Goal: Task Accomplishment & Management: Manage account settings

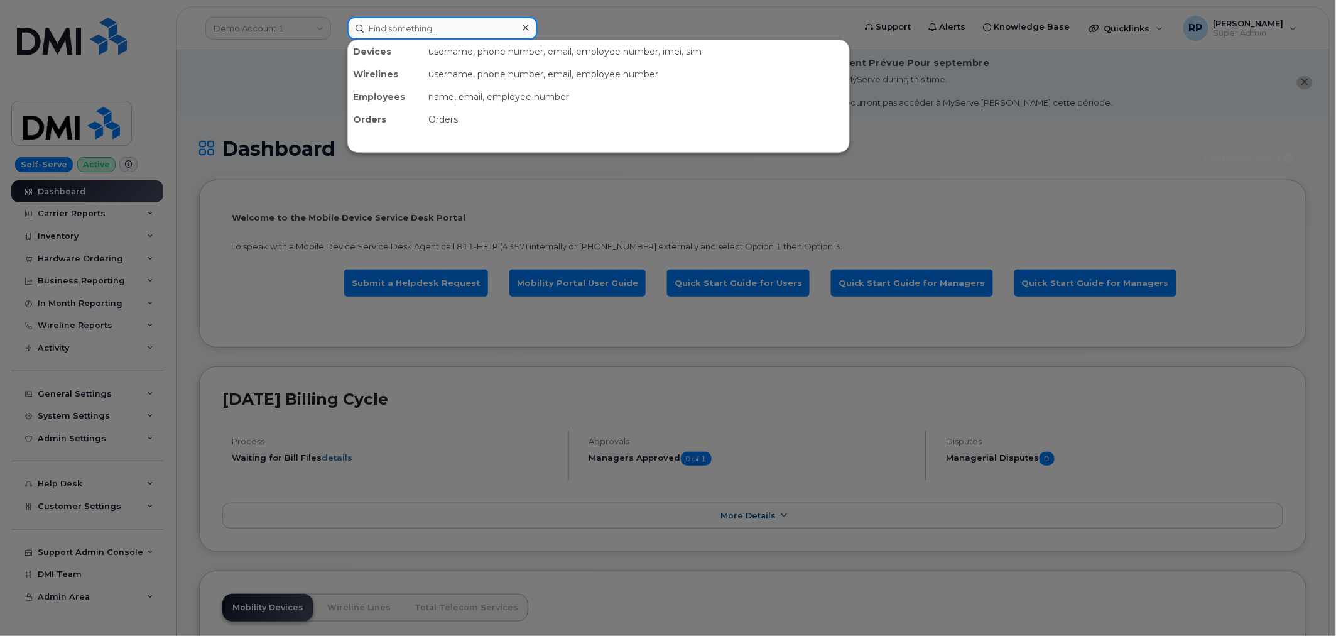
paste input "404-548-3985"
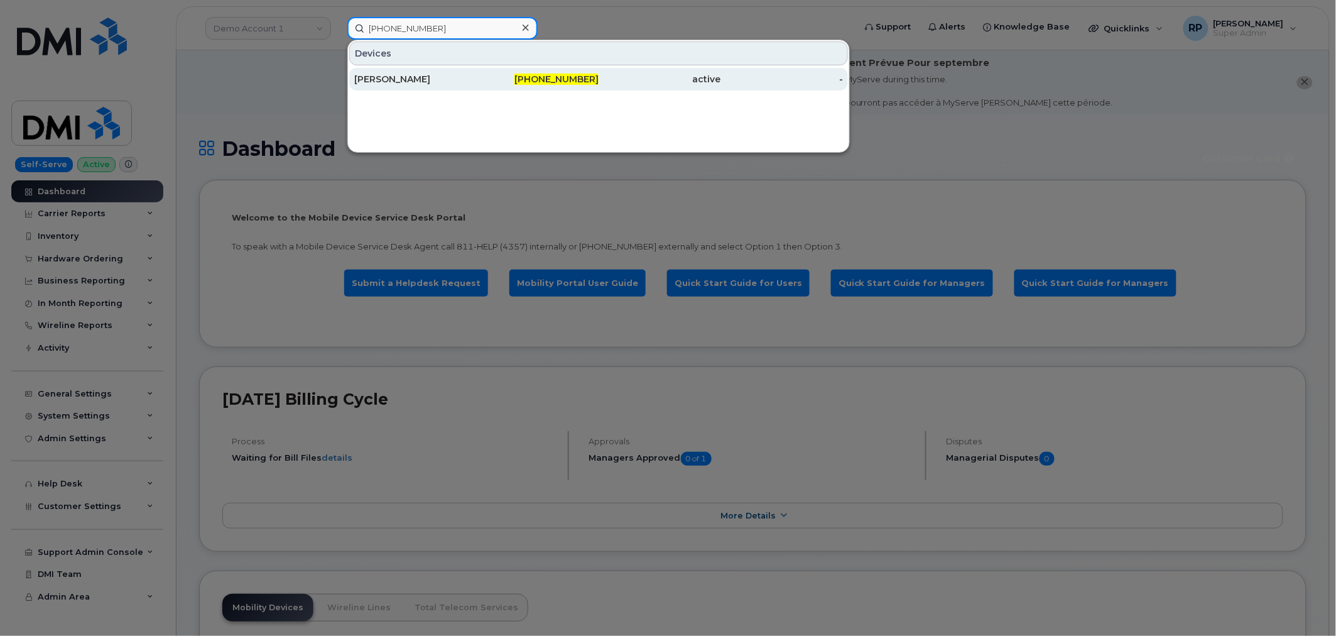
type input "404-548-3985"
click at [438, 82] on div "MATTHEW BEAL" at bounding box center [415, 79] width 122 height 13
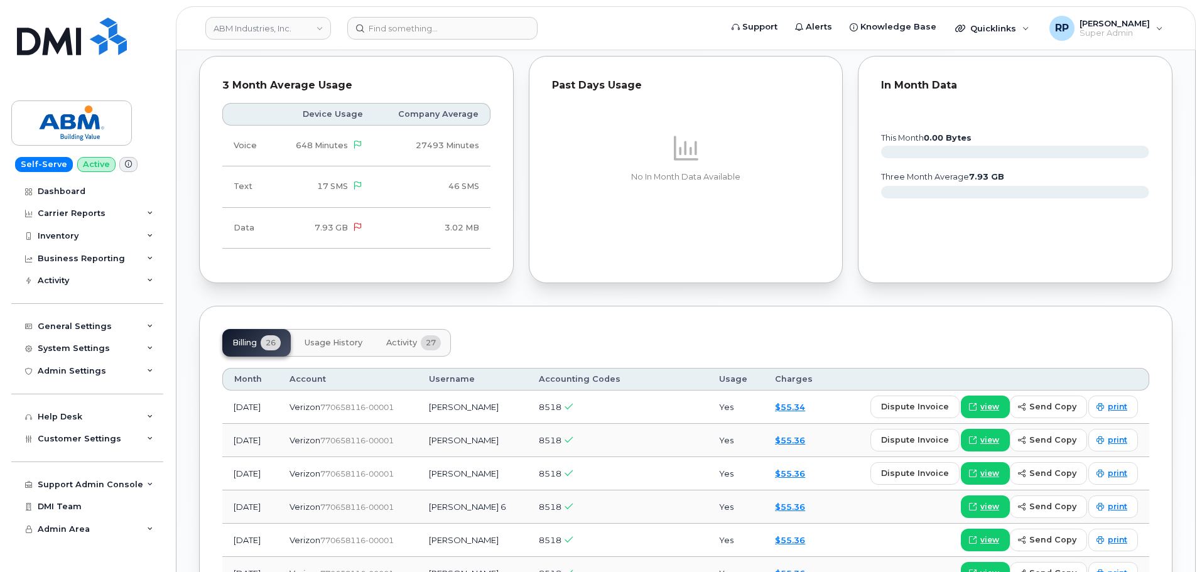
scroll to position [837, 0]
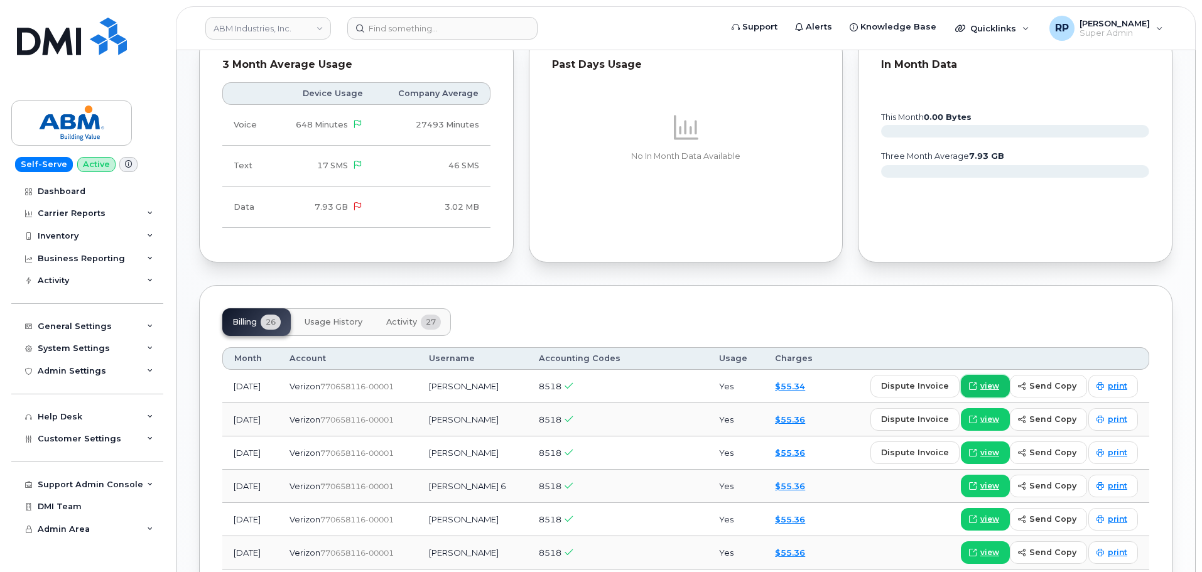
click at [971, 388] on span at bounding box center [972, 386] width 11 height 11
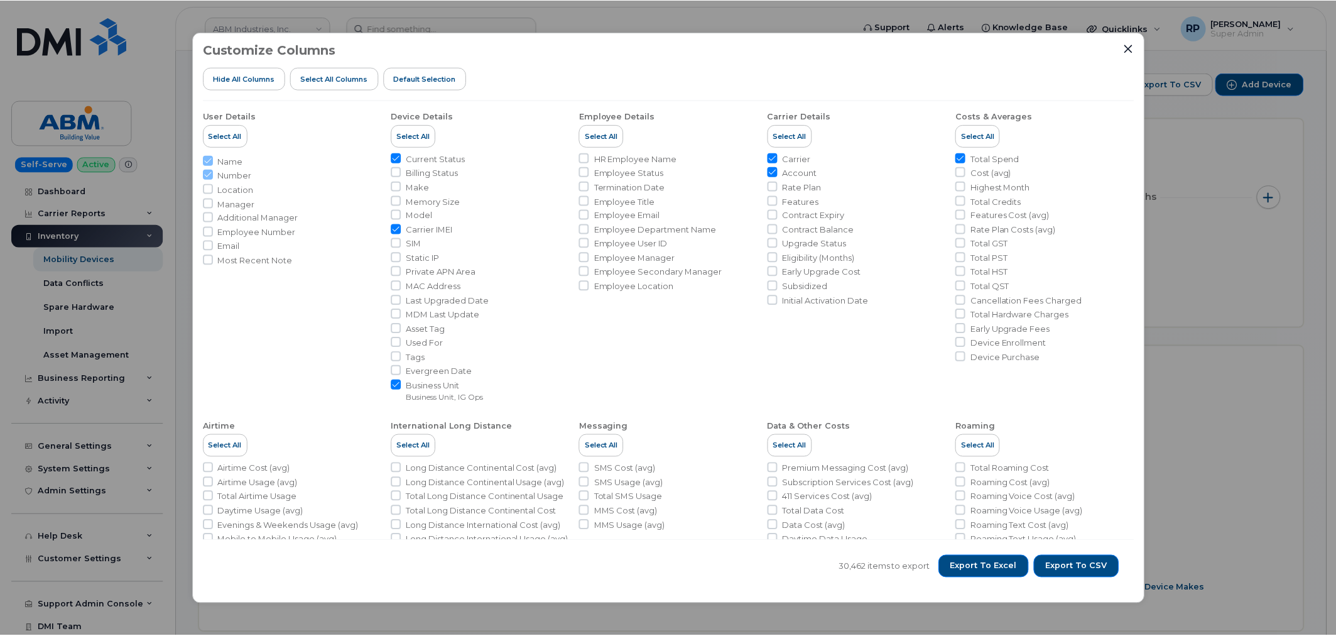
scroll to position [261, 0]
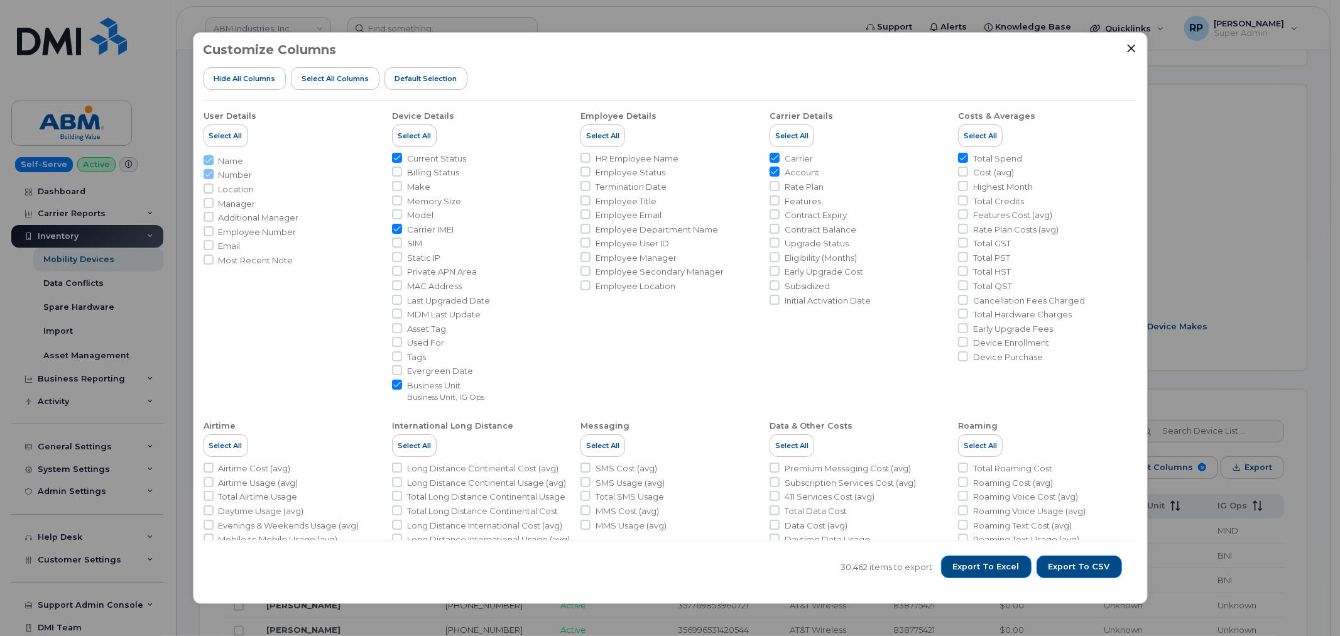
click at [182, 64] on div "Customize Columns Hide All Columns Select all Columns Default Selection User De…" at bounding box center [670, 318] width 1340 height 636
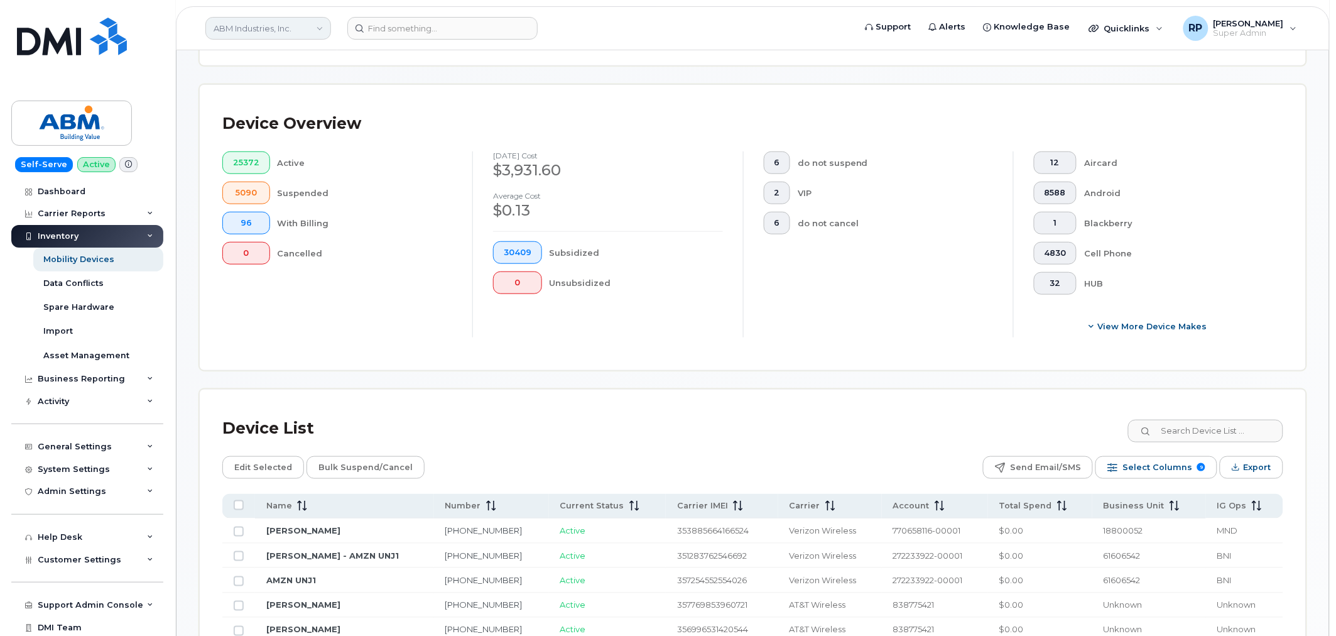
click at [291, 33] on link "ABM Industries, Inc." at bounding box center [268, 28] width 126 height 23
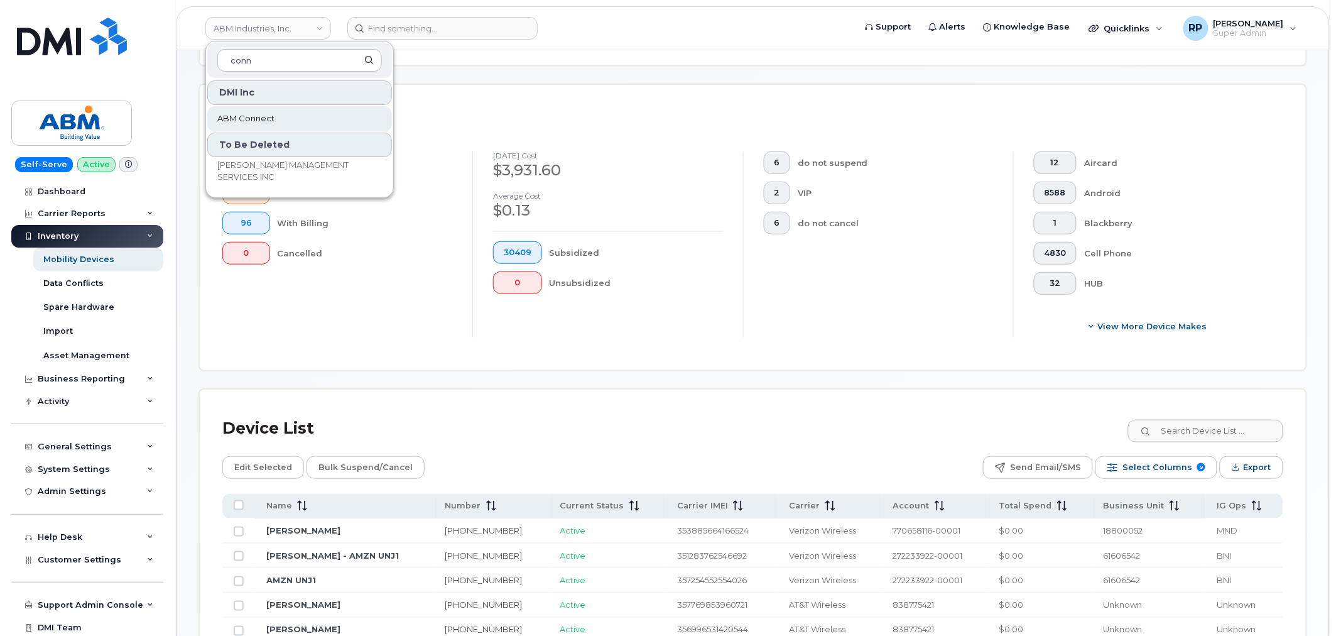
type input "conn"
click at [267, 121] on span "ABM Connect" at bounding box center [245, 118] width 57 height 13
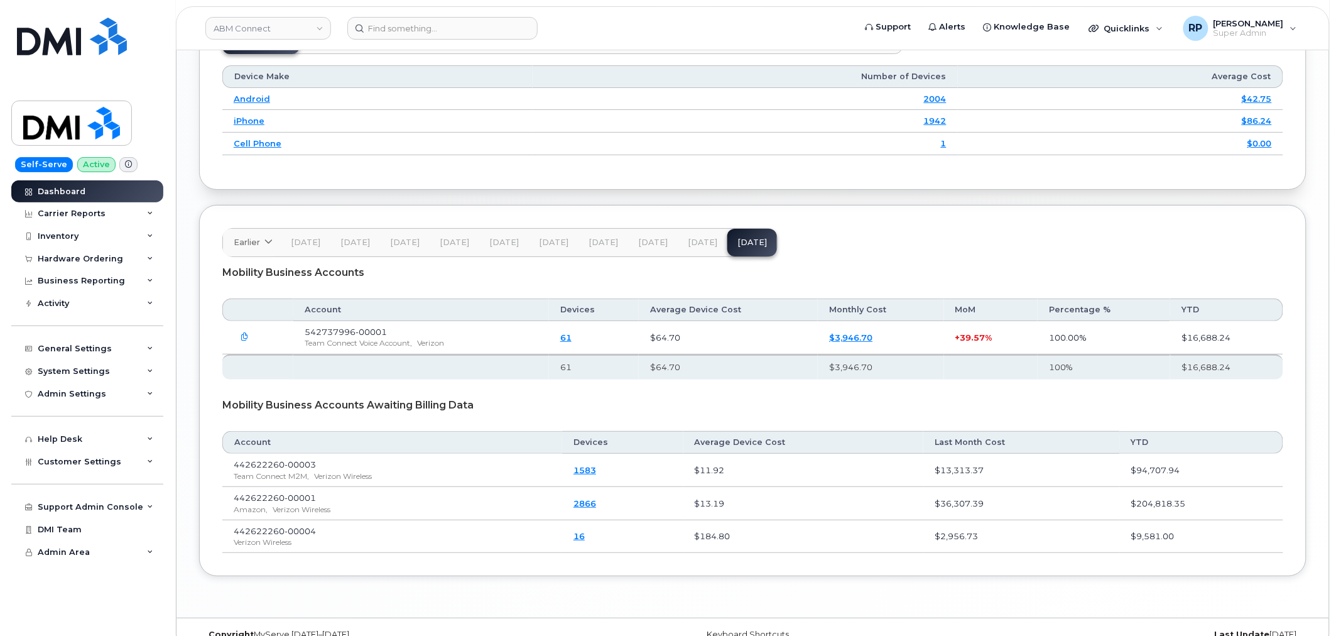
scroll to position [1640, 0]
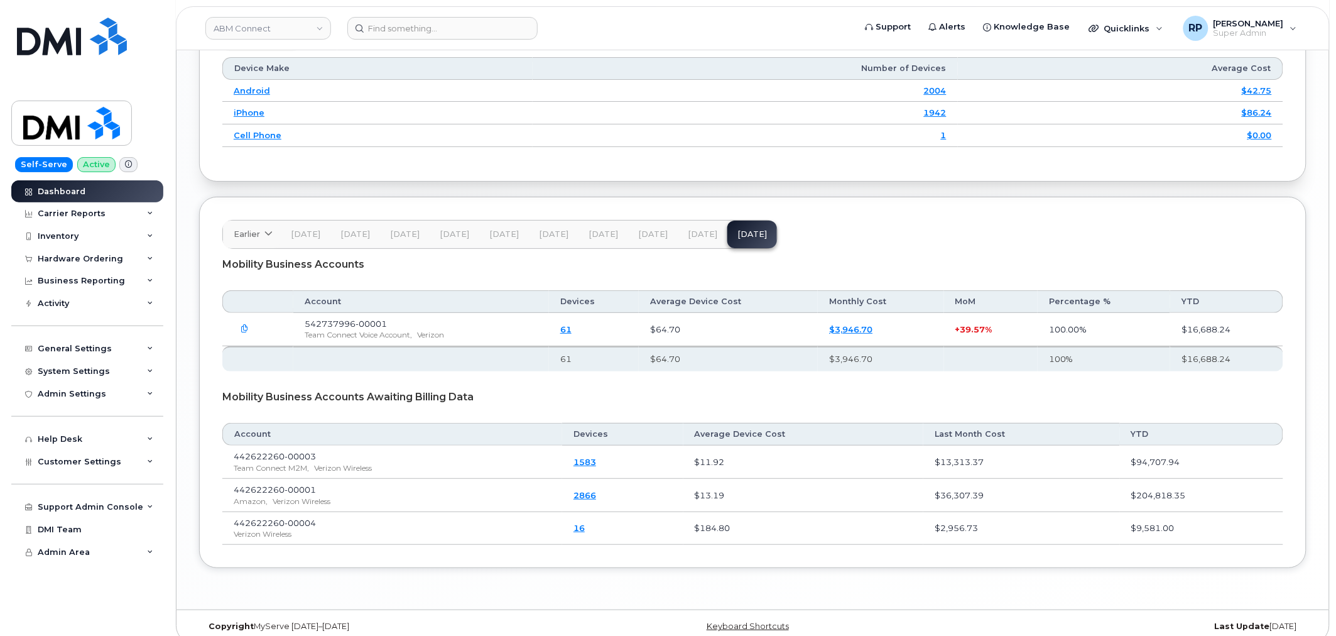
click at [682, 229] on button "Jul 25" at bounding box center [703, 234] width 50 height 28
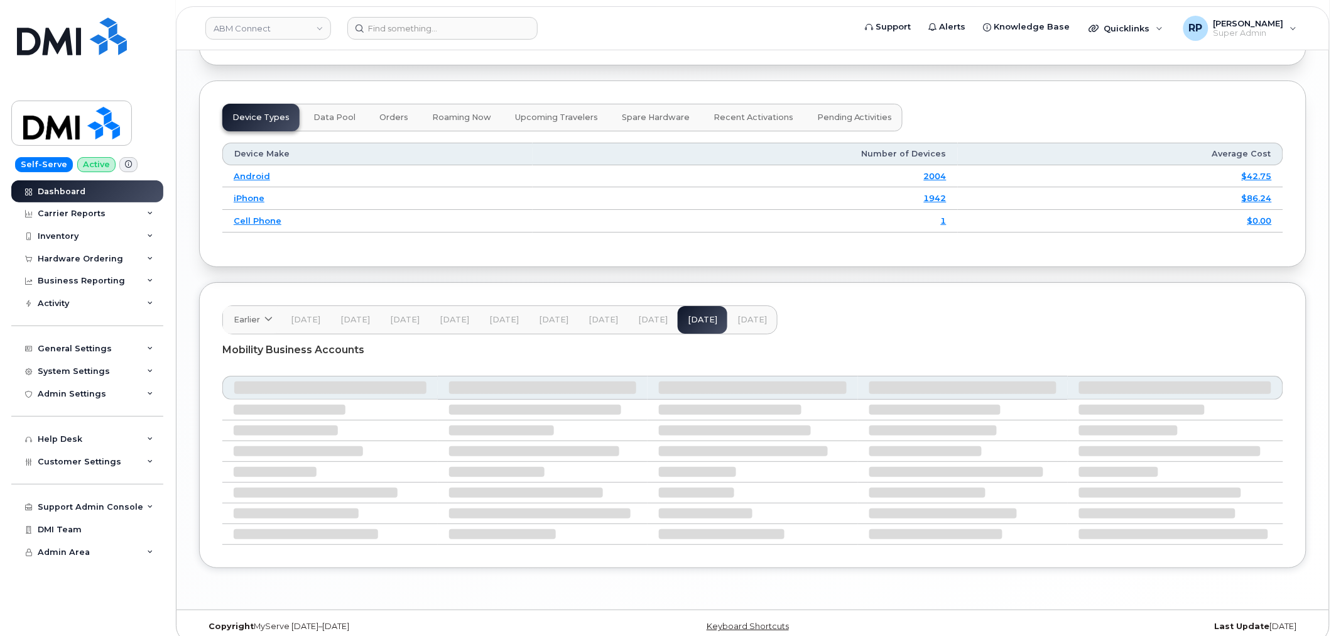
scroll to position [1566, 0]
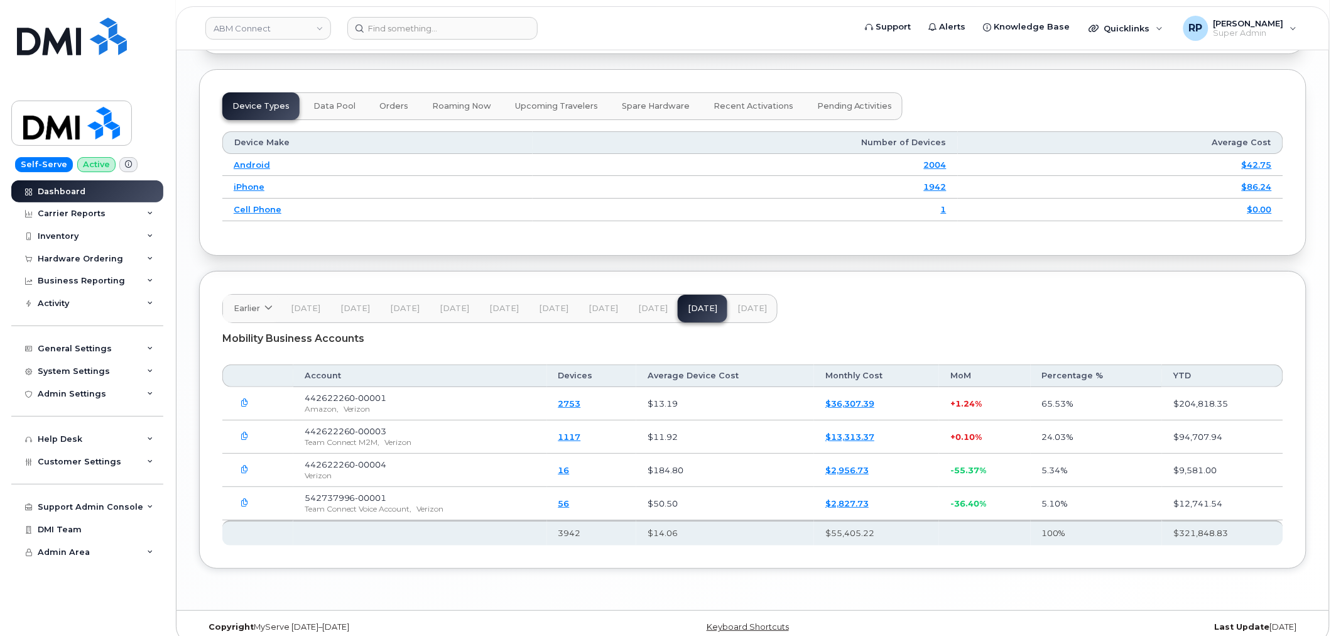
click at [239, 459] on button "button" at bounding box center [245, 470] width 23 height 23
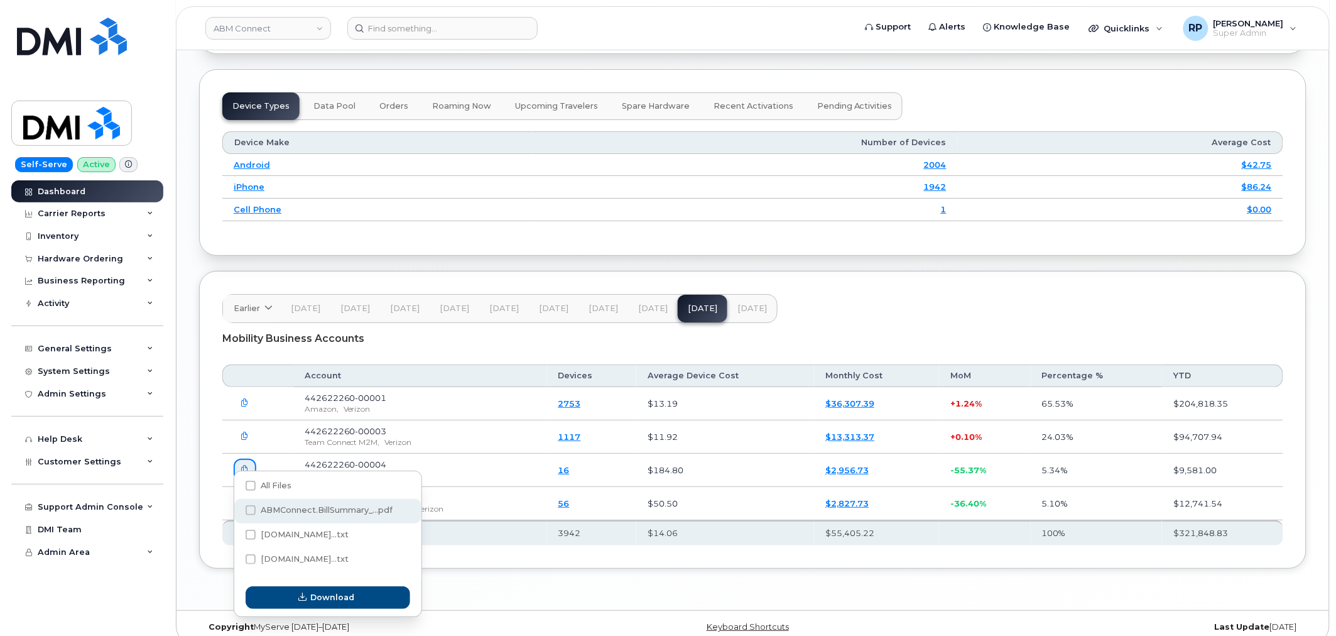
click at [304, 506] on span "ABMConnect.BillSummary_...pdf" at bounding box center [327, 509] width 132 height 9
click at [237, 508] on input "ABMConnect.BillSummary_...pdf" at bounding box center [234, 511] width 6 height 6
checkbox input "true"
click at [332, 599] on span "Download" at bounding box center [333, 597] width 44 height 12
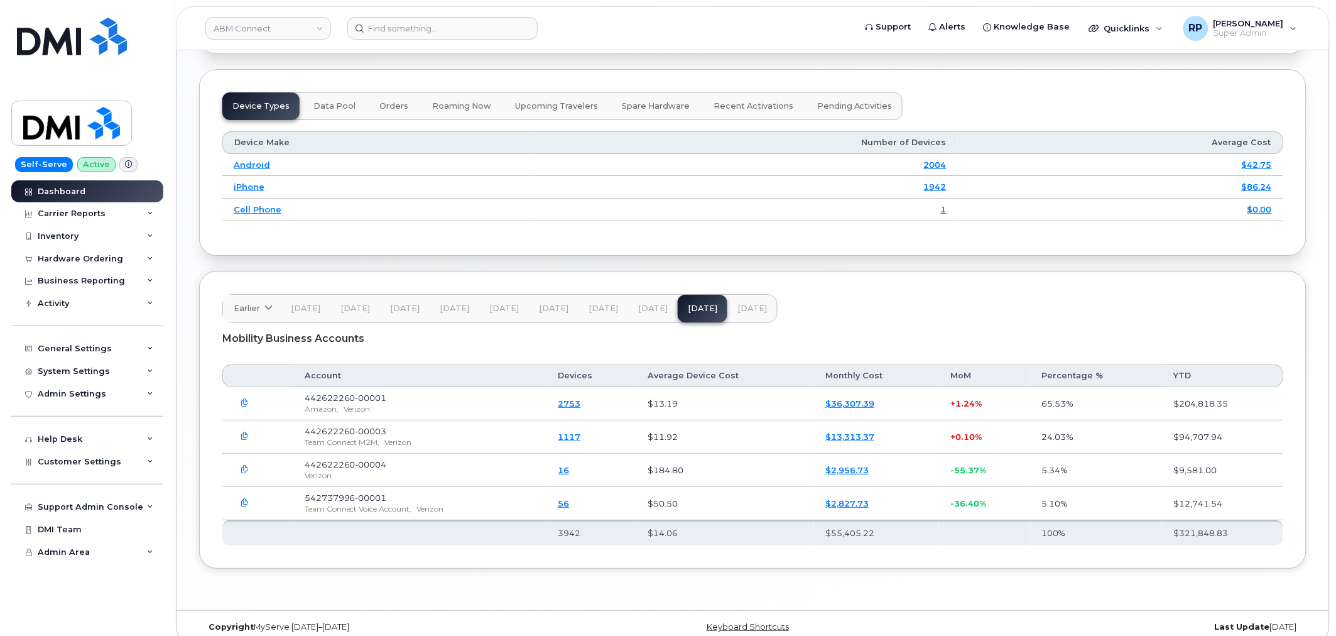
click at [649, 303] on span "Jun 25" at bounding box center [653, 308] width 30 height 10
click at [587, 295] on button "[DATE]" at bounding box center [604, 309] width 50 height 28
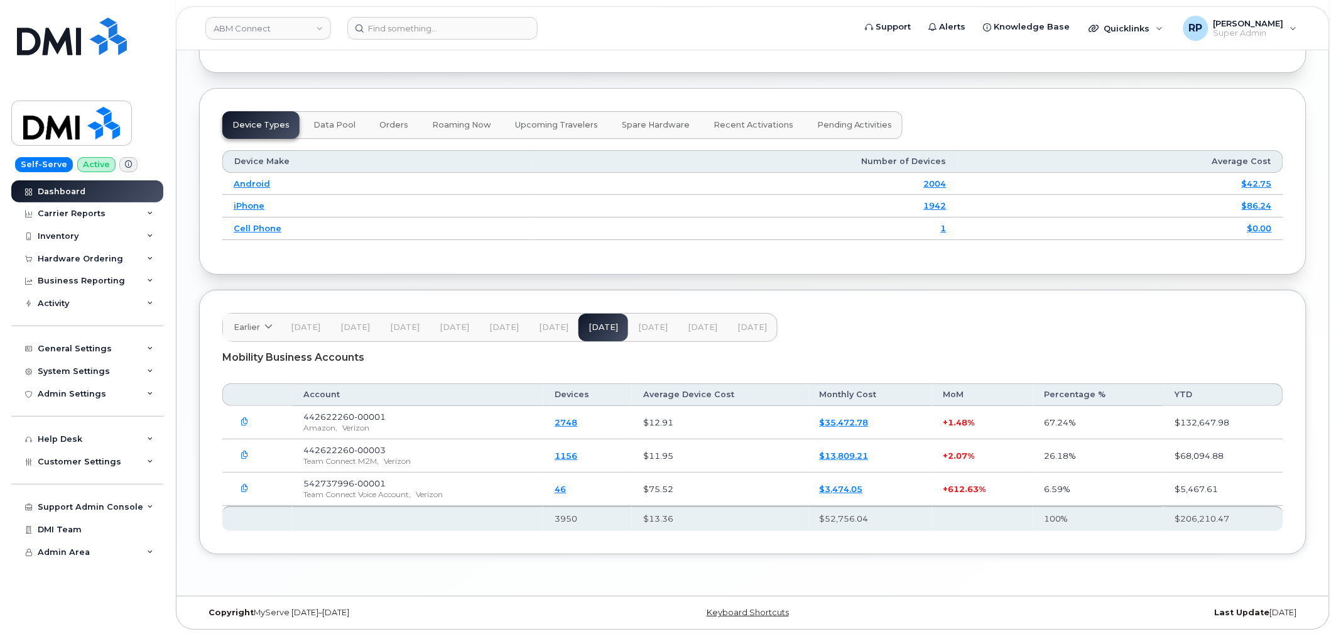
scroll to position [1533, 0]
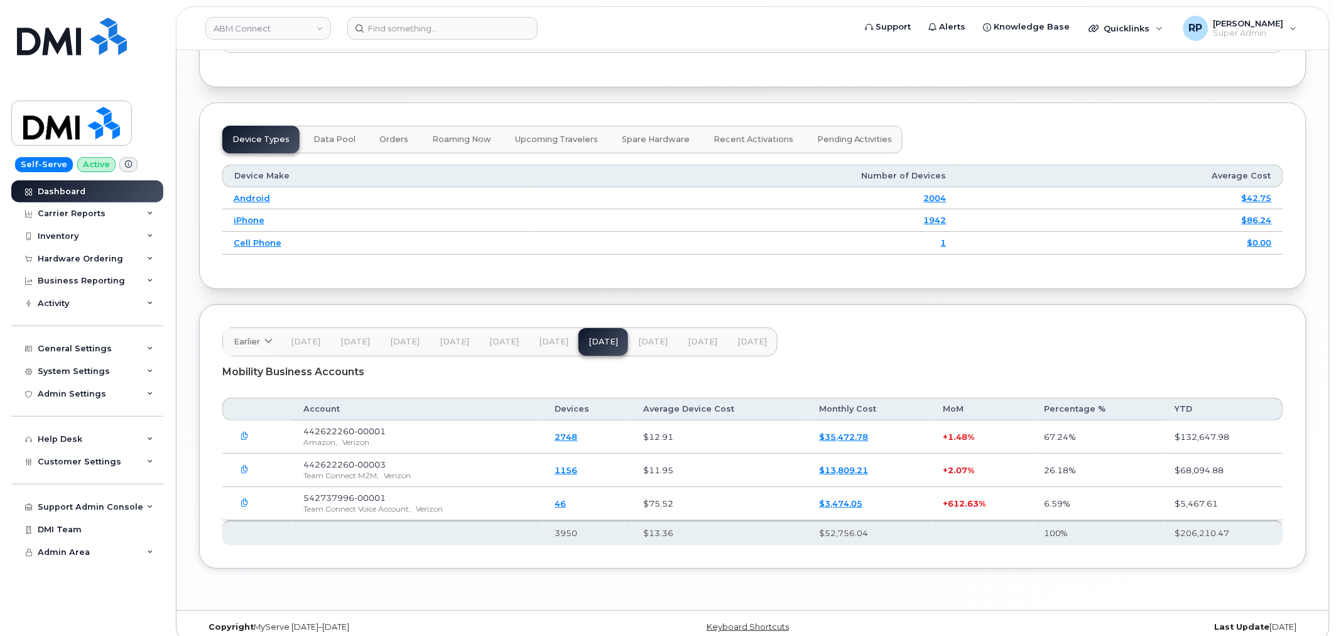
click at [649, 337] on span "[DATE]" at bounding box center [653, 342] width 30 height 10
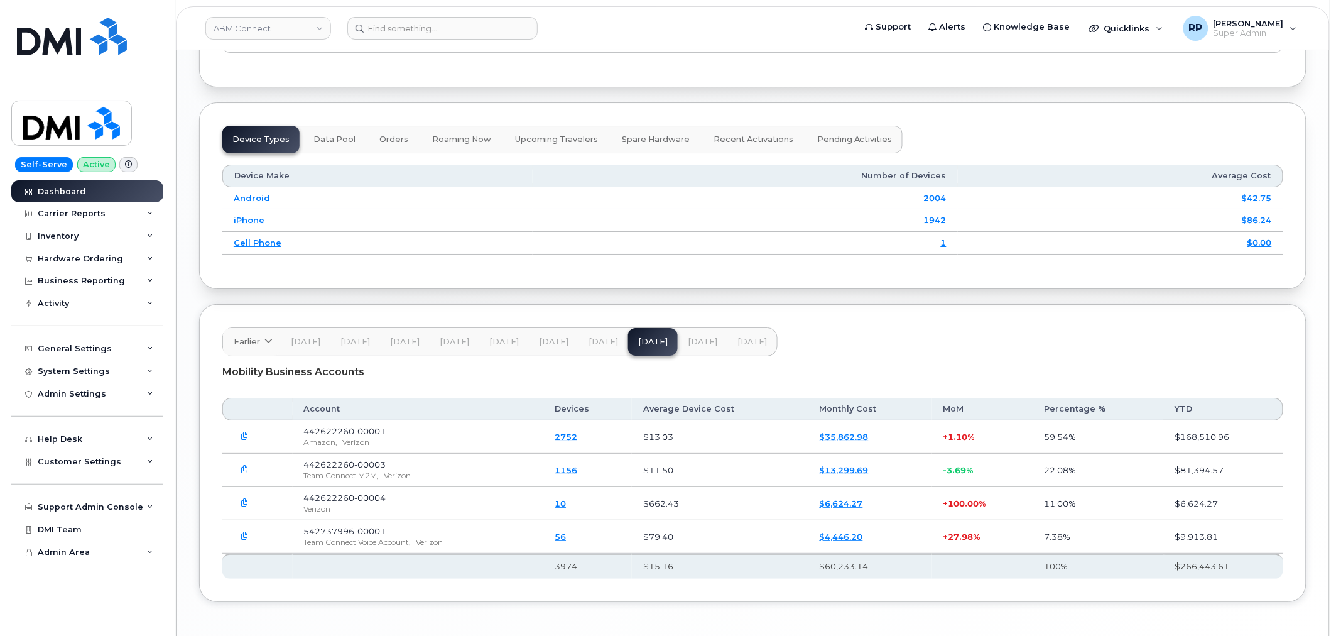
click at [688, 337] on span "[DATE]" at bounding box center [703, 342] width 30 height 10
click at [742, 337] on span "[DATE]" at bounding box center [752, 342] width 30 height 10
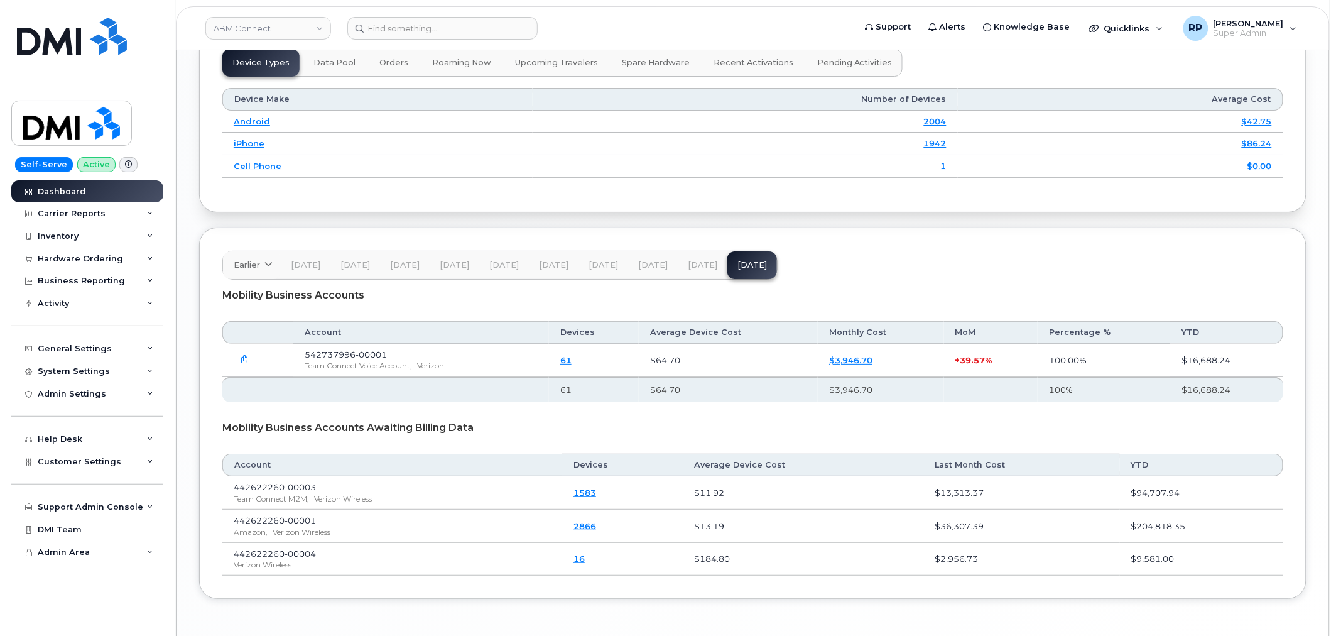
scroll to position [1640, 0]
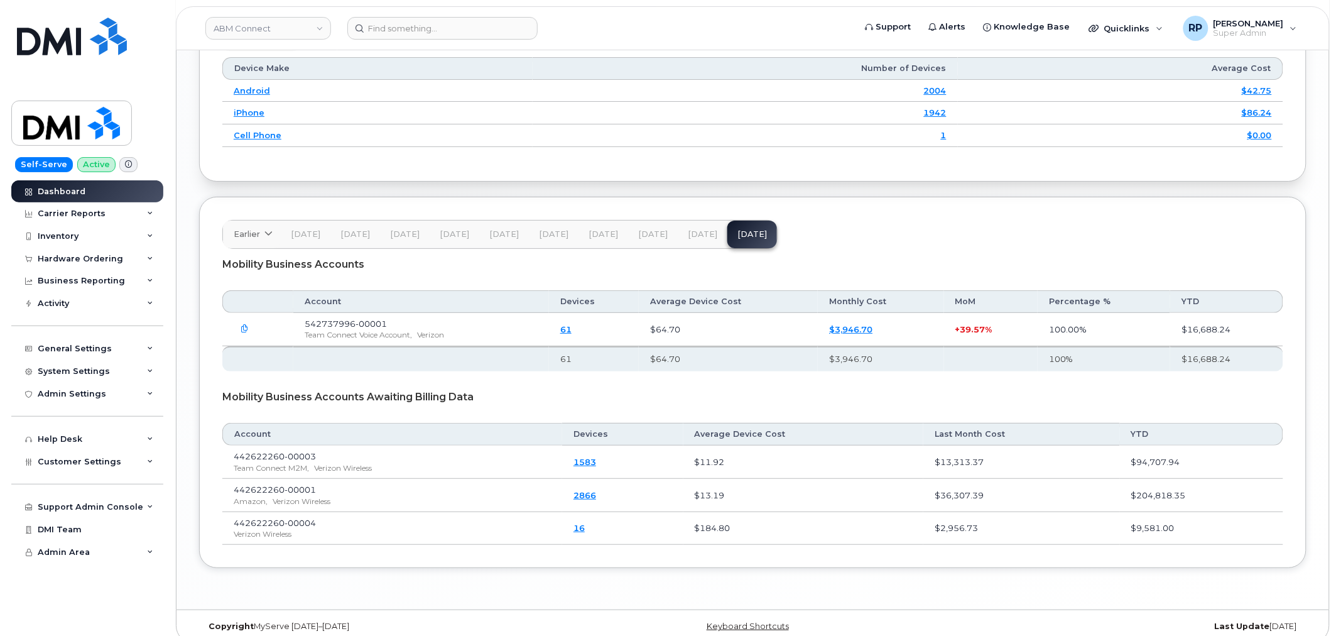
click at [585, 523] on link "16" at bounding box center [578, 528] width 11 height 10
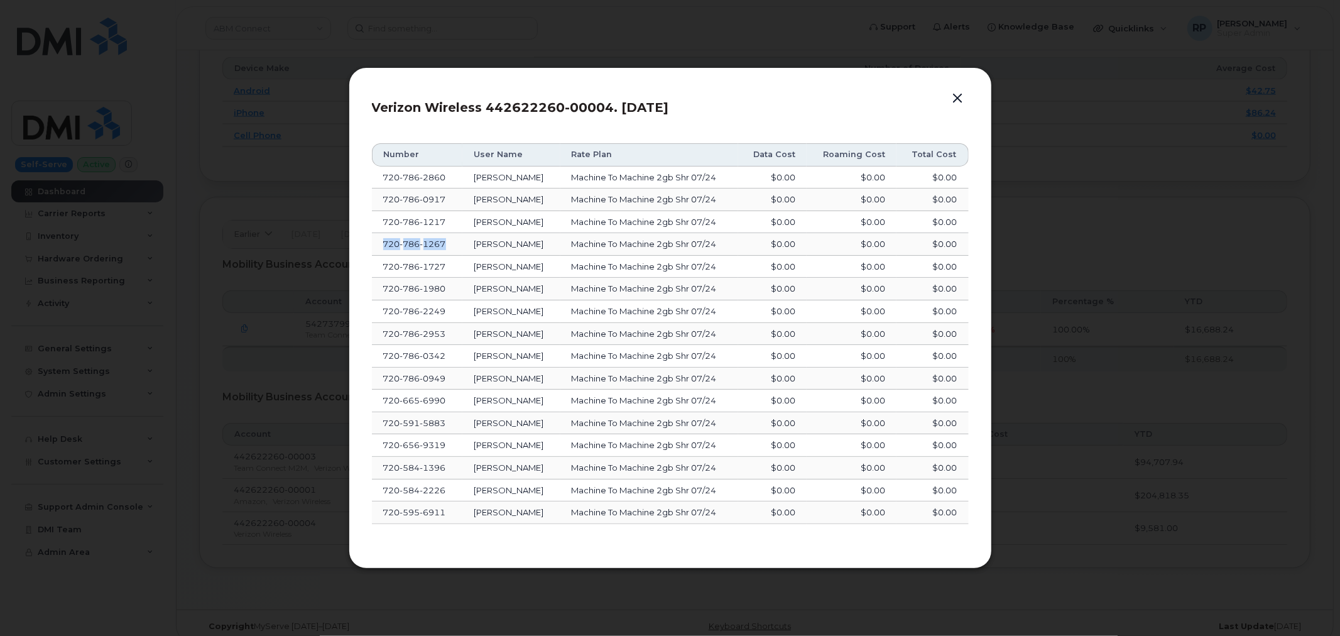
drag, startPoint x: 433, startPoint y: 241, endPoint x: 377, endPoint y: 241, distance: 56.5
click at [377, 241] on td "720 786 1267" at bounding box center [417, 244] width 90 height 23
copy span "720 786 1267"
click at [957, 92] on button "button" at bounding box center [957, 99] width 19 height 18
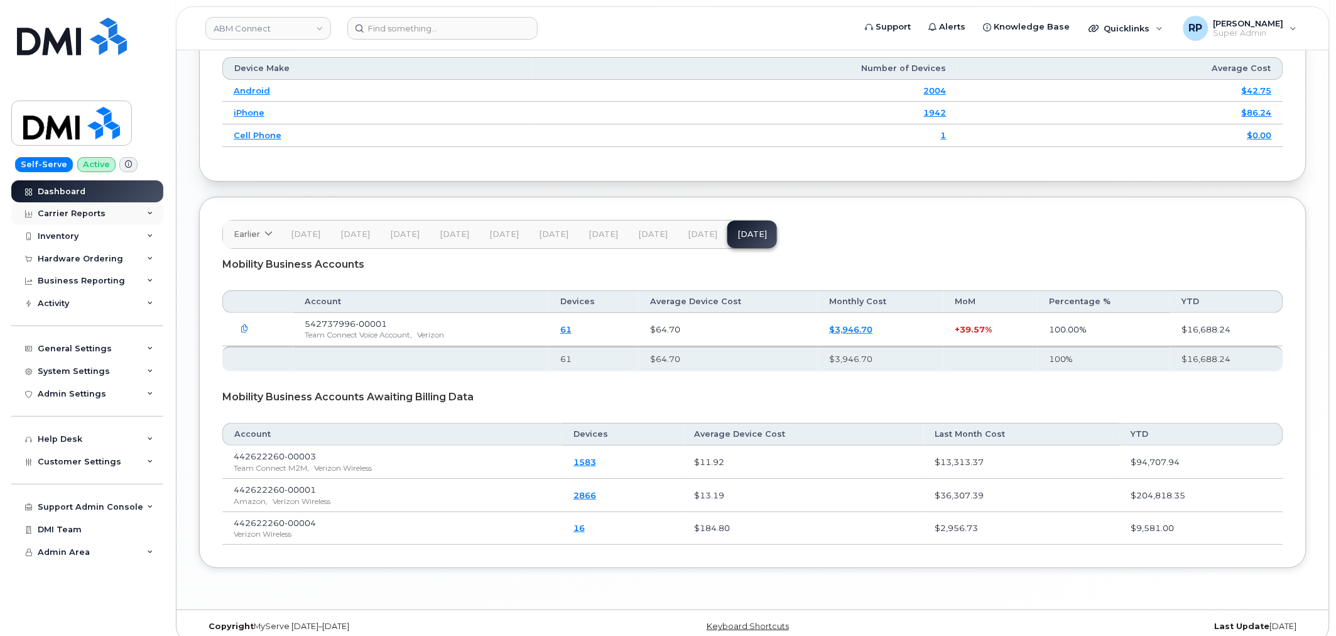
click at [86, 212] on div "Carrier Reports" at bounding box center [72, 214] width 68 height 10
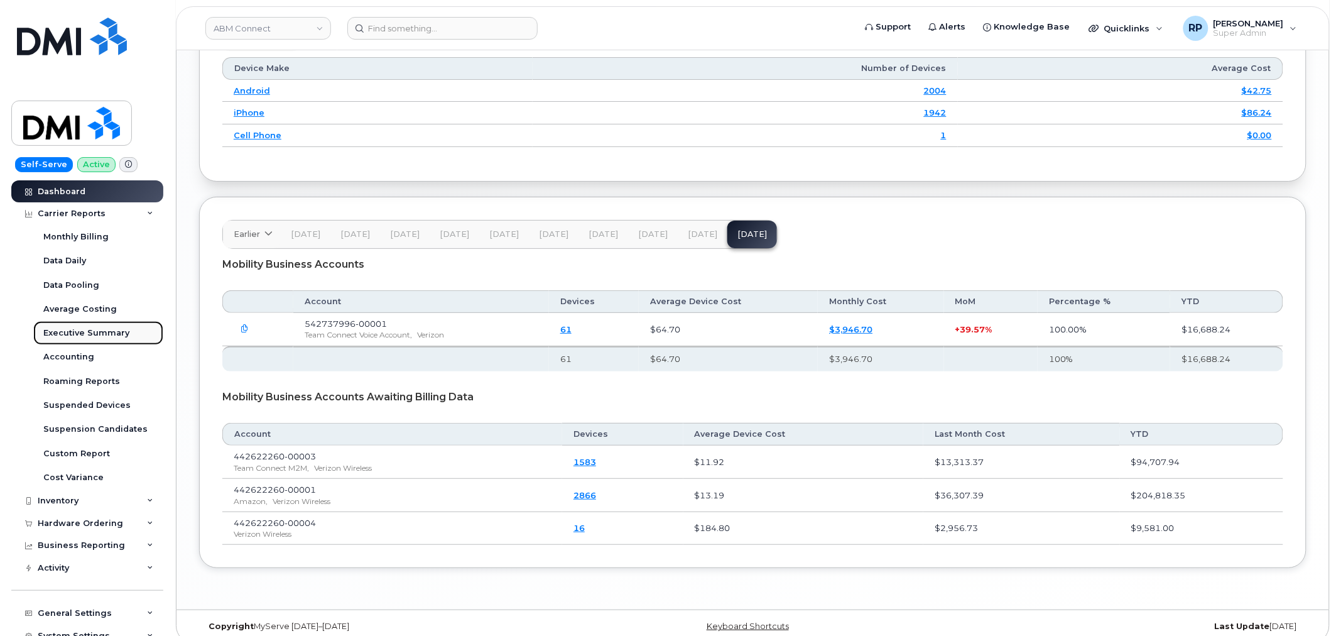
drag, startPoint x: 84, startPoint y: 331, endPoint x: 99, endPoint y: 329, distance: 14.6
click at [84, 331] on div "Executive Summary" at bounding box center [86, 332] width 86 height 11
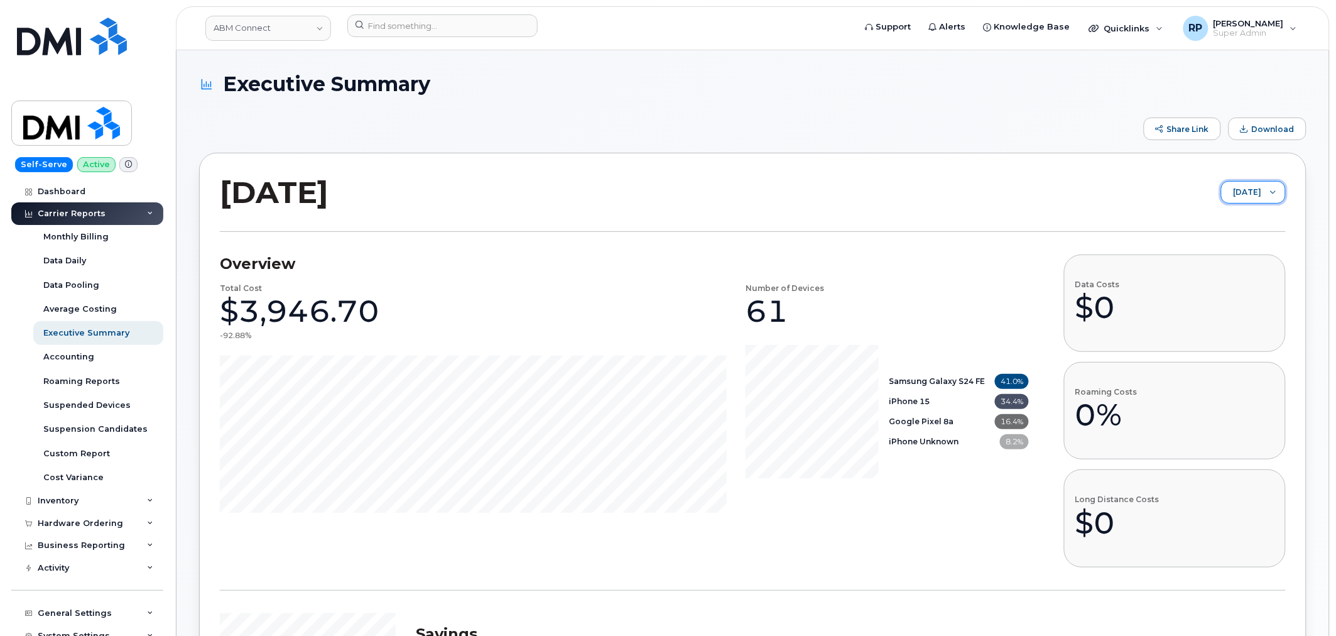
click at [1251, 187] on span "August 2025" at bounding box center [1242, 193] width 40 height 23
click at [1233, 237] on span "July 2025" at bounding box center [1225, 242] width 27 height 12
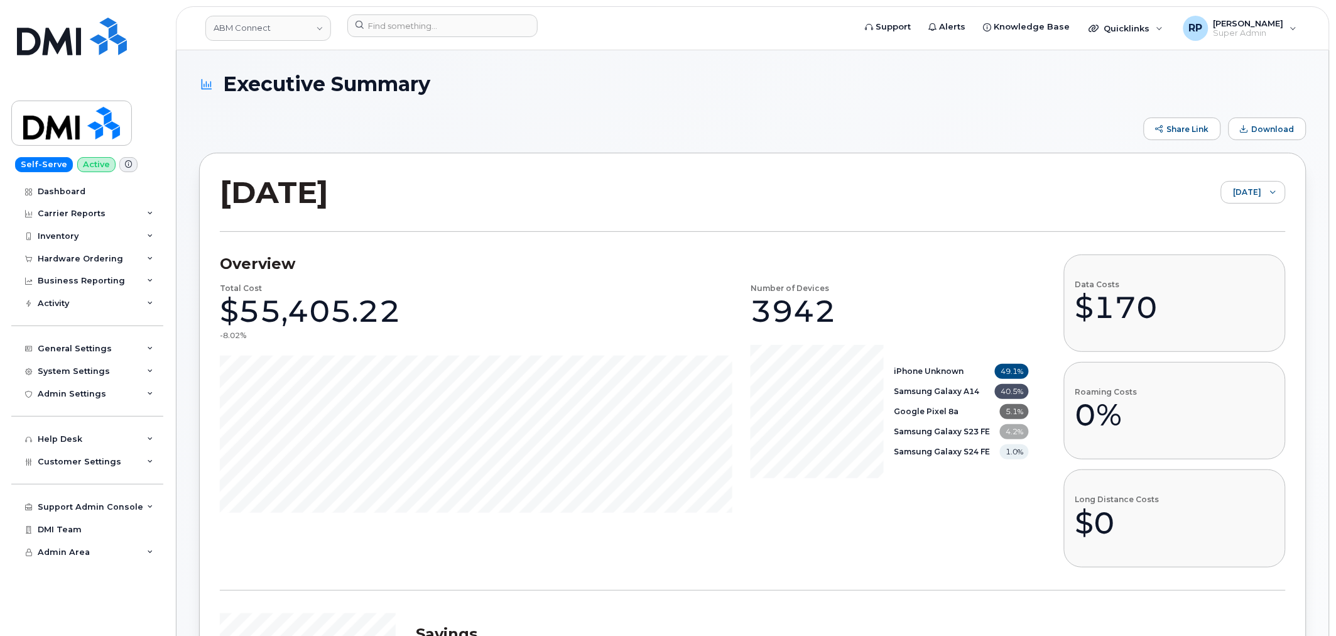
click at [1251, 136] on button "Download" at bounding box center [1268, 128] width 78 height 23
click at [1259, 186] on span "July 2025" at bounding box center [1242, 193] width 40 height 23
click at [1231, 260] on span "June 2025" at bounding box center [1237, 263] width 27 height 12
click at [1244, 139] on button "Download" at bounding box center [1268, 128] width 78 height 23
click at [1237, 182] on span "June 2025" at bounding box center [1242, 193] width 40 height 23
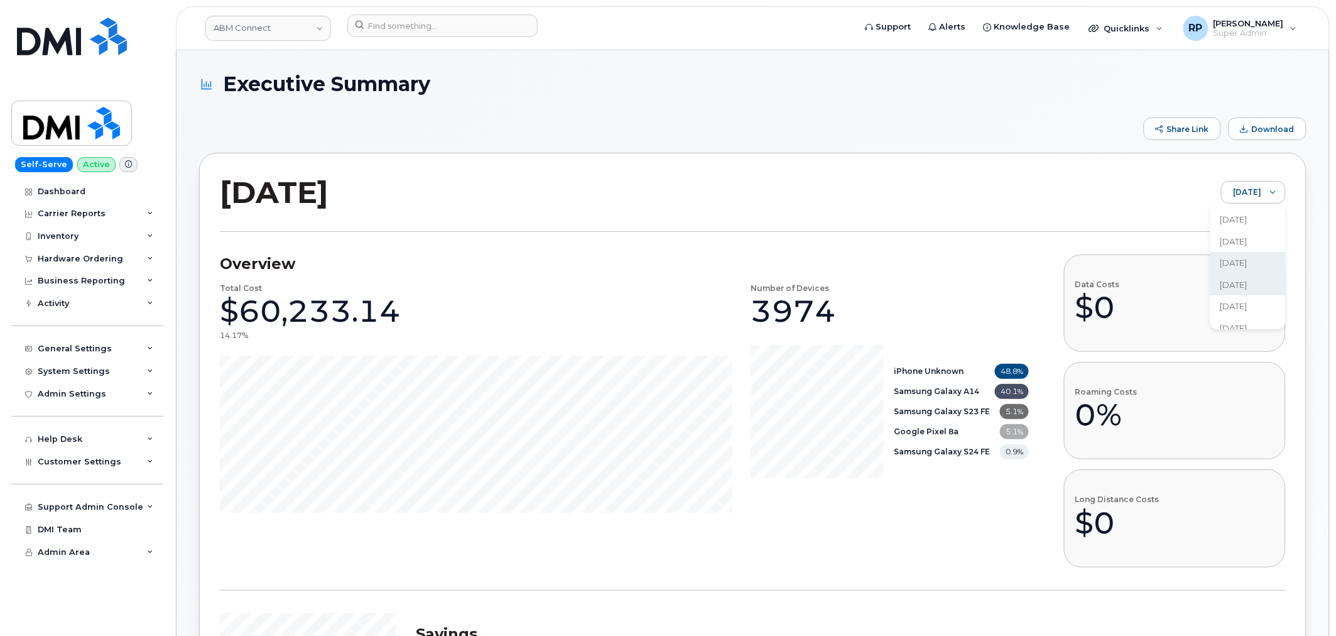
click at [1229, 280] on span "May 2025" at bounding box center [1233, 285] width 27 height 12
click at [1248, 129] on span "Download" at bounding box center [1245, 129] width 8 height 8
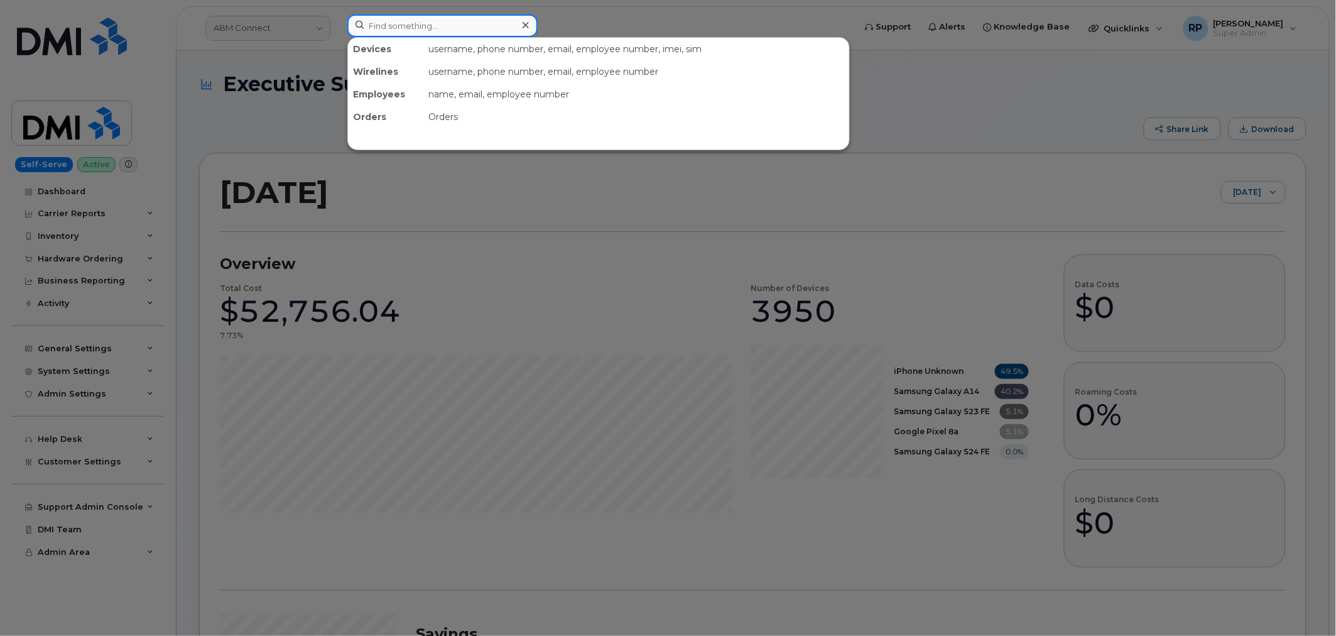
click at [408, 31] on input at bounding box center [442, 25] width 190 height 23
paste input "2148014029"
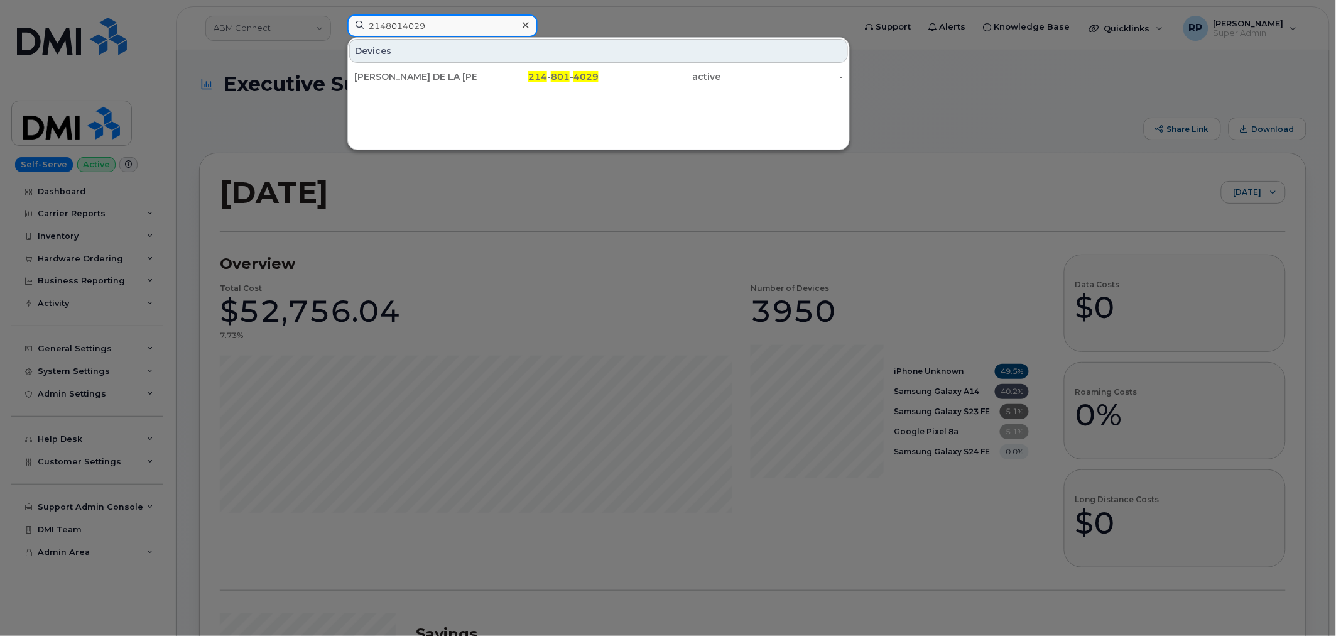
type input "2148014029"
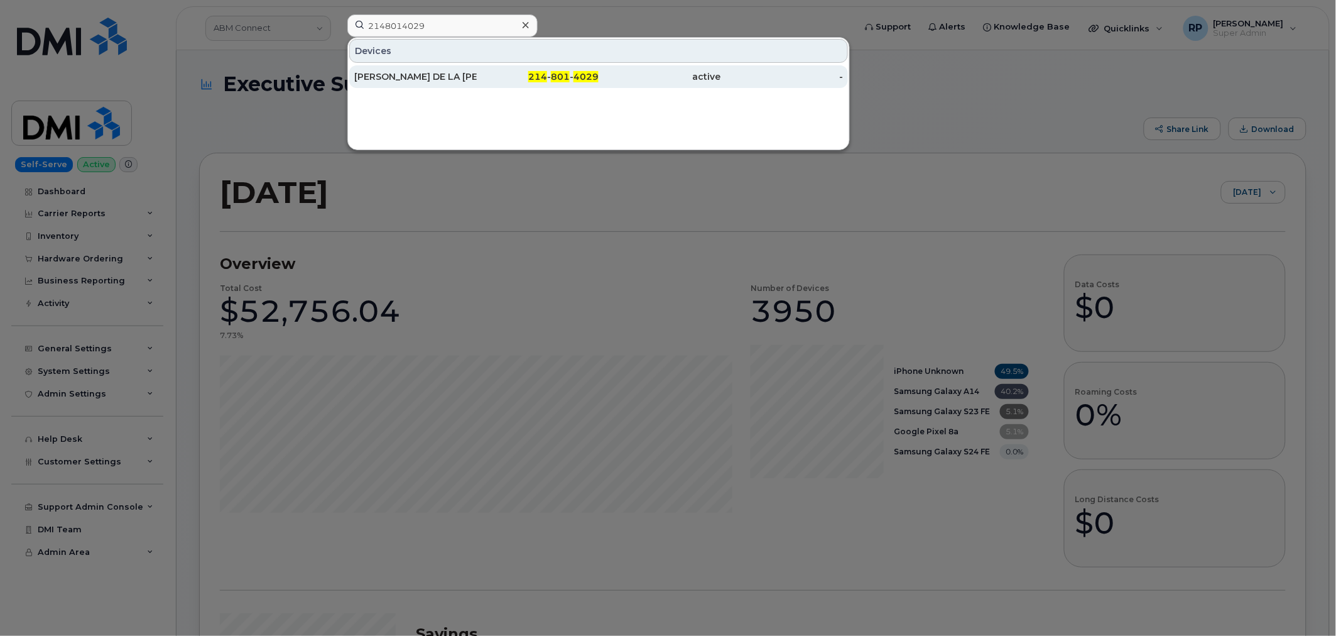
click at [433, 84] on div "MARIZEL DE LA TORRE" at bounding box center [415, 76] width 122 height 23
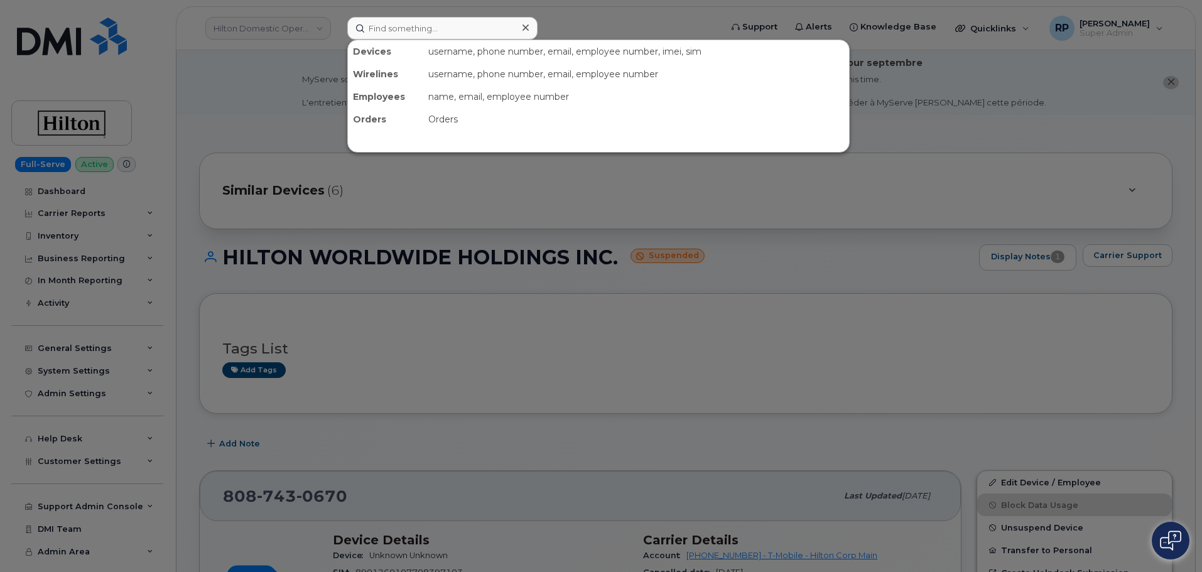
scroll to position [1046, 0]
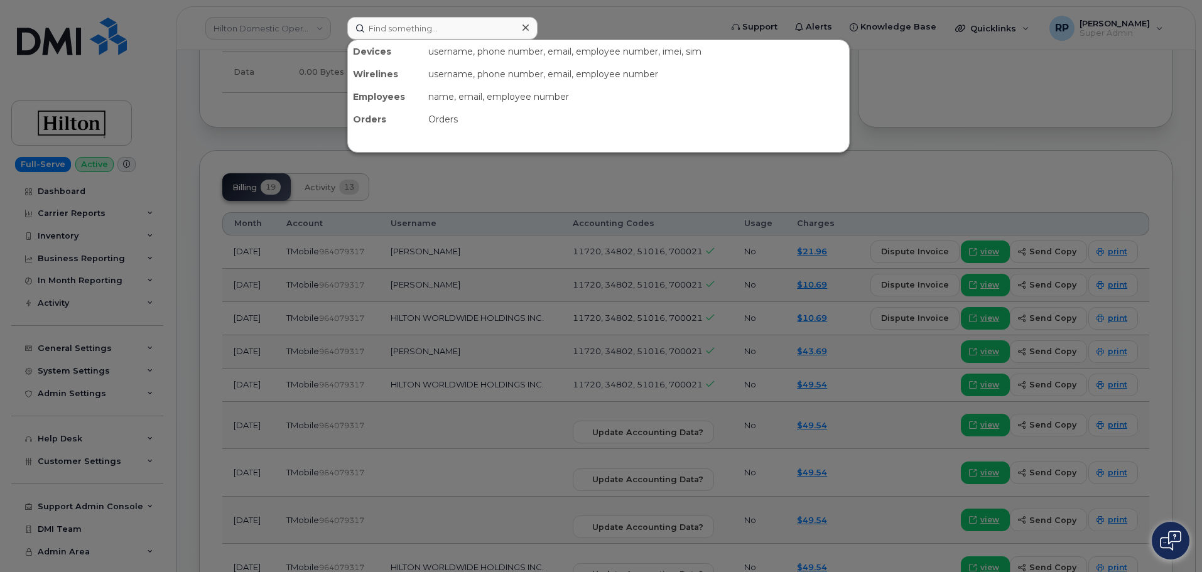
click at [425, 32] on input at bounding box center [442, 28] width 190 height 23
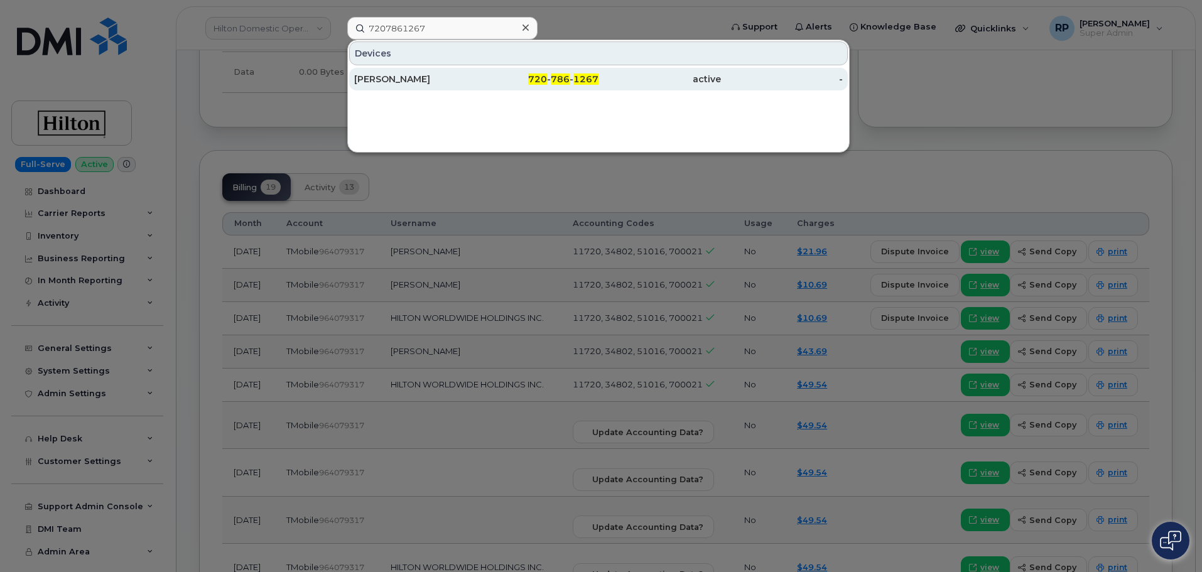
type input "7207861267"
click at [431, 81] on div "[PERSON_NAME]" at bounding box center [415, 79] width 122 height 13
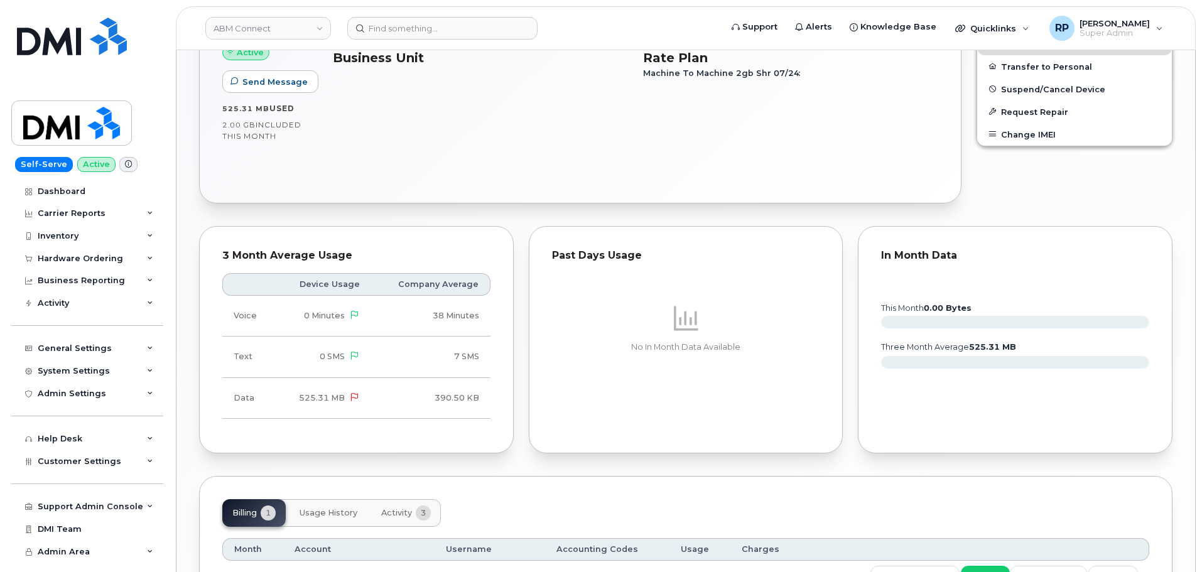
scroll to position [419, 0]
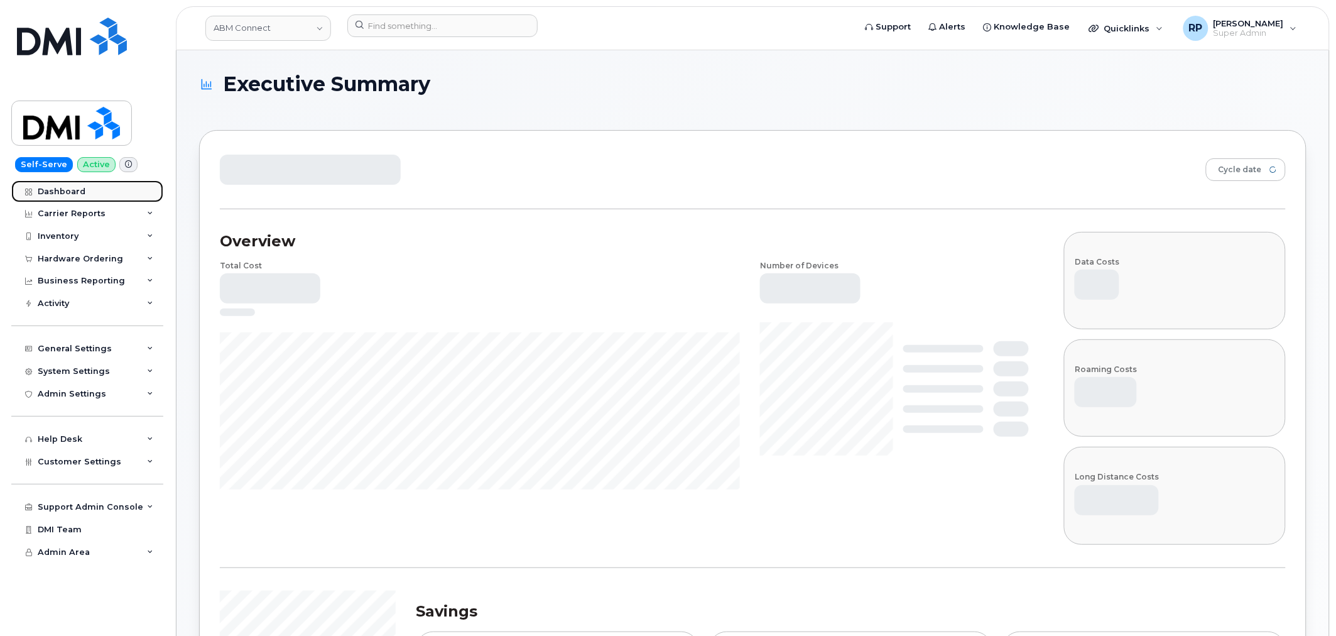
click at [65, 187] on div "Dashboard" at bounding box center [62, 192] width 48 height 10
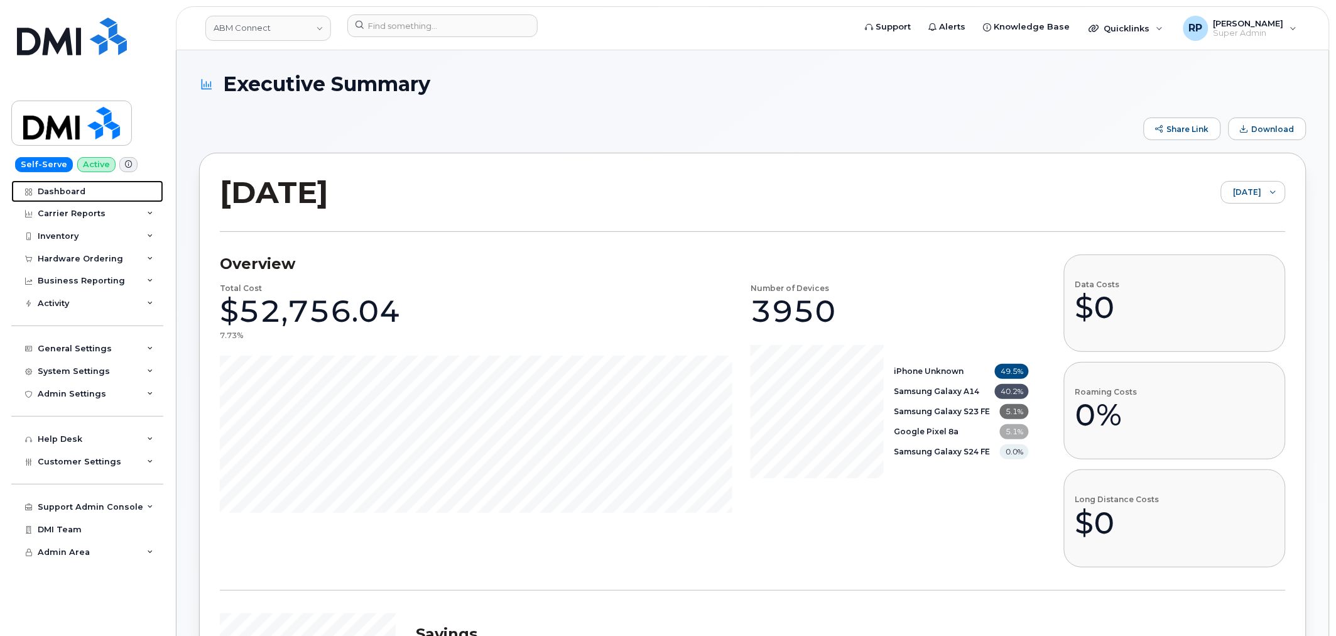
scroll to position [581, 0]
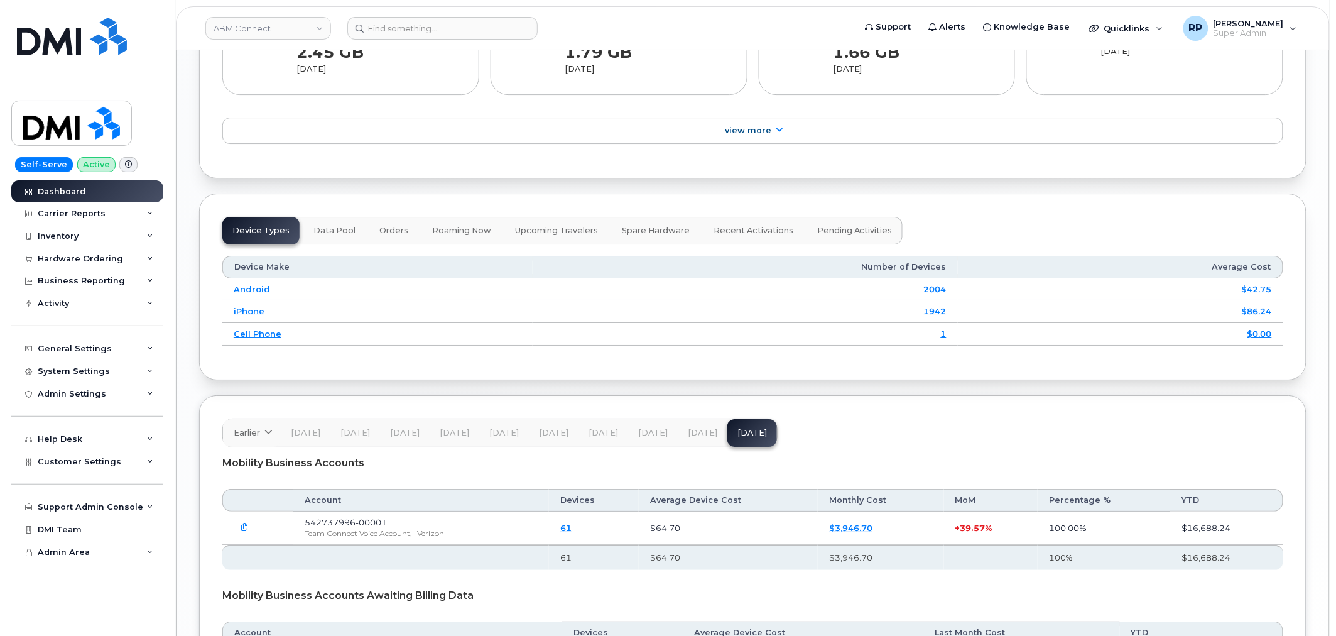
scroll to position [1640, 0]
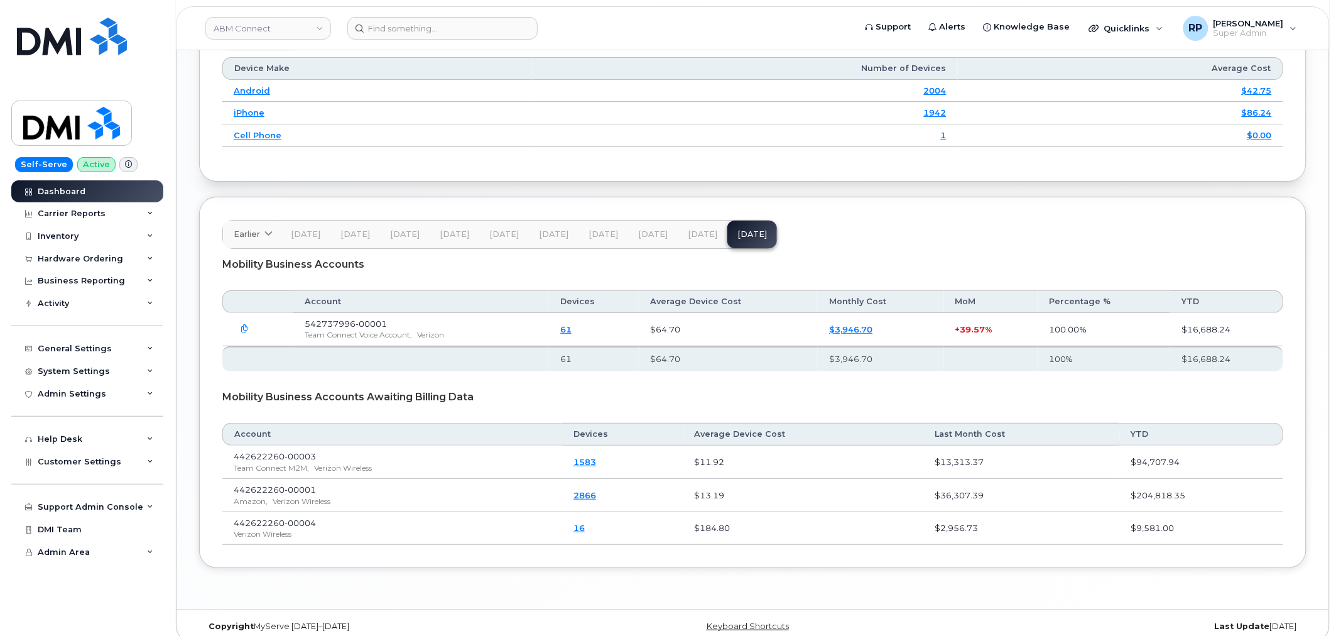
click at [661, 229] on span "[DATE]" at bounding box center [653, 234] width 30 height 10
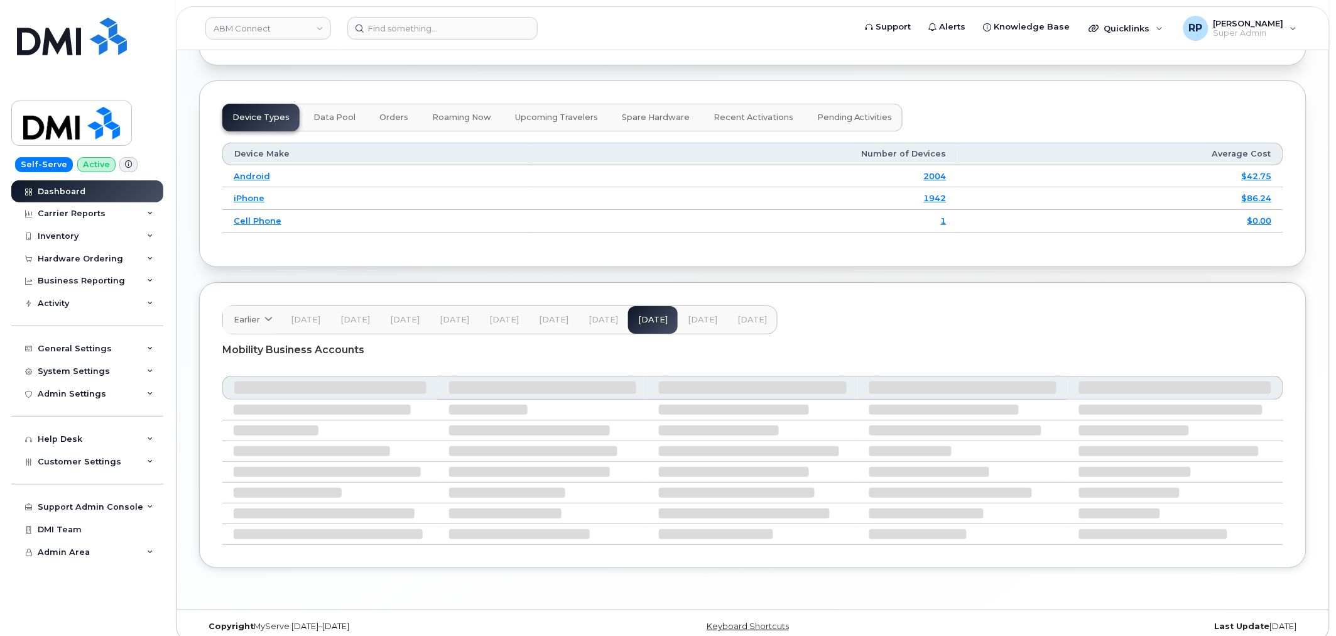
scroll to position [1566, 0]
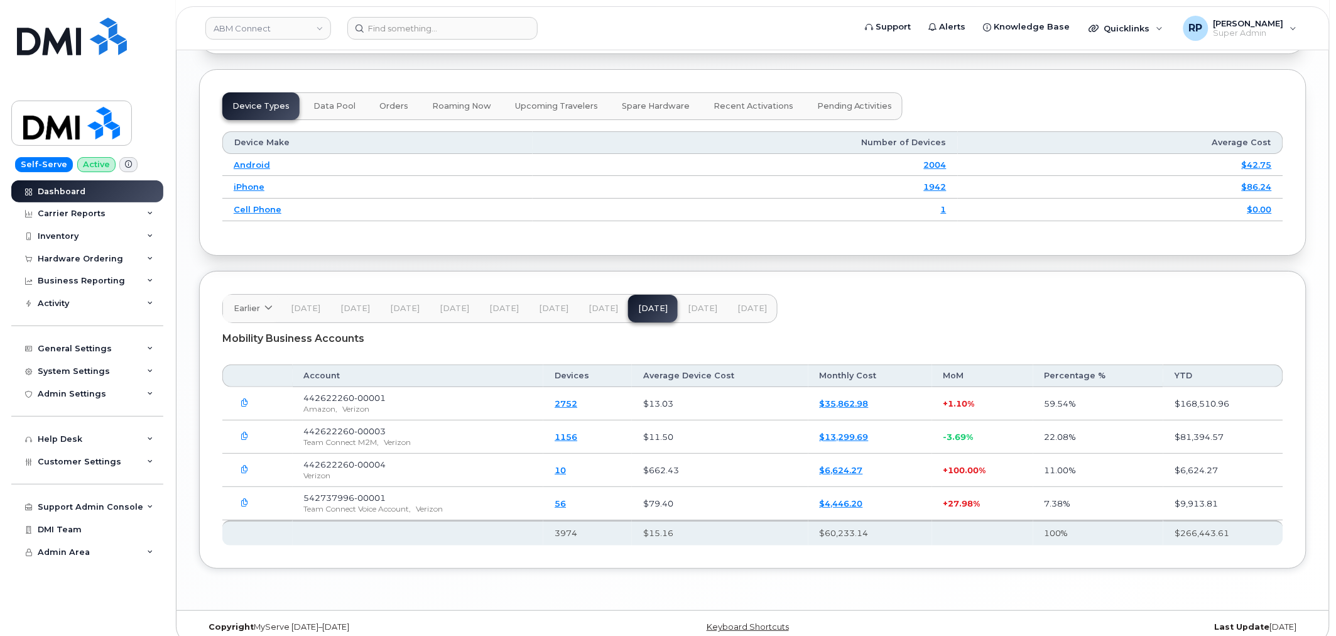
click at [245, 465] on icon "button" at bounding box center [245, 469] width 8 height 8
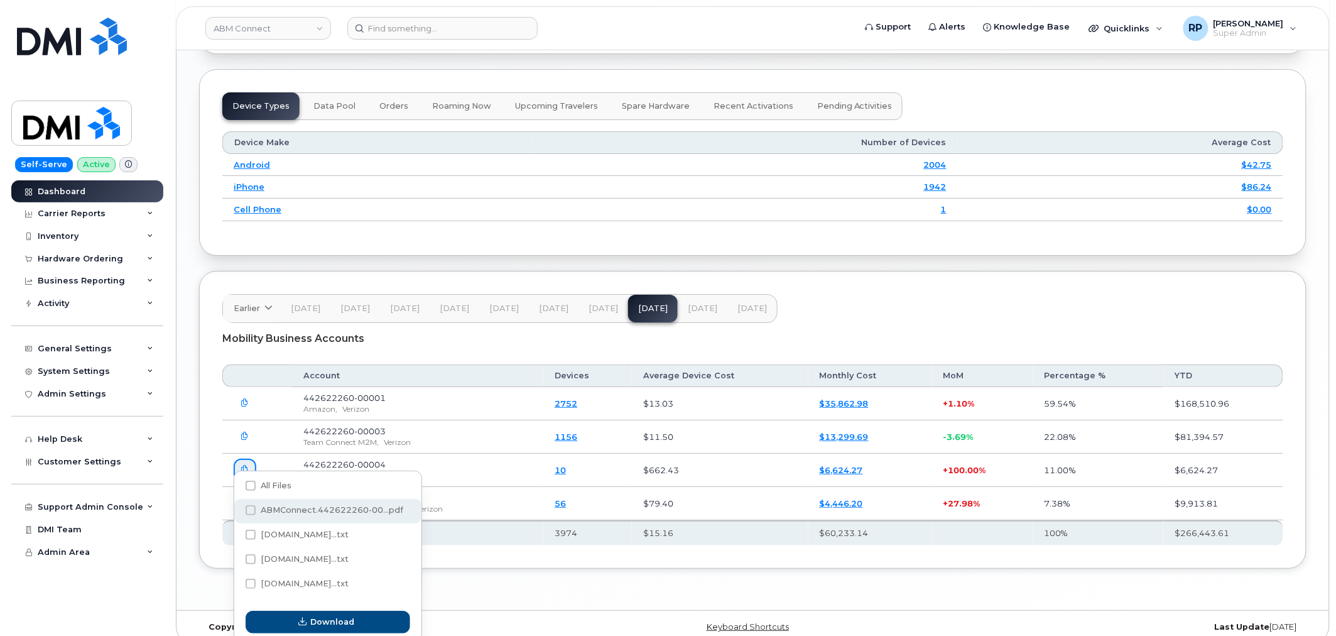
click at [342, 505] on span "ABMConnect.442622260-00...pdf" at bounding box center [332, 509] width 143 height 9
click at [237, 508] on input "ABMConnect.442622260-00...pdf" at bounding box center [234, 511] width 6 height 6
checkbox input "true"
click at [350, 628] on span "Download" at bounding box center [333, 622] width 44 height 12
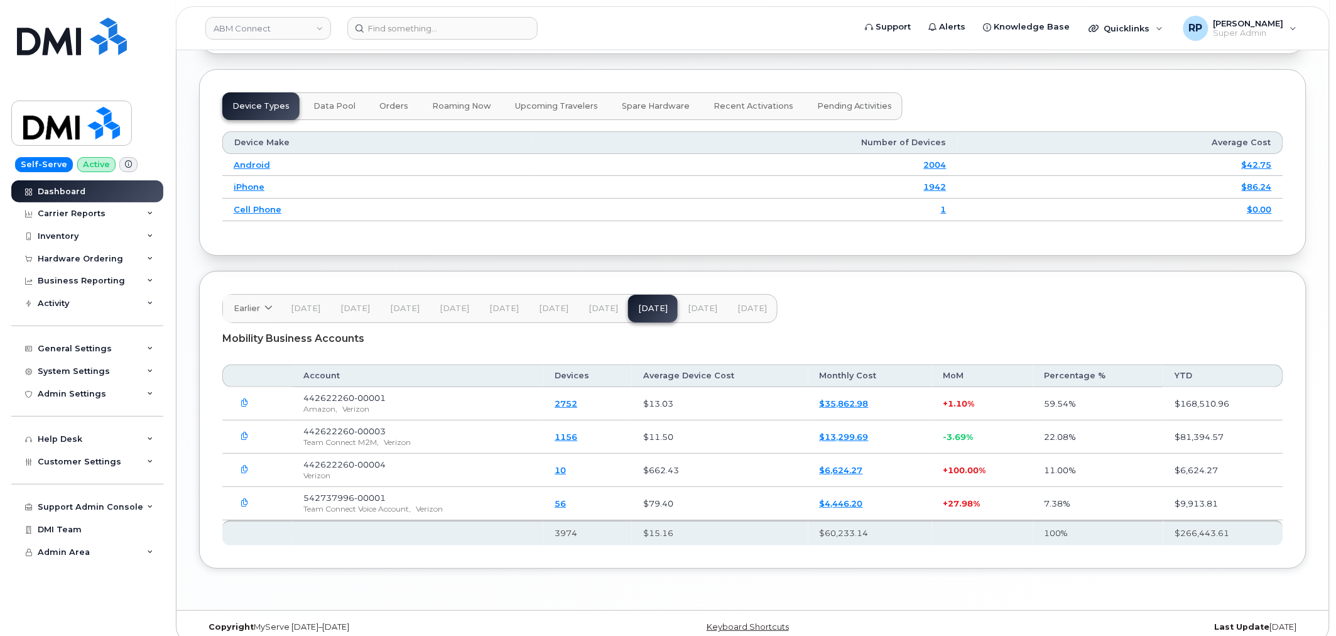
click at [600, 295] on button "[DATE]" at bounding box center [604, 309] width 50 height 28
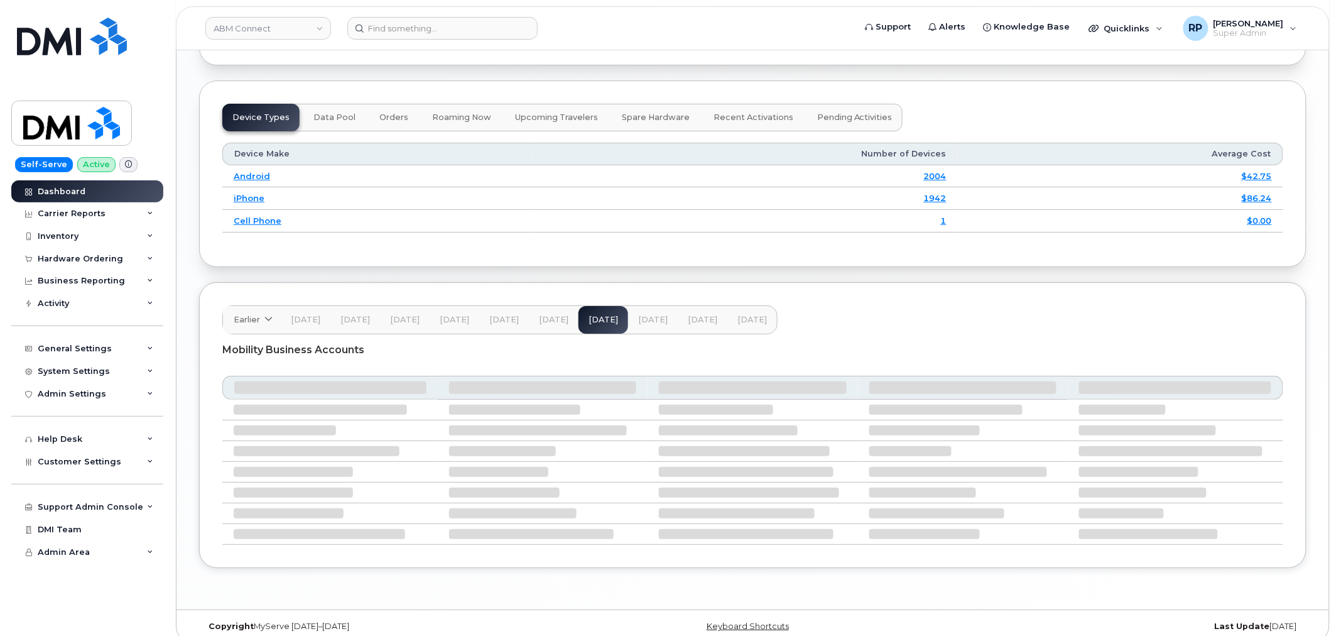
scroll to position [1533, 0]
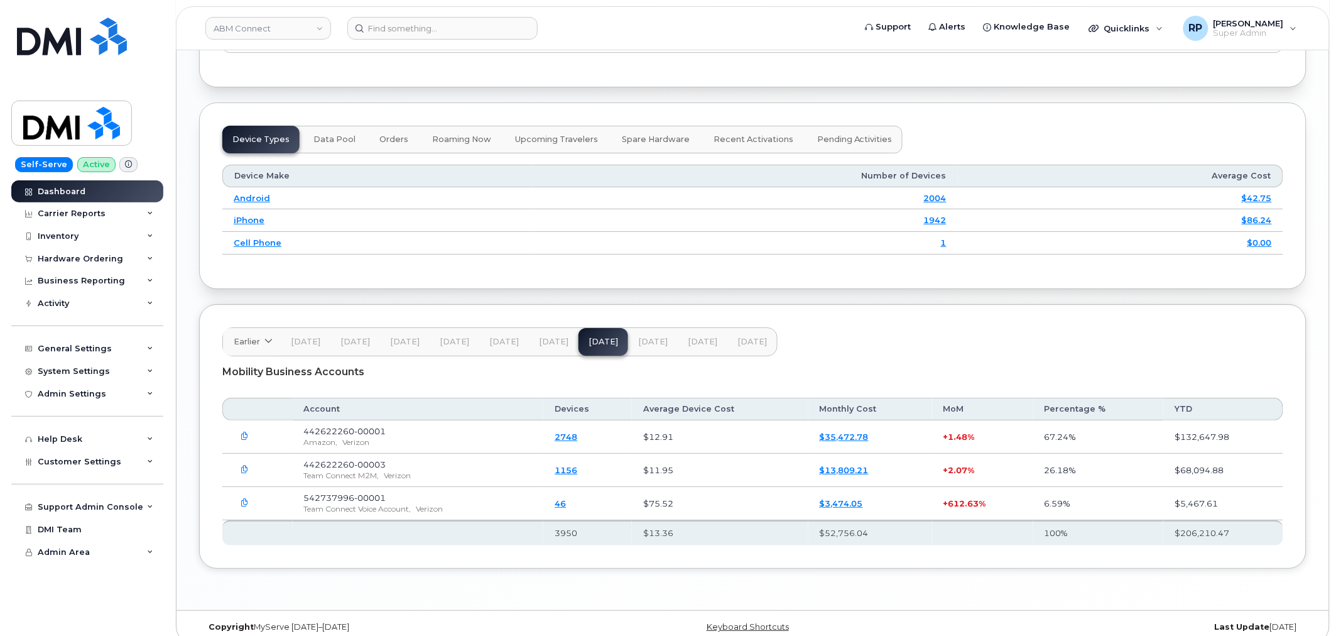
click at [654, 337] on span "Jun 25" at bounding box center [653, 342] width 30 height 10
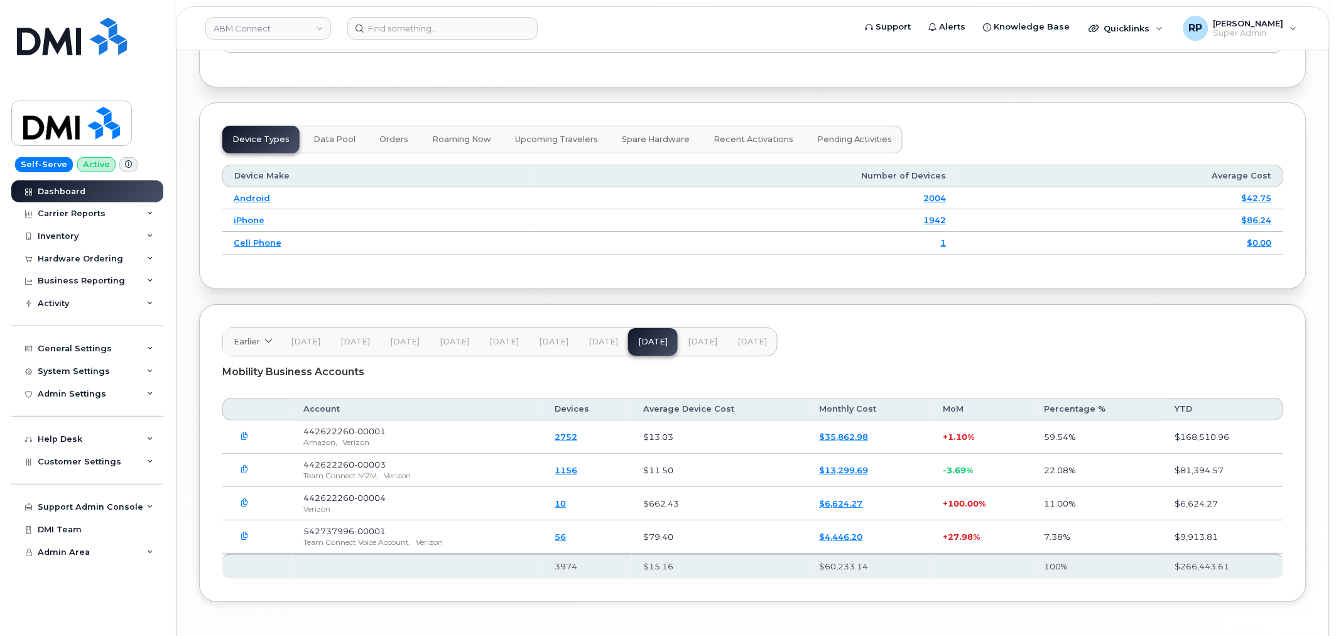
click at [693, 337] on span "Jul 25" at bounding box center [703, 342] width 30 height 10
click at [744, 337] on span "Aug 25" at bounding box center [752, 342] width 30 height 10
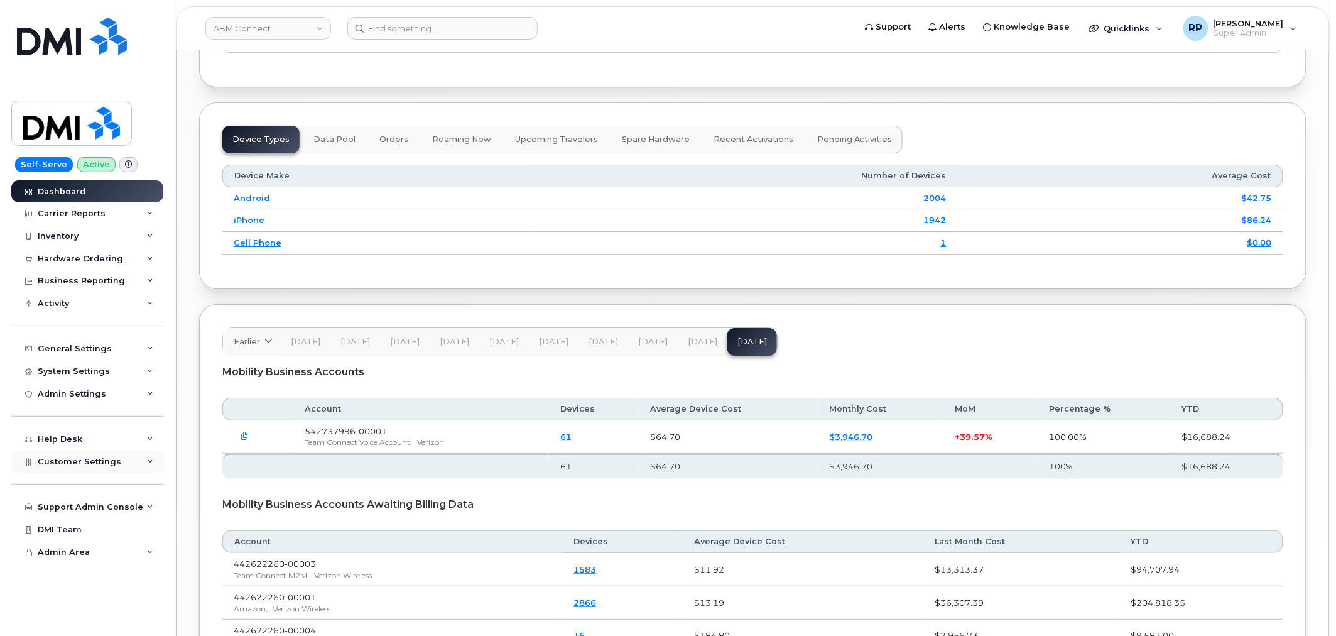
click at [86, 465] on span "Customer Settings" at bounding box center [80, 461] width 84 height 9
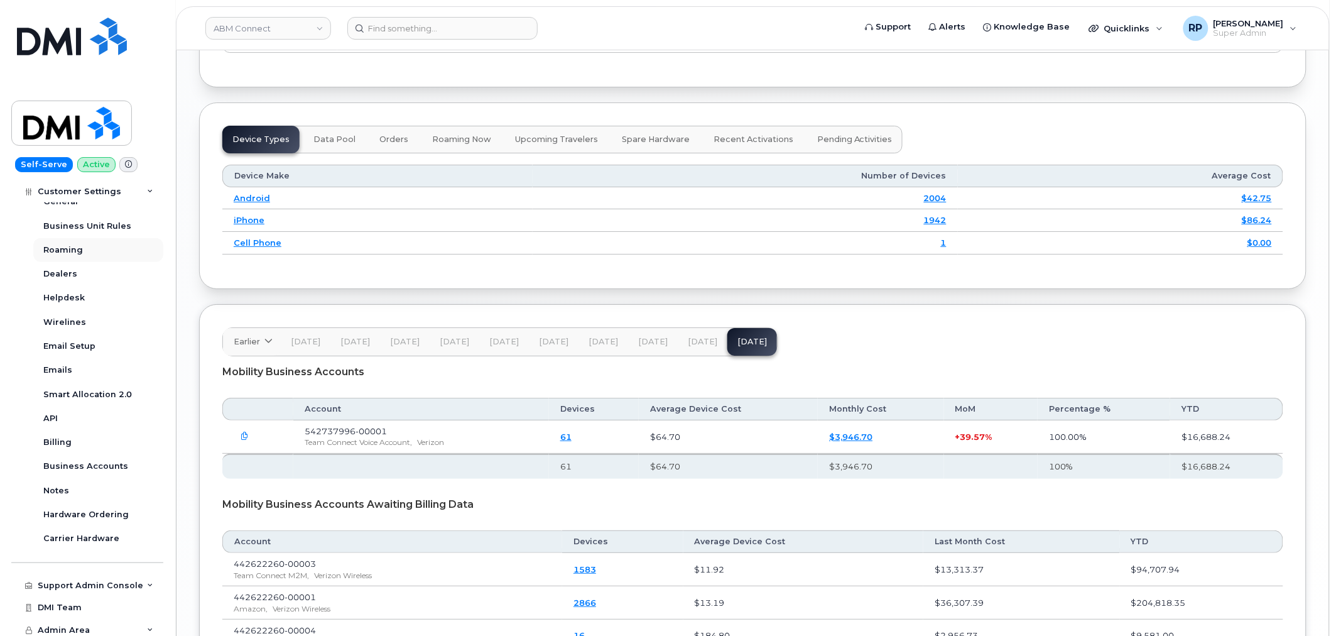
scroll to position [286, 0]
click at [84, 460] on div "Business Accounts" at bounding box center [85, 462] width 85 height 11
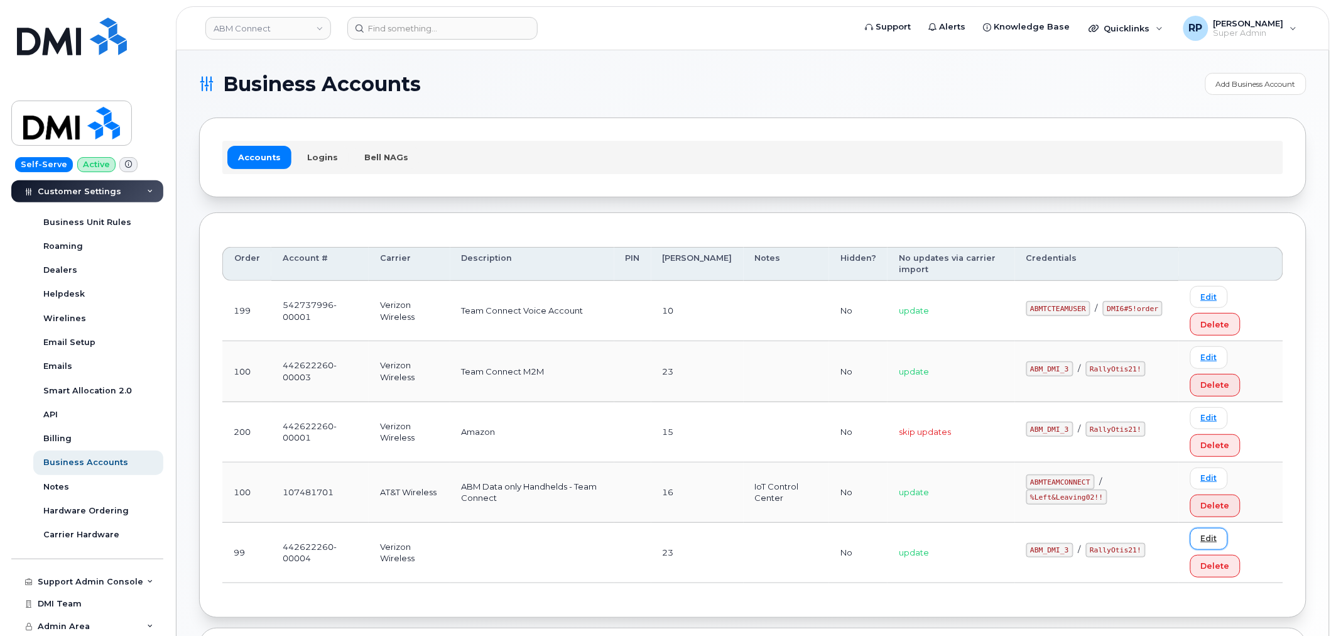
click at [1207, 540] on link "Edit" at bounding box center [1209, 539] width 38 height 22
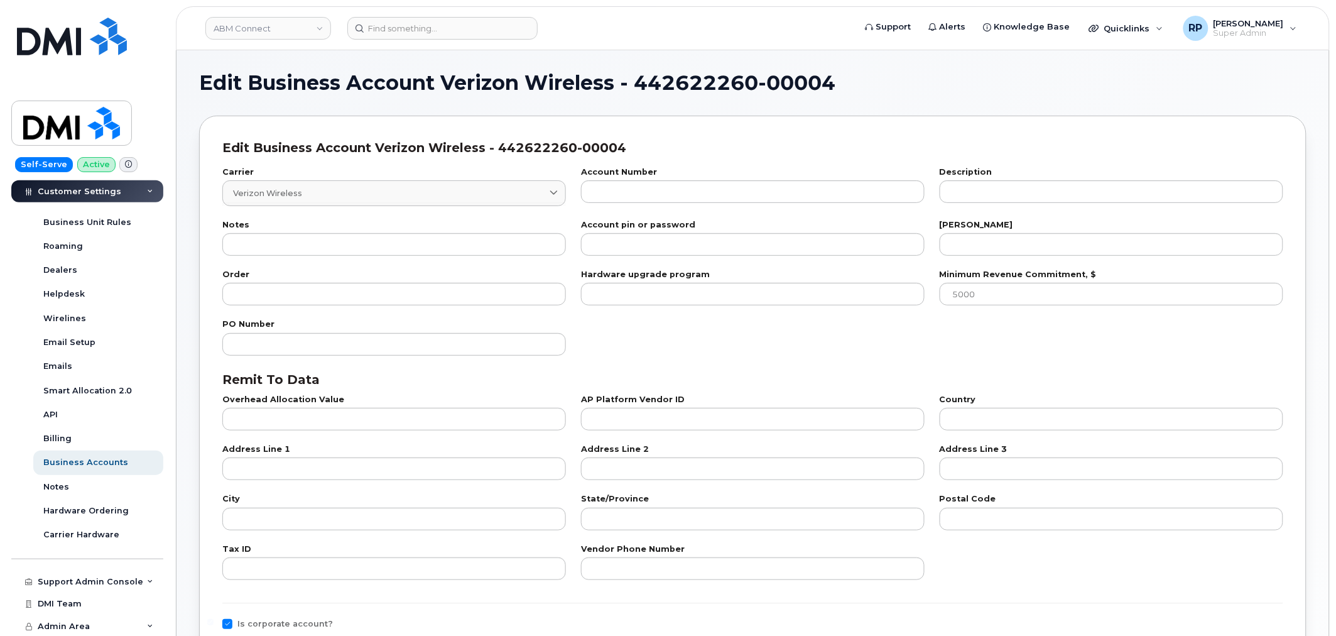
type input "8"
type input "442622260-00004"
type input "23"
type input "99"
checkbox input "true"
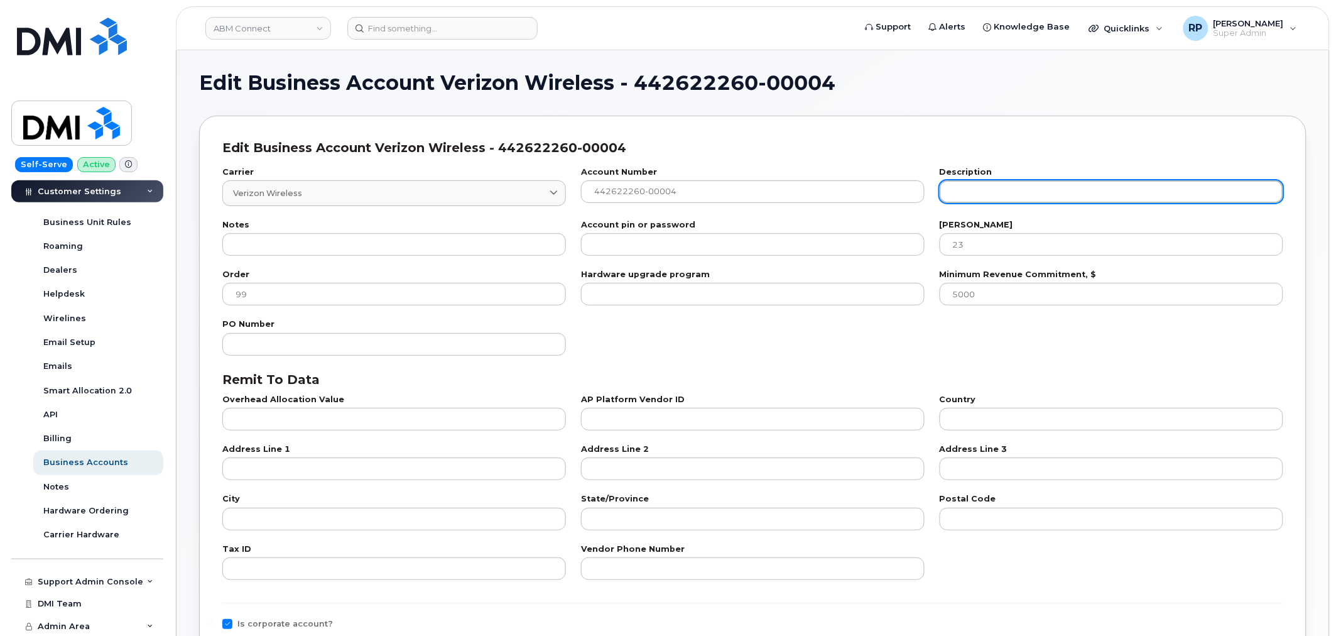
click at [1056, 189] on input "text" at bounding box center [1112, 191] width 344 height 23
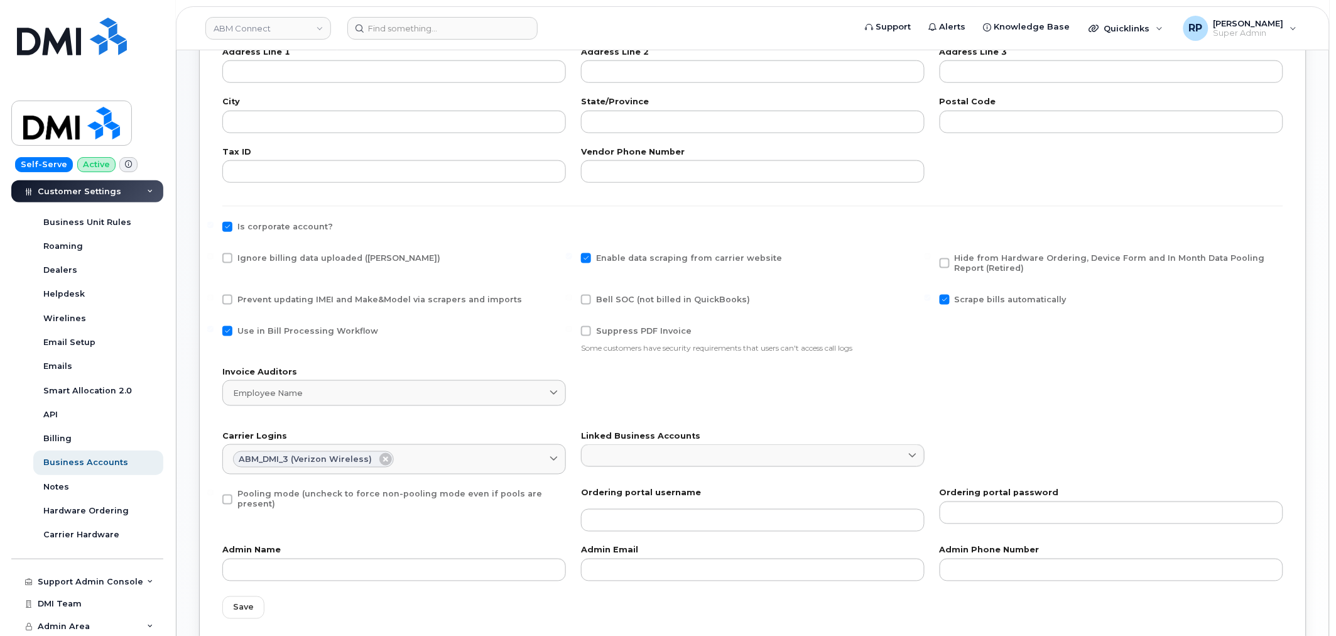
scroll to position [667, 0]
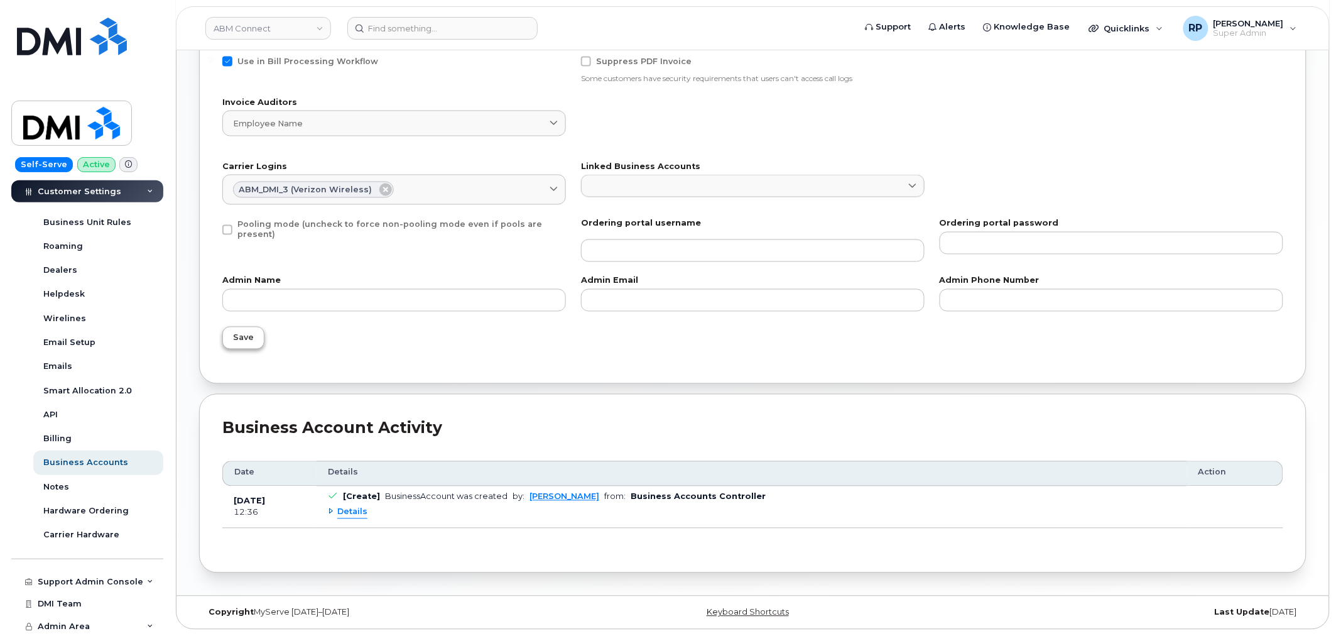
type input "ABM CONNECT"
click at [253, 337] on button "Save" at bounding box center [243, 338] width 42 height 23
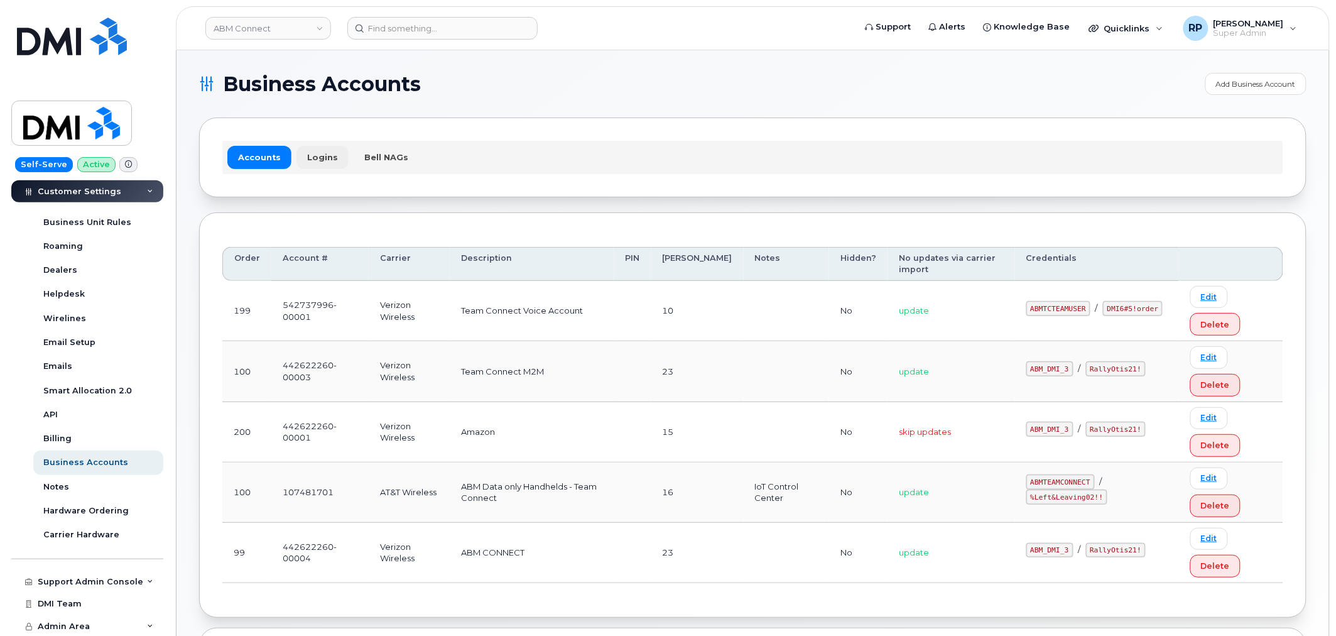
click at [324, 153] on link "Logins" at bounding box center [322, 157] width 52 height 23
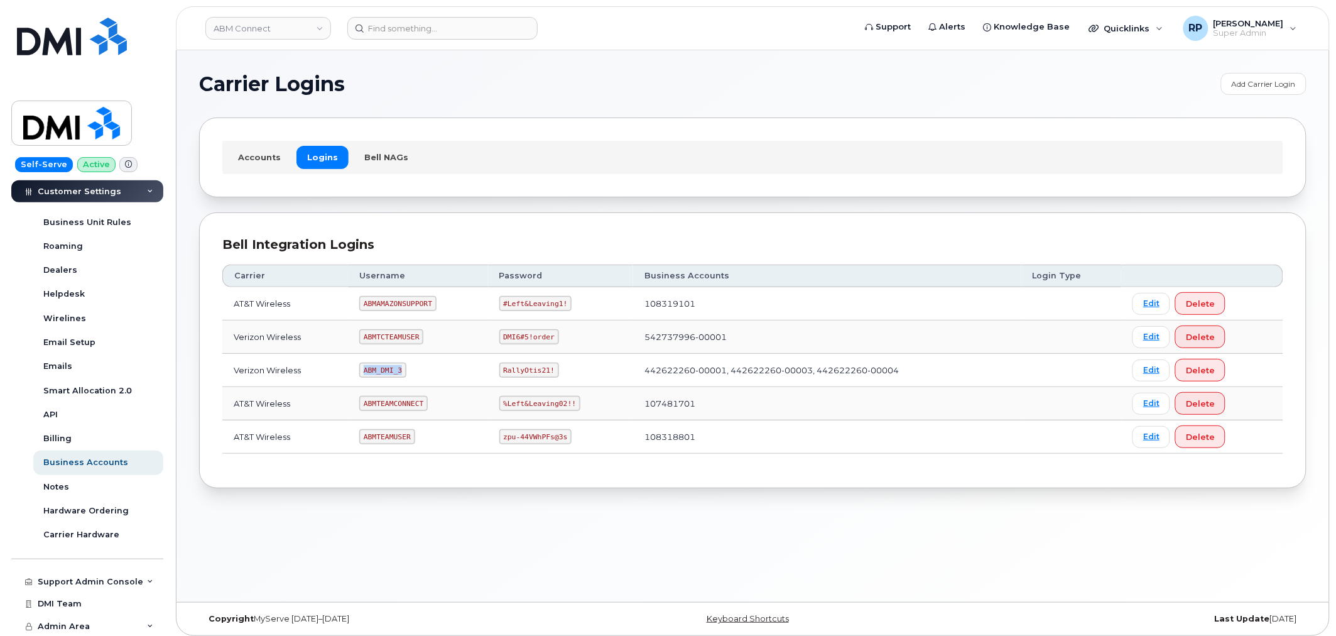
drag, startPoint x: 364, startPoint y: 369, endPoint x: 406, endPoint y: 372, distance: 42.3
click at [406, 372] on td "ABM_DMI_3" at bounding box center [417, 370] width 139 height 33
copy code "ABM_DMI_3"
click at [357, 562] on div "Carrier Logins Add Carrier Login Accounts Logins Bell NAGs Bell Integration Log…" at bounding box center [753, 326] width 1153 height 552
drag, startPoint x: 366, startPoint y: 367, endPoint x: 404, endPoint y: 369, distance: 37.7
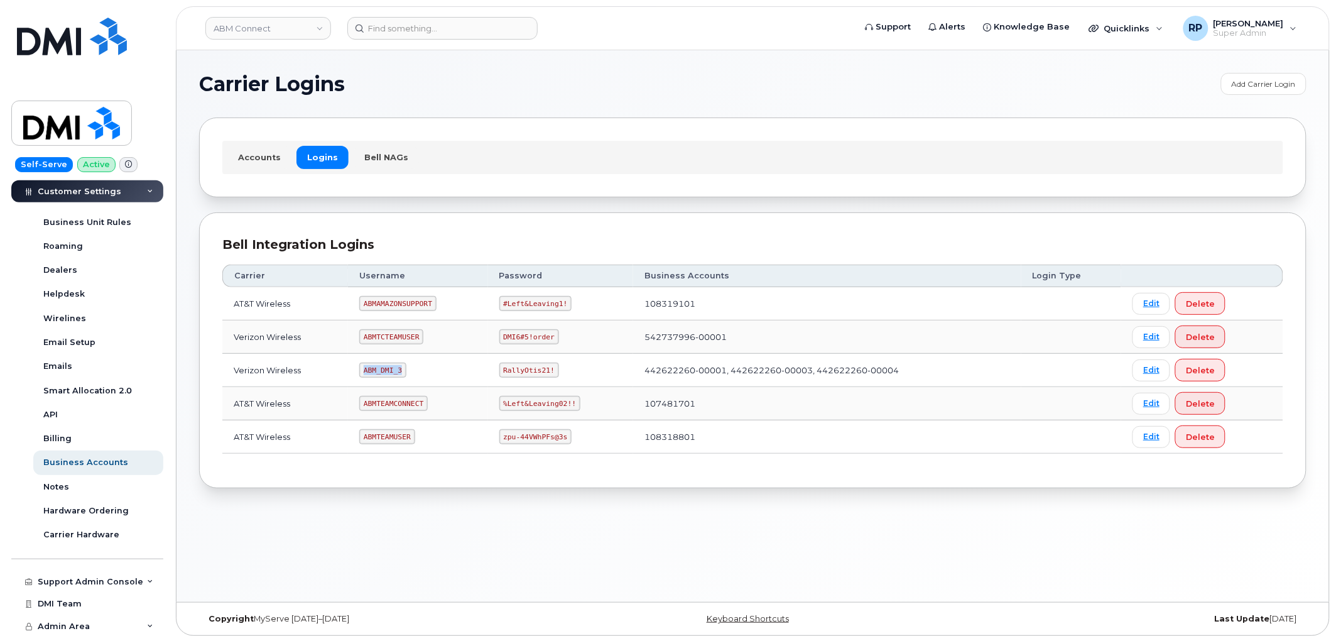
click at [404, 369] on code "ABM_DMI_3" at bounding box center [382, 369] width 47 height 15
copy code "ABM_DMI_3"
drag, startPoint x: 499, startPoint y: 372, endPoint x: 558, endPoint y: 374, distance: 59.1
click at [558, 374] on td "RallyOtis21!" at bounding box center [561, 370] width 146 height 33
copy code "RallyOtis21!"
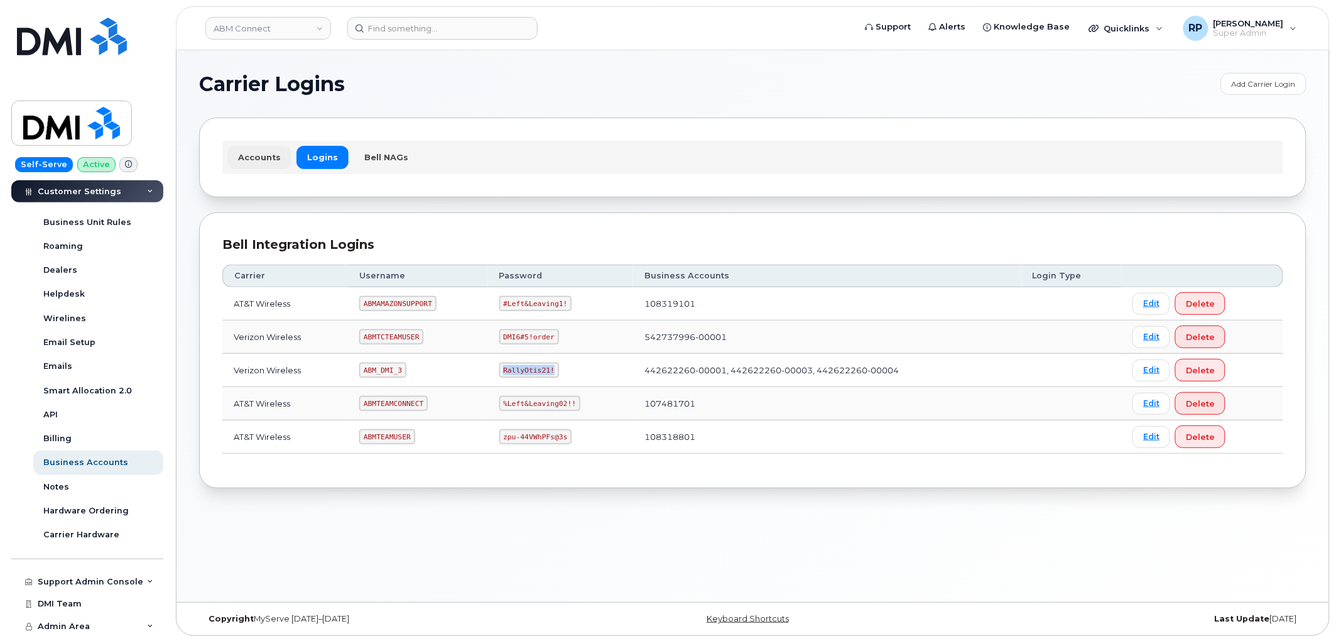
click at [249, 154] on link "Accounts" at bounding box center [259, 157] width 64 height 23
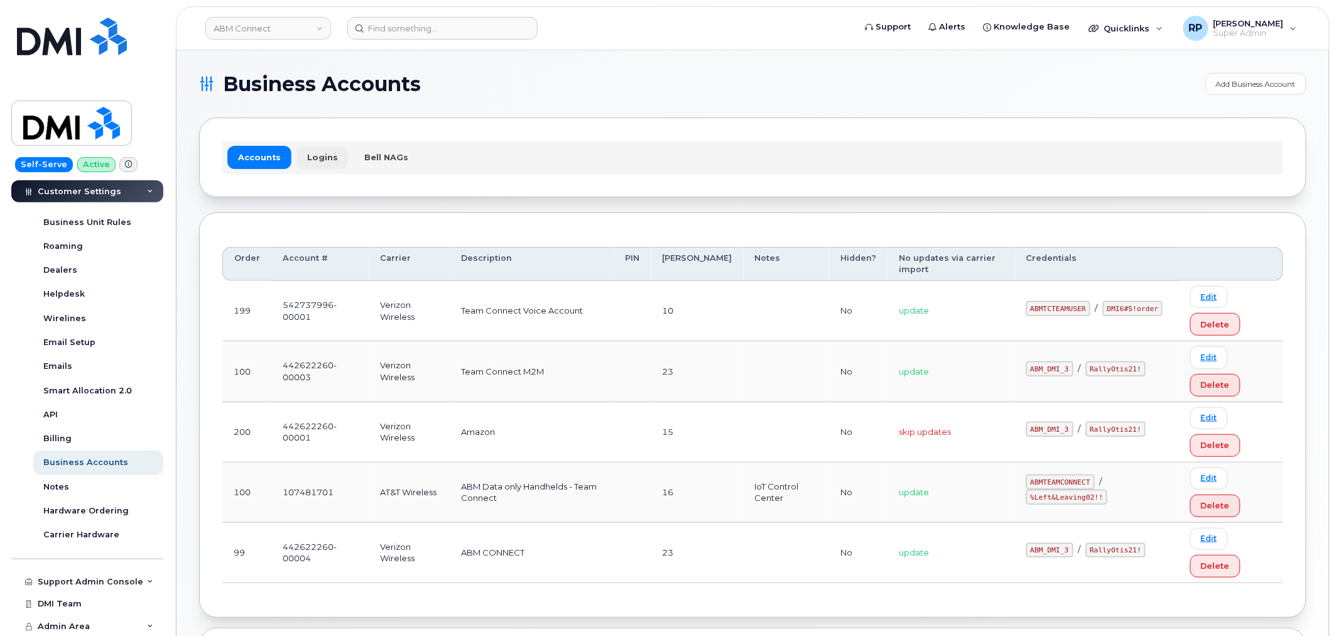
click at [323, 160] on link "Logins" at bounding box center [322, 157] width 52 height 23
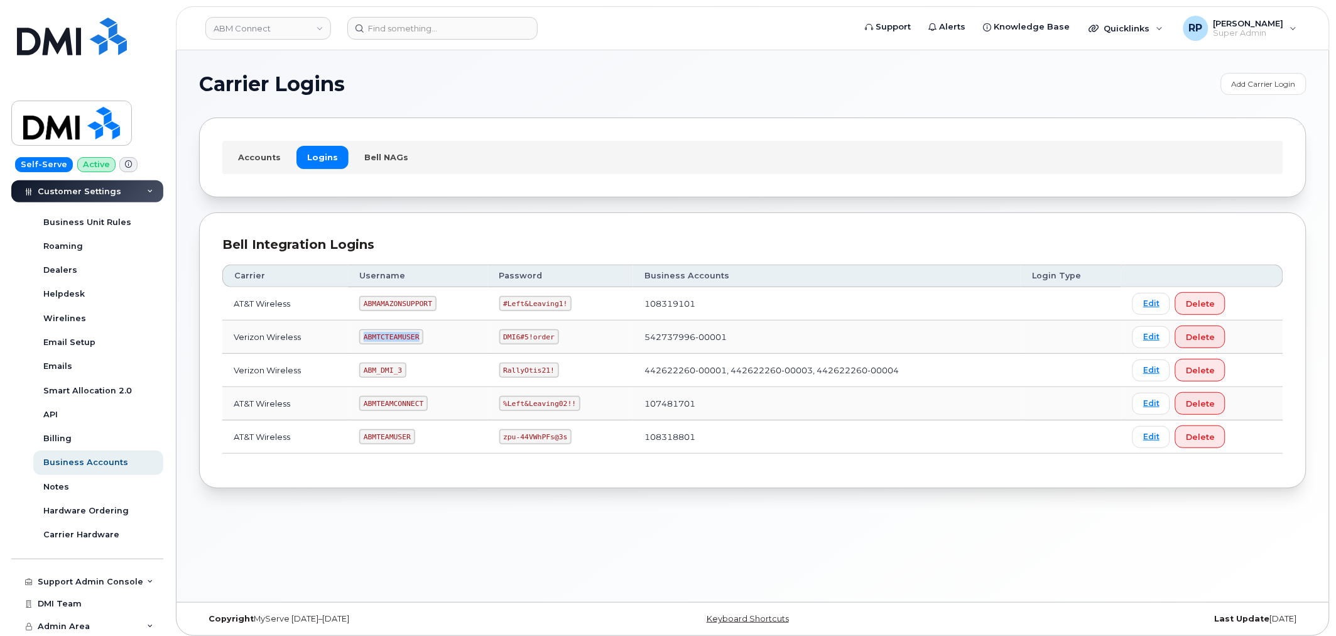
drag, startPoint x: 366, startPoint y: 340, endPoint x: 437, endPoint y: 341, distance: 70.4
click at [437, 341] on td "ABMTCTEAMUSER" at bounding box center [417, 336] width 139 height 33
copy code "ABMTCTEAMUSER"
drag, startPoint x: 500, startPoint y: 336, endPoint x: 554, endPoint y: 342, distance: 54.3
click at [554, 342] on td "DMI6#5!order" at bounding box center [561, 336] width 146 height 33
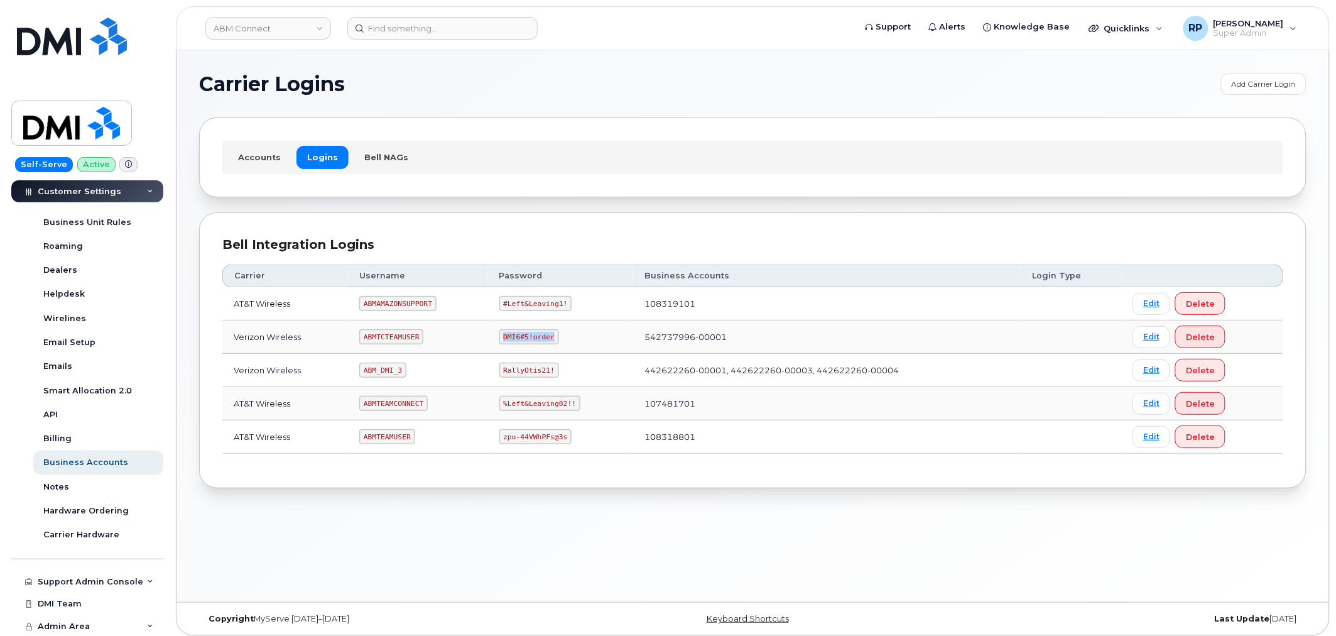
copy code "DMI6#5!order"
click at [525, 340] on code "DMI6#5!order" at bounding box center [529, 336] width 60 height 15
click at [519, 338] on code "DMI6#5!order" at bounding box center [529, 336] width 60 height 15
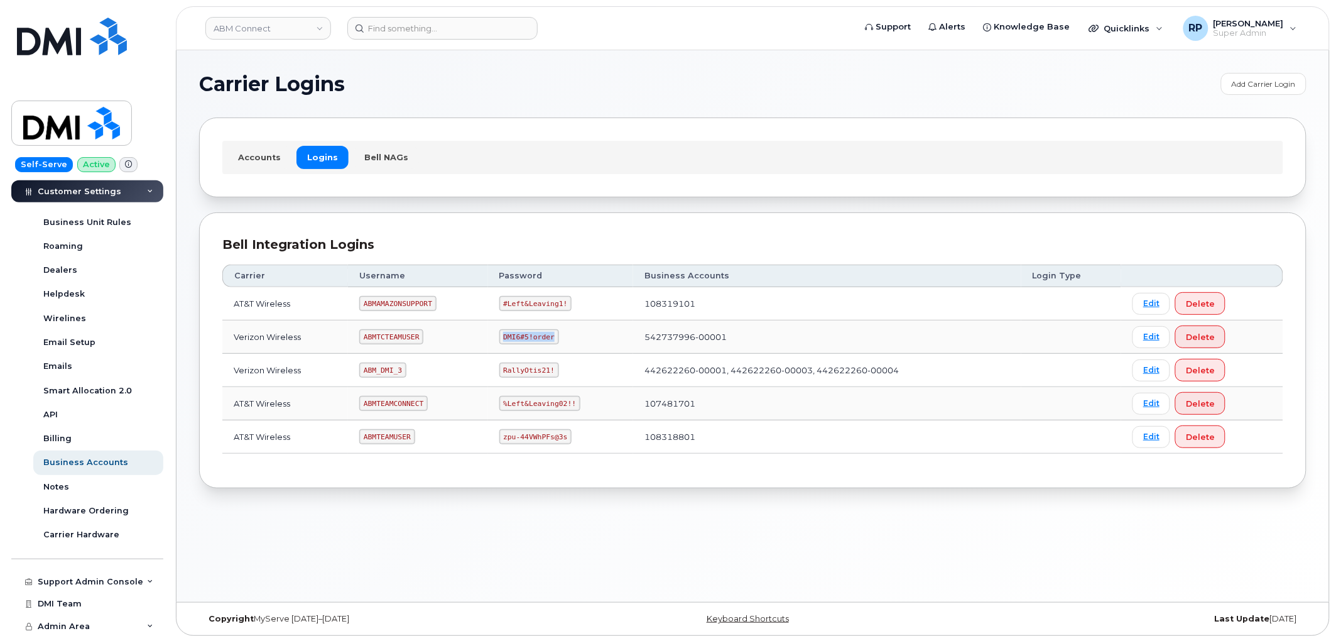
copy code "DMI6#5!order"
click at [1165, 342] on link "Edit" at bounding box center [1152, 337] width 38 height 22
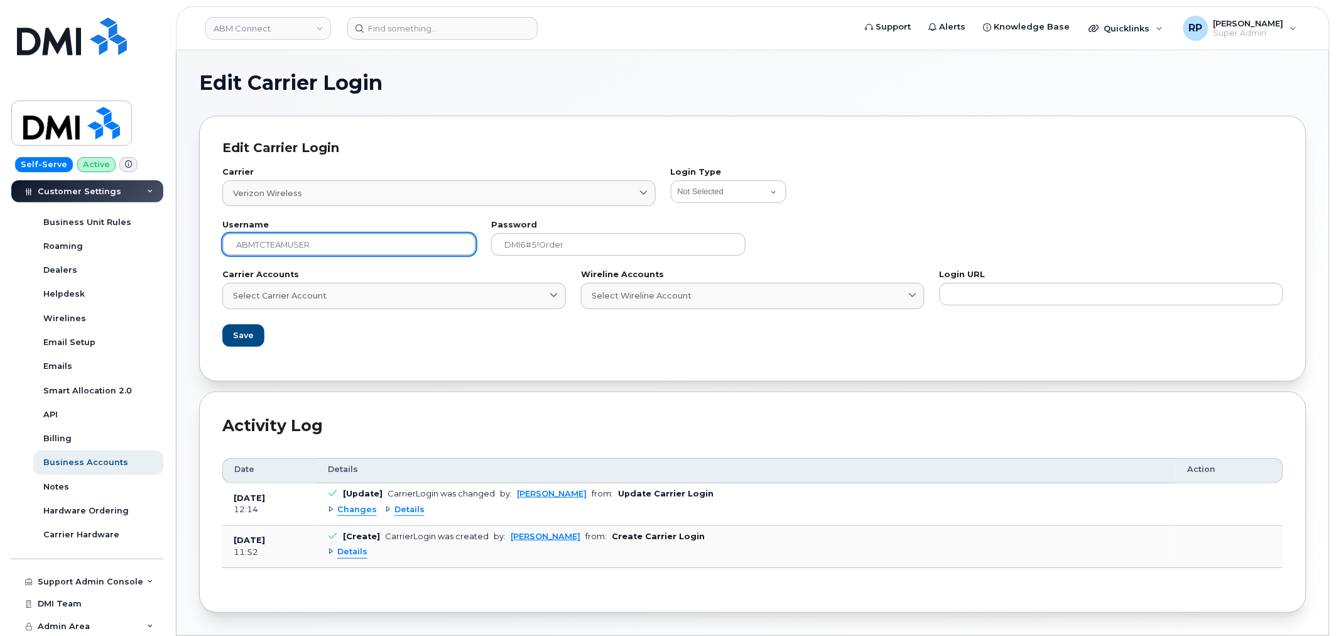
drag, startPoint x: 330, startPoint y: 248, endPoint x: 230, endPoint y: 249, distance: 100.5
click at [230, 249] on input "ABMTCTEAMUSER" at bounding box center [349, 244] width 254 height 23
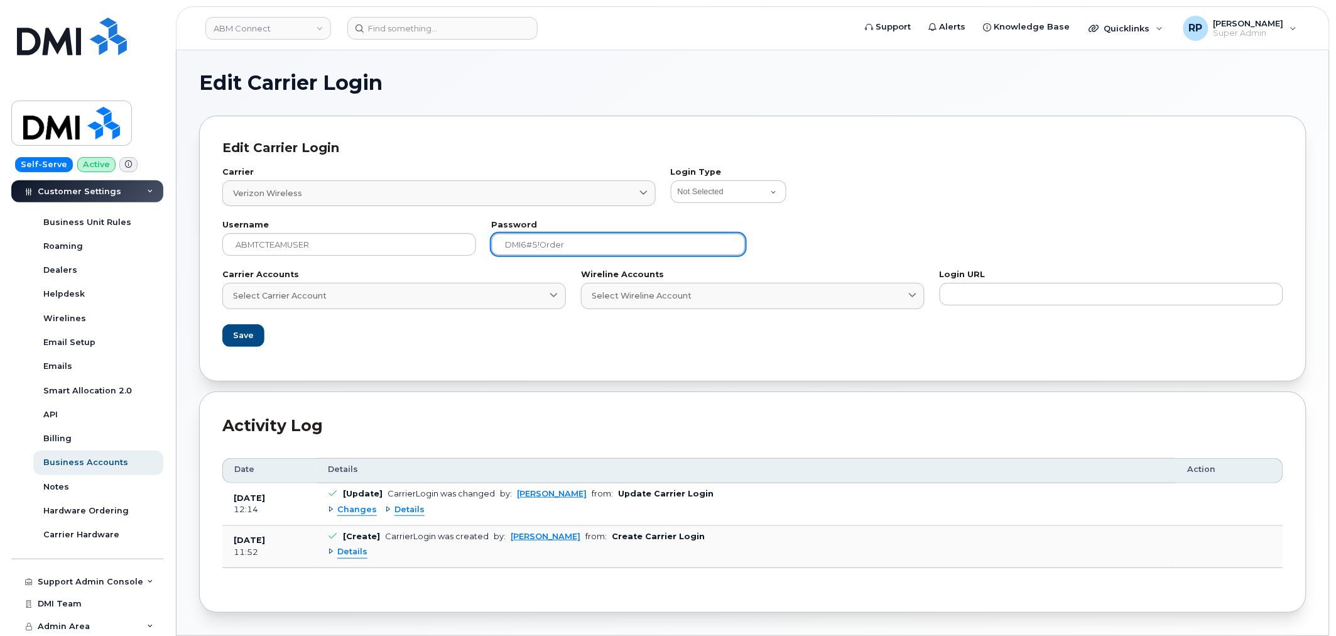
drag, startPoint x: 563, startPoint y: 247, endPoint x: 498, endPoint y: 247, distance: 65.3
click at [498, 247] on input "DMI6#5!order" at bounding box center [618, 244] width 254 height 23
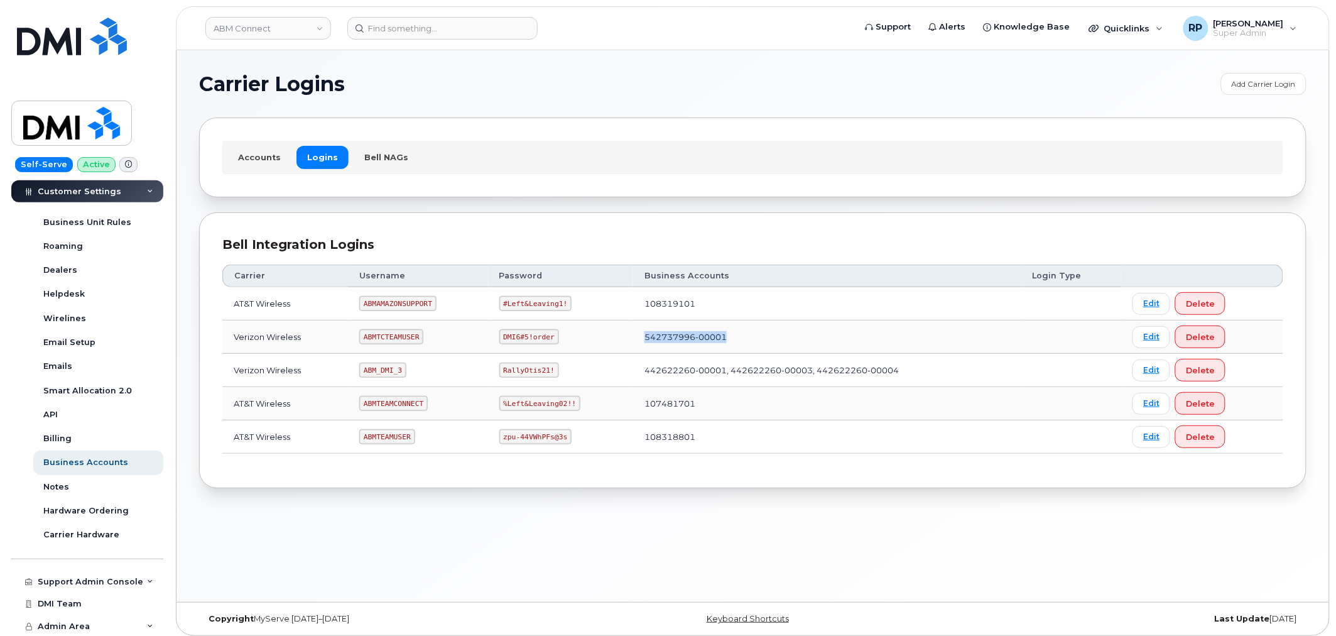
drag, startPoint x: 741, startPoint y: 339, endPoint x: 636, endPoint y: 338, distance: 104.9
click at [636, 338] on td "542737996-00001" at bounding box center [827, 336] width 388 height 33
copy td "542737996-00001"
click at [281, 152] on link "Accounts" at bounding box center [259, 157] width 64 height 23
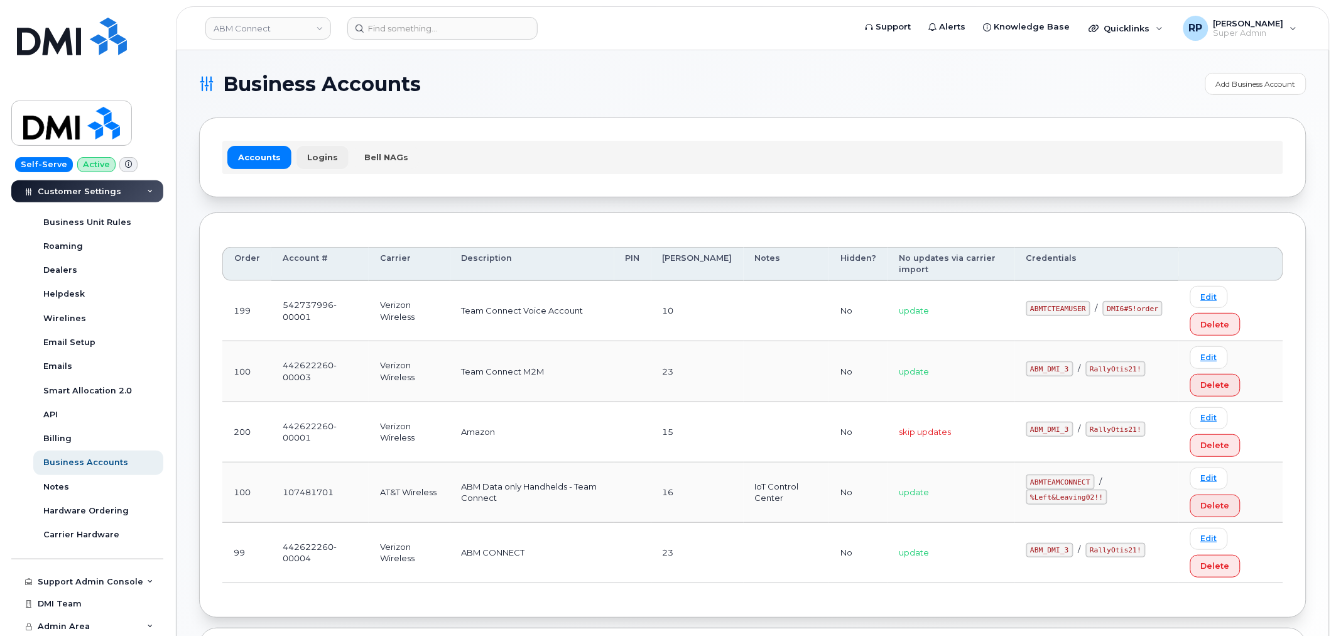
click at [318, 158] on link "Logins" at bounding box center [322, 157] width 52 height 23
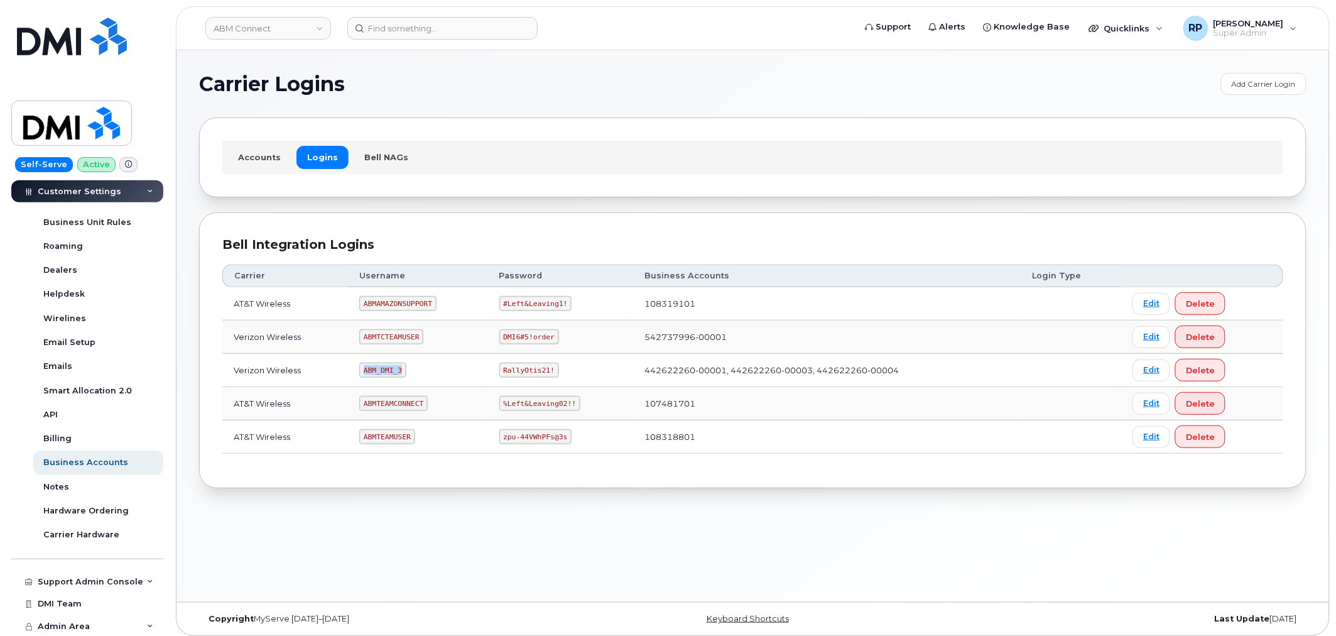
drag, startPoint x: 362, startPoint y: 374, endPoint x: 401, endPoint y: 374, distance: 38.9
click at [401, 374] on code "ABM_DMI_3" at bounding box center [382, 369] width 47 height 15
copy code "ABM_DMI_3"
drag, startPoint x: 498, startPoint y: 373, endPoint x: 555, endPoint y: 372, distance: 56.5
click at [555, 372] on td "RallyOtis21!" at bounding box center [561, 370] width 146 height 33
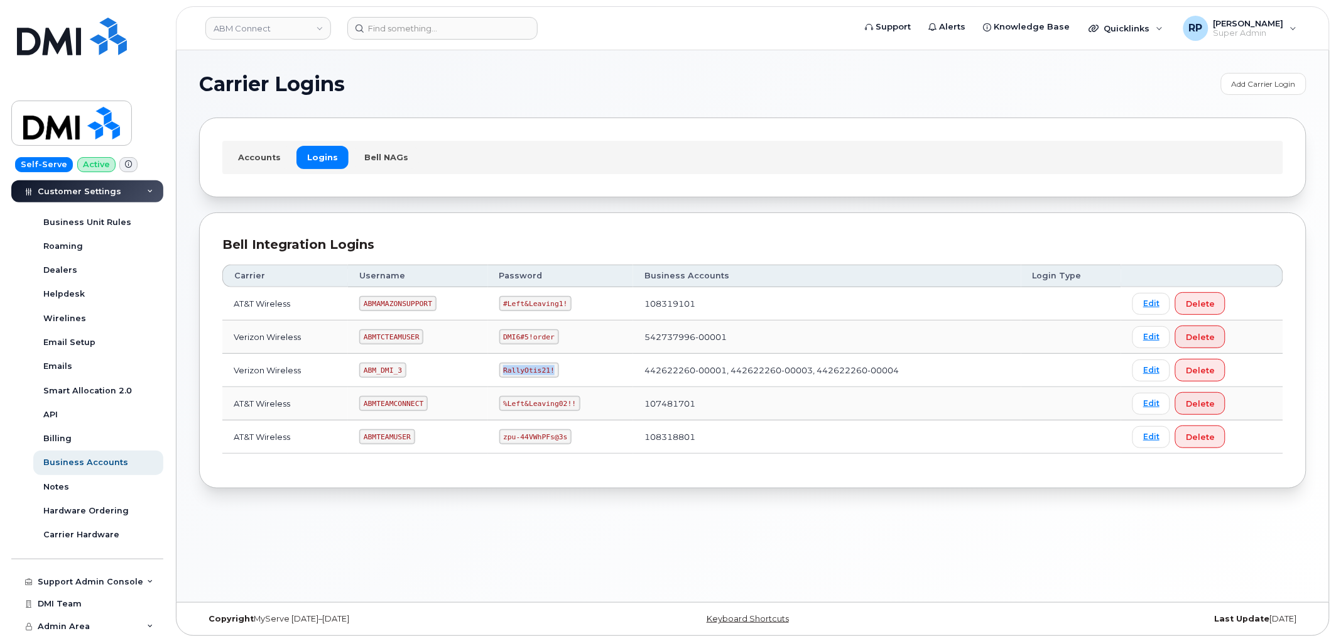
copy code "RallyOtis21!"
drag, startPoint x: 363, startPoint y: 376, endPoint x: 406, endPoint y: 369, distance: 43.3
click at [406, 369] on td "ABM_DMI_3" at bounding box center [417, 370] width 139 height 33
copy code "ABM_DMI_3"
drag, startPoint x: 494, startPoint y: 368, endPoint x: 557, endPoint y: 374, distance: 63.1
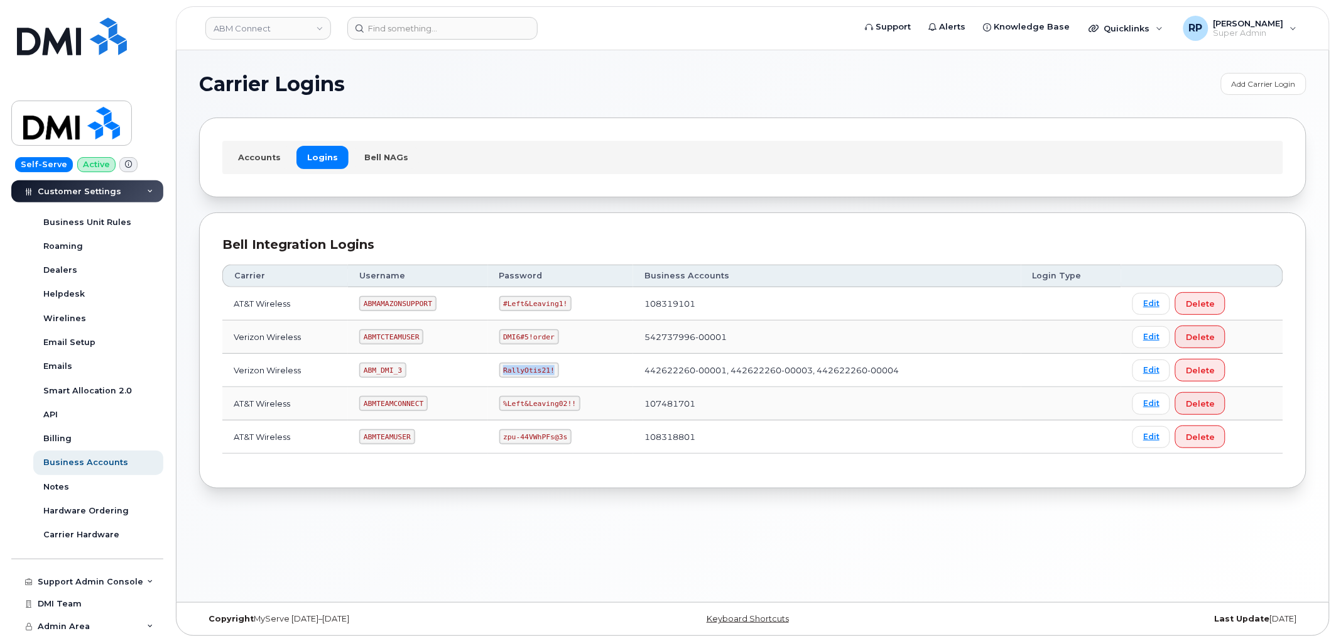
click at [557, 374] on td "RallyOtis21!" at bounding box center [561, 370] width 146 height 33
click at [292, 27] on link "ABM Connect" at bounding box center [268, 28] width 126 height 23
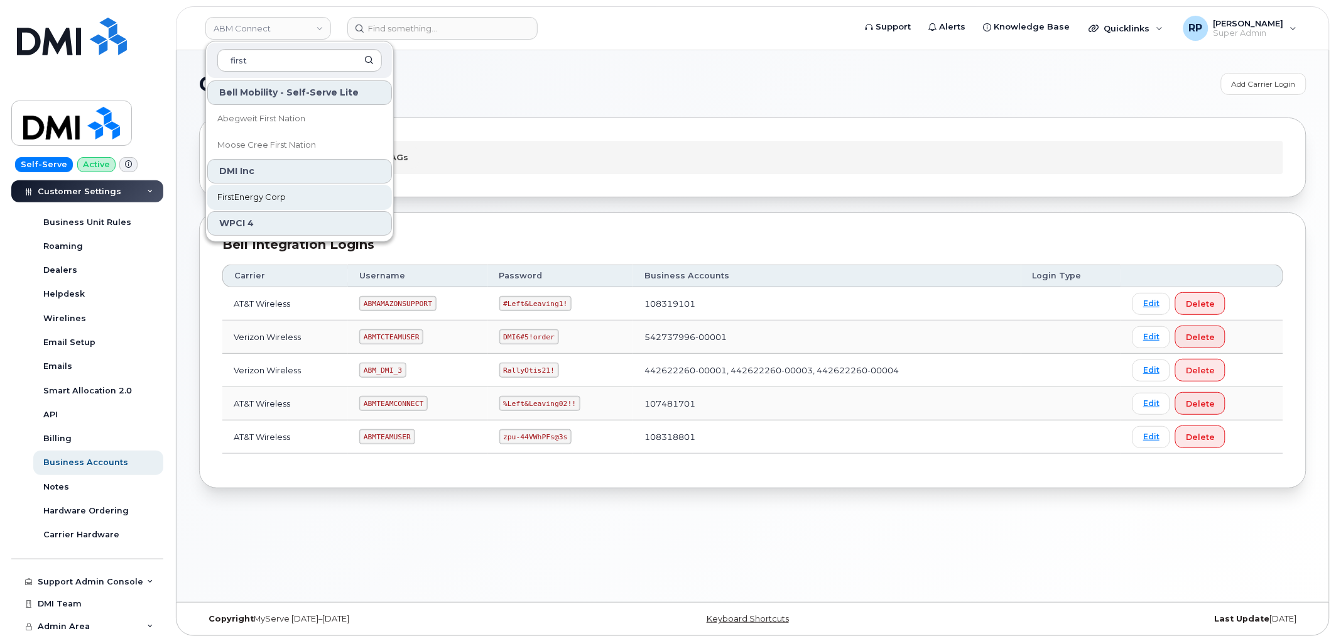
type input "first"
click at [261, 197] on span "FirstEnergy Corp" at bounding box center [251, 197] width 68 height 13
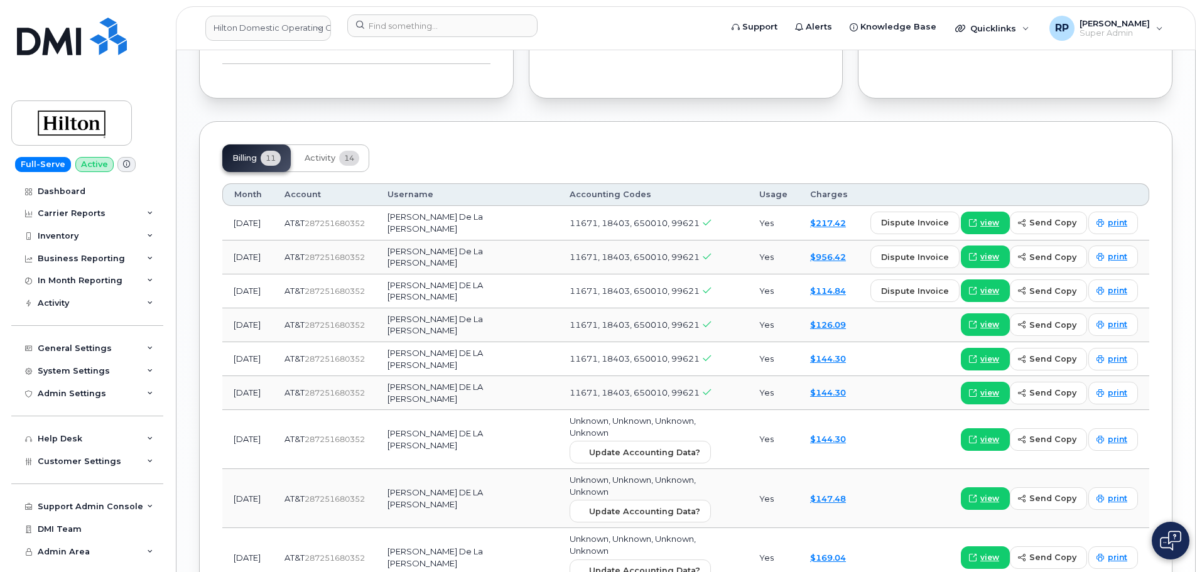
scroll to position [1047, 0]
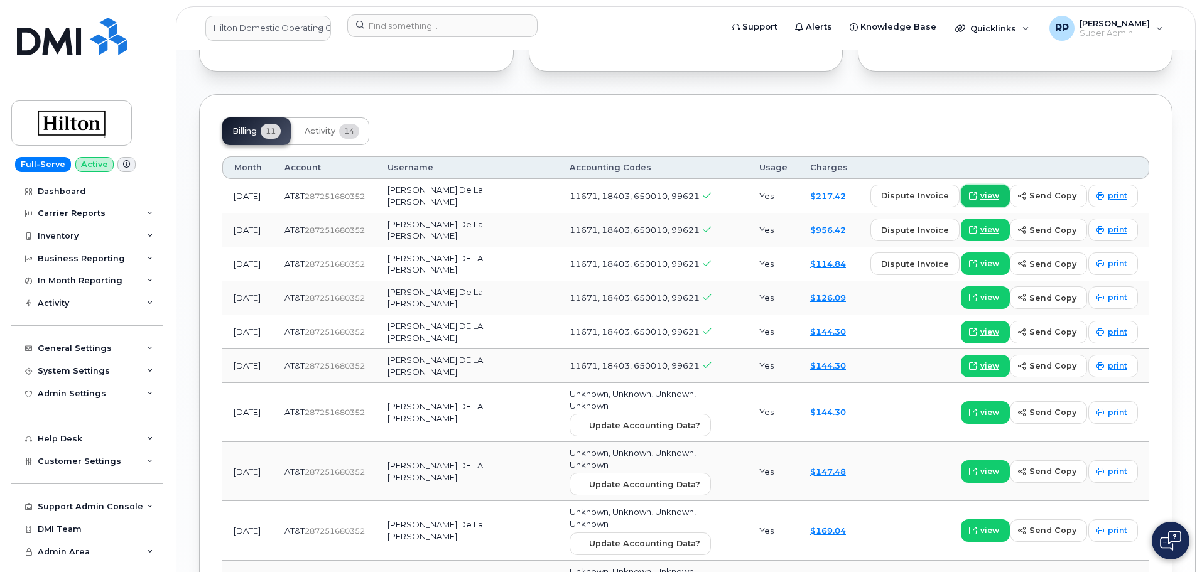
click at [975, 192] on icon at bounding box center [973, 196] width 8 height 8
click at [596, 117] on div "Billing 11 Activity 14" at bounding box center [685, 131] width 927 height 28
click at [577, 124] on div "Billing 11 Activity 14" at bounding box center [685, 131] width 927 height 28
click at [232, 27] on link "Hilton Domestic Operating Company Inc" at bounding box center [268, 28] width 126 height 25
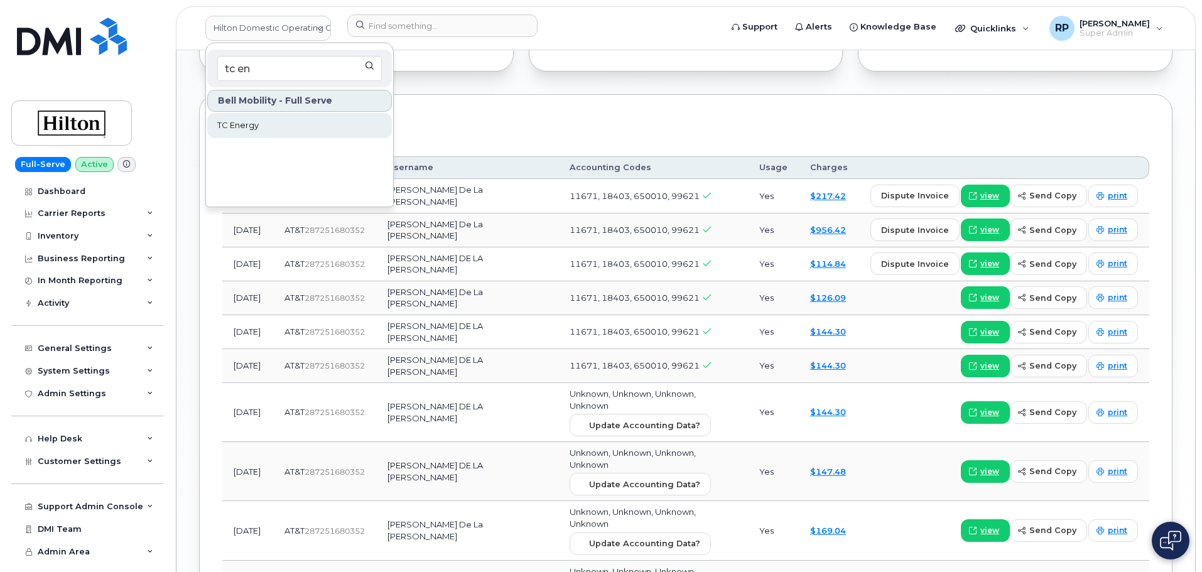
type input "tc en"
click at [237, 126] on span "TC Energy" at bounding box center [237, 125] width 41 height 13
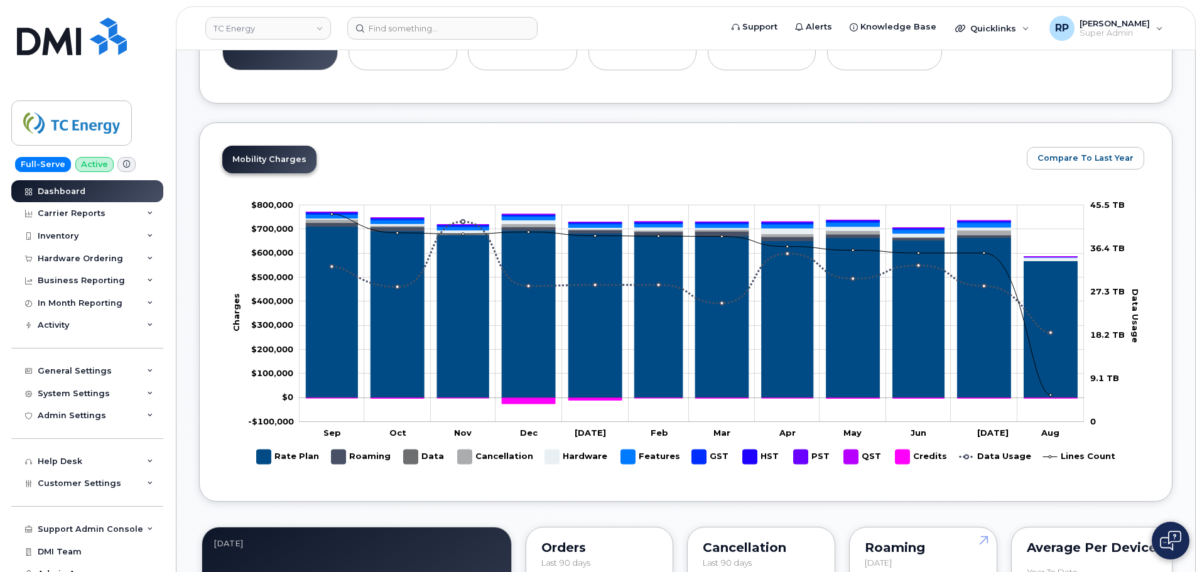
scroll to position [523, 0]
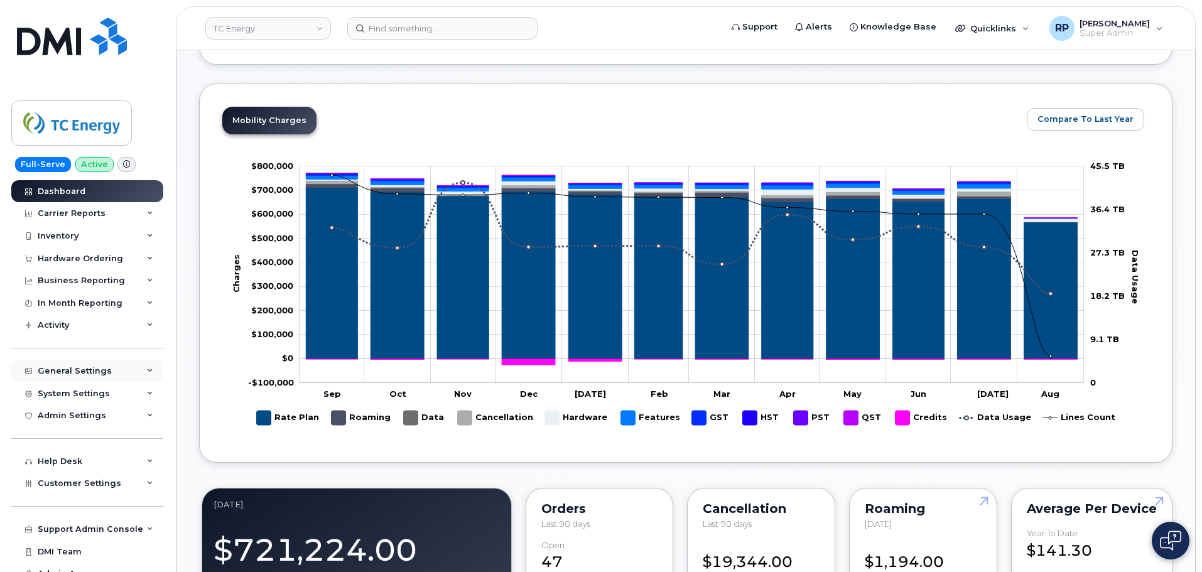
click at [122, 376] on div "General Settings" at bounding box center [87, 371] width 152 height 23
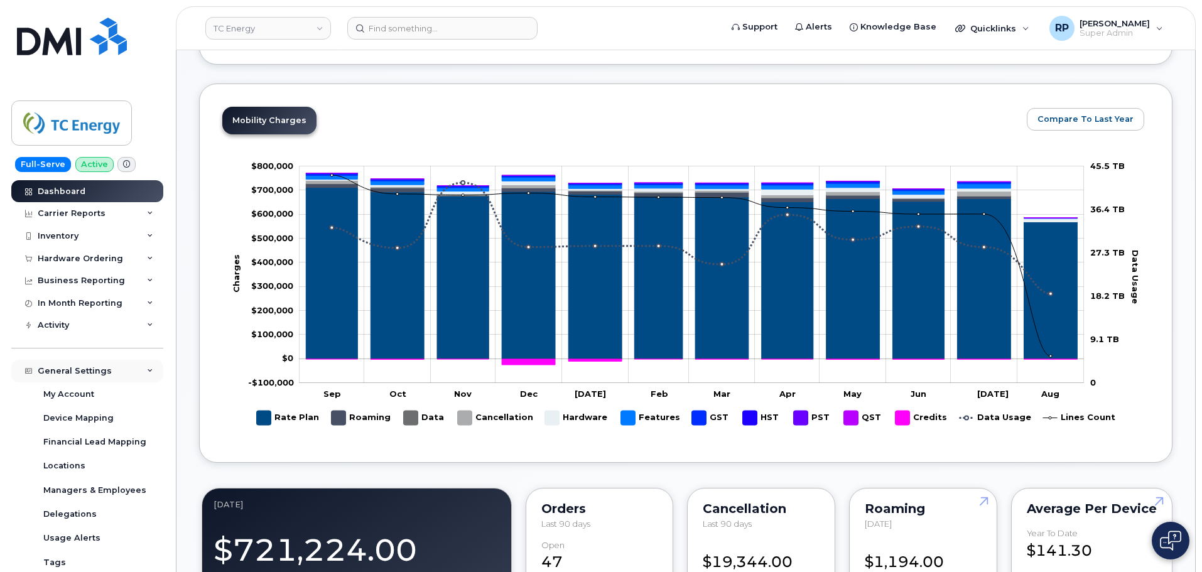
scroll to position [105, 0]
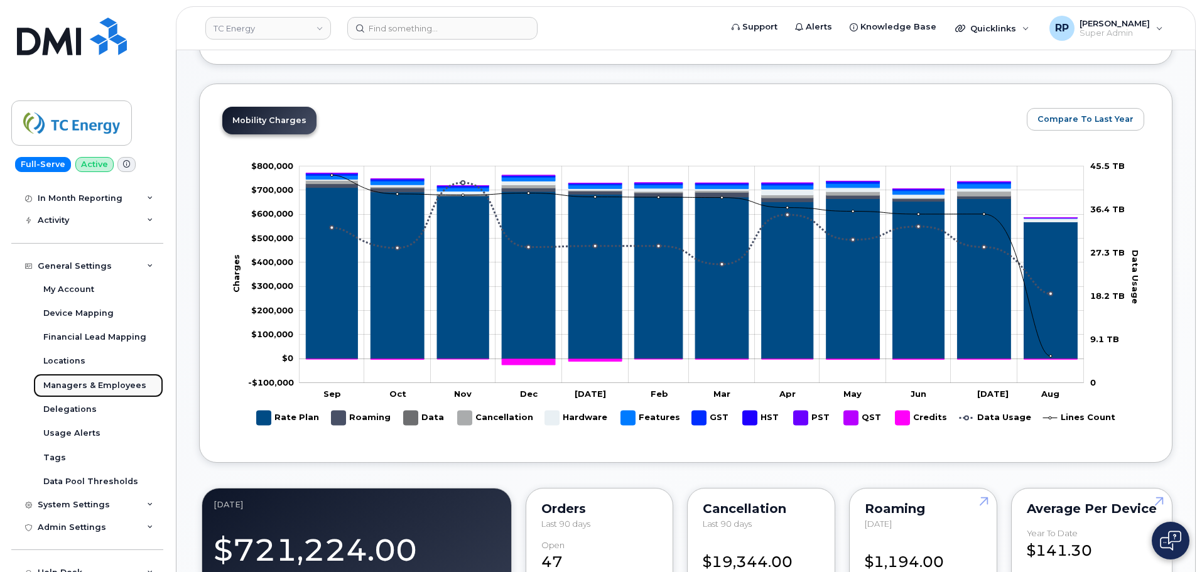
click at [111, 383] on div "Managers & Employees" at bounding box center [94, 385] width 103 height 11
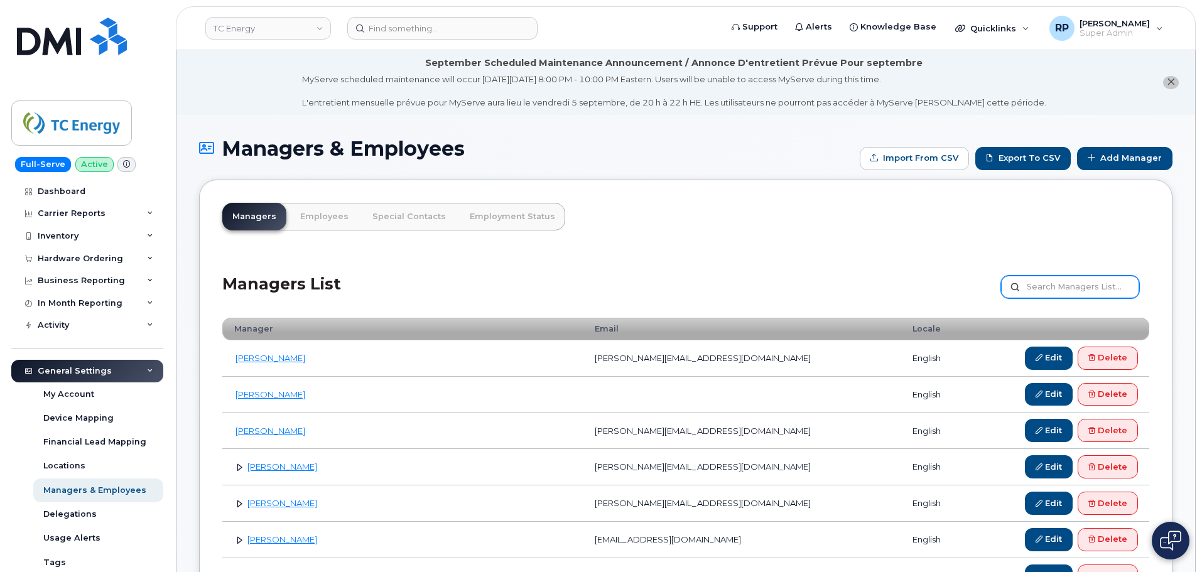
click at [1083, 286] on input "text" at bounding box center [1070, 287] width 138 height 23
type input "[PERSON_NAME]"
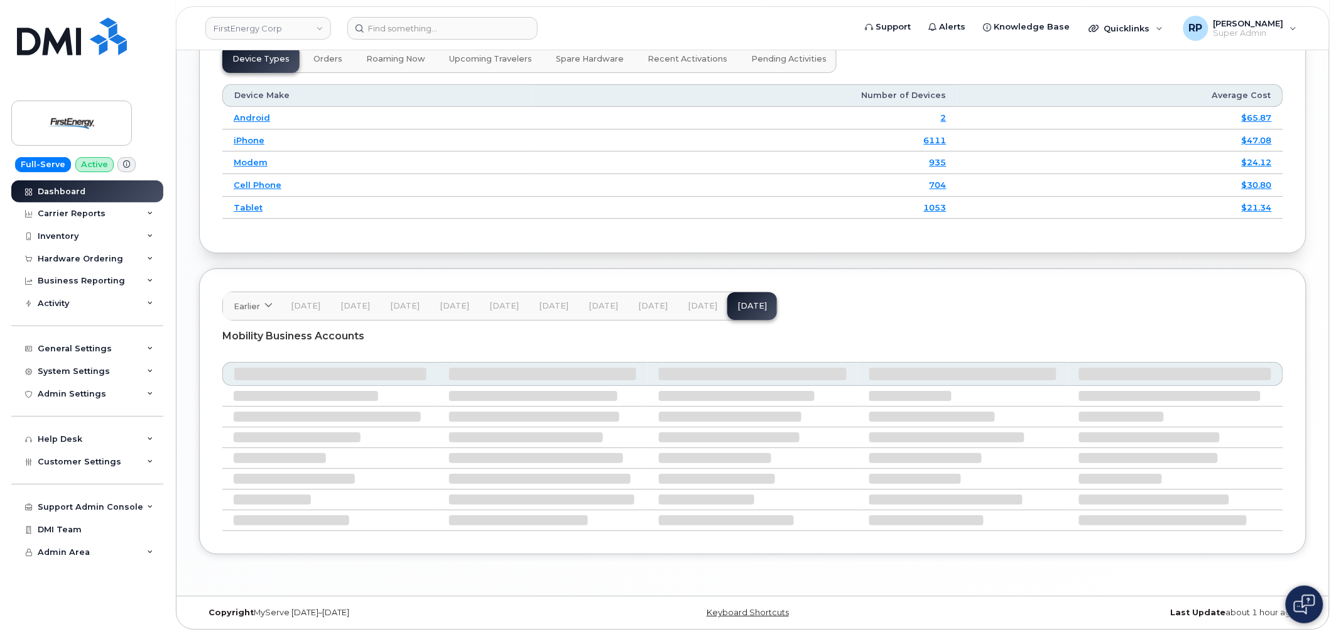
scroll to position [1489, 0]
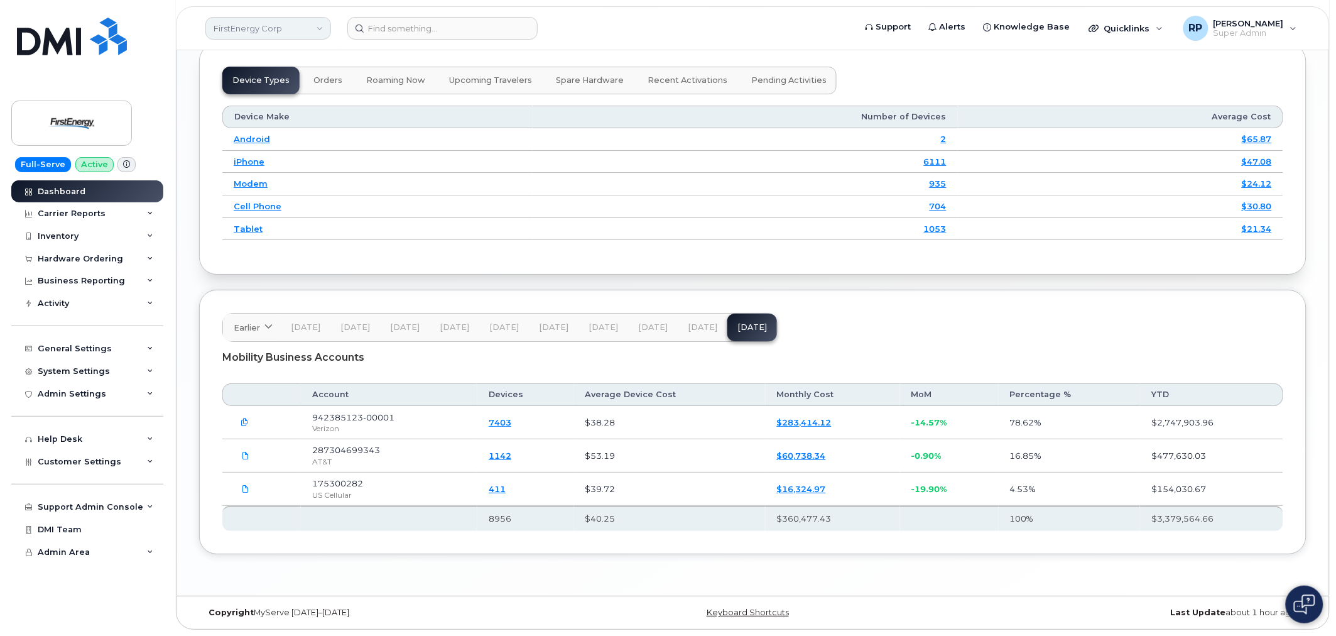
click at [231, 18] on link "FirstEnergy Corp" at bounding box center [268, 28] width 126 height 23
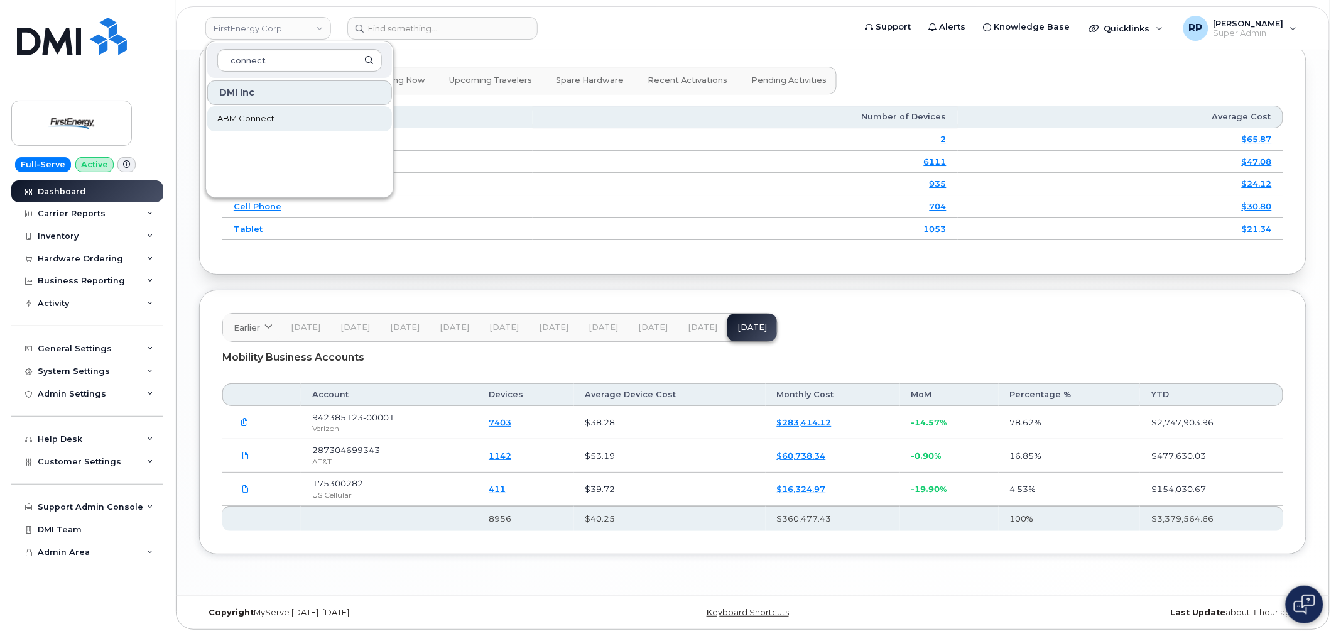
type input "connect"
click at [259, 128] on link "ABM Connect" at bounding box center [299, 118] width 185 height 25
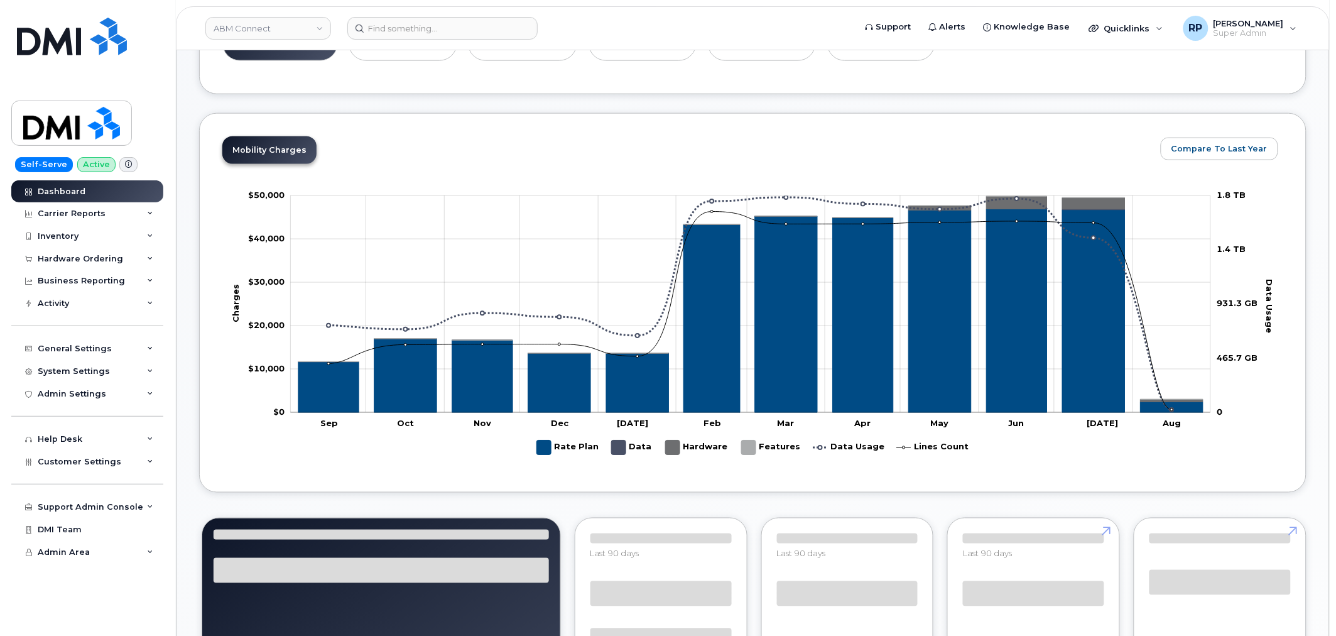
scroll to position [581, 0]
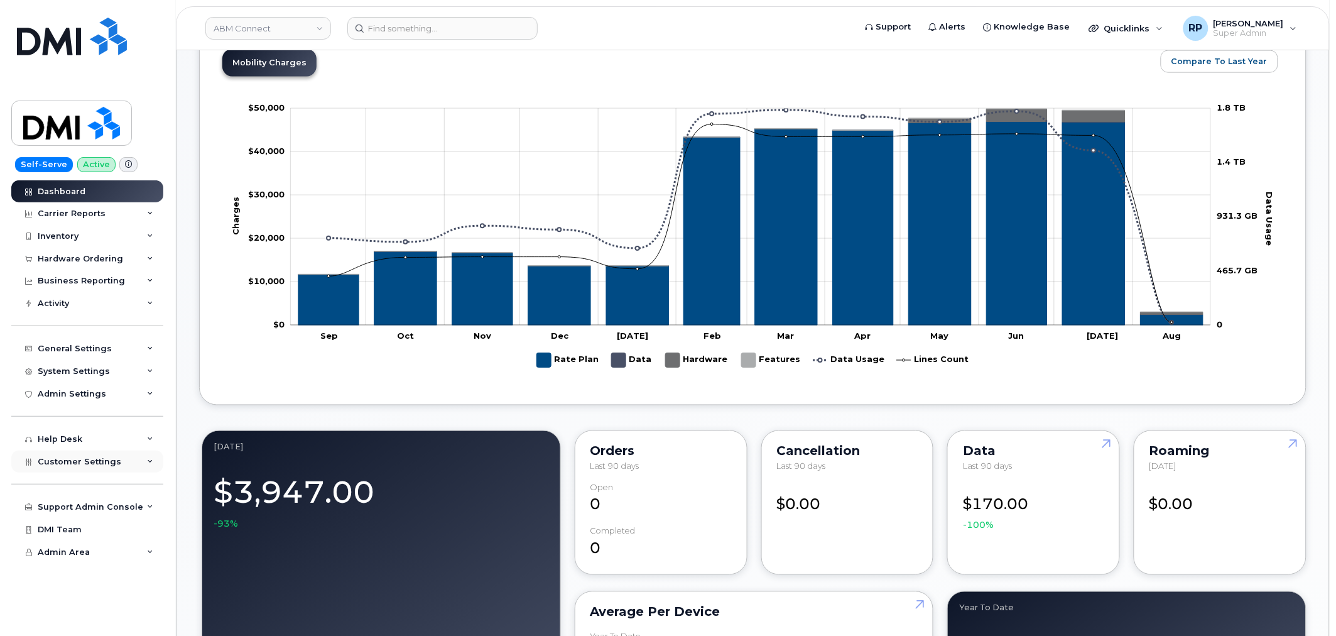
click at [96, 450] on div "Customer Settings" at bounding box center [87, 461] width 152 height 23
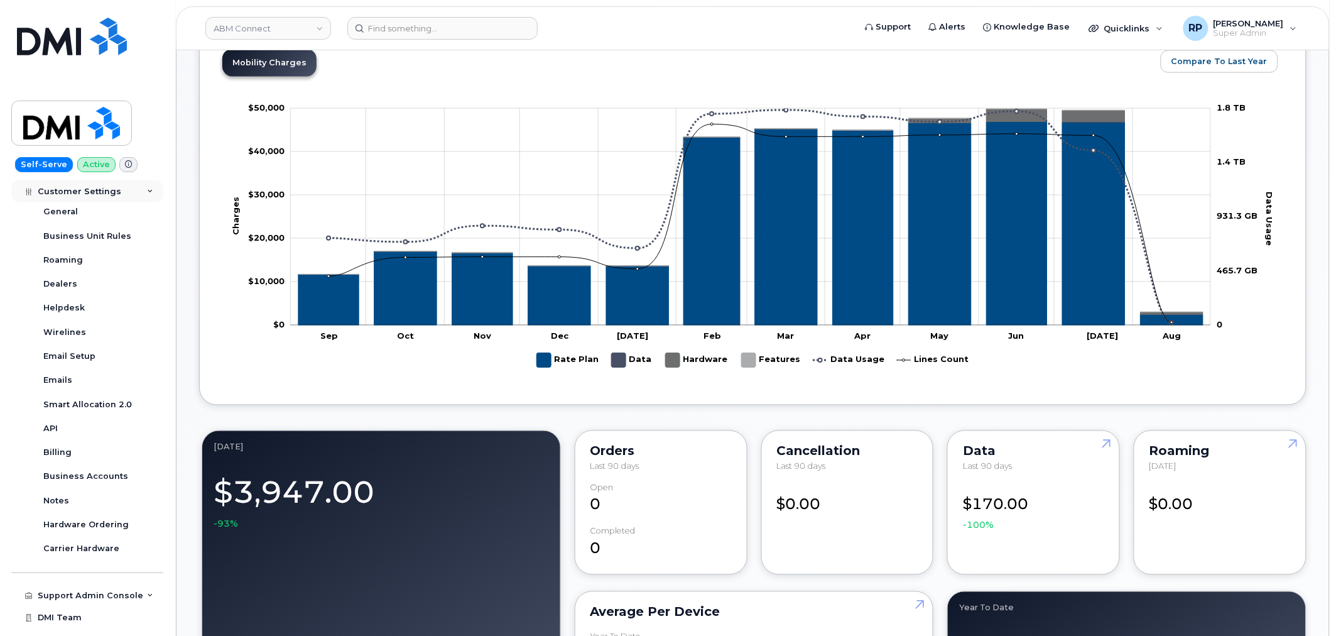
scroll to position [286, 0]
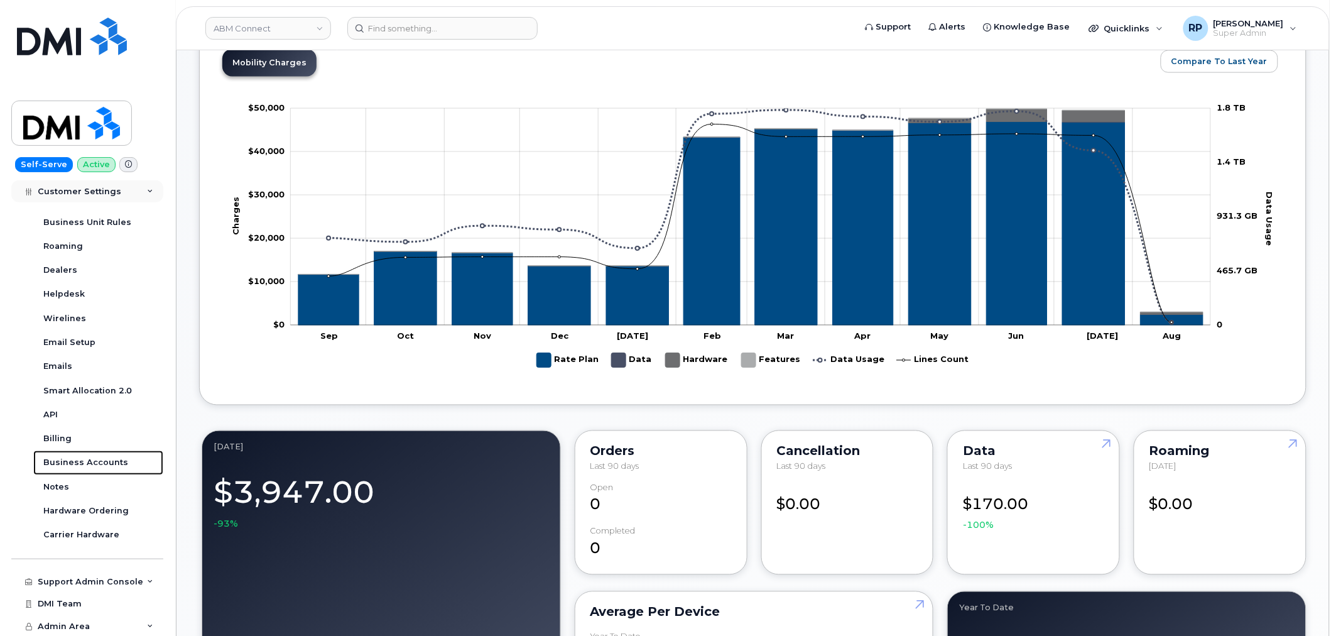
click at [91, 461] on div "Business Accounts" at bounding box center [85, 462] width 85 height 11
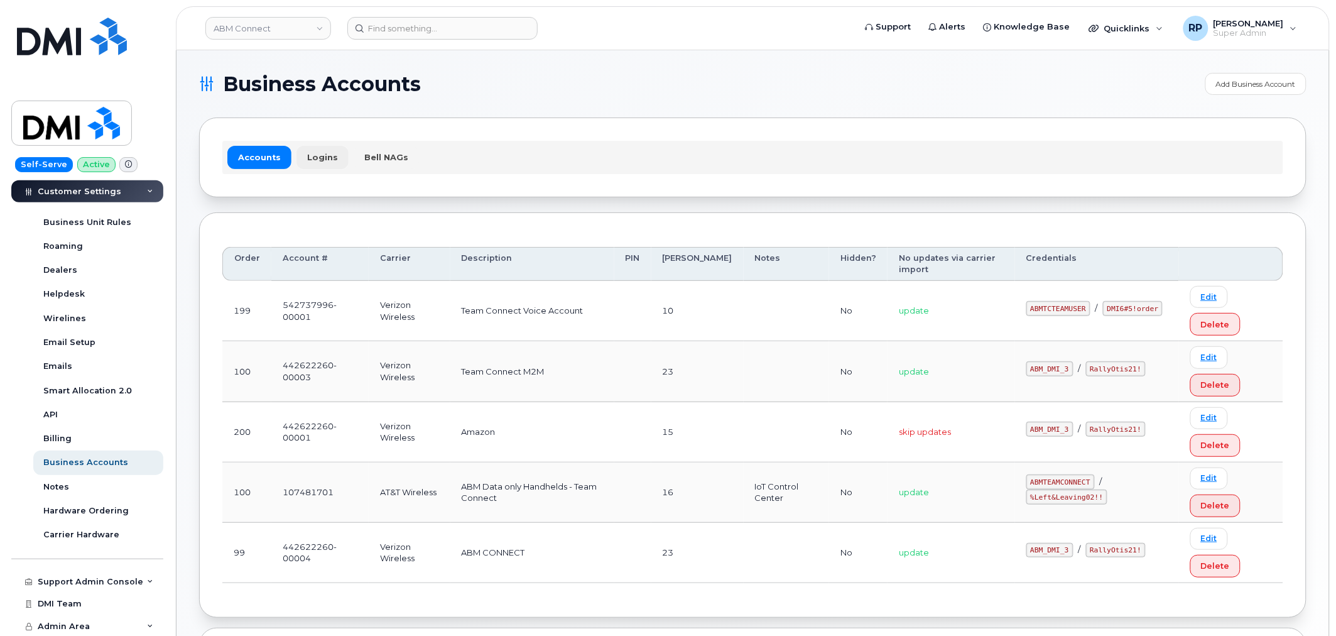
click at [315, 153] on link "Logins" at bounding box center [322, 157] width 52 height 23
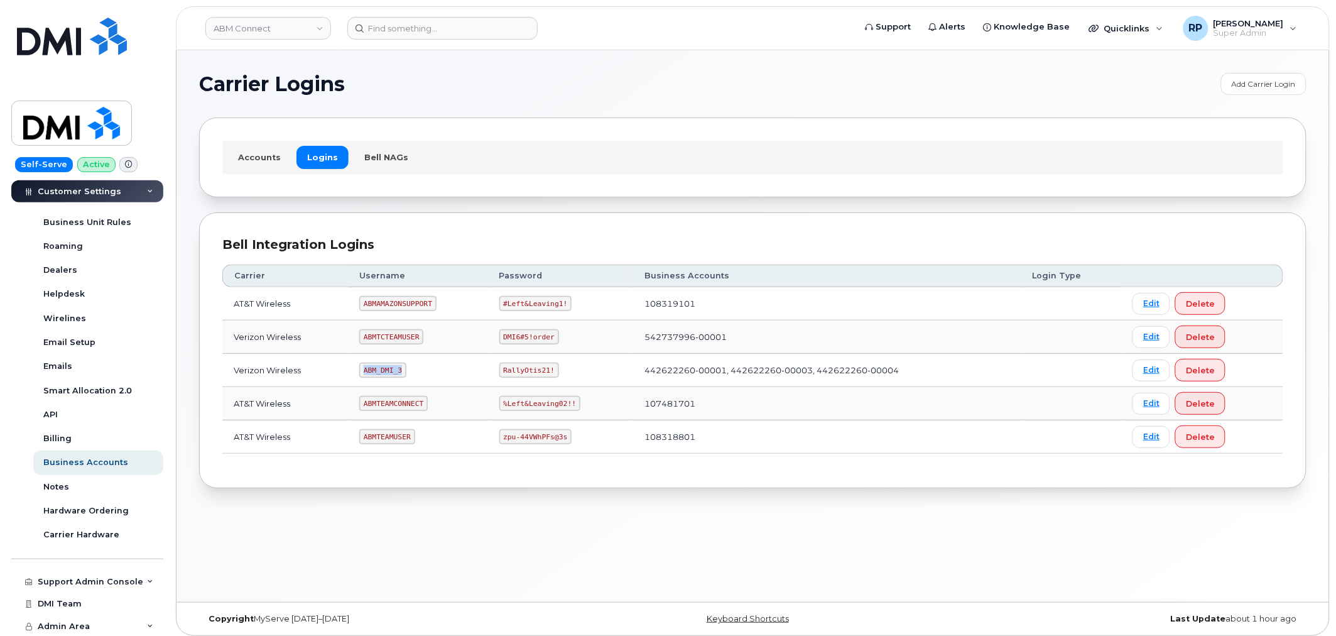
drag, startPoint x: 365, startPoint y: 374, endPoint x: 403, endPoint y: 373, distance: 37.7
click at [403, 373] on code "ABM_DMI_3" at bounding box center [382, 369] width 47 height 15
drag, startPoint x: 499, startPoint y: 372, endPoint x: 551, endPoint y: 369, distance: 51.6
click at [551, 369] on code "RallyOtis21!" at bounding box center [529, 369] width 60 height 15
copy code "RallyOtis21!"
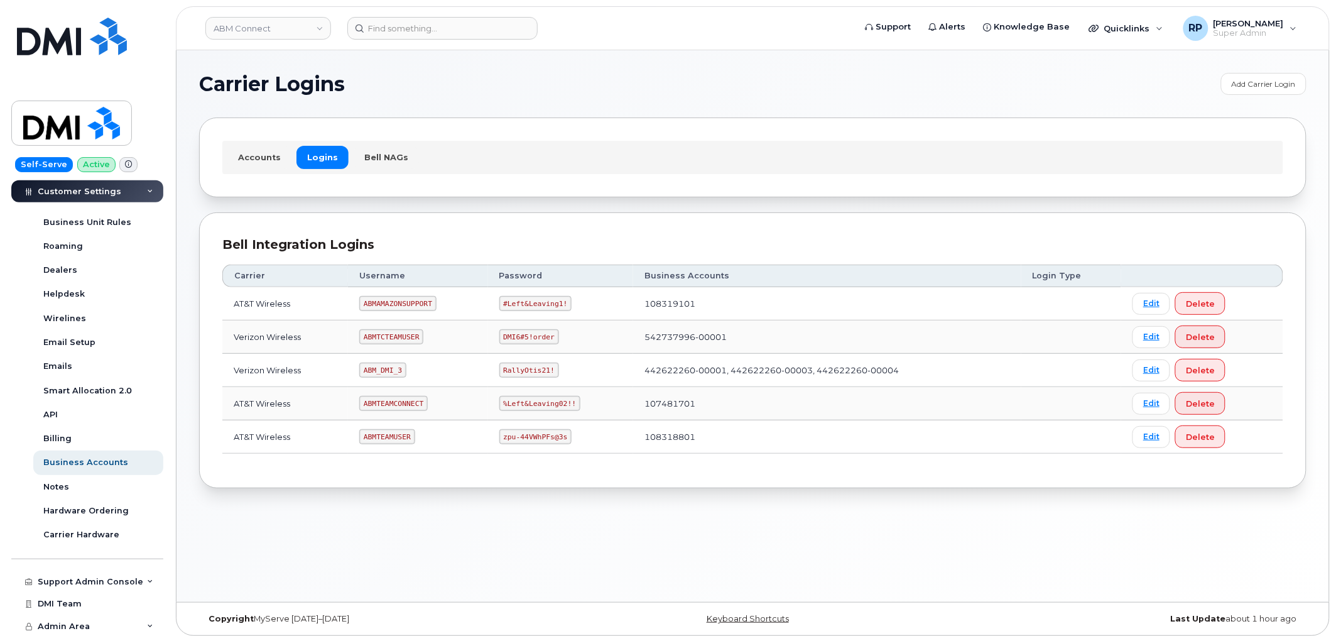
click at [644, 545] on div "Carrier Logins Add Carrier Login Accounts Logins Bell NAGs Bell Integration Log…" at bounding box center [753, 326] width 1153 height 552
drag, startPoint x: 362, startPoint y: 374, endPoint x: 383, endPoint y: 373, distance: 21.4
click at [383, 373] on code "ABM_DMI_3" at bounding box center [382, 369] width 47 height 15
click at [245, 23] on link "ABM Connect" at bounding box center [268, 28] width 126 height 23
type input "abm"
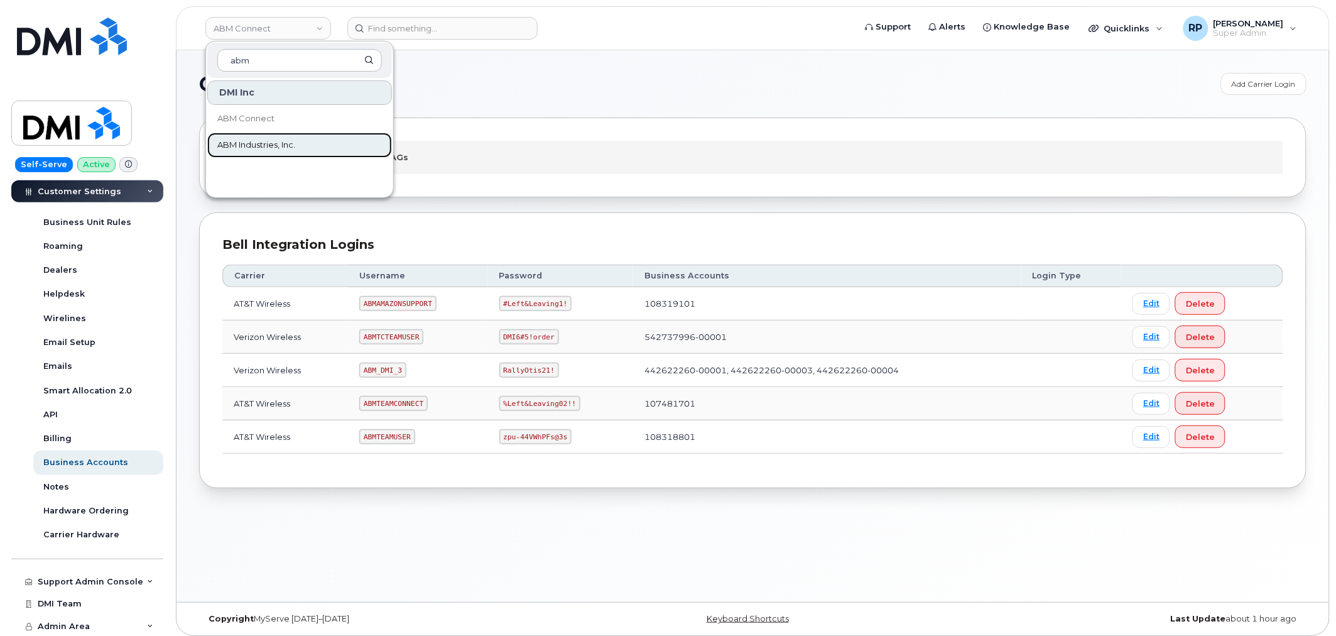
click at [260, 140] on span "ABM Industries, Inc." at bounding box center [256, 145] width 78 height 13
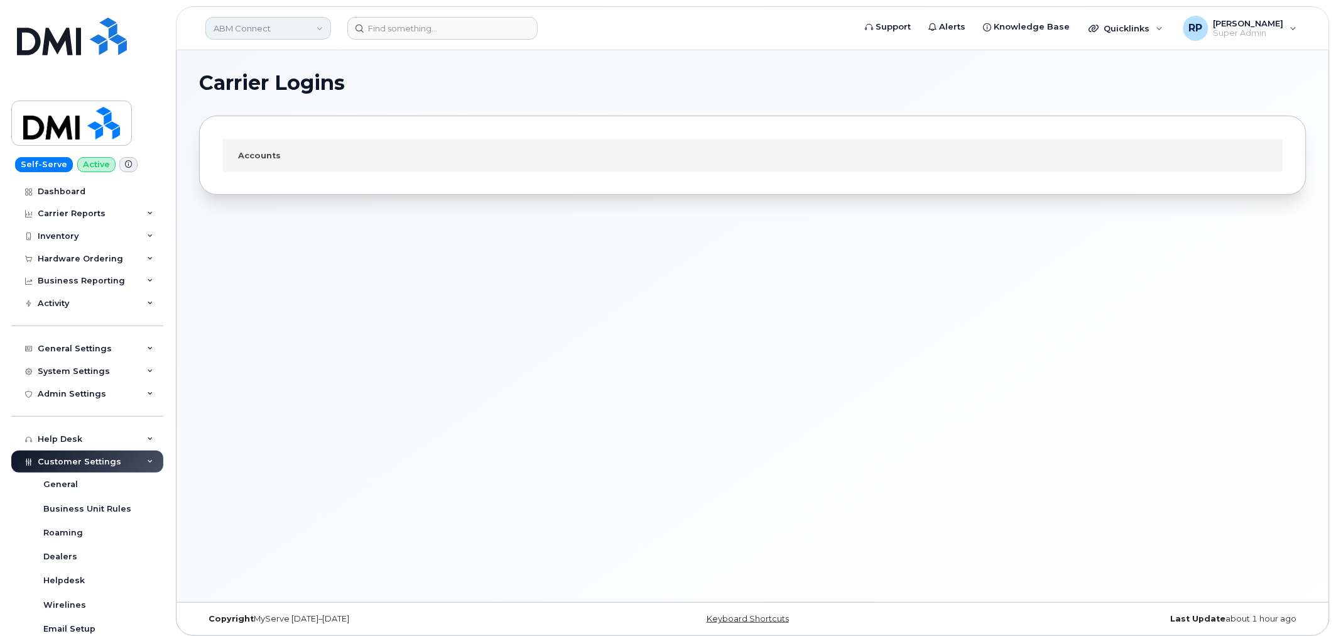
click at [264, 33] on link "ABM Connect" at bounding box center [268, 28] width 126 height 23
type input "abm"
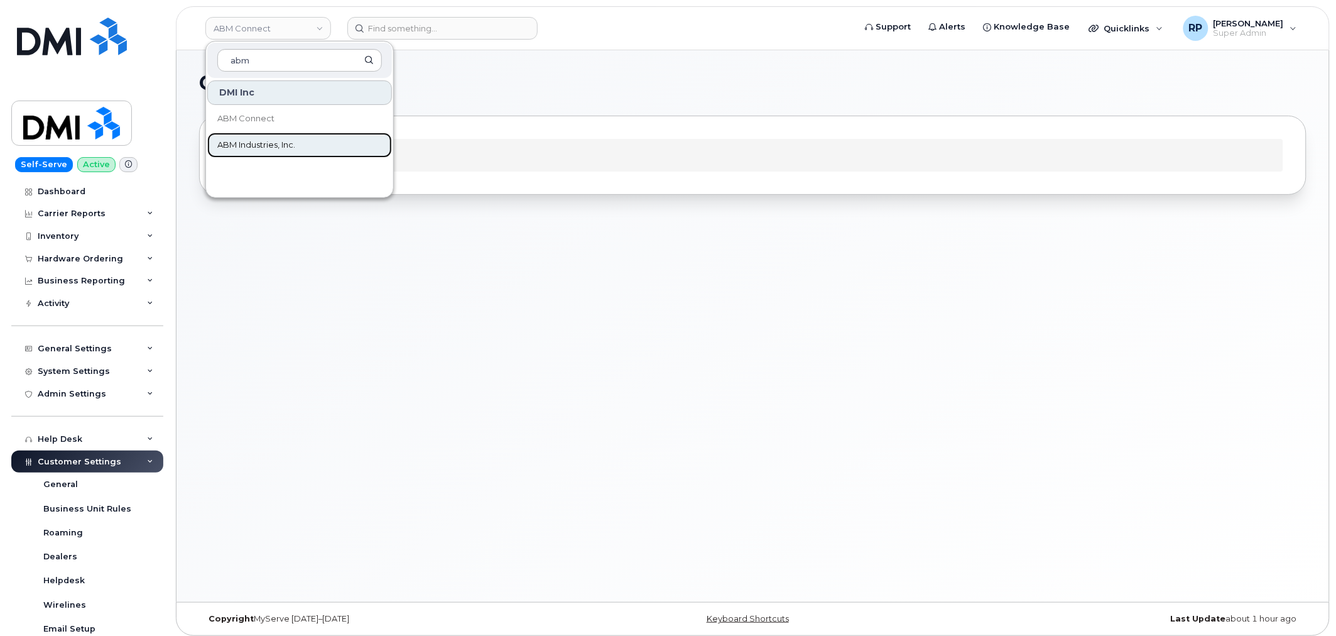
click at [255, 141] on span "ABM Industries, Inc." at bounding box center [256, 145] width 78 height 13
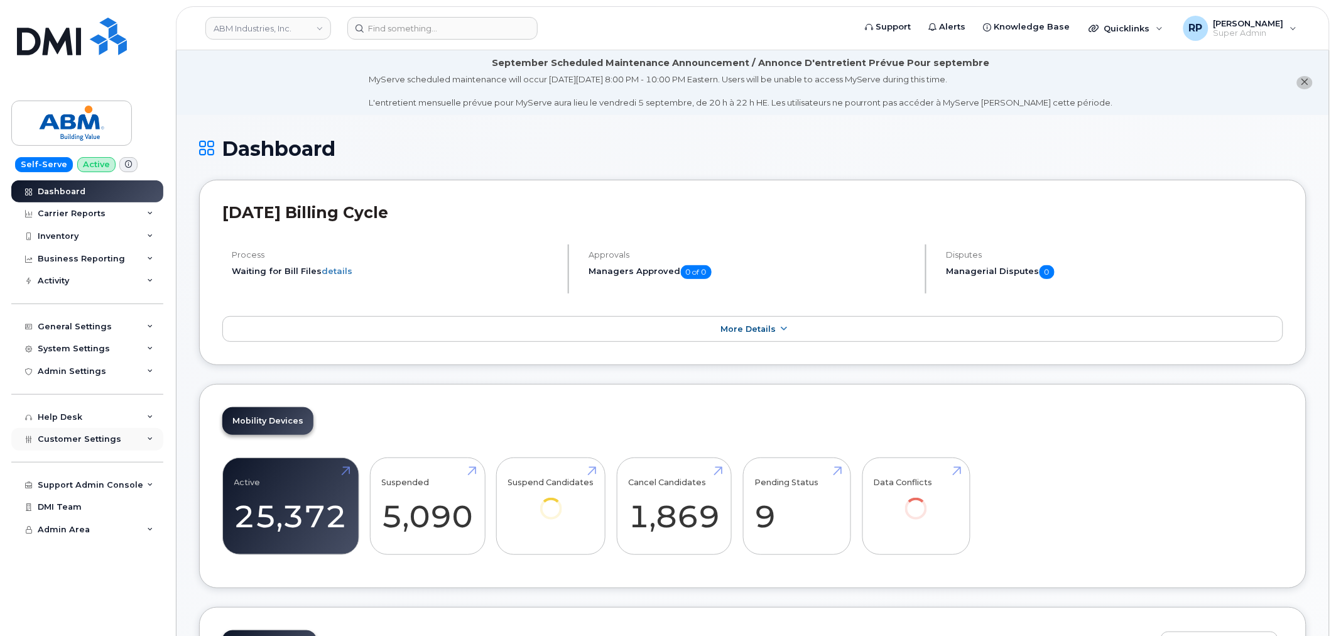
click at [114, 436] on span "Customer Settings" at bounding box center [80, 438] width 84 height 9
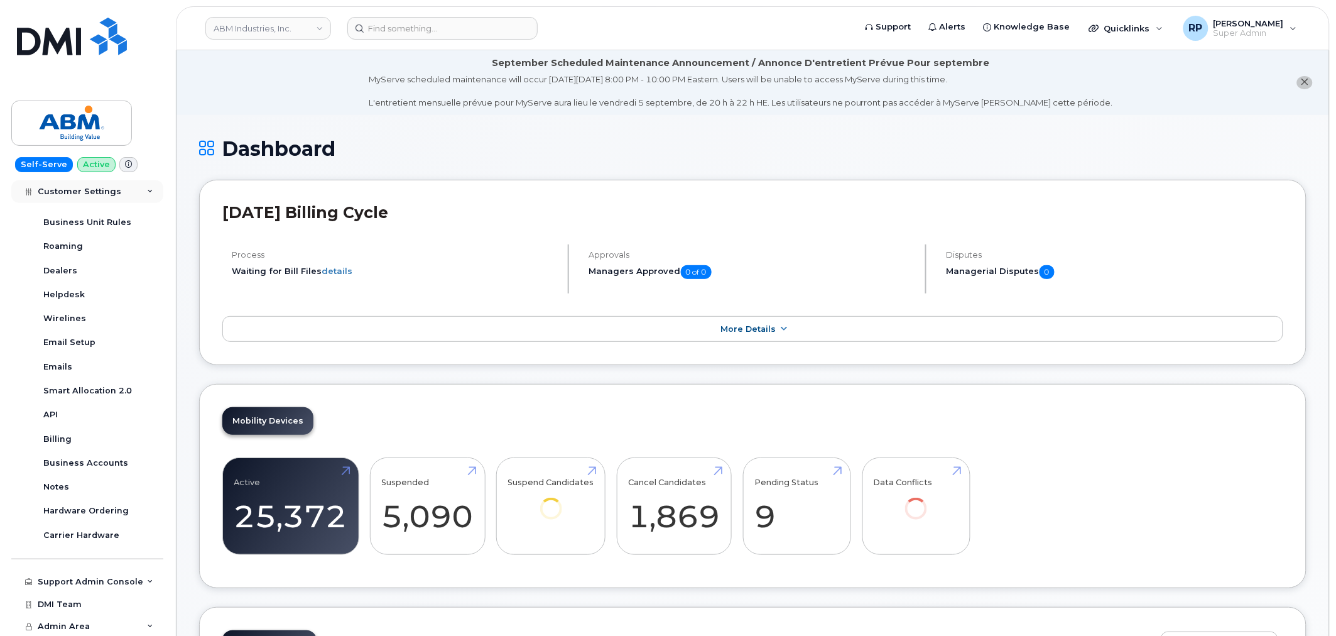
scroll to position [264, 0]
click at [109, 462] on div "Business Accounts" at bounding box center [85, 462] width 85 height 11
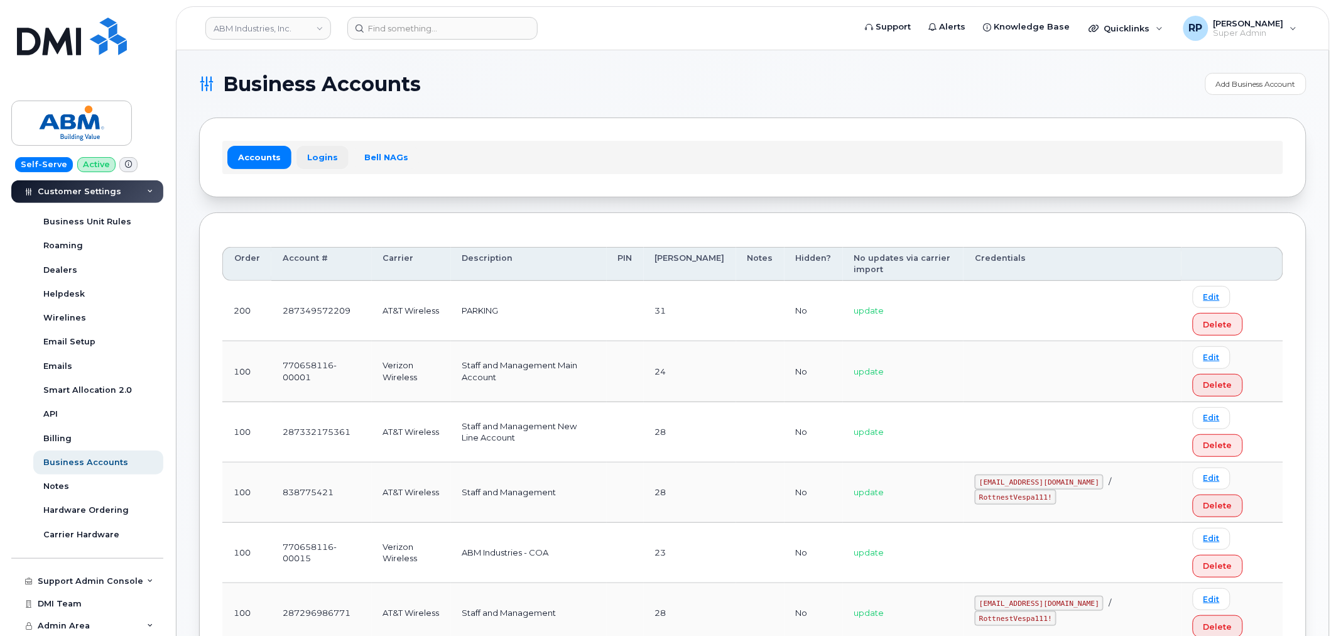
click at [325, 159] on link "Logins" at bounding box center [322, 157] width 52 height 23
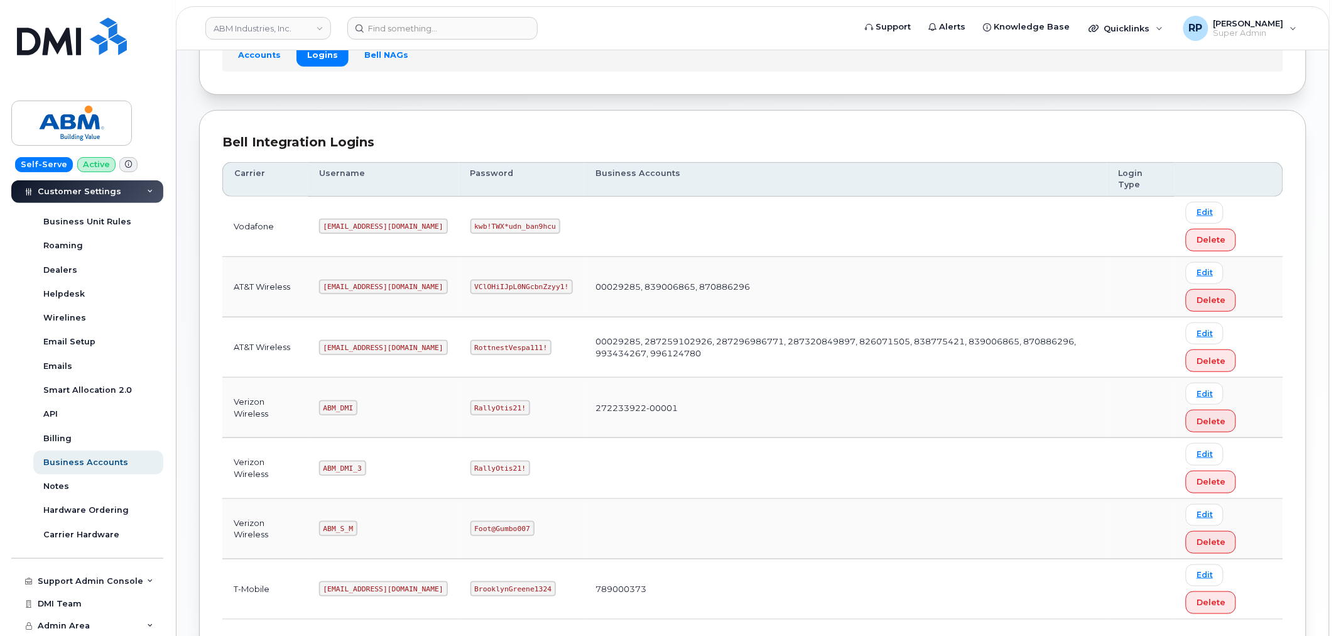
scroll to position [195, 0]
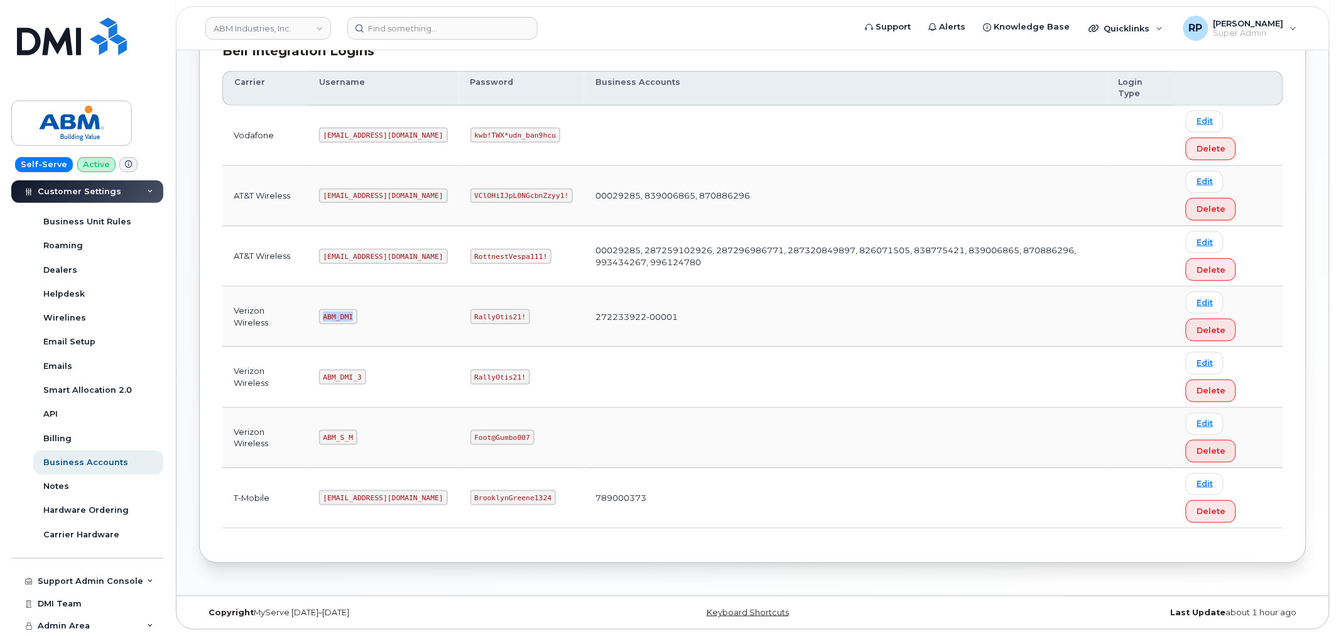
drag, startPoint x: 322, startPoint y: 322, endPoint x: 350, endPoint y: 320, distance: 28.3
click at [350, 320] on code "ABM_DMI" at bounding box center [338, 316] width 38 height 15
copy code "ABM_DMI"
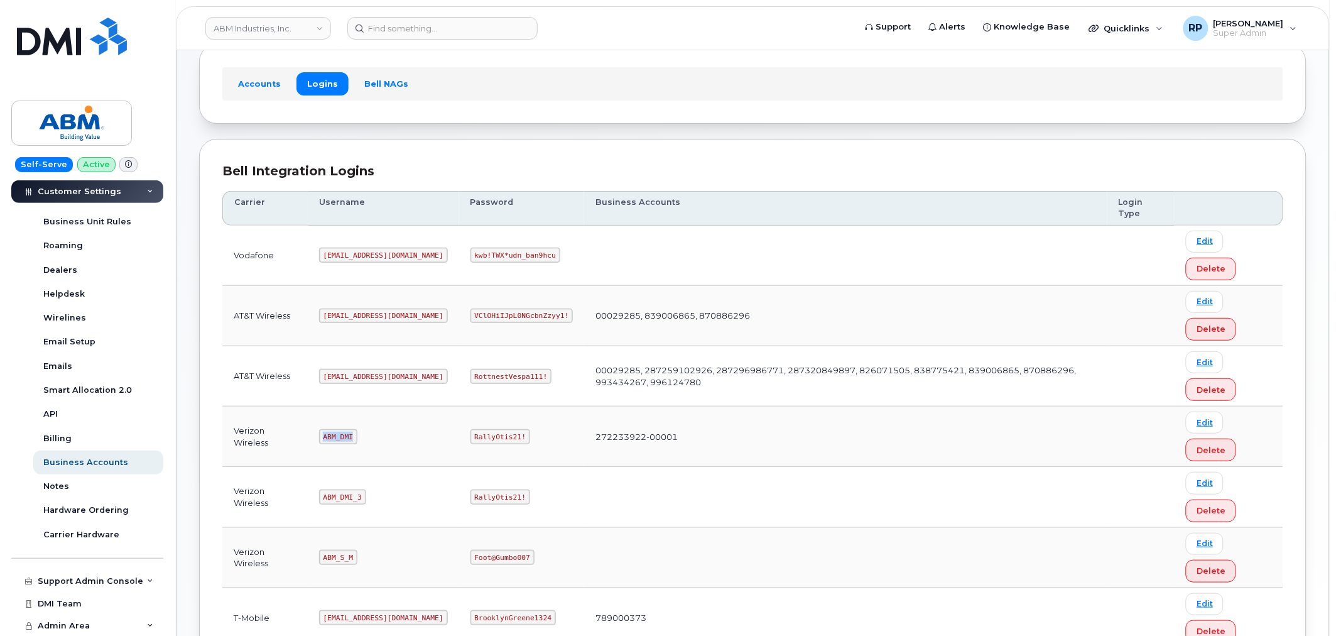
scroll to position [0, 0]
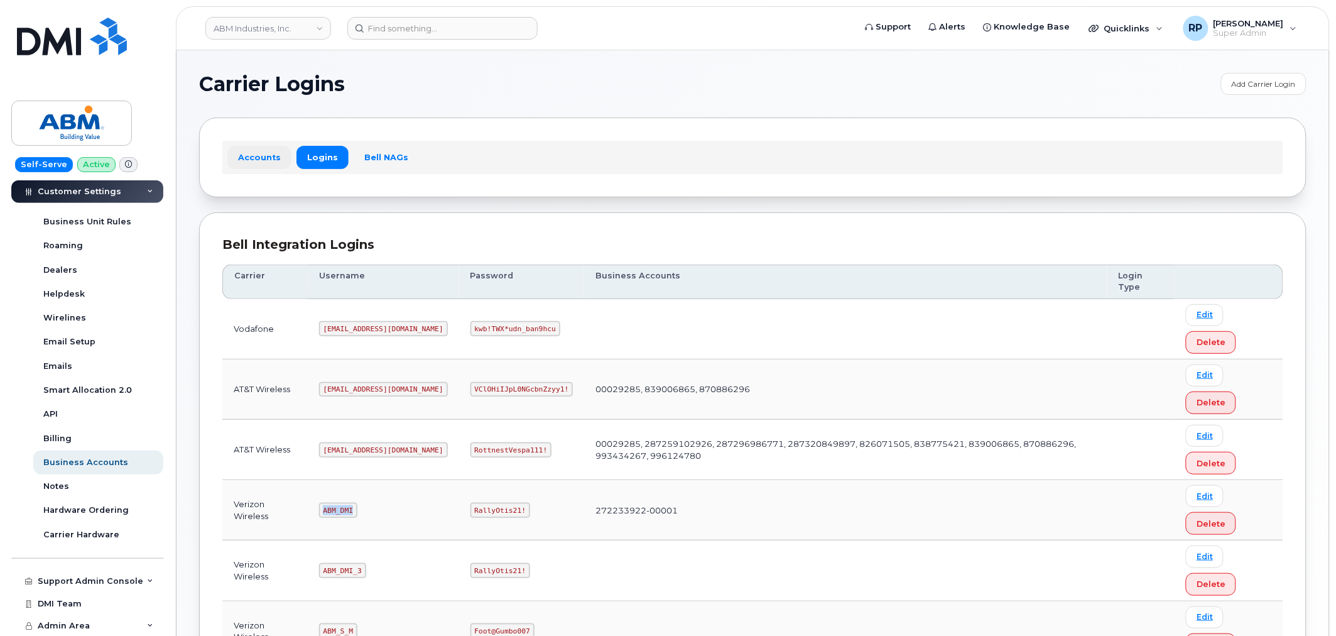
click at [251, 162] on link "Accounts" at bounding box center [259, 157] width 64 height 23
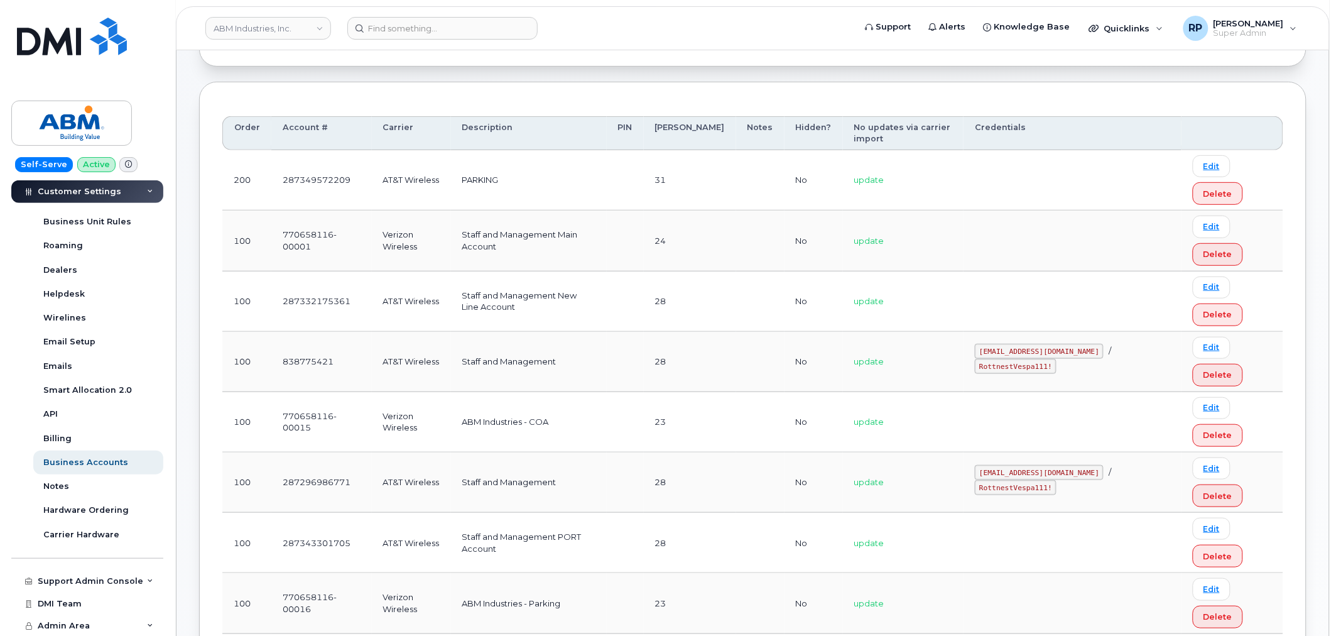
scroll to position [15, 0]
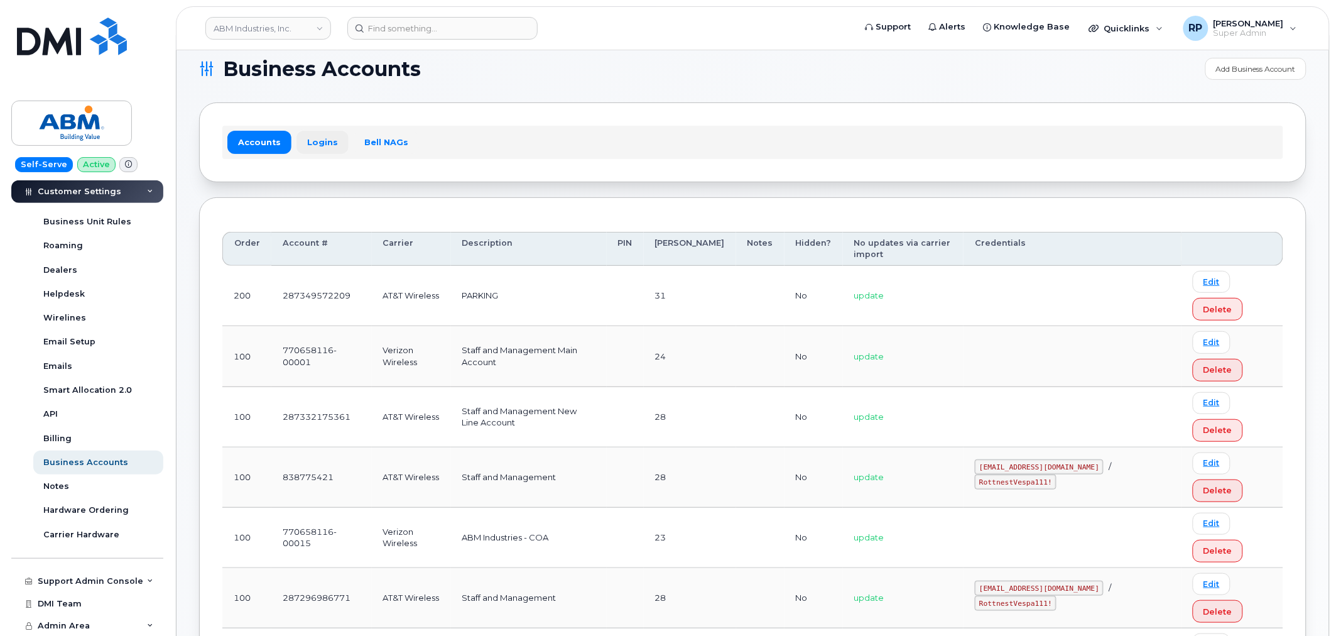
click at [317, 141] on link "Logins" at bounding box center [322, 142] width 52 height 23
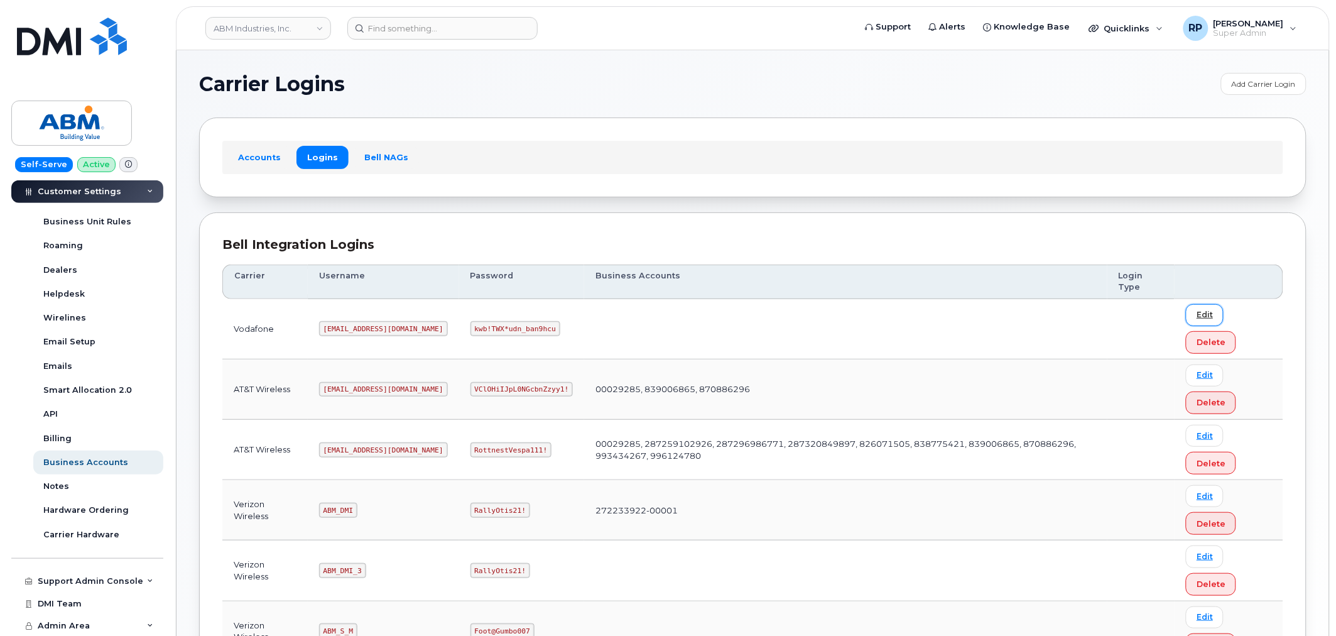
click at [1209, 318] on link "Edit" at bounding box center [1205, 315] width 38 height 22
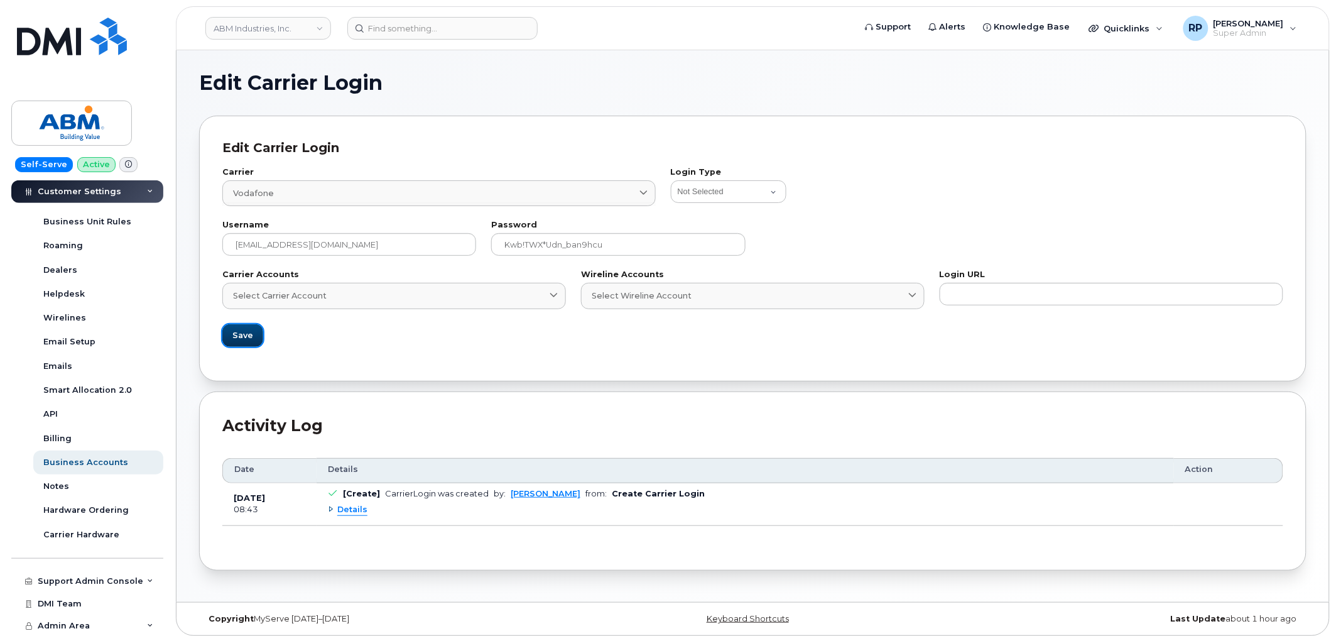
click at [254, 331] on button "Save" at bounding box center [242, 335] width 41 height 23
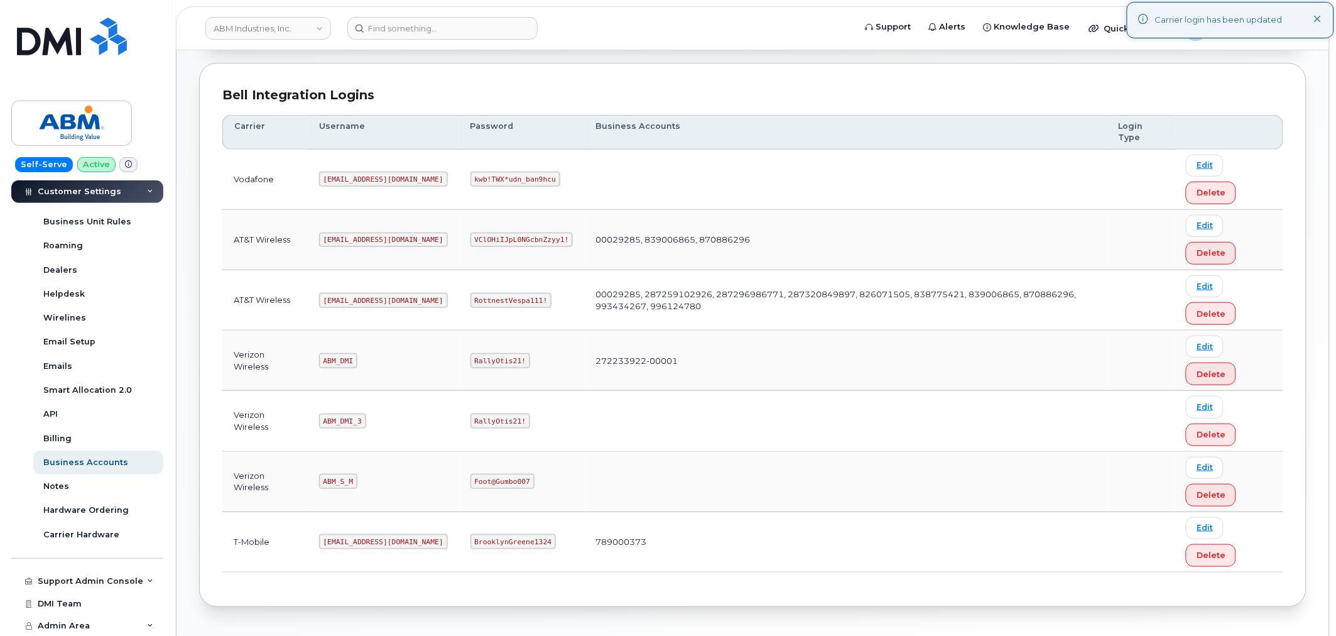
scroll to position [195, 0]
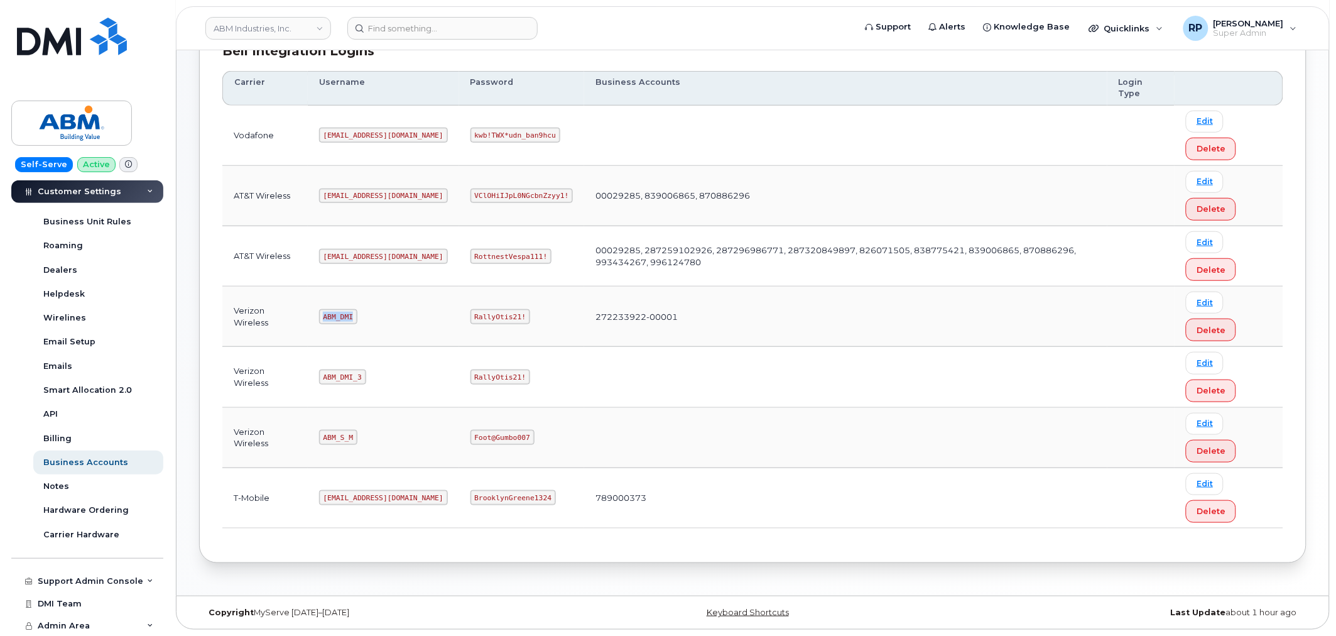
drag, startPoint x: 323, startPoint y: 317, endPoint x: 357, endPoint y: 319, distance: 34.0
click at [357, 319] on td "ABM_DMI" at bounding box center [383, 316] width 151 height 60
copy code "ABM_DMI"
drag, startPoint x: 329, startPoint y: 309, endPoint x: 355, endPoint y: 315, distance: 27.1
click at [355, 315] on code "ABM_DMI" at bounding box center [338, 316] width 38 height 15
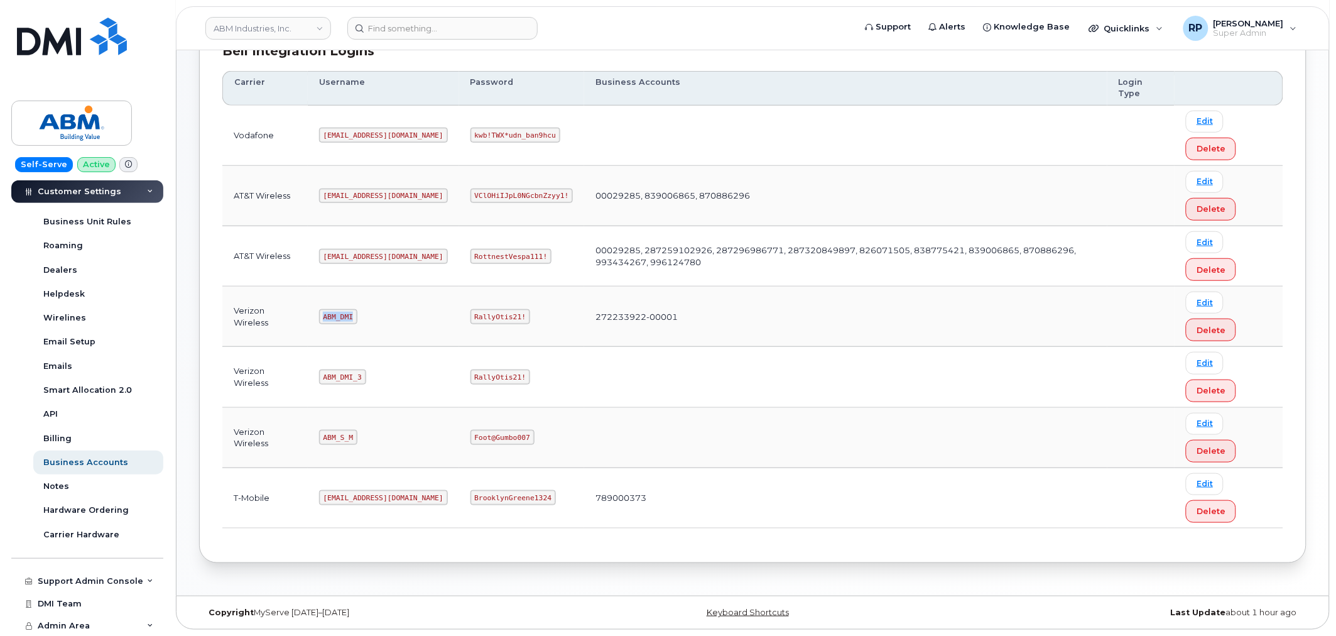
drag, startPoint x: 323, startPoint y: 316, endPoint x: 356, endPoint y: 315, distance: 32.7
click at [356, 315] on code "ABM_DMI" at bounding box center [338, 316] width 38 height 15
copy code "ABM_DMI"
click at [1192, 390] on button "Delete" at bounding box center [1211, 390] width 50 height 23
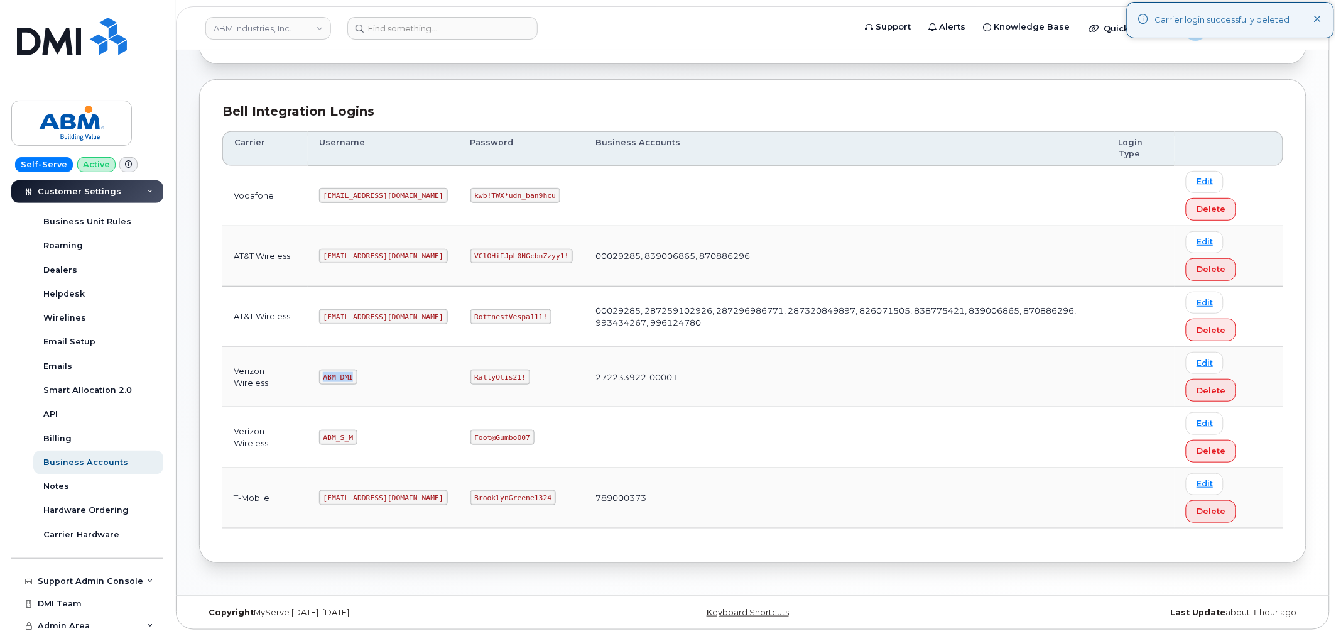
scroll to position [134, 0]
drag, startPoint x: 430, startPoint y: 376, endPoint x: 459, endPoint y: 378, distance: 29.6
click at [482, 379] on td "RallyOtis21!" at bounding box center [522, 377] width 126 height 60
copy code "RallyOtis21!"
drag, startPoint x: 324, startPoint y: 438, endPoint x: 357, endPoint y: 438, distance: 32.7
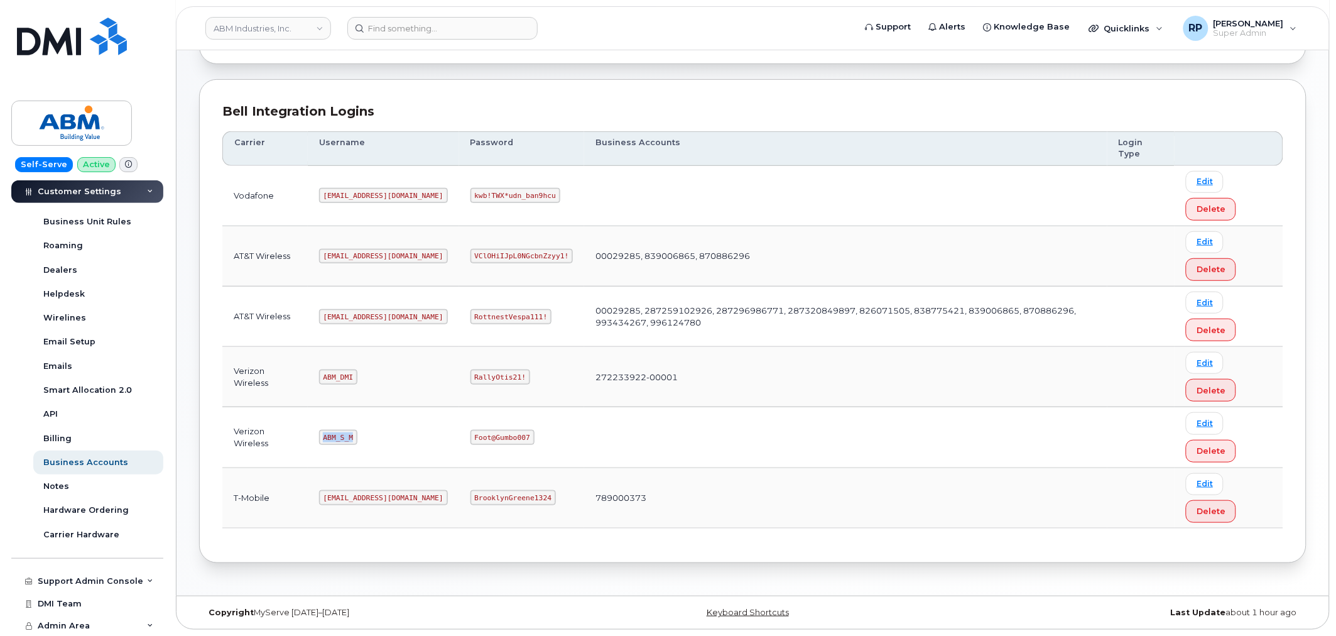
click at [357, 438] on td "ABM_S_M" at bounding box center [383, 437] width 151 height 60
copy code "ABM_S_M"
drag, startPoint x: 448, startPoint y: 438, endPoint x: 499, endPoint y: 438, distance: 50.9
click at [499, 438] on td "Foot@Gumbo007" at bounding box center [522, 437] width 126 height 60
copy code "Foot@Gumbo007"
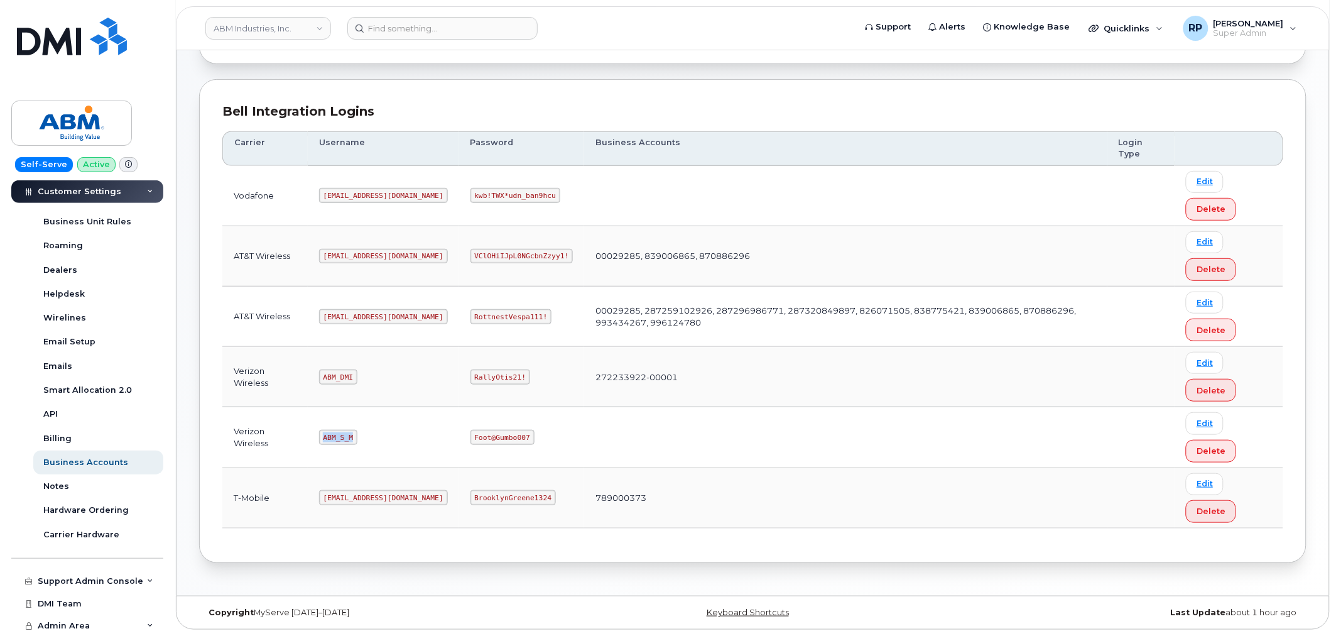
drag, startPoint x: 325, startPoint y: 437, endPoint x: 354, endPoint y: 438, distance: 28.9
click at [354, 438] on code "ABM_S_M" at bounding box center [338, 437] width 38 height 15
copy code "ABM_S_M"
click at [1198, 428] on link "Edit" at bounding box center [1205, 423] width 38 height 22
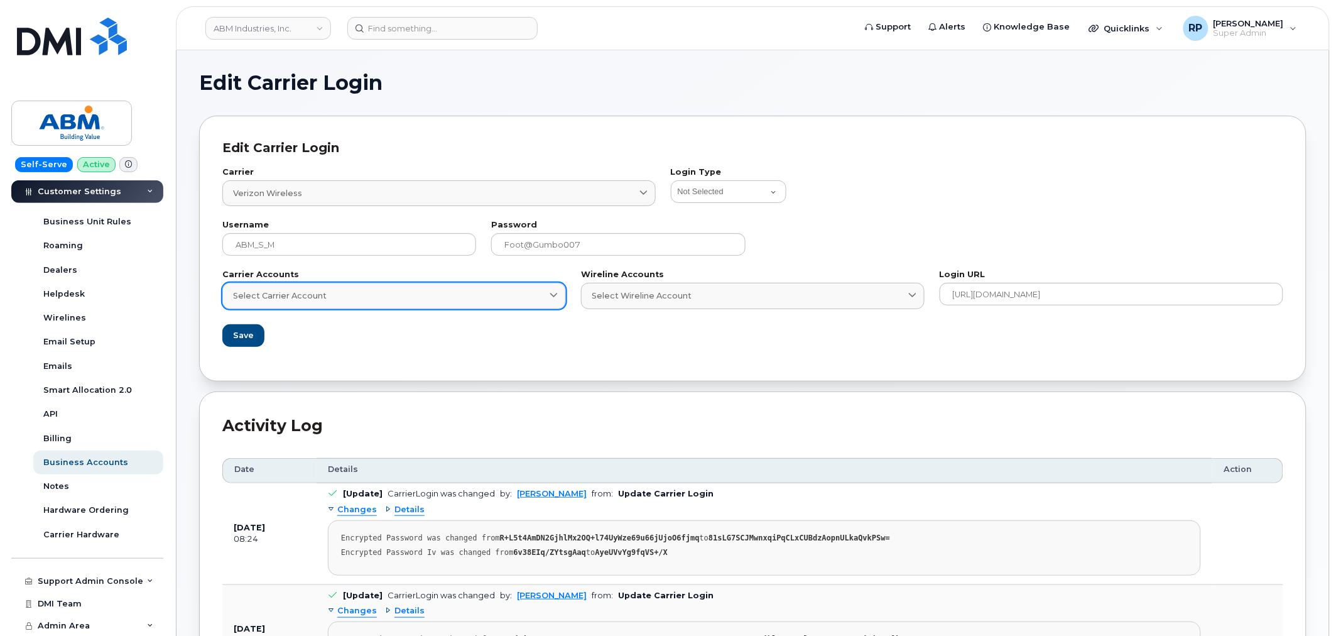
click at [490, 297] on div "Select Carrier Account" at bounding box center [394, 296] width 322 height 12
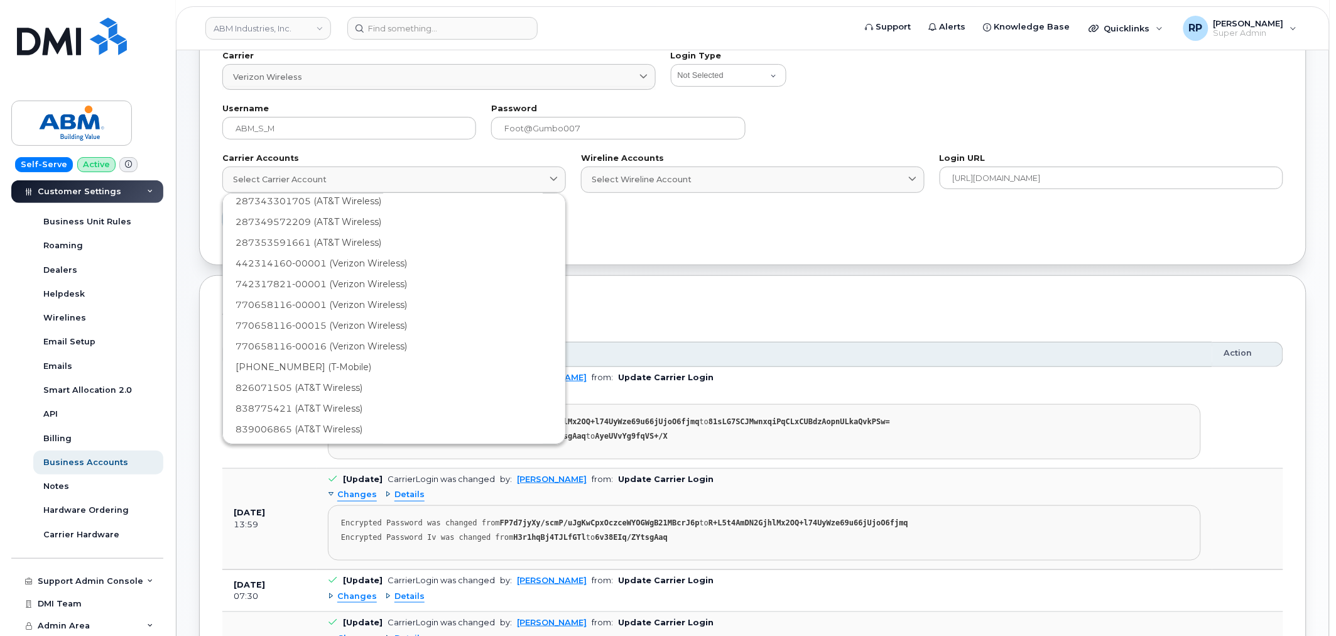
scroll to position [118, 0]
click at [309, 335] on div "770658116-00001 (Verizon Wireless)" at bounding box center [394, 339] width 337 height 21
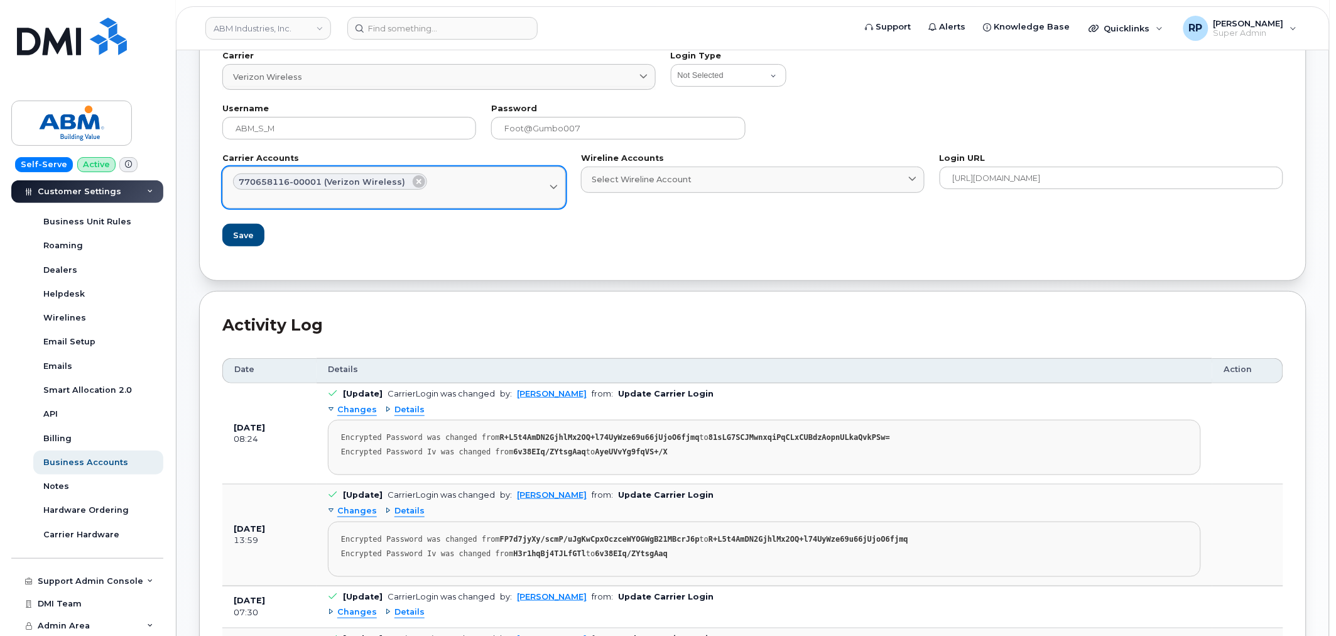
click at [493, 178] on div "770658116-00001 (Verizon Wireless)" at bounding box center [394, 181] width 322 height 16
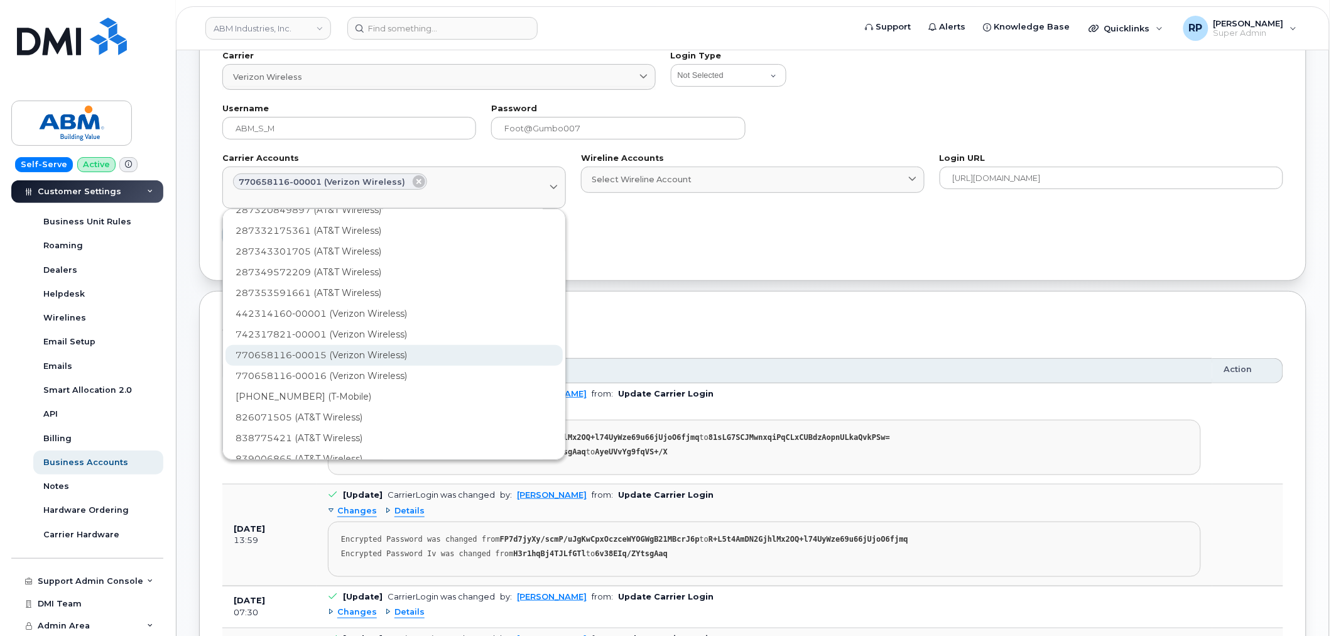
click at [342, 361] on div "770658116-00015 (Verizon Wireless)" at bounding box center [394, 355] width 337 height 21
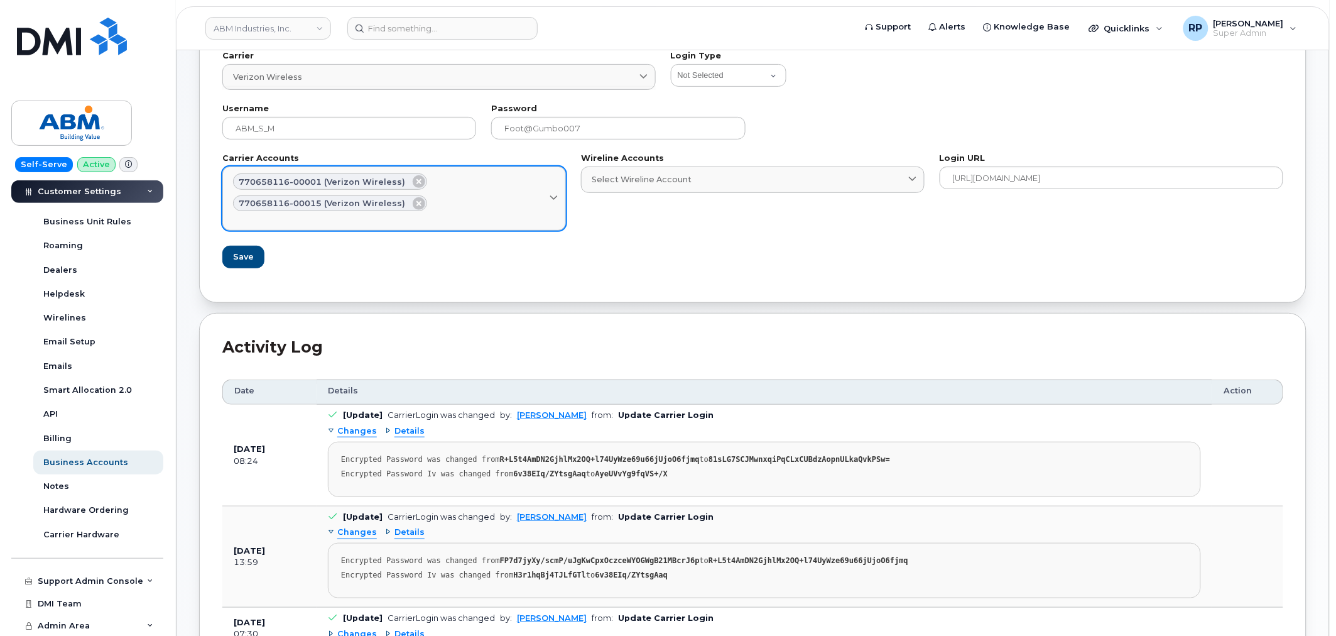
click at [500, 209] on div "770658116-00001 (Verizon Wireless) 770658116-00015 (Verizon Wireless)" at bounding box center [394, 192] width 322 height 38
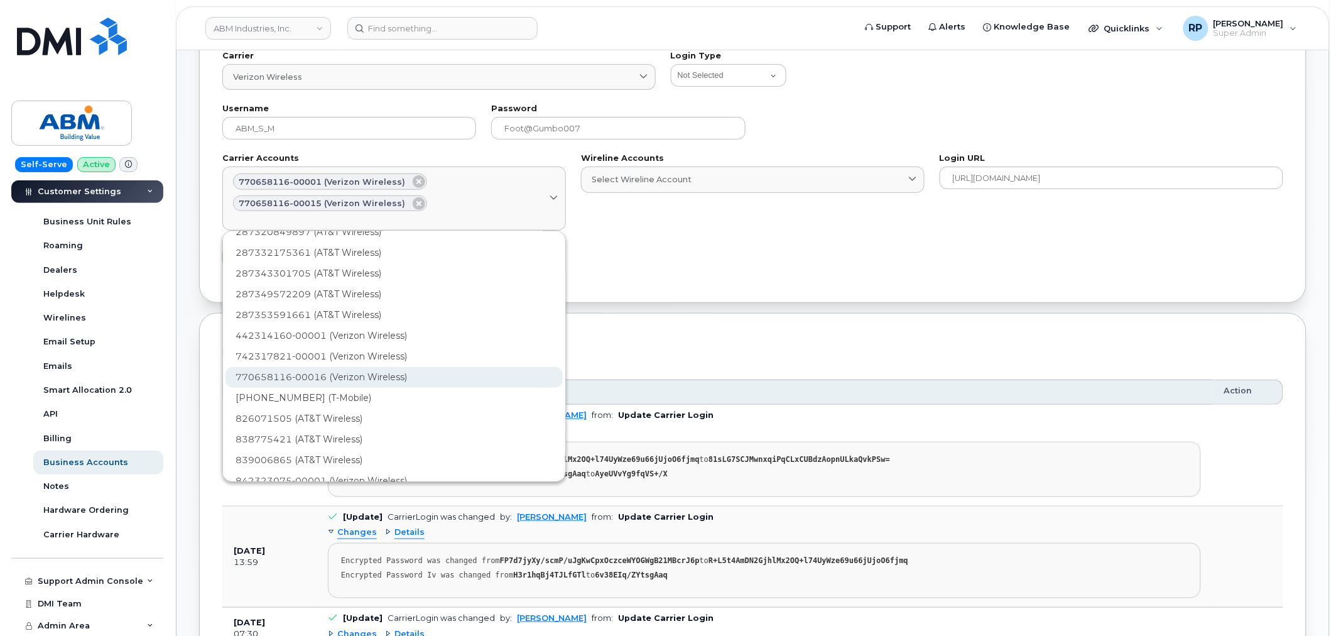
click at [329, 369] on div "770658116-00016 (Verizon Wireless)" at bounding box center [394, 377] width 337 height 21
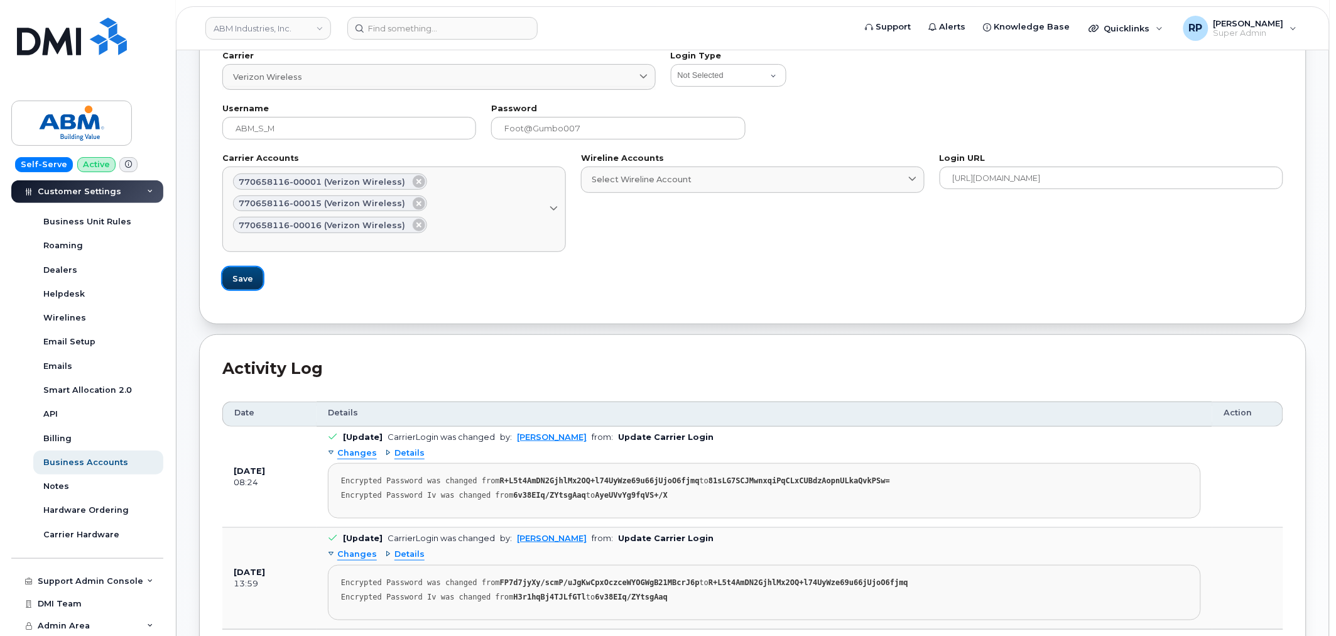
click at [251, 286] on button "Save" at bounding box center [242, 278] width 41 height 23
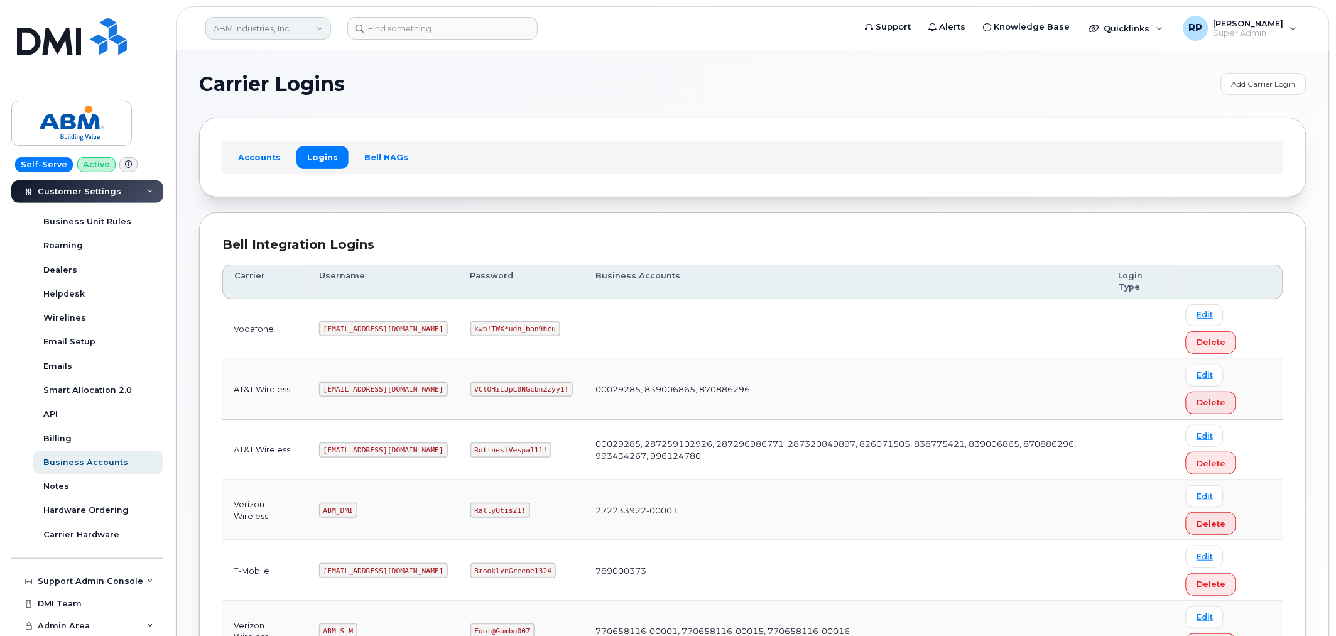
click at [269, 26] on link "ABM Industries, Inc." at bounding box center [268, 28] width 126 height 23
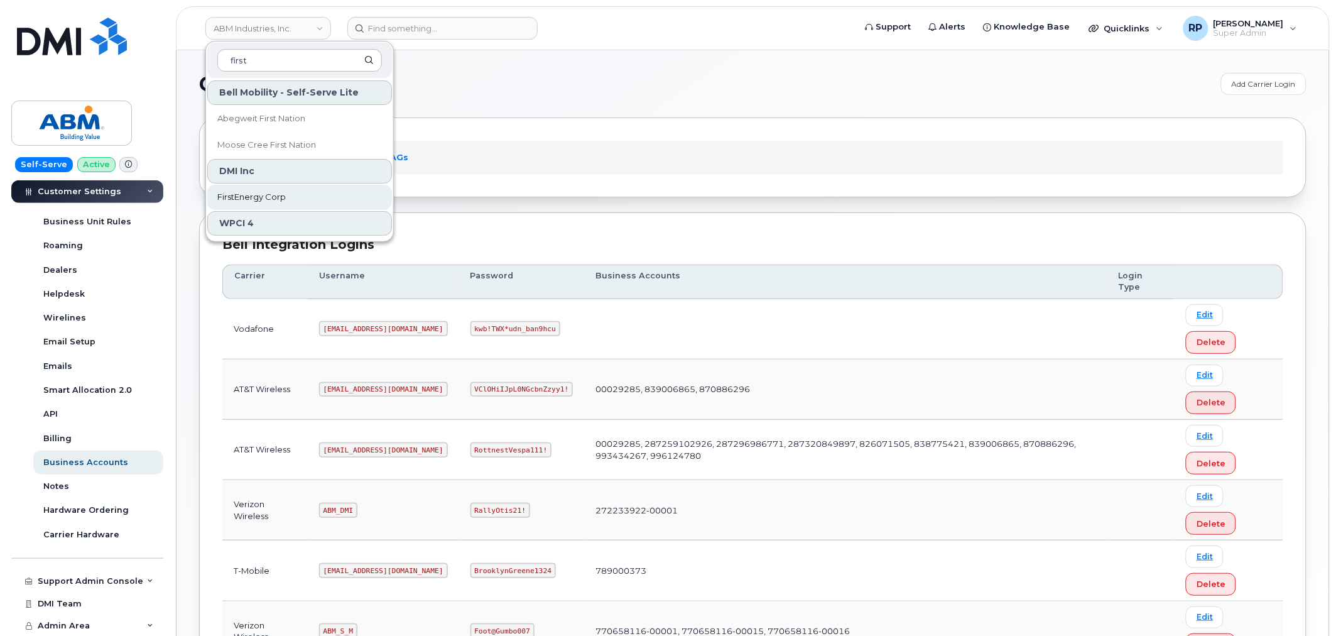
type input "first"
click at [260, 195] on span "FirstEnergy Corp" at bounding box center [251, 197] width 68 height 13
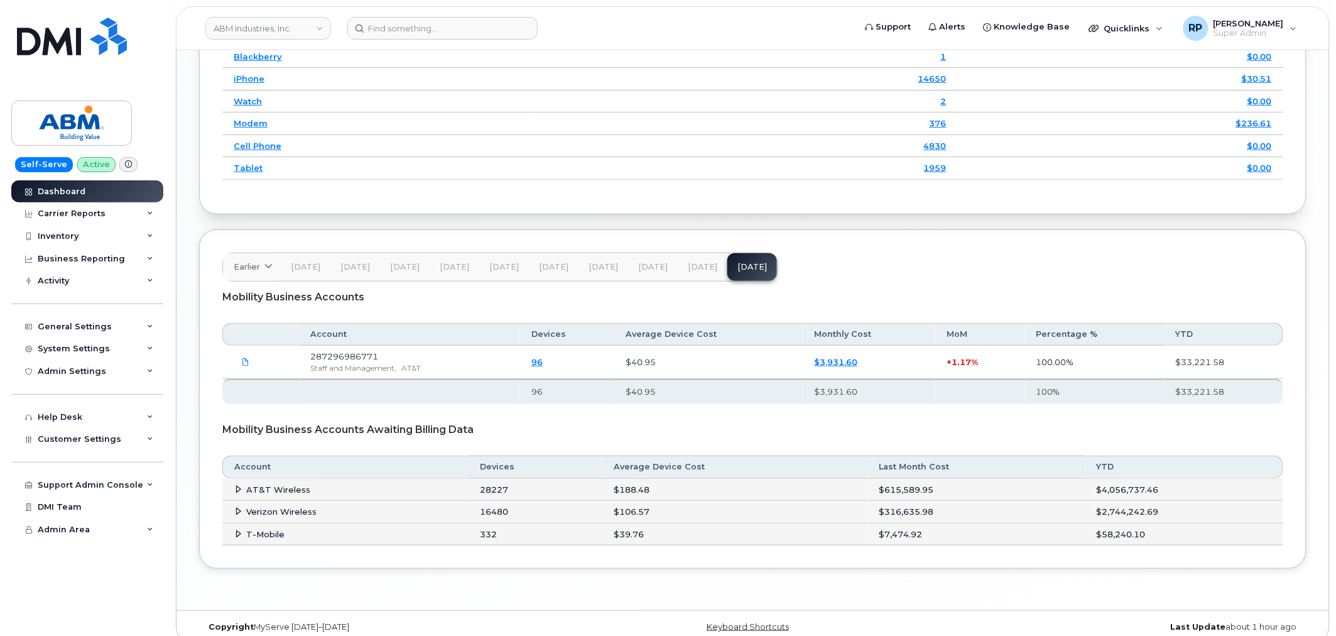
scroll to position [1805, 0]
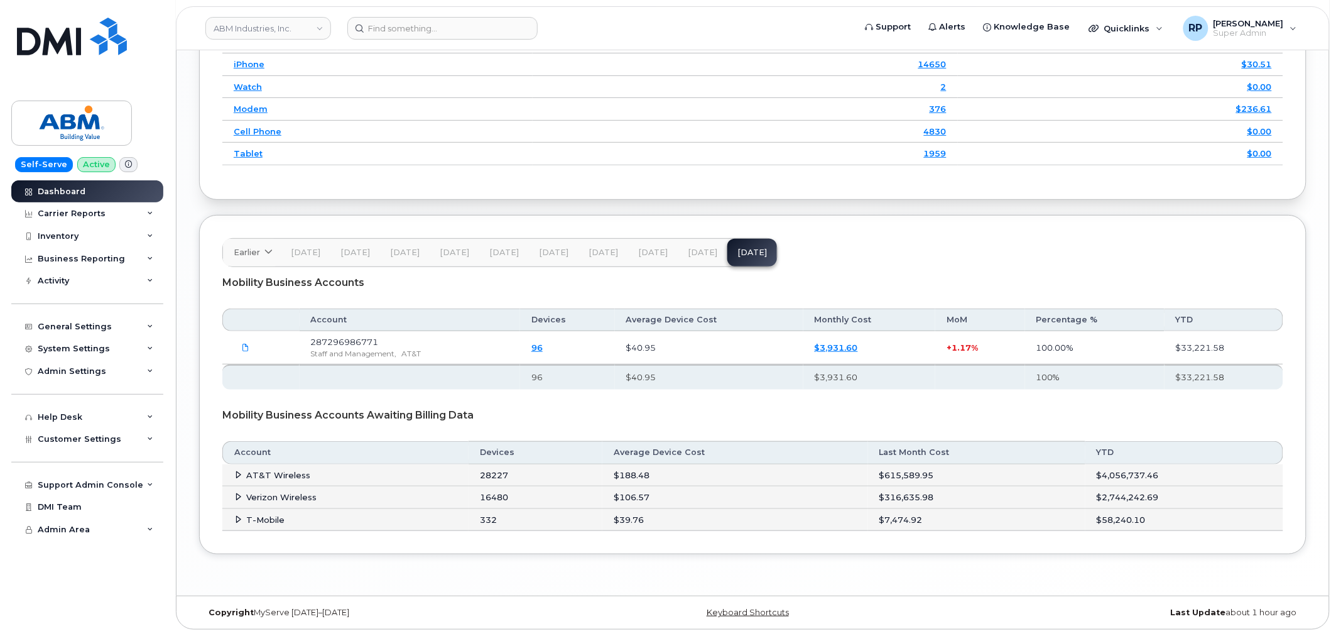
click at [237, 493] on icon at bounding box center [239, 496] width 8 height 8
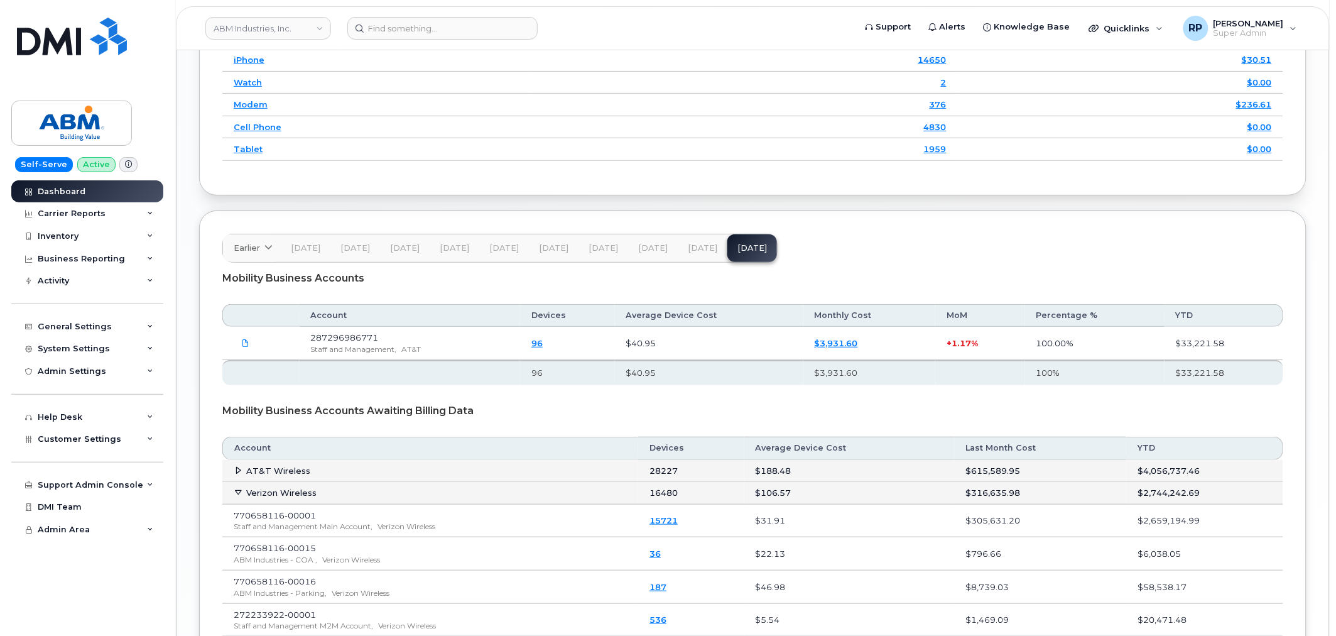
scroll to position [1937, 0]
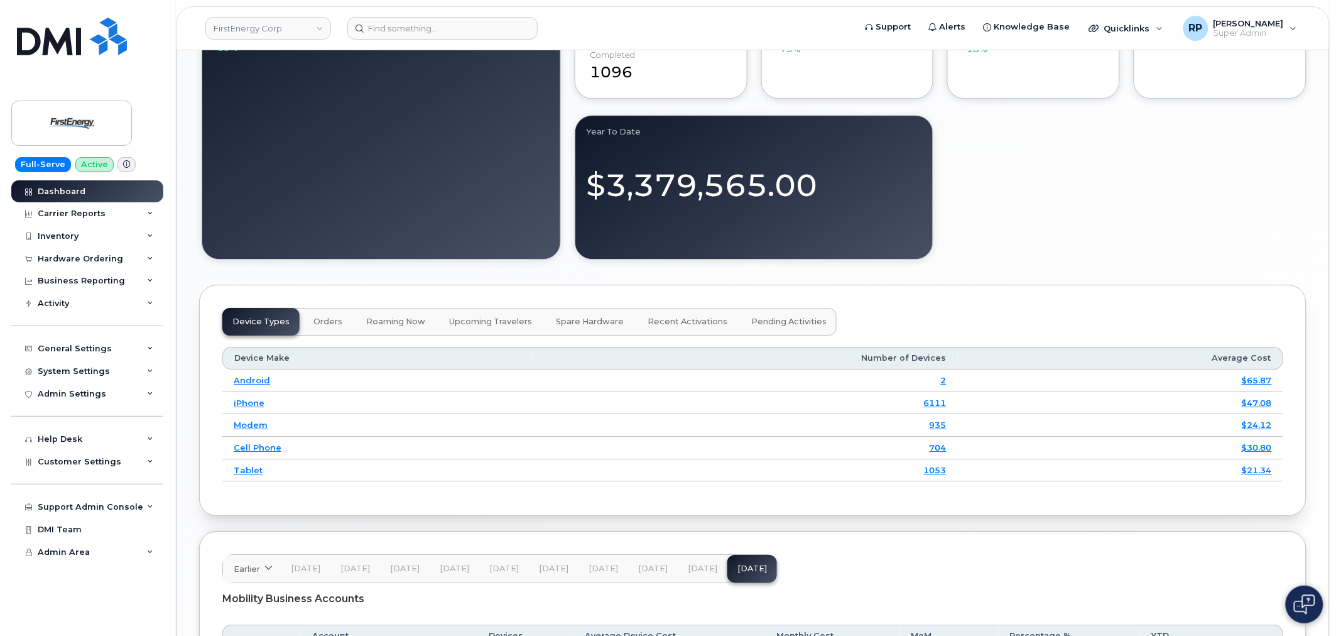
scroll to position [1489, 0]
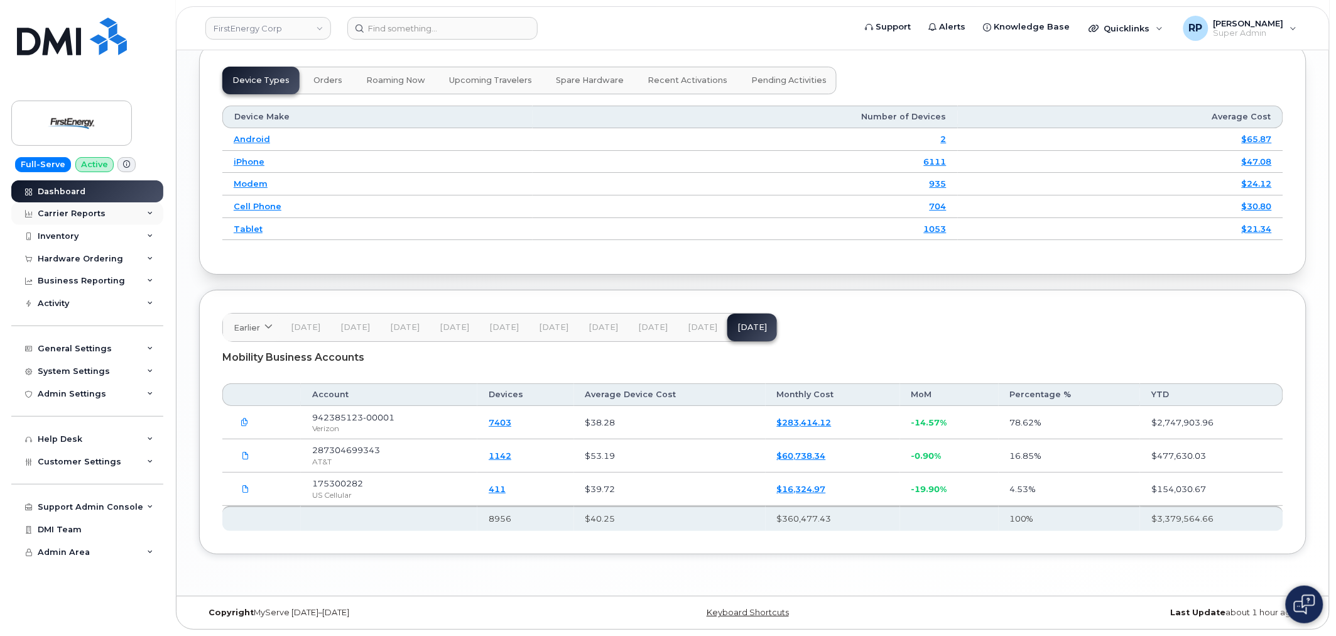
click at [141, 215] on div "Carrier Reports" at bounding box center [87, 213] width 152 height 23
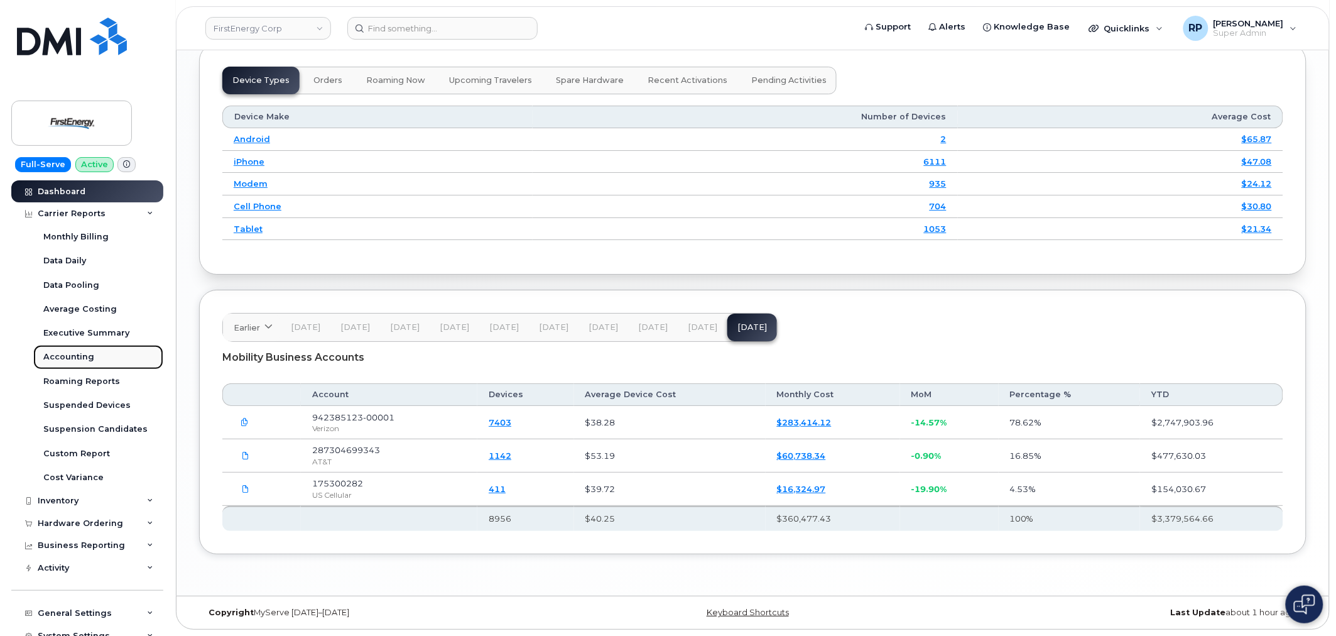
click at [83, 353] on div "Accounting" at bounding box center [68, 356] width 51 height 11
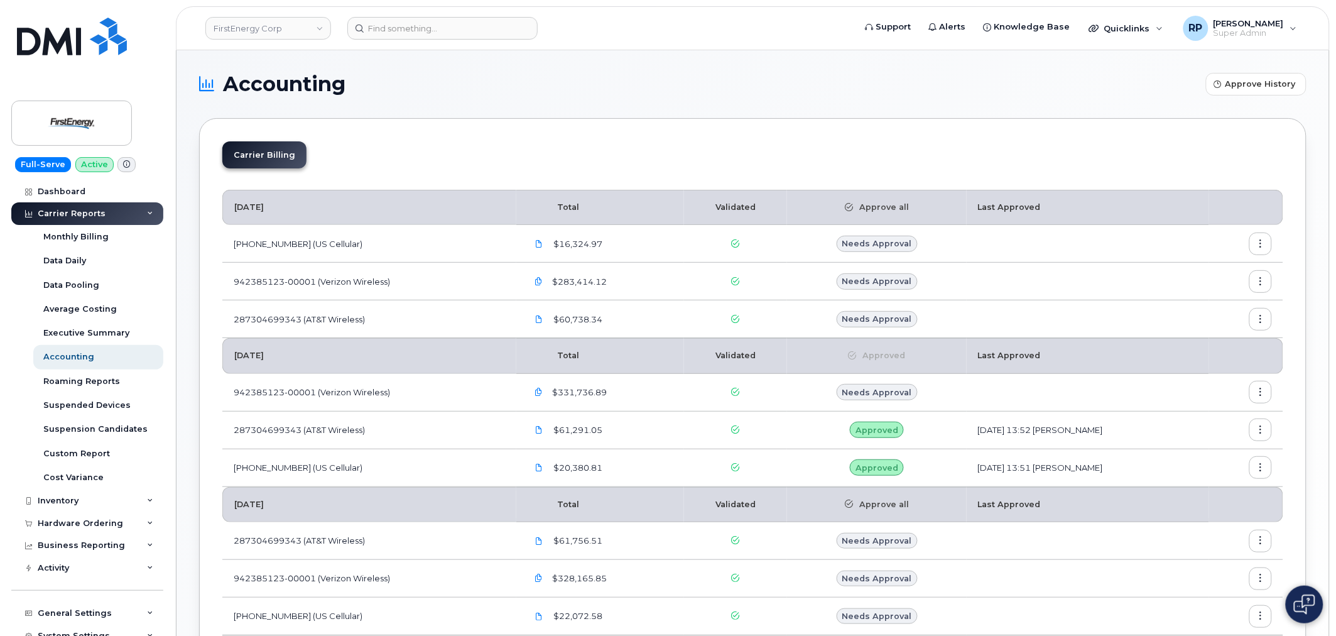
click at [1264, 274] on button "button" at bounding box center [1260, 281] width 23 height 23
click at [1202, 350] on div "Download" at bounding box center [1216, 357] width 112 height 24
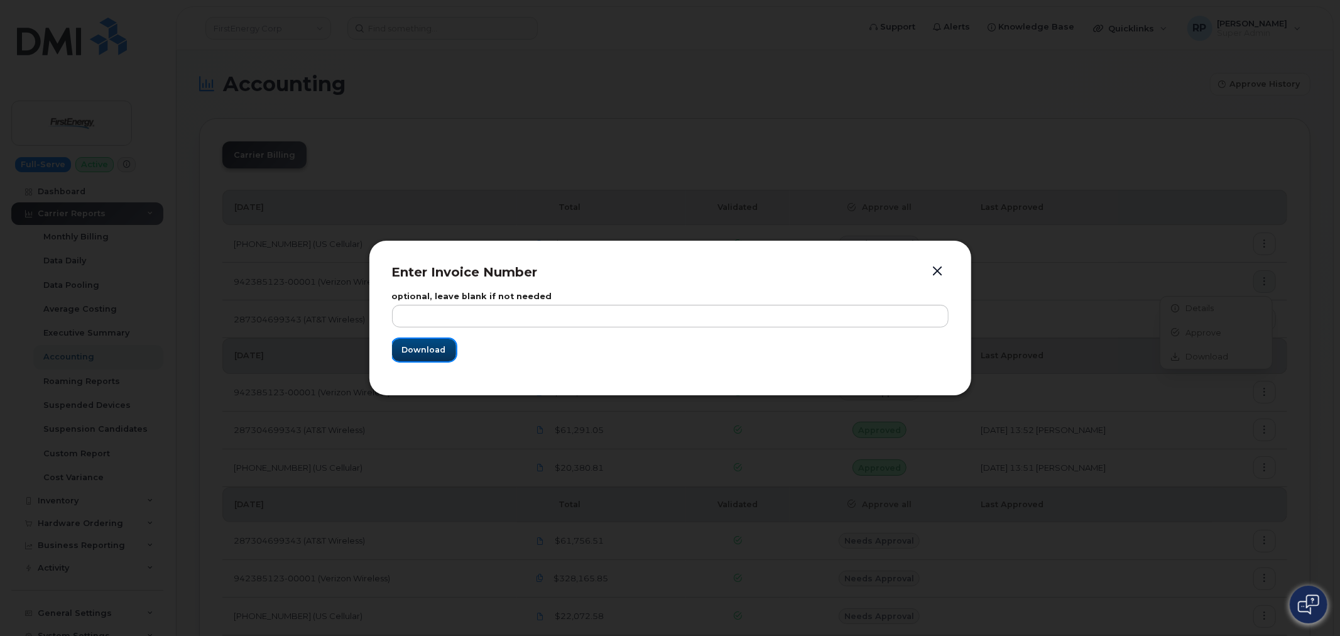
click at [438, 349] on span "Download" at bounding box center [424, 350] width 44 height 12
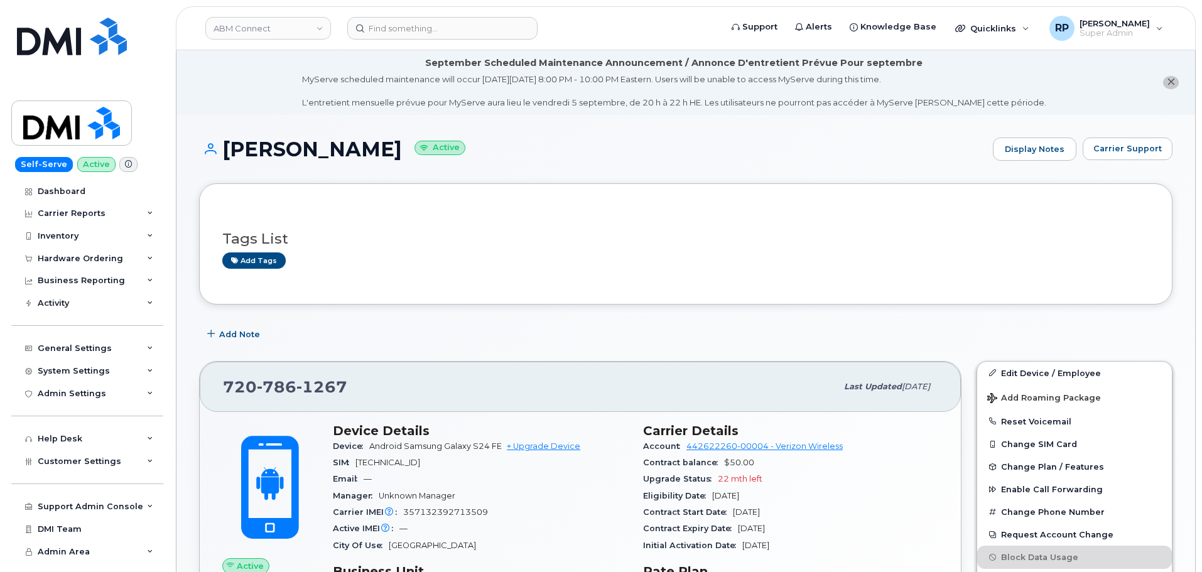
scroll to position [419, 0]
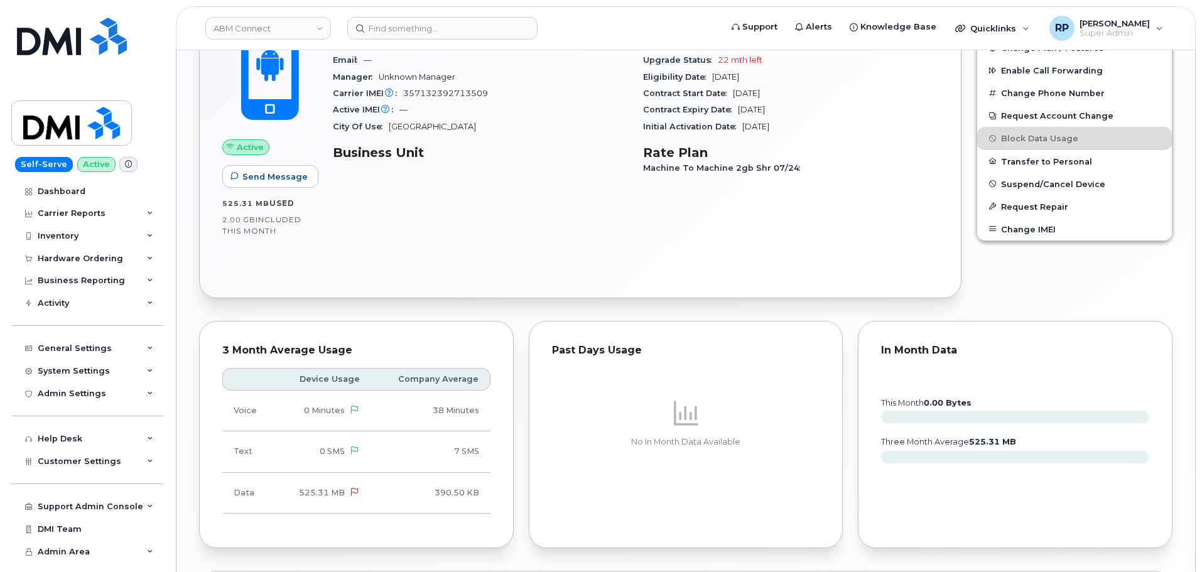
click at [278, 26] on link "ABM Connect" at bounding box center [268, 28] width 126 height 23
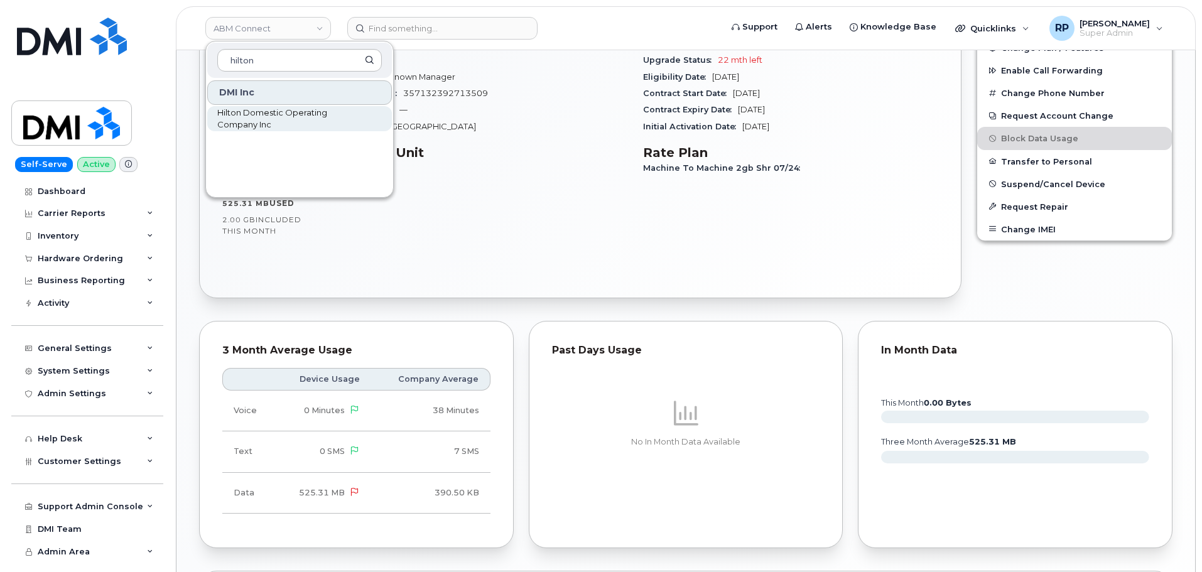
type input "hilton"
click at [261, 114] on span "Hilton Domestic Operating Company Inc" at bounding box center [289, 119] width 144 height 24
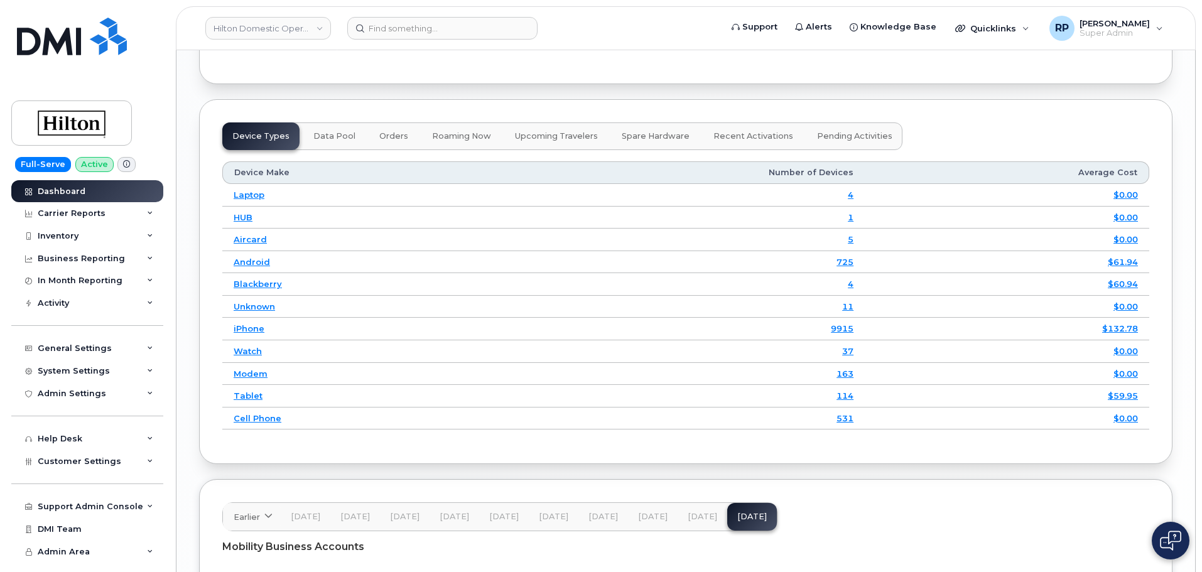
scroll to position [2021, 0]
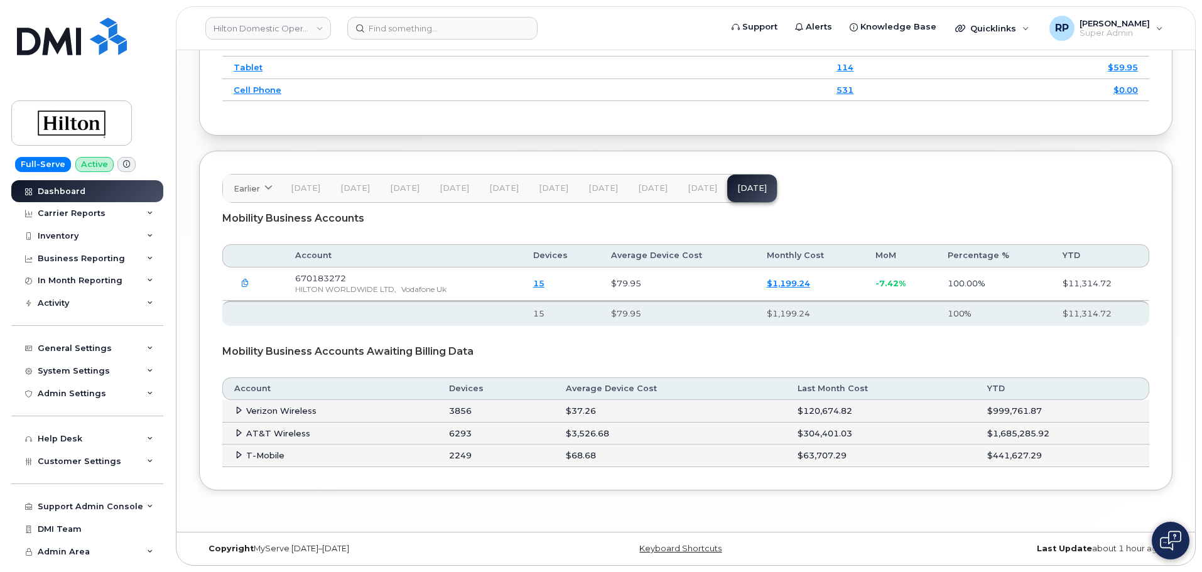
click at [235, 456] on icon at bounding box center [239, 455] width 8 height 8
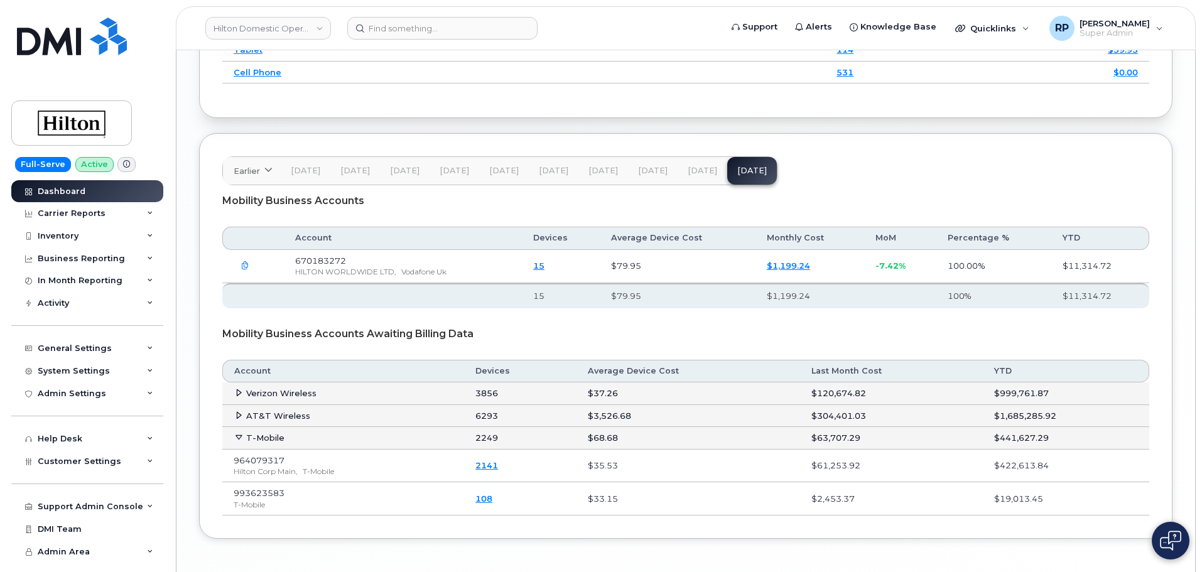
click at [237, 420] on icon at bounding box center [239, 415] width 8 height 8
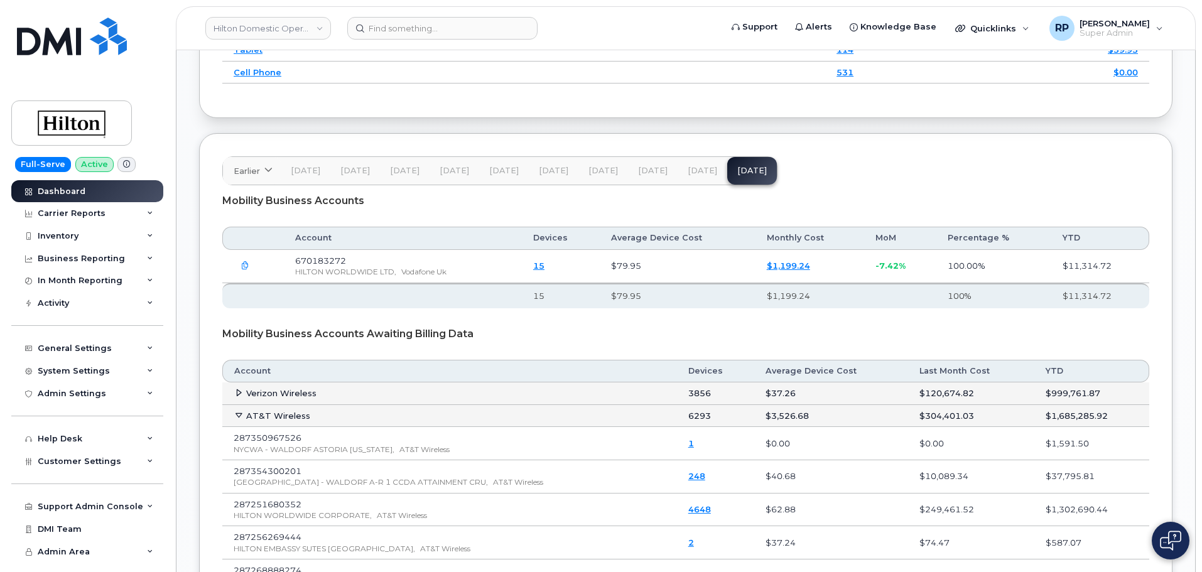
click at [235, 397] on icon at bounding box center [239, 393] width 8 height 8
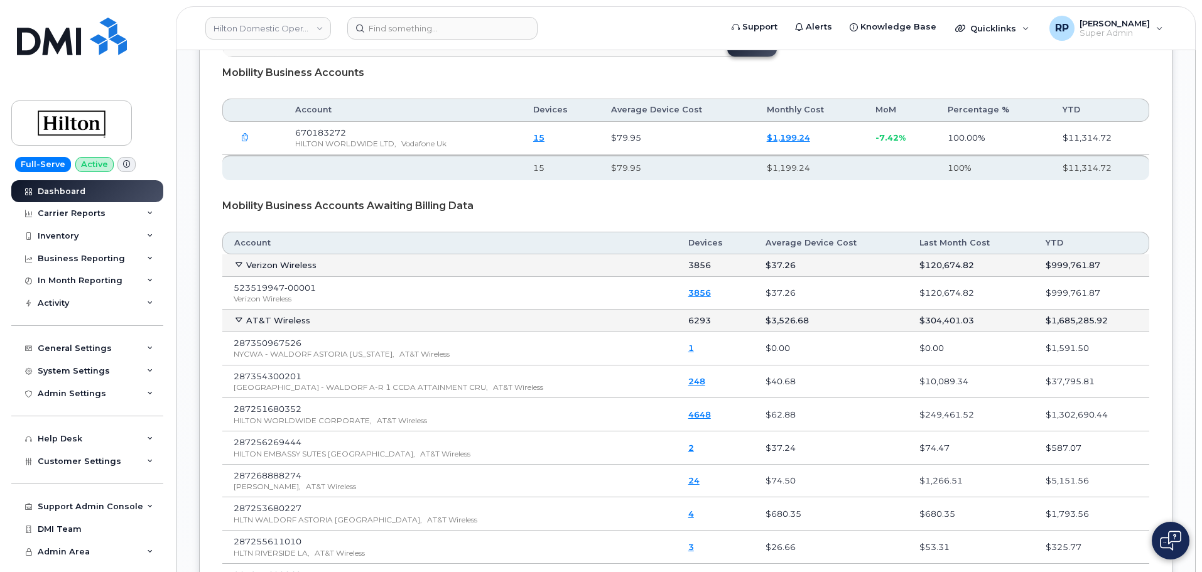
scroll to position [2126, 0]
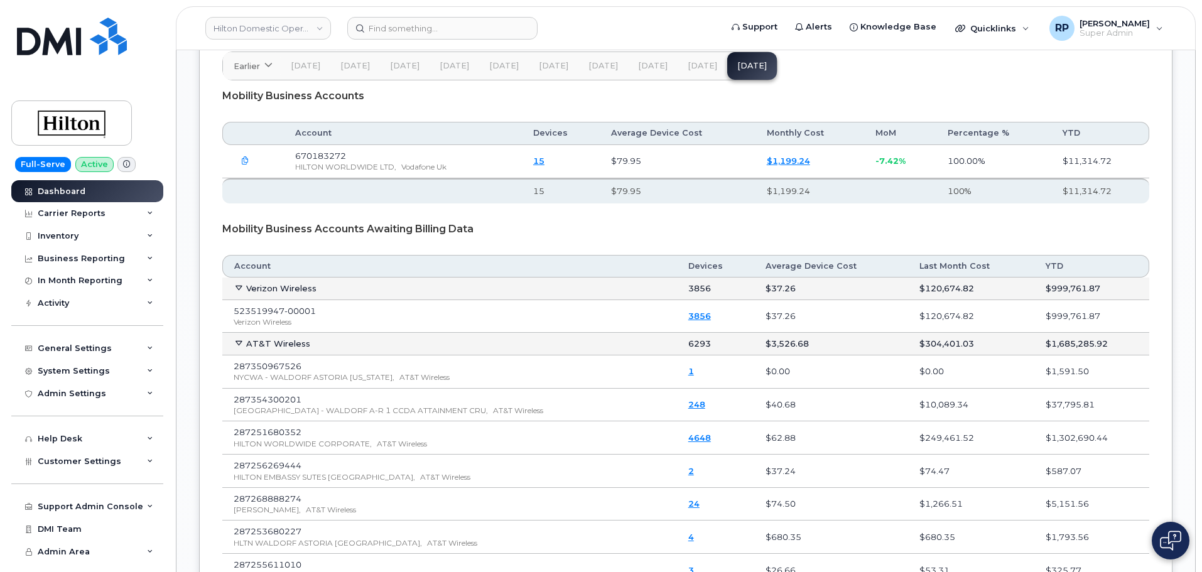
click at [237, 347] on icon at bounding box center [239, 343] width 8 height 8
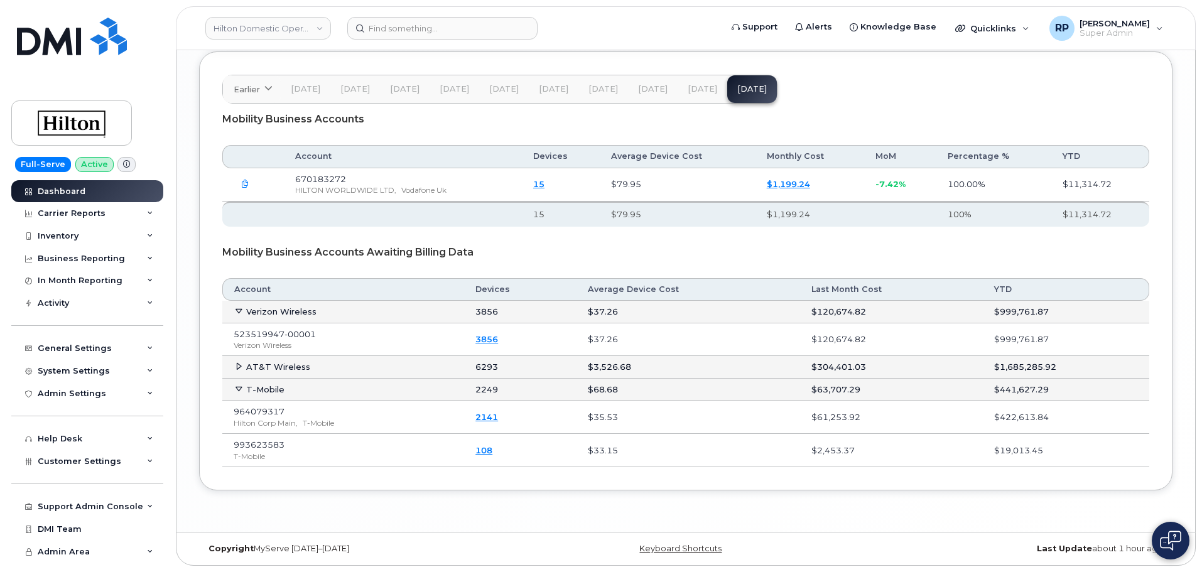
scroll to position [2121, 0]
click at [236, 366] on icon at bounding box center [239, 366] width 8 height 8
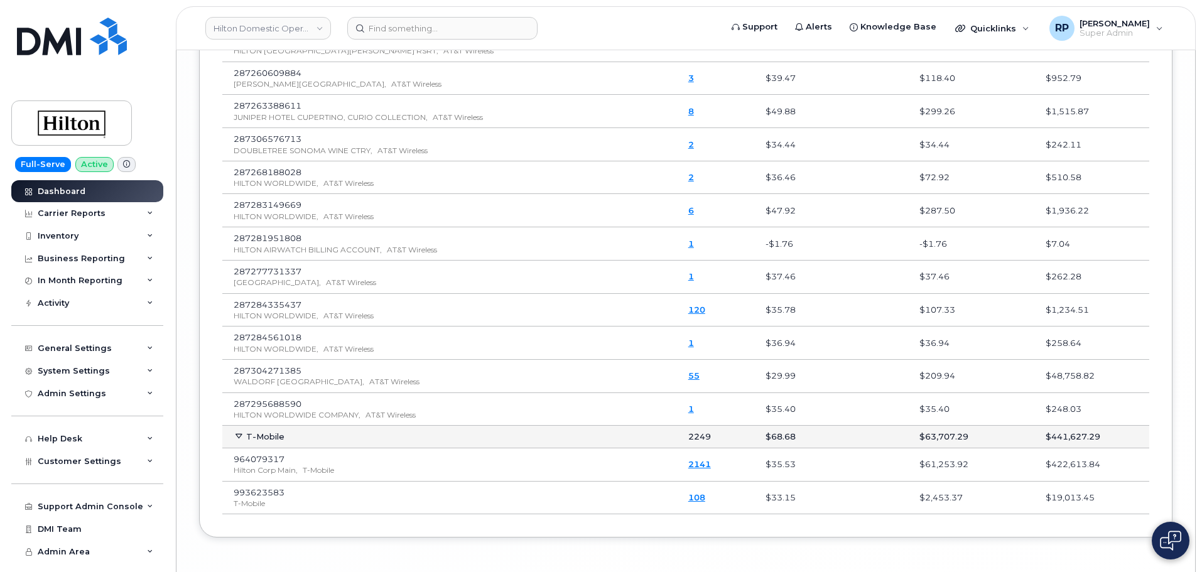
scroll to position [4306, 0]
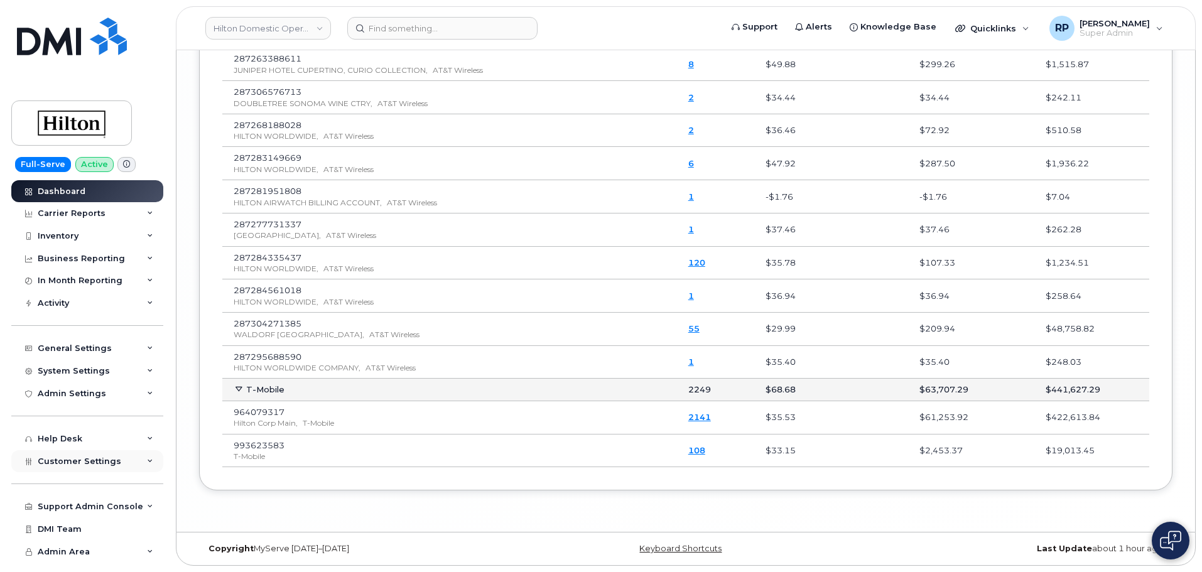
click at [90, 458] on span "Customer Settings" at bounding box center [80, 461] width 84 height 9
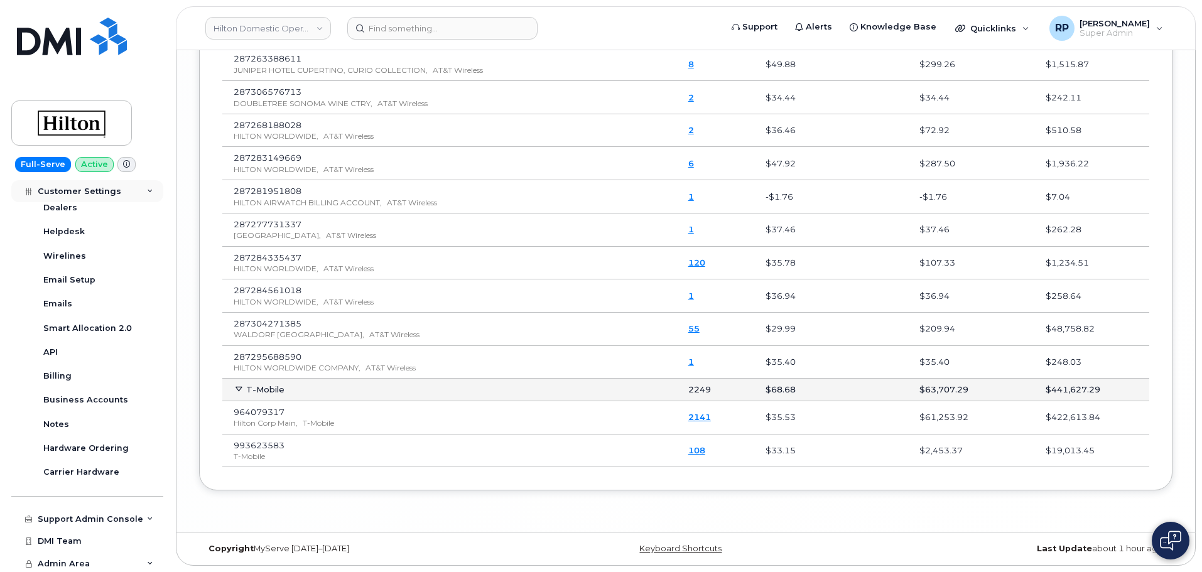
scroll to position [350, 0]
click at [89, 402] on div "Business Accounts" at bounding box center [85, 398] width 85 height 11
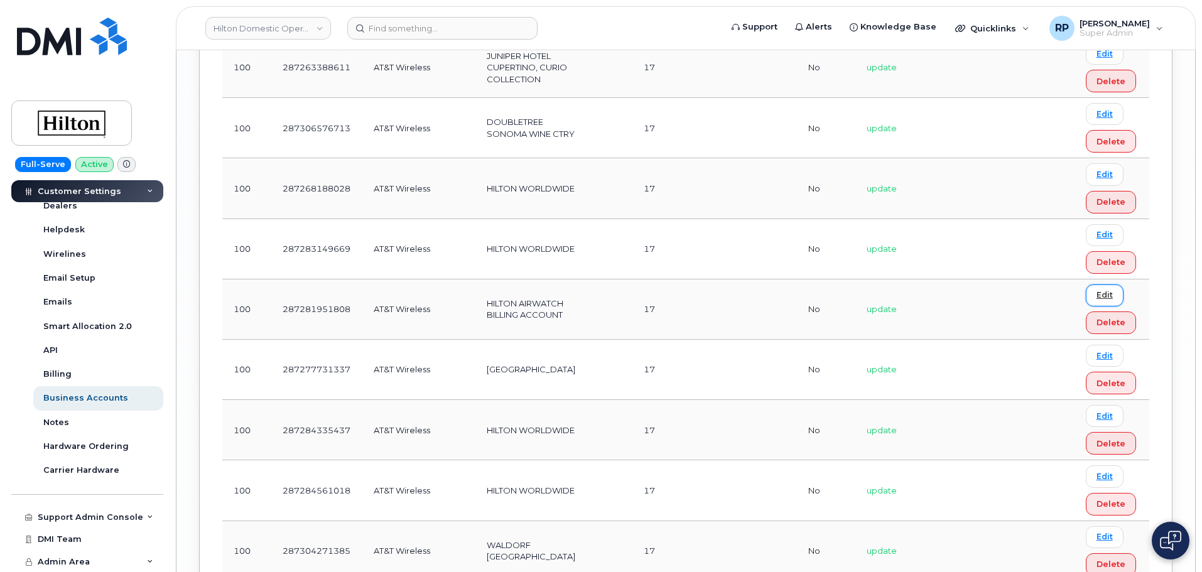
click at [1090, 285] on link "Edit" at bounding box center [1105, 296] width 38 height 22
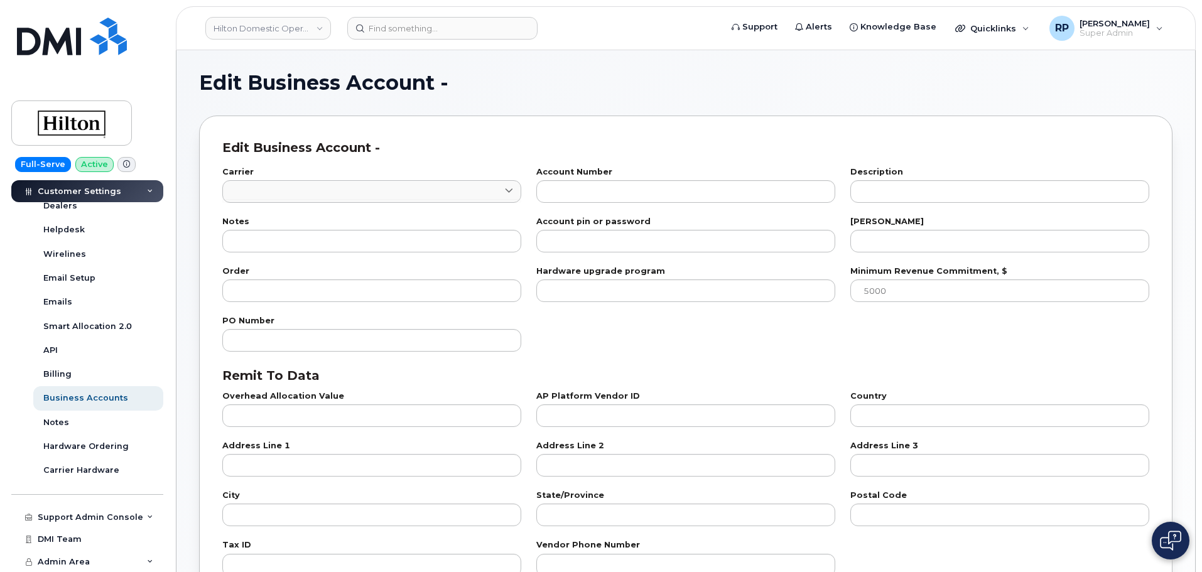
type input "7"
type input "287281951808"
type input "HILTON AIRWATCH BILLING ACCOUNT"
type input "17"
type input "100"
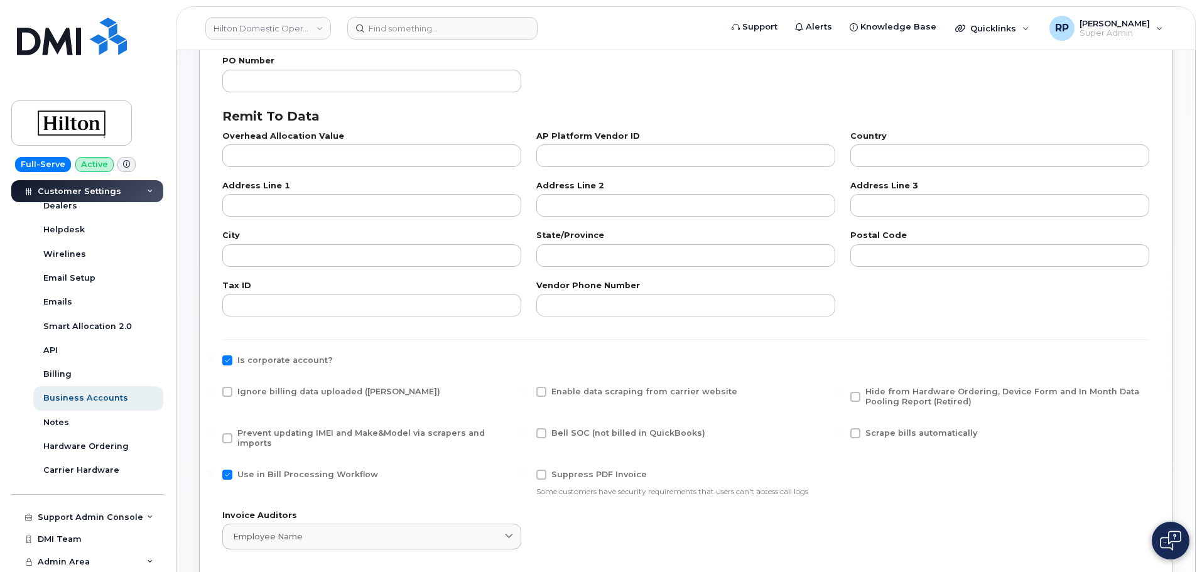
scroll to position [314, 0]
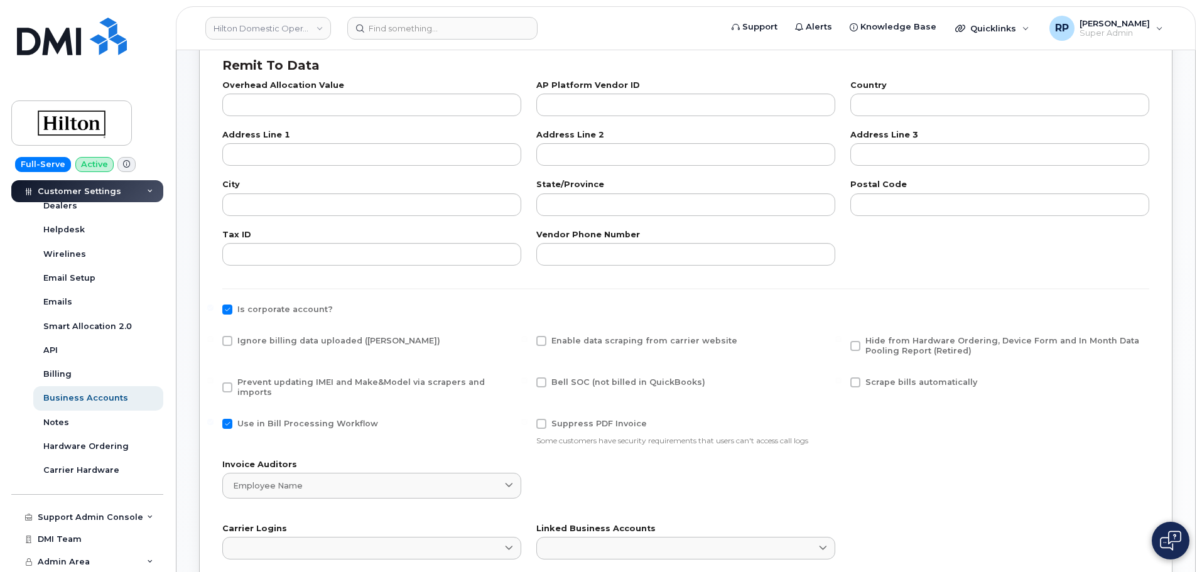
click at [224, 310] on span at bounding box center [227, 310] width 10 height 10
click at [214, 310] on input "Is corporate account?" at bounding box center [210, 308] width 6 height 6
checkbox input "false"
click at [223, 337] on span at bounding box center [227, 341] width 10 height 10
click at [214, 337] on input "Ignore billing data uploaded ([PERSON_NAME])" at bounding box center [210, 339] width 6 height 6
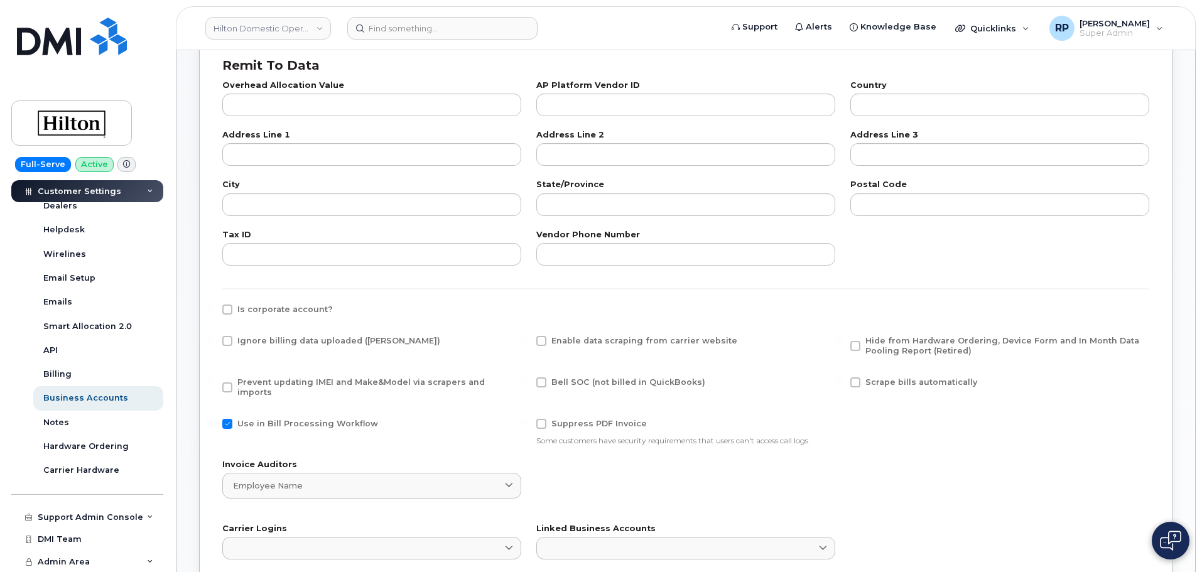
checkbox input "true"
click at [228, 419] on span at bounding box center [227, 424] width 10 height 10
click at [214, 419] on input "Use in Bill Processing Workflow" at bounding box center [210, 422] width 6 height 6
checkbox input "false"
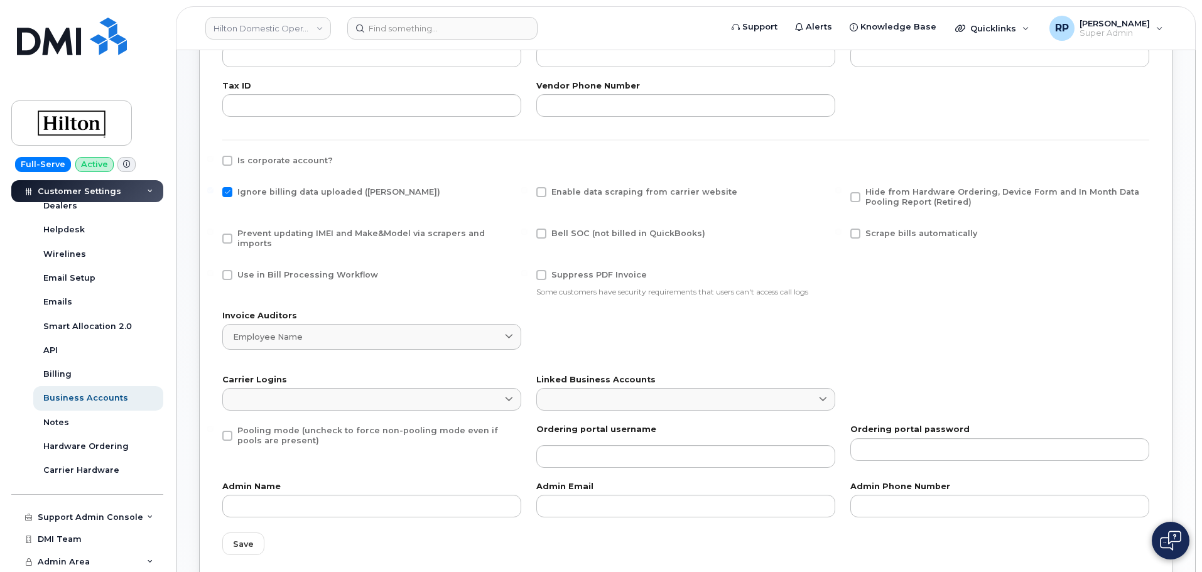
scroll to position [628, 0]
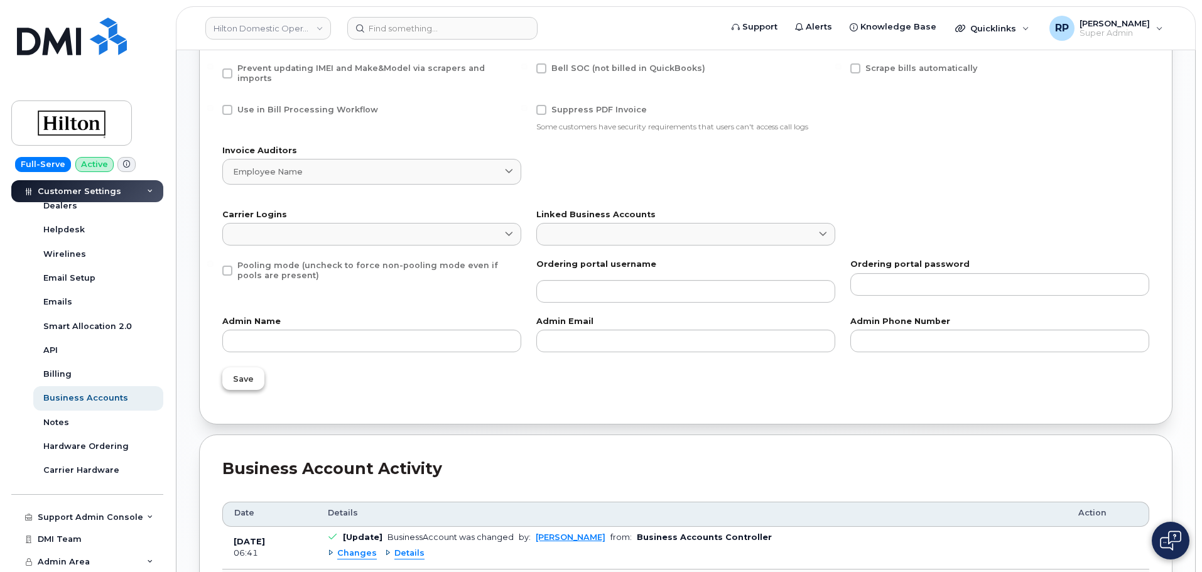
click at [246, 373] on span "Save" at bounding box center [243, 379] width 21 height 12
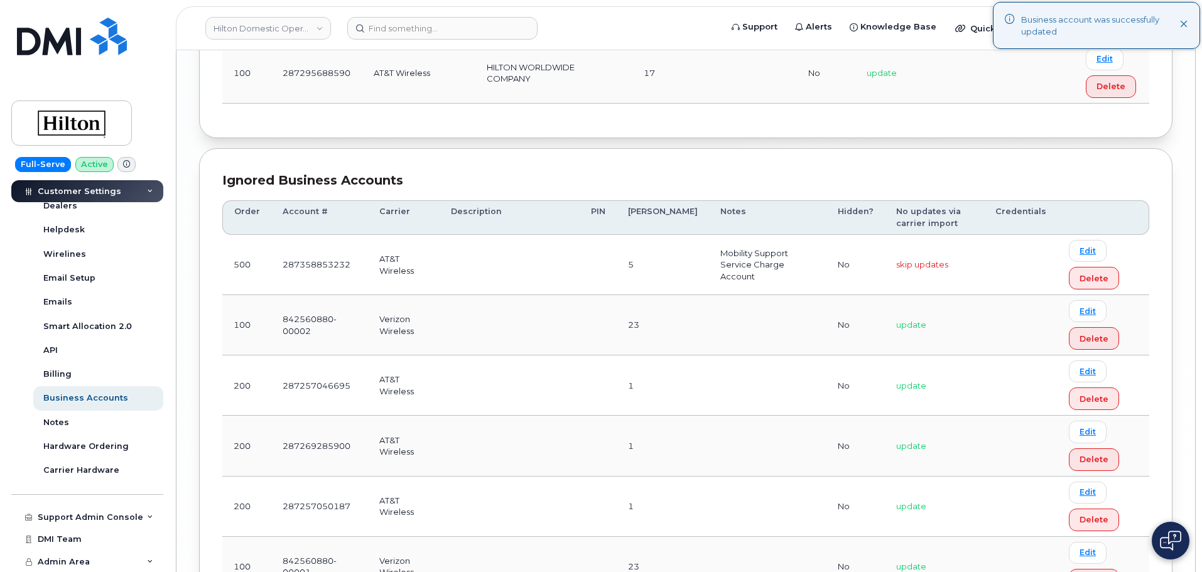
scroll to position [4712, 0]
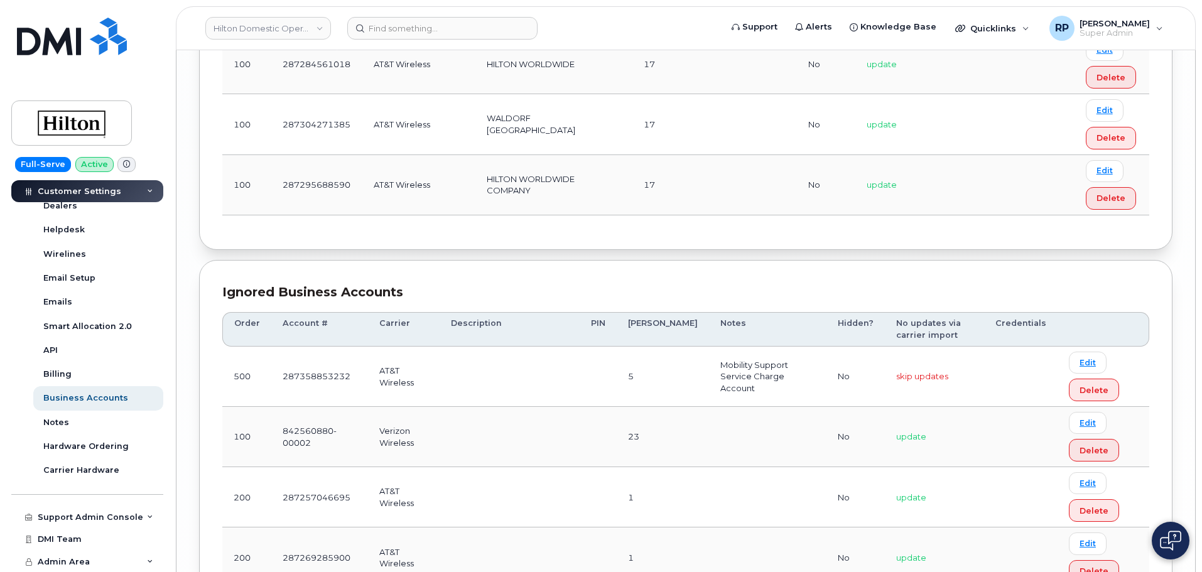
click at [513, 283] on div "Ignored Business Accounts" at bounding box center [685, 292] width 927 height 18
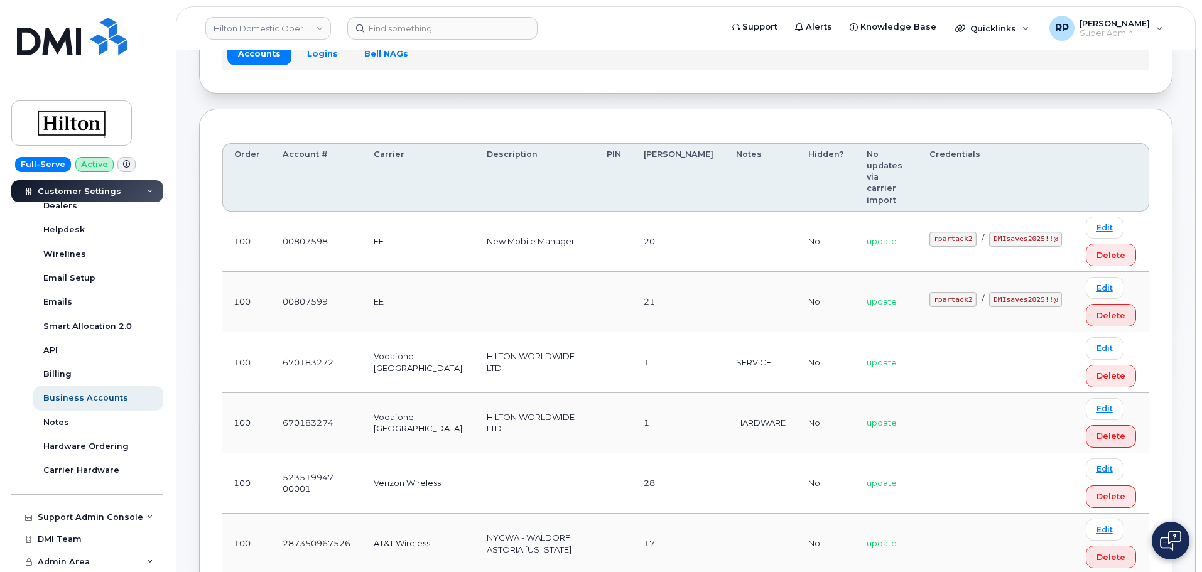
scroll to position [0, 0]
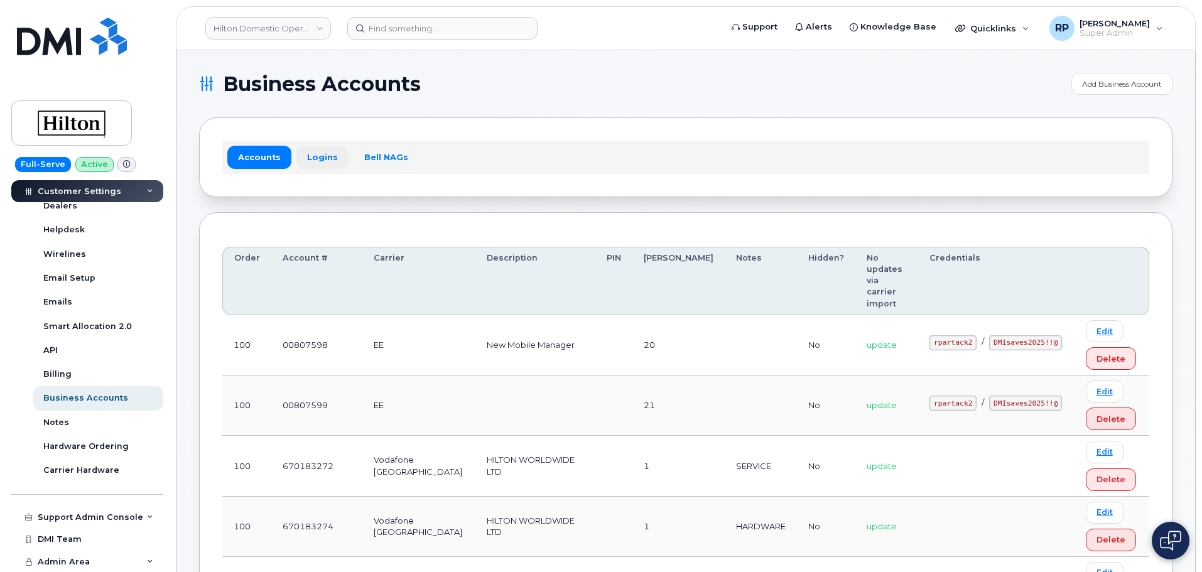
click at [319, 153] on link "Logins" at bounding box center [322, 157] width 52 height 23
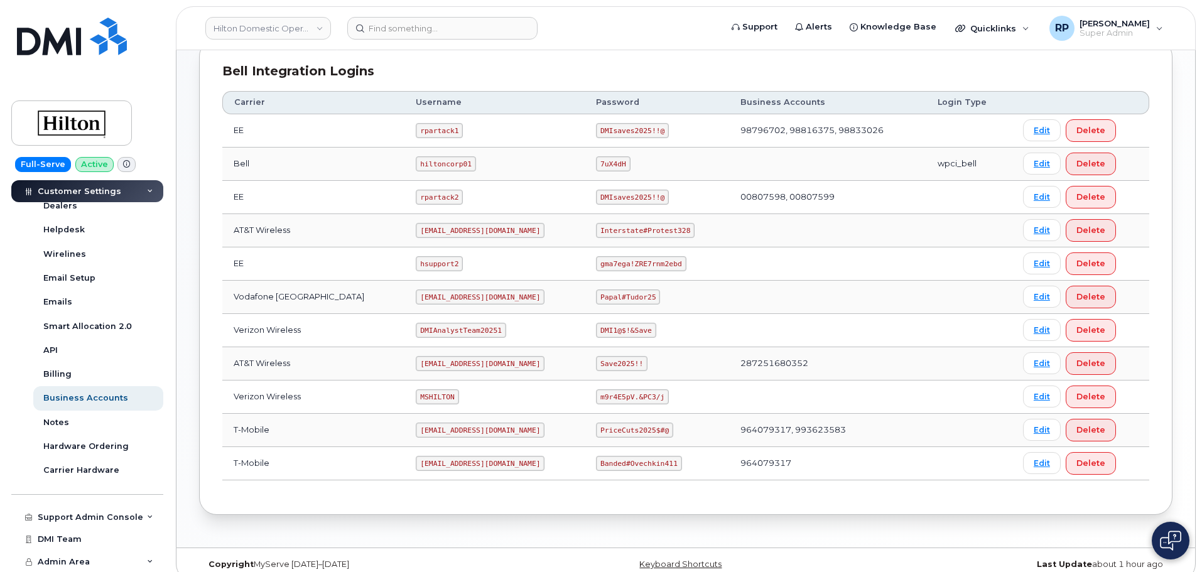
scroll to position [314, 0]
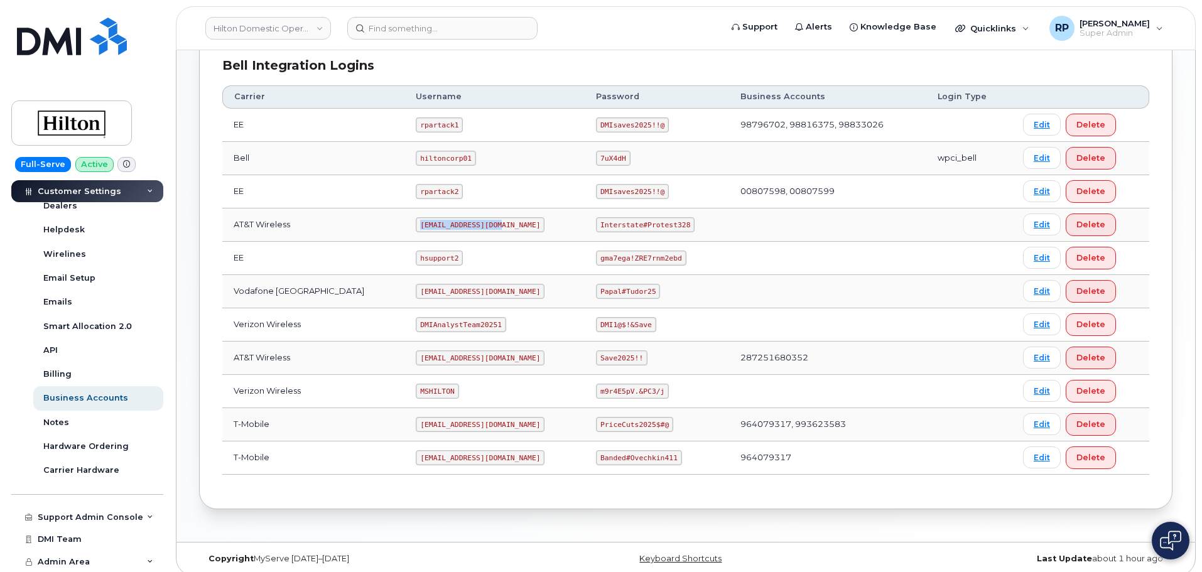
drag, startPoint x: 398, startPoint y: 229, endPoint x: 481, endPoint y: 228, distance: 83.5
click at [481, 228] on td "ms-hilton@dminc.com" at bounding box center [495, 225] width 180 height 33
copy code "ms-hilton@dminc.com"
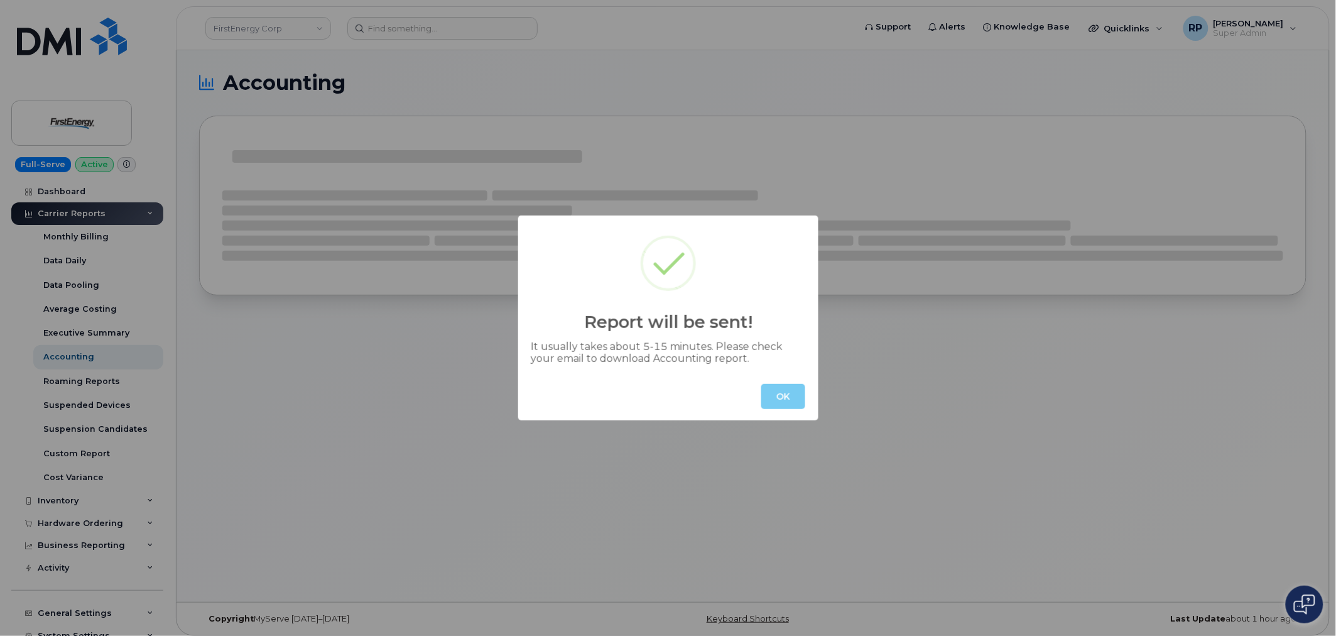
click at [785, 402] on button "OK" at bounding box center [783, 396] width 44 height 25
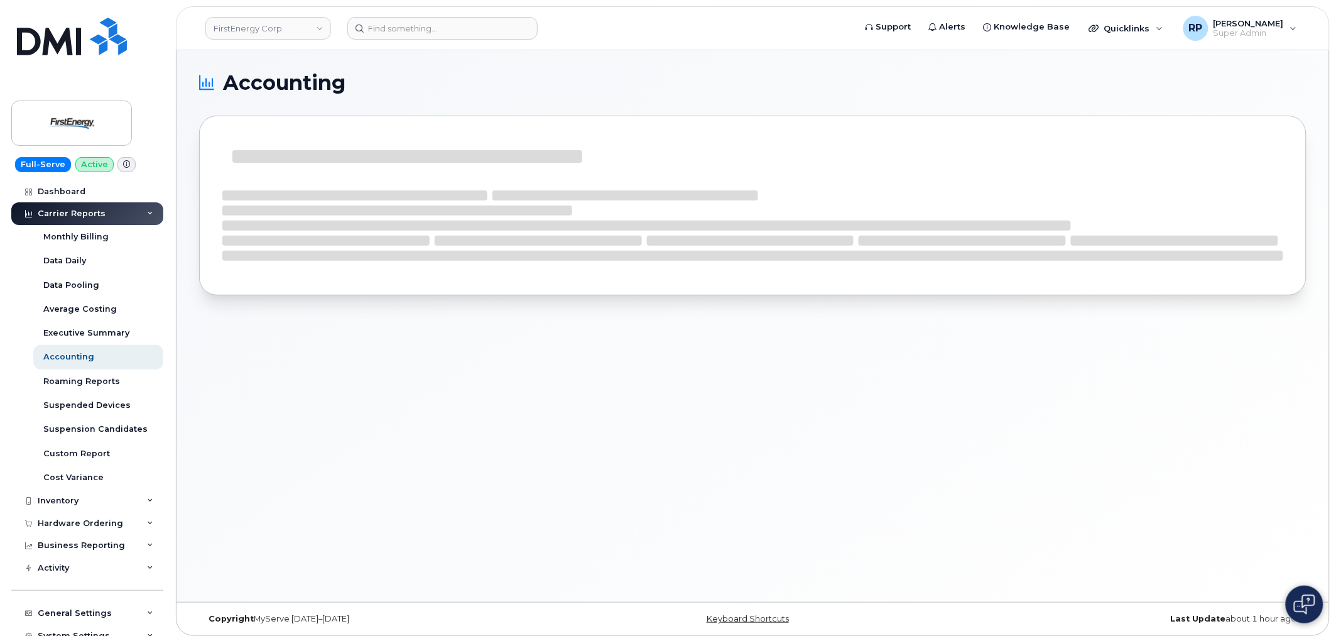
click at [500, 568] on div "Accounting" at bounding box center [753, 326] width 1153 height 552
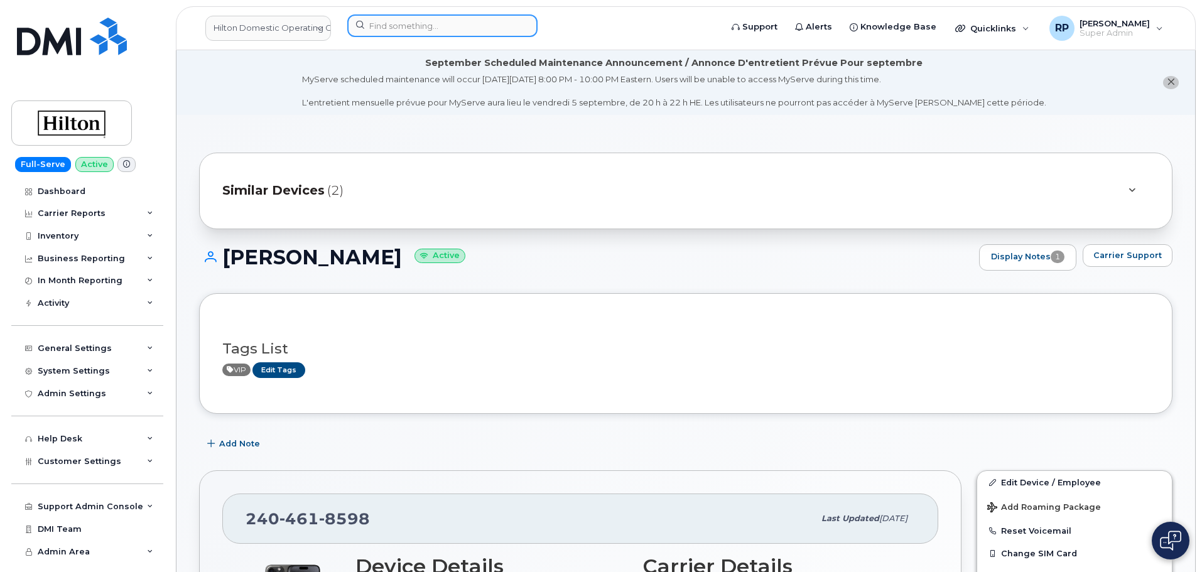
scroll to position [1047, 0]
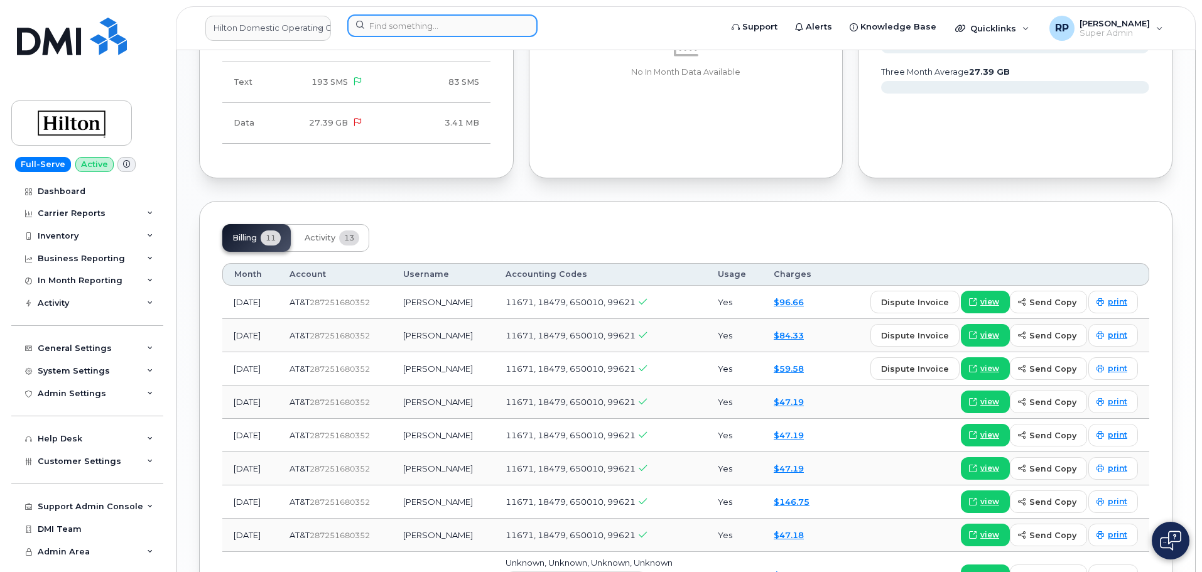
click at [389, 30] on input at bounding box center [442, 25] width 190 height 23
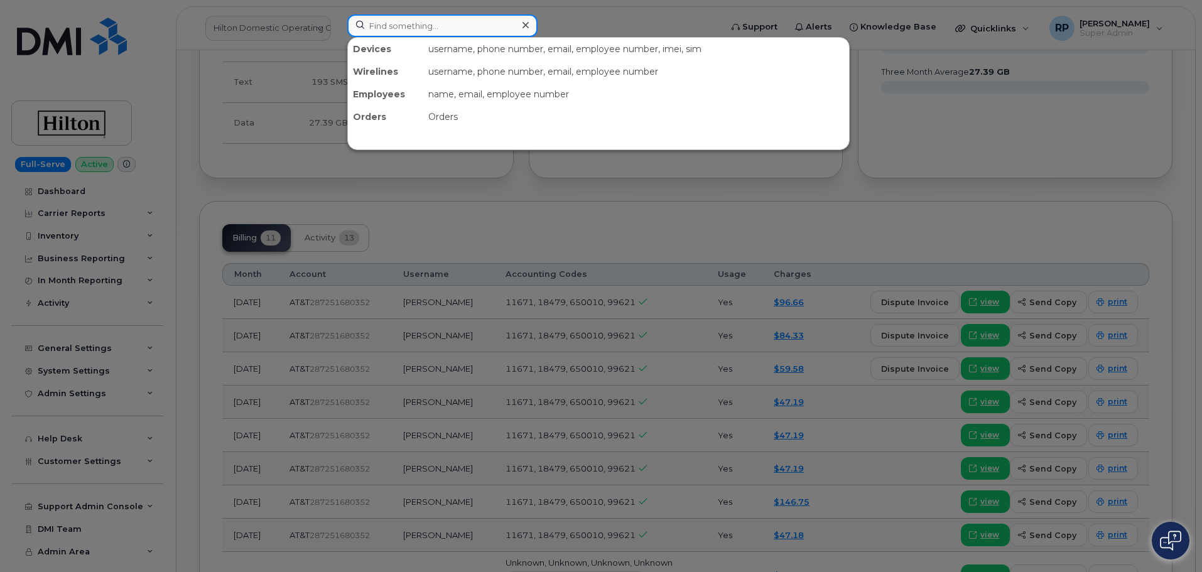
paste input "2404817465"
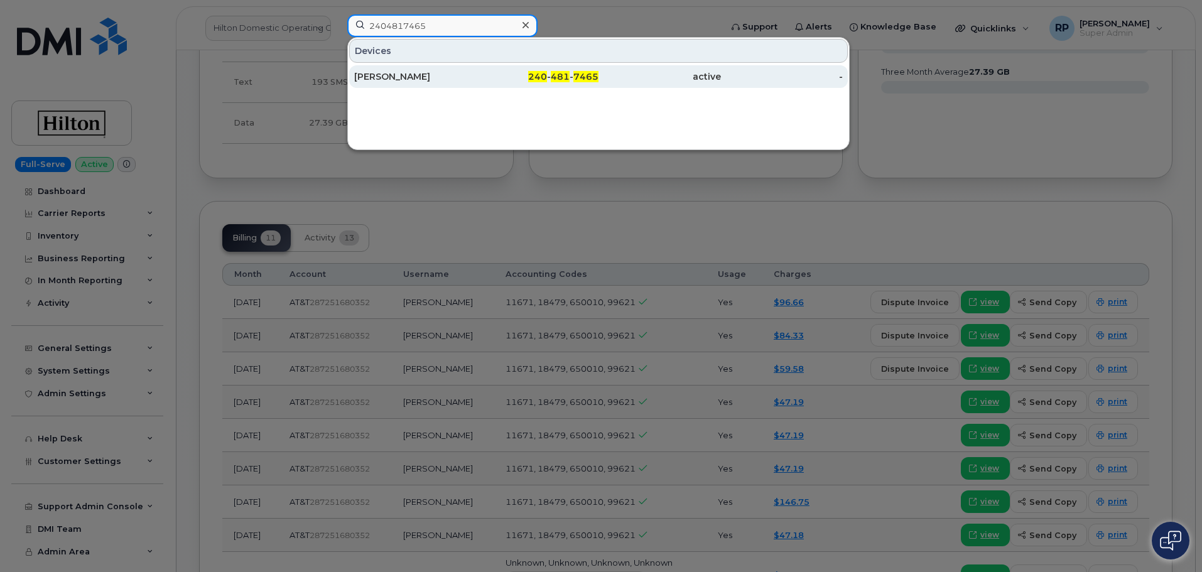
type input "2404817465"
click at [411, 79] on div "[PERSON_NAME]" at bounding box center [415, 76] width 122 height 13
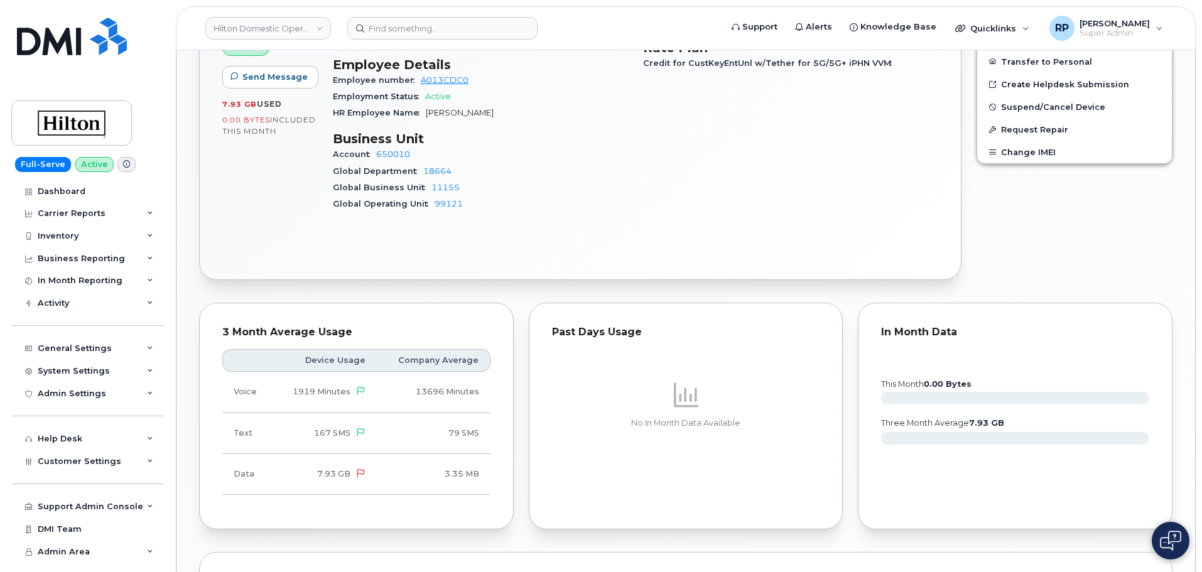
scroll to position [314, 0]
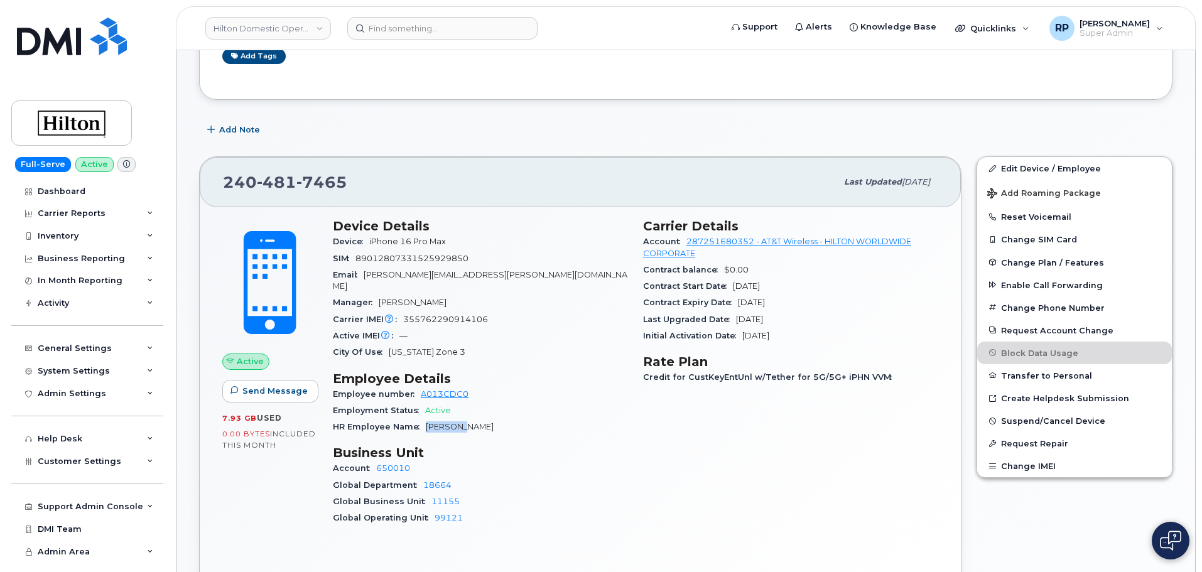
drag, startPoint x: 458, startPoint y: 418, endPoint x: 424, endPoint y: 419, distance: 33.9
click at [424, 419] on div "HR Employee Name Jess Kan" at bounding box center [480, 427] width 295 height 16
copy span "Jess Kan"
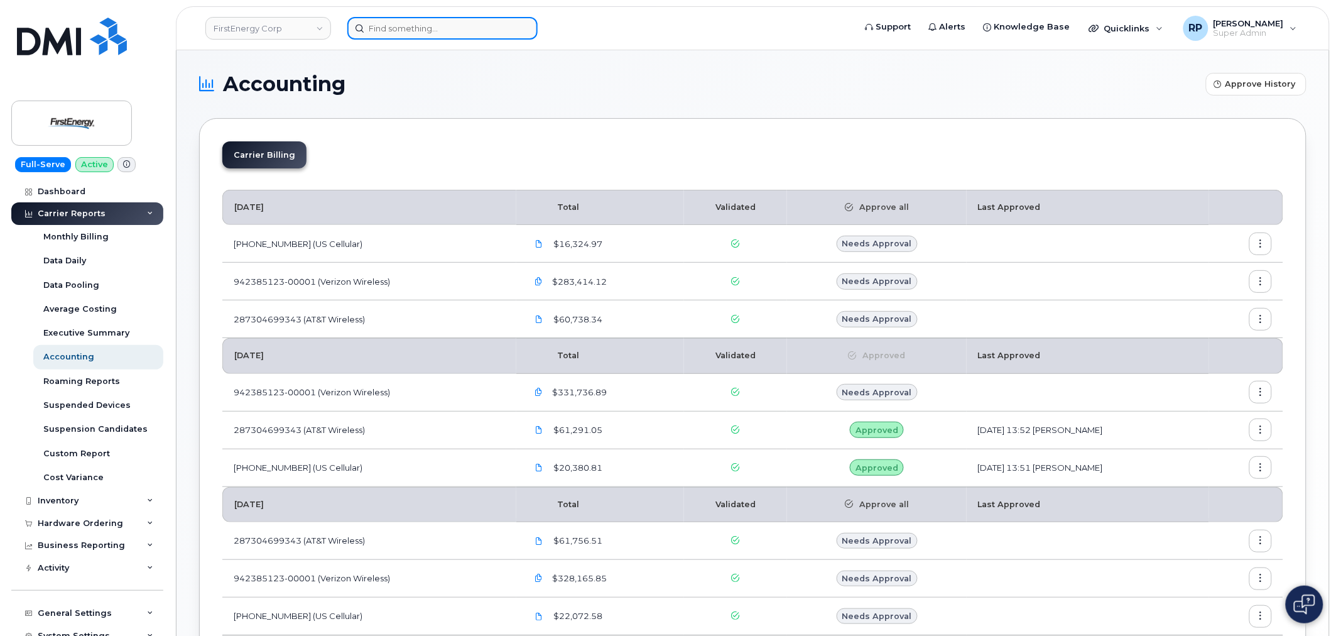
click at [388, 38] on input at bounding box center [442, 28] width 190 height 23
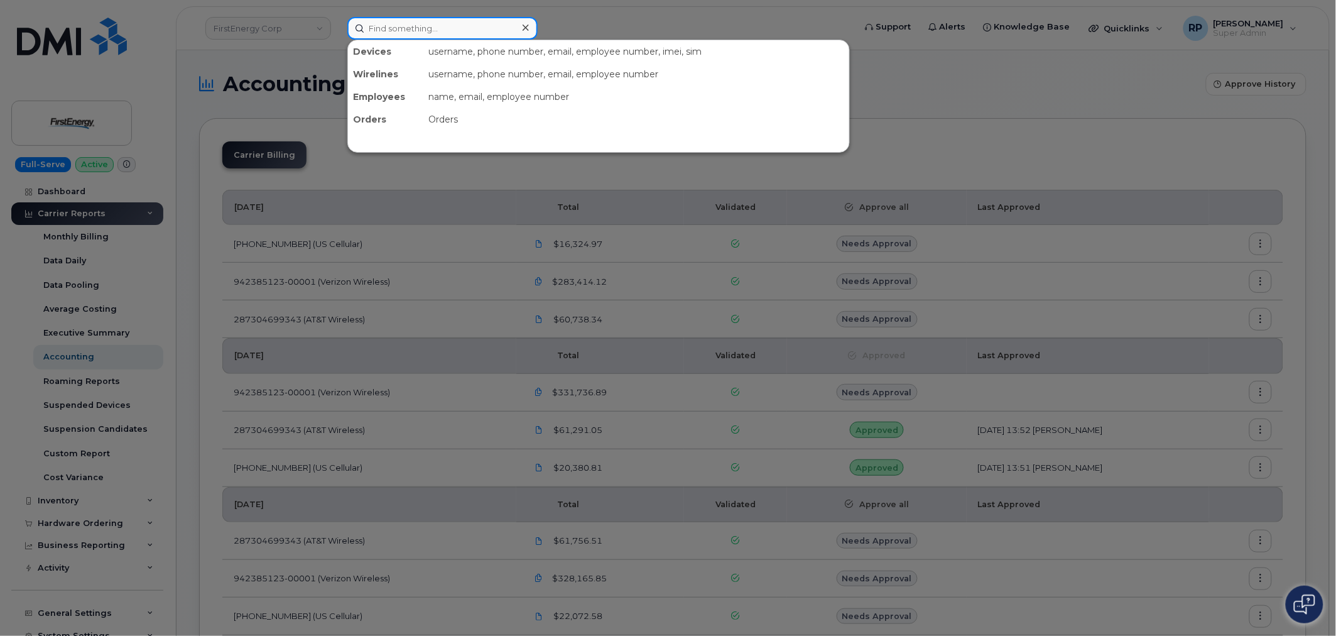
paste input "4074214531"
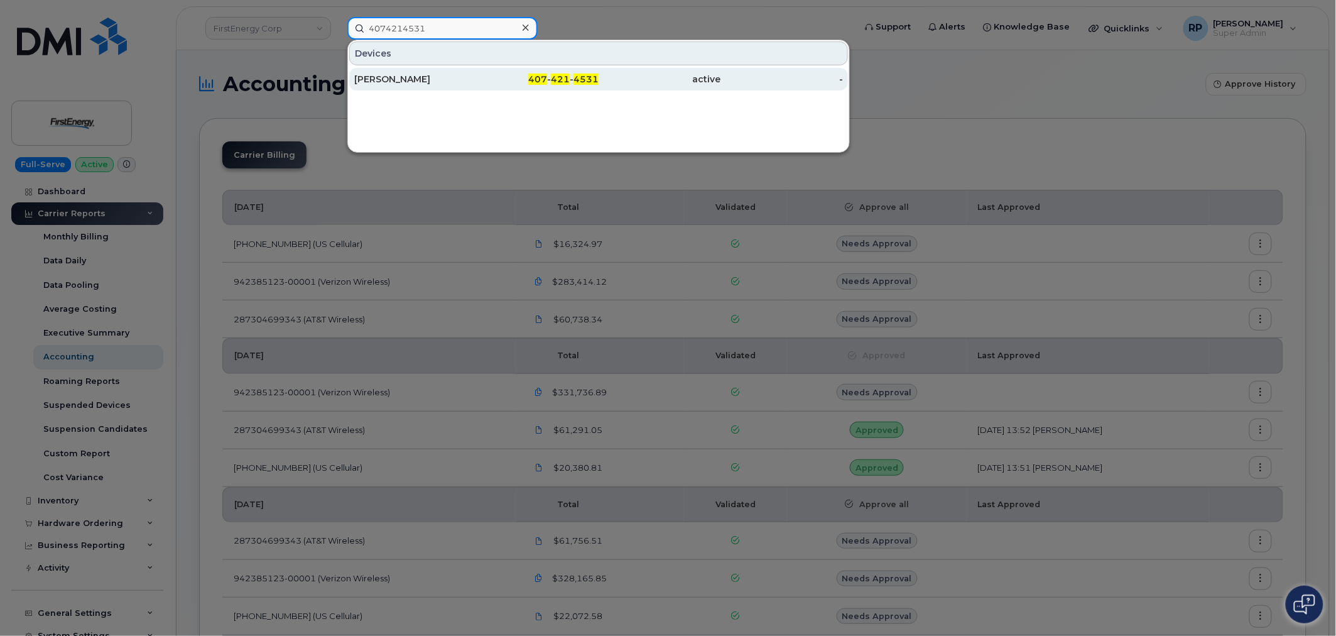
type input "4074214531"
click at [416, 88] on div "[PERSON_NAME]" at bounding box center [415, 79] width 122 height 23
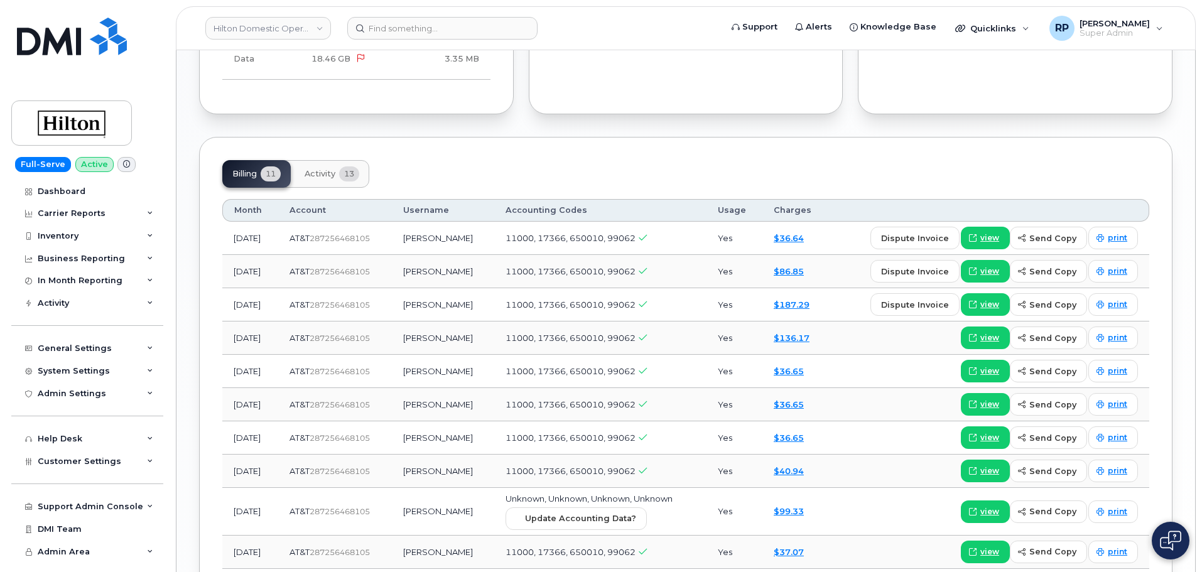
scroll to position [1047, 0]
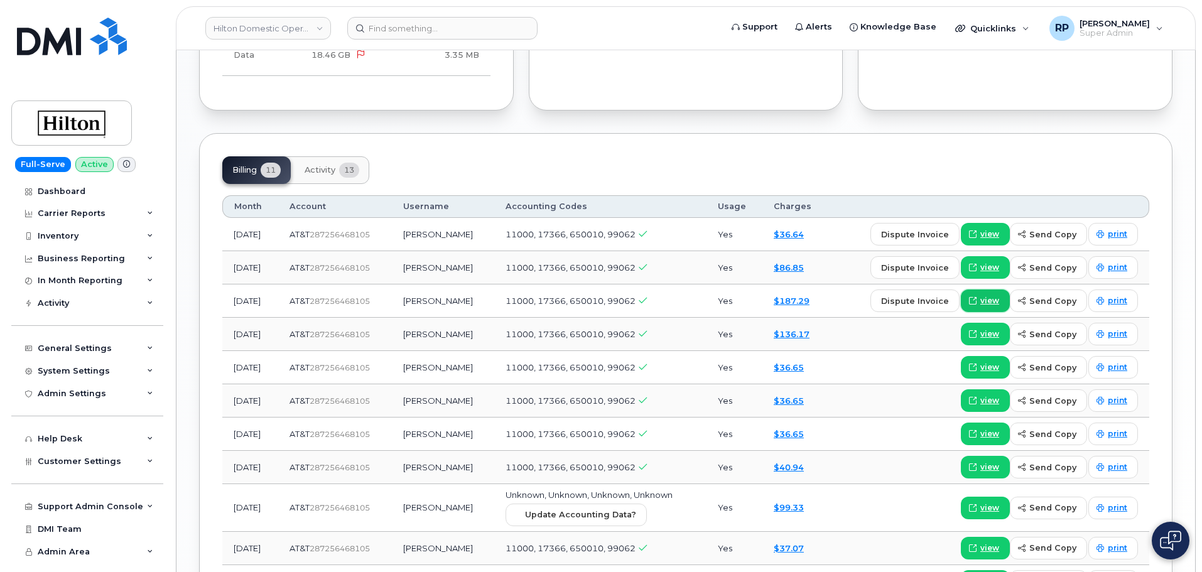
click at [975, 297] on icon at bounding box center [973, 301] width 8 height 8
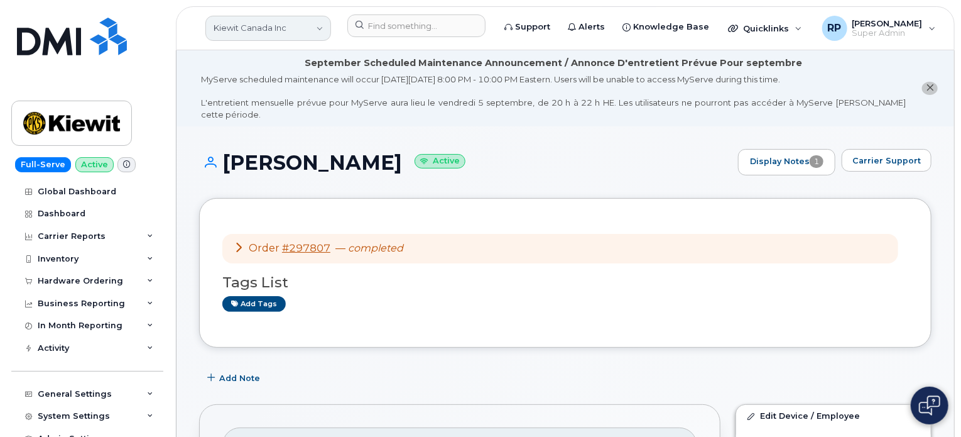
click at [249, 28] on link "Kiewit Canada Inc" at bounding box center [268, 28] width 126 height 25
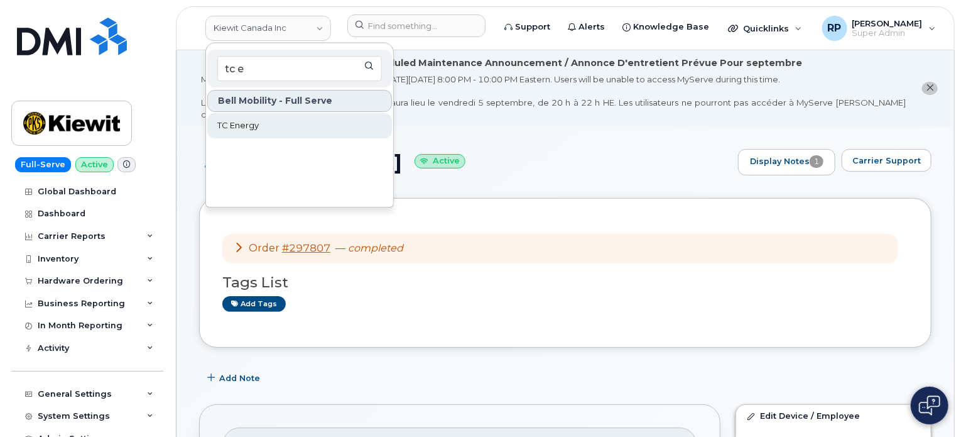
type input "tc e"
drag, startPoint x: 251, startPoint y: 122, endPoint x: 470, endPoint y: 112, distance: 218.8
click at [251, 122] on span "TC Energy" at bounding box center [237, 125] width 41 height 13
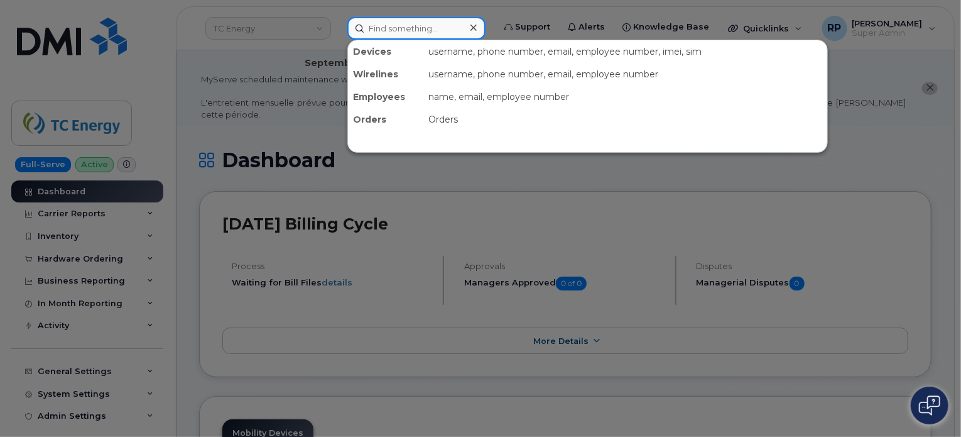
paste input "[EMAIL_ADDRESS][DOMAIN_NAME]"
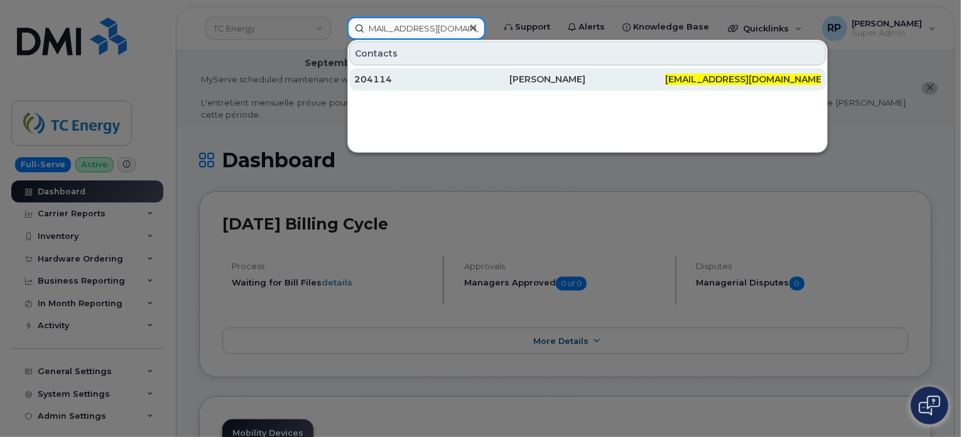
type input "[EMAIL_ADDRESS][DOMAIN_NAME]"
click at [483, 79] on div "204114" at bounding box center [432, 79] width 156 height 13
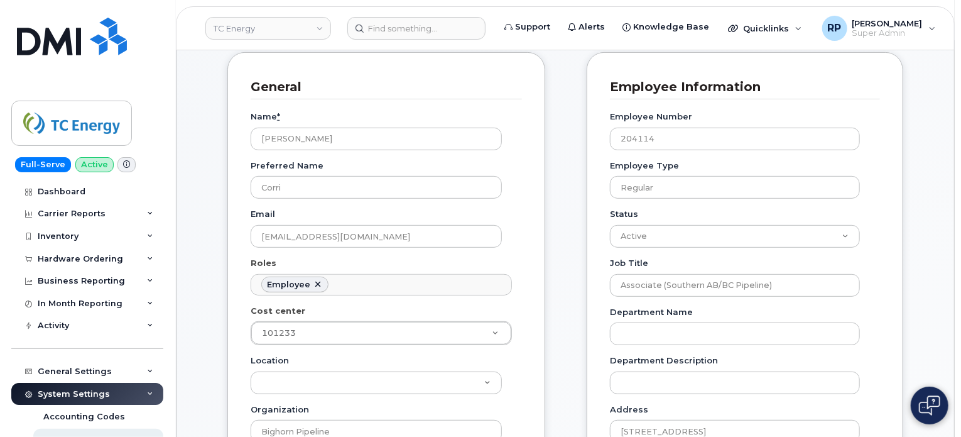
scroll to position [209, 0]
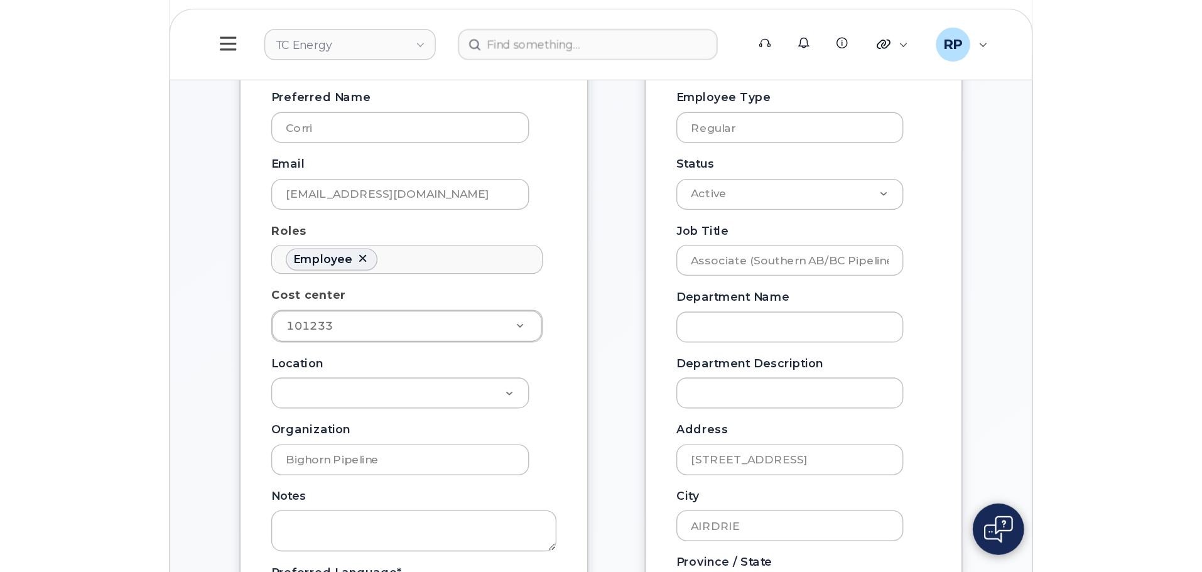
scroll to position [38, 0]
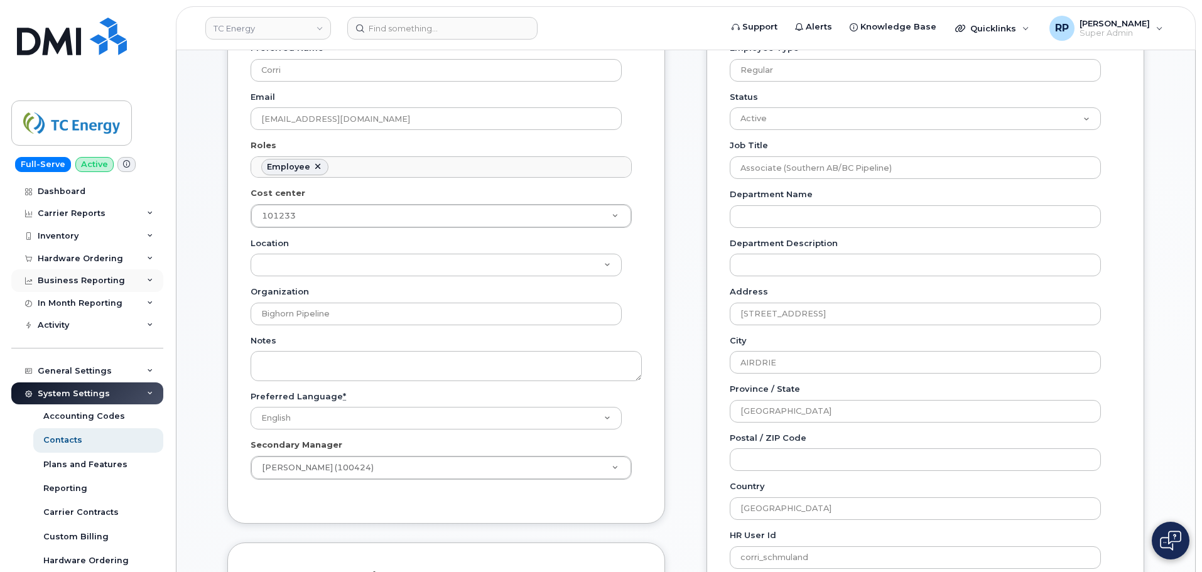
click at [91, 282] on div "Business Reporting" at bounding box center [81, 281] width 87 height 10
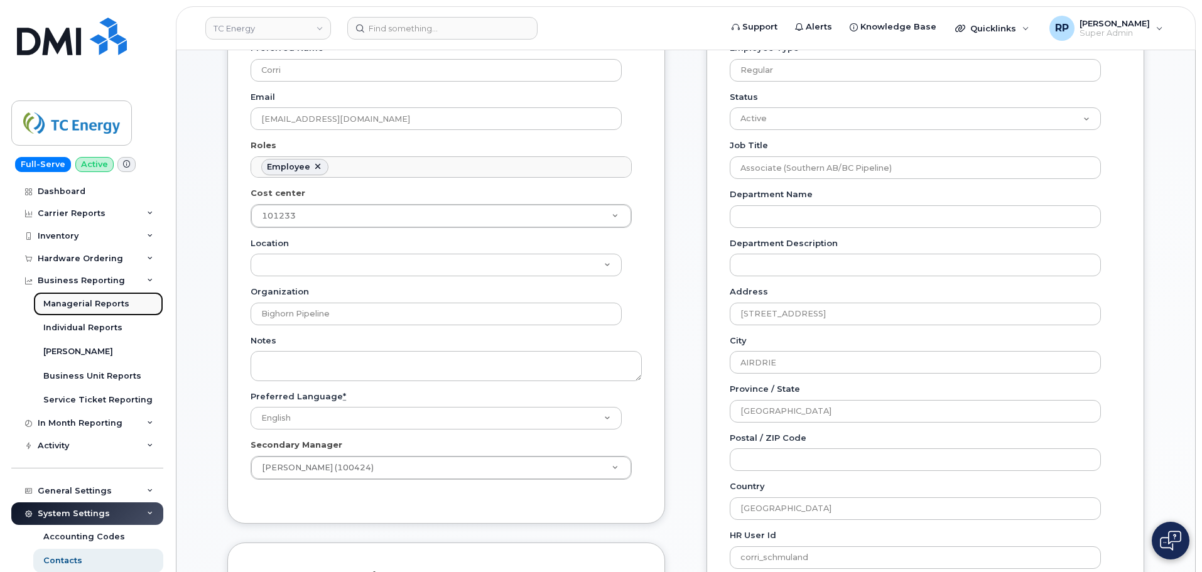
click at [87, 308] on div "Managerial Reports" at bounding box center [86, 303] width 86 height 11
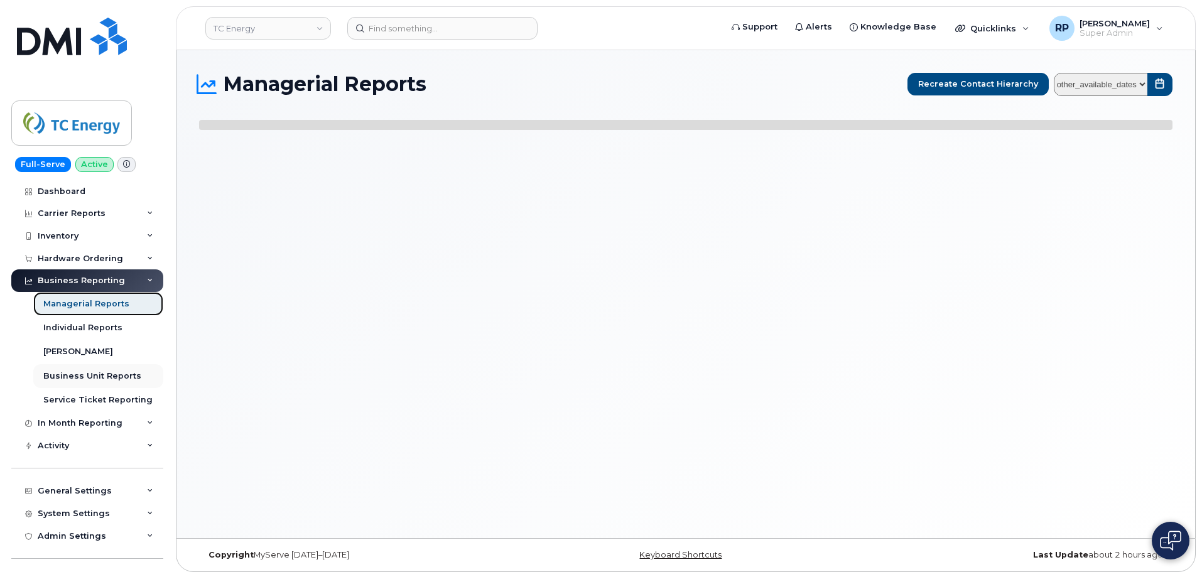
select select
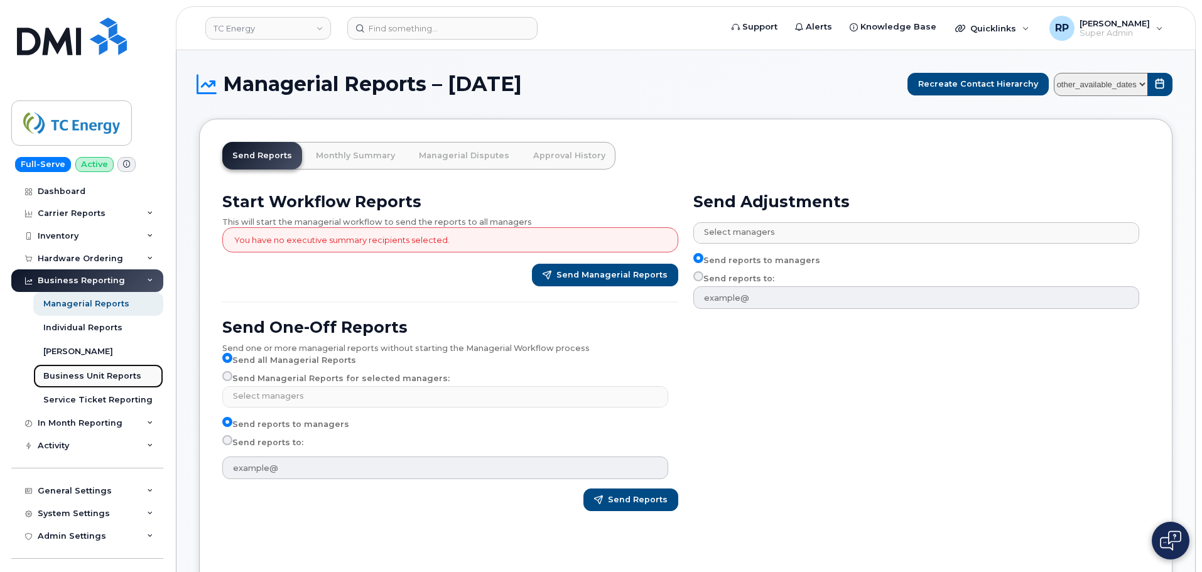
click at [80, 383] on link "Business Unit Reports" at bounding box center [98, 376] width 130 height 24
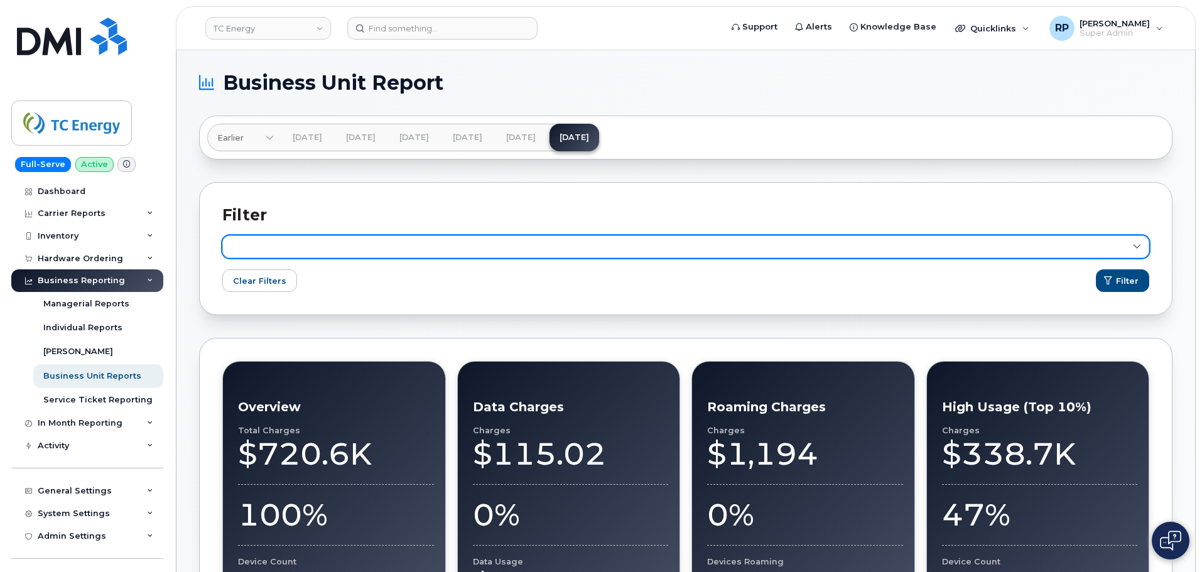
click at [381, 251] on link at bounding box center [685, 247] width 927 height 23
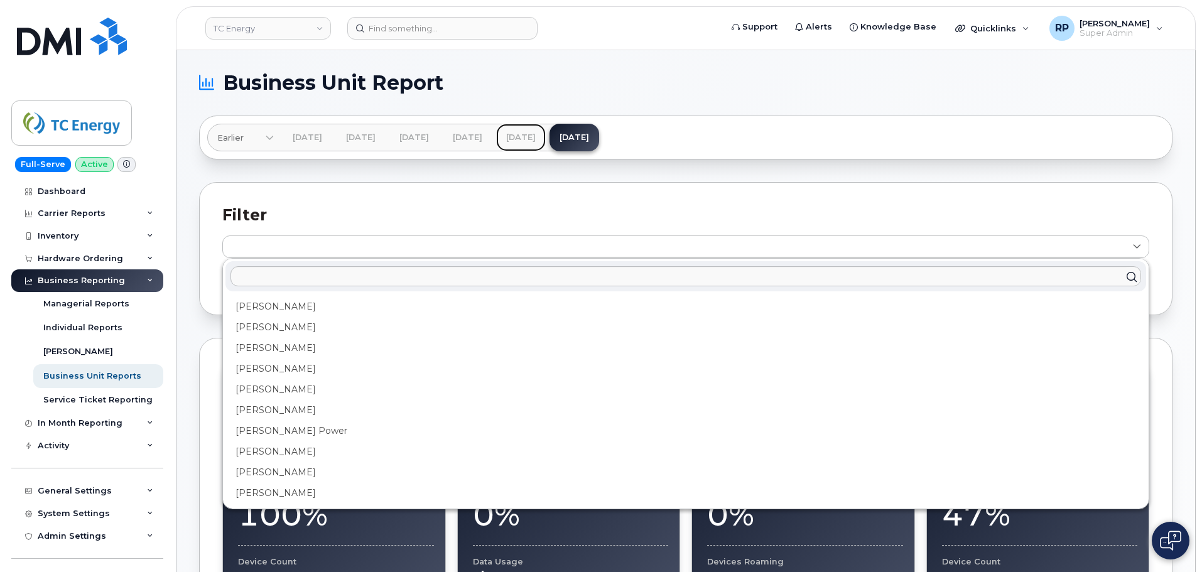
click at [546, 136] on link "Jul 2025" at bounding box center [521, 138] width 50 height 28
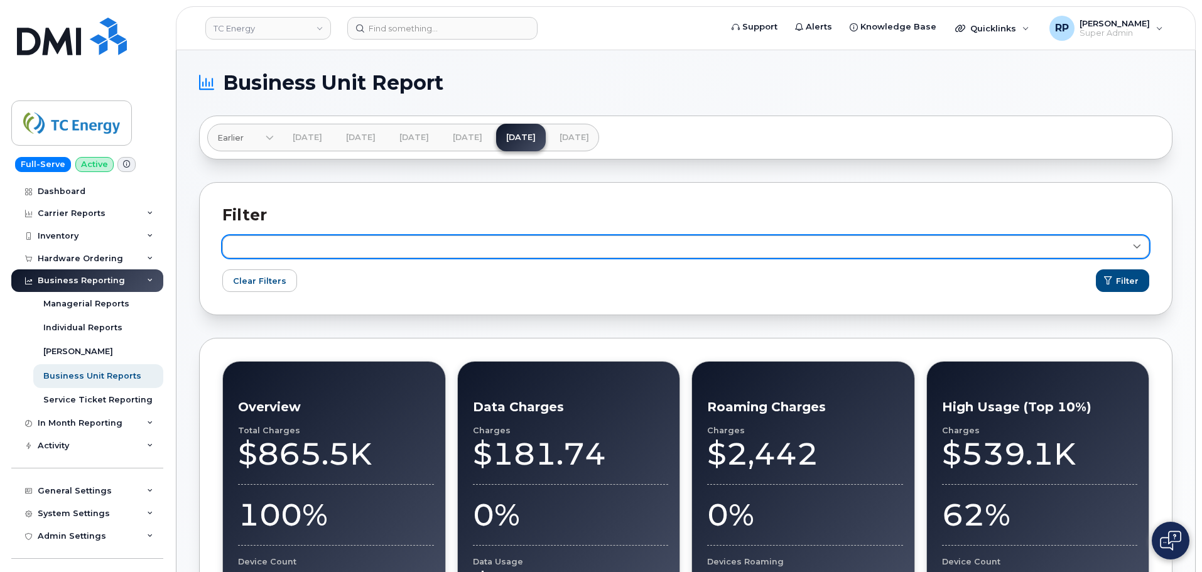
click at [466, 237] on link at bounding box center [685, 247] width 927 height 23
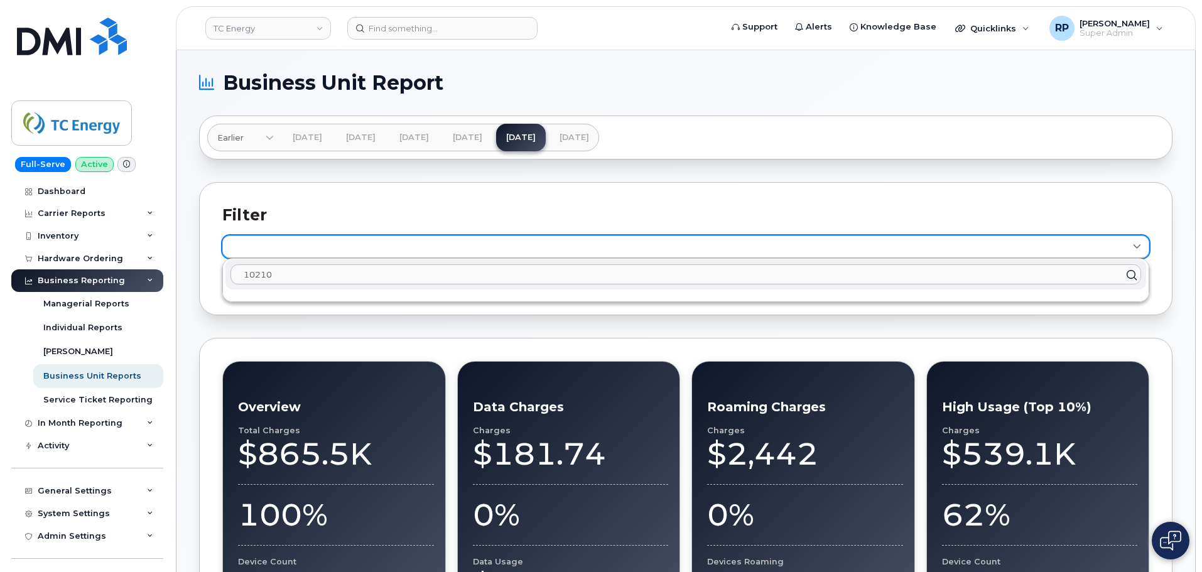
type input "102102"
click button "Filter" at bounding box center [1122, 280] width 53 height 23
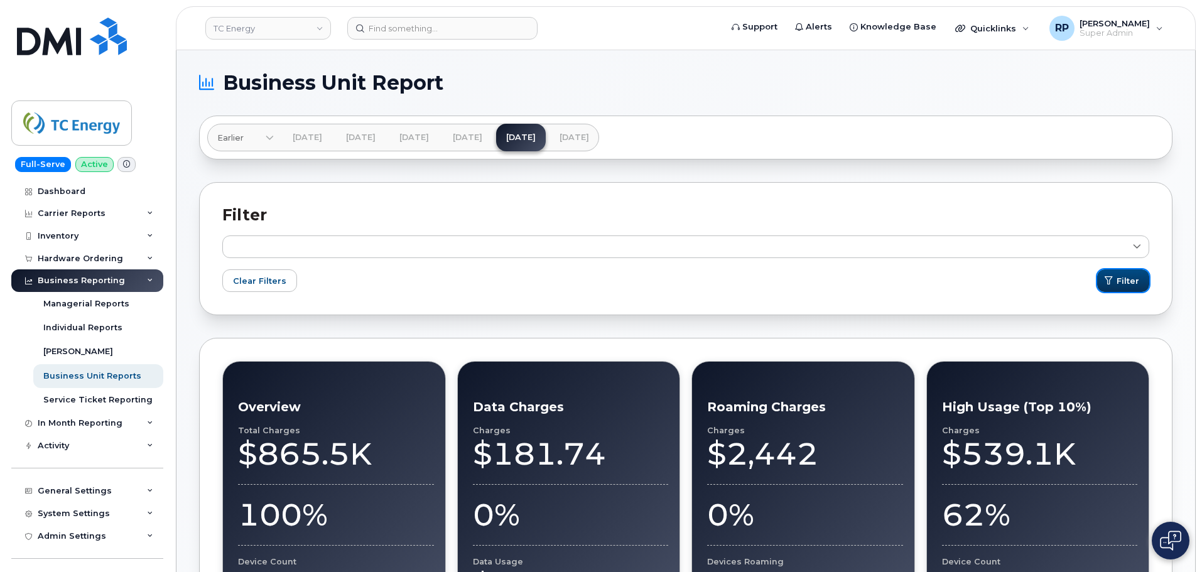
click at [960, 280] on span "Filter" at bounding box center [1128, 281] width 23 height 12
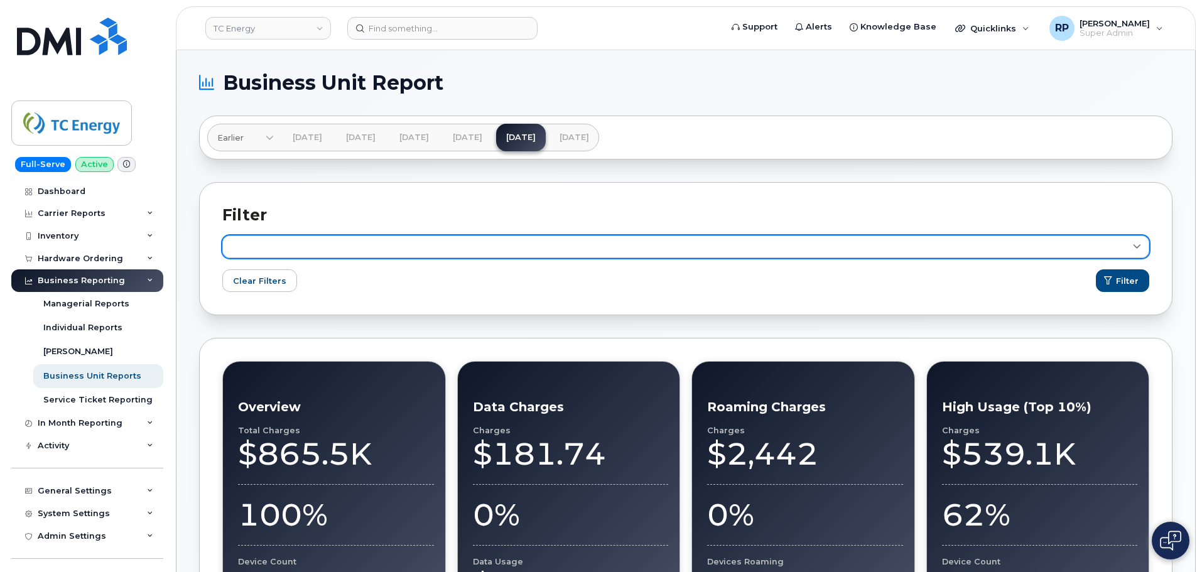
click at [960, 247] on span at bounding box center [1137, 247] width 12 height 12
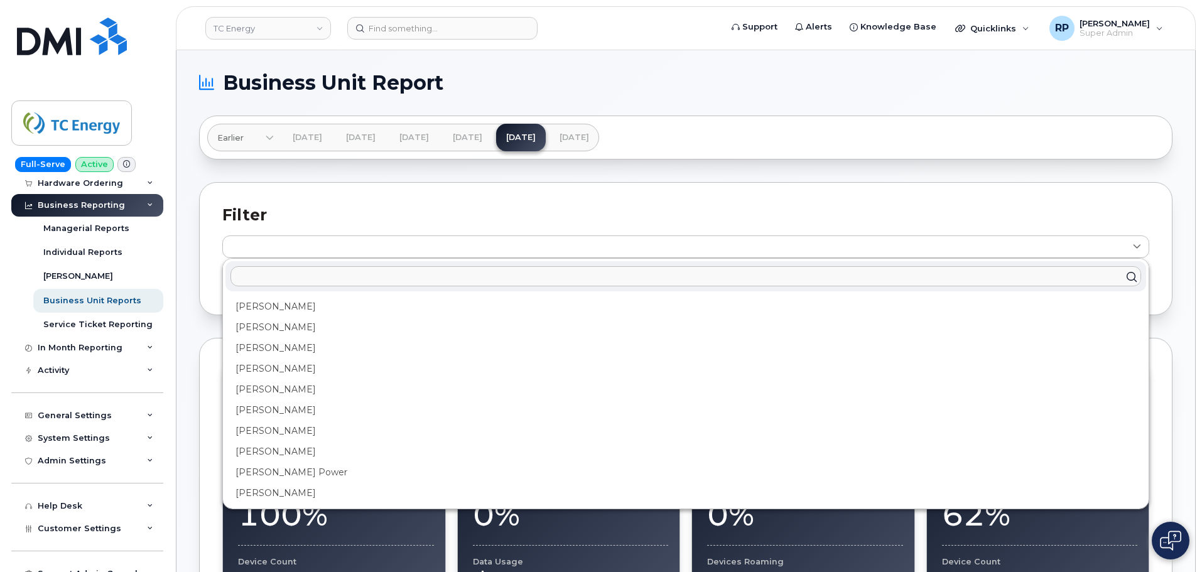
scroll to position [105, 0]
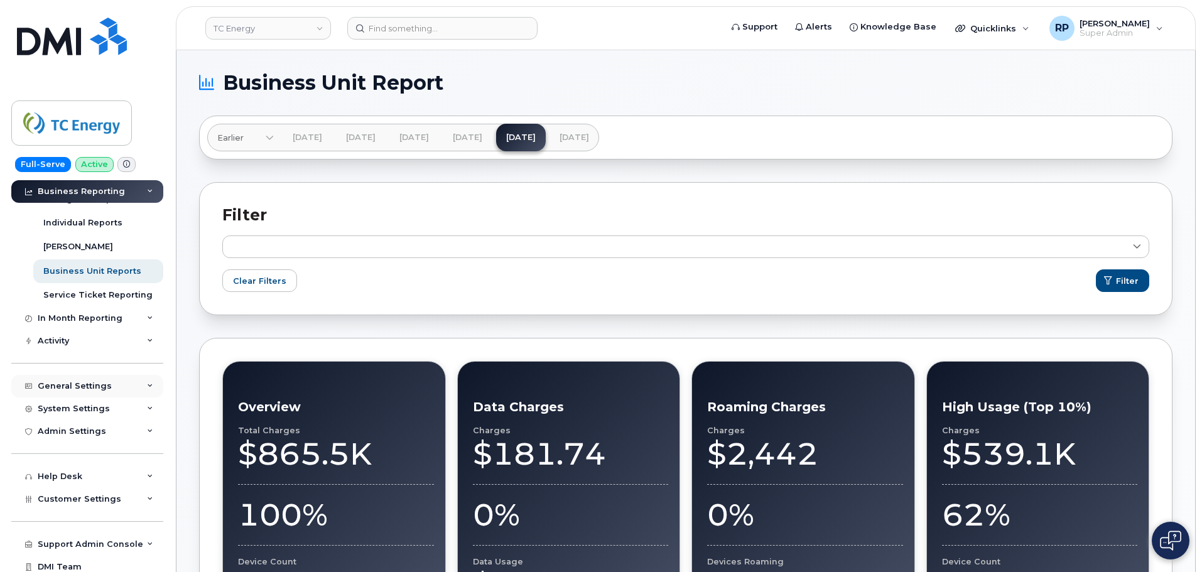
click at [138, 379] on div "General Settings" at bounding box center [87, 386] width 152 height 23
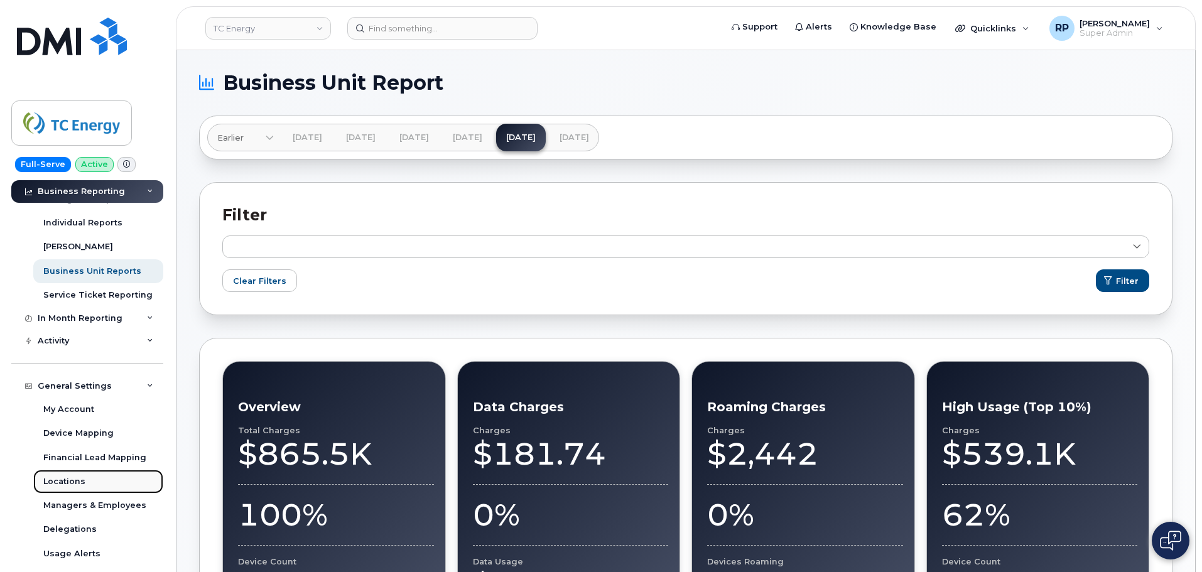
click at [77, 436] on div "Locations" at bounding box center [64, 481] width 42 height 11
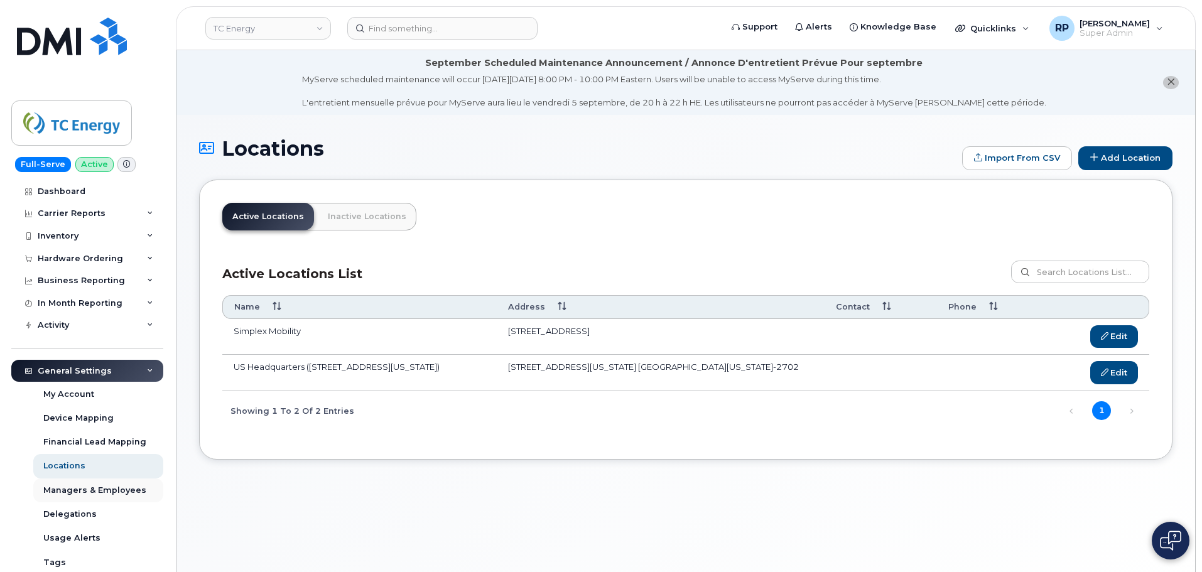
scroll to position [105, 0]
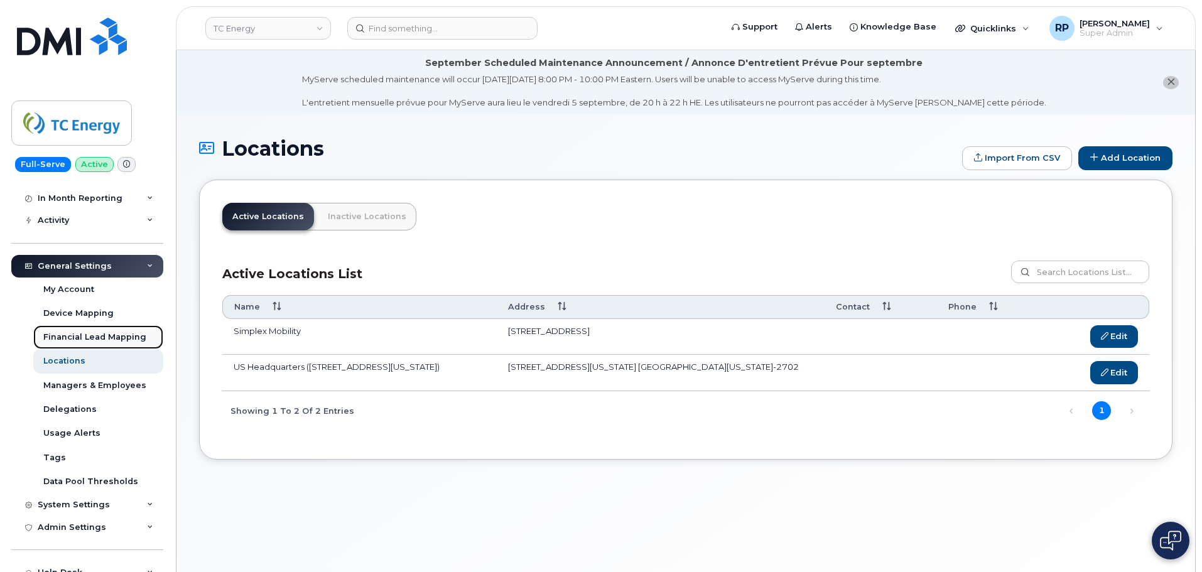
click at [86, 334] on div "Financial Lead Mapping" at bounding box center [94, 337] width 103 height 11
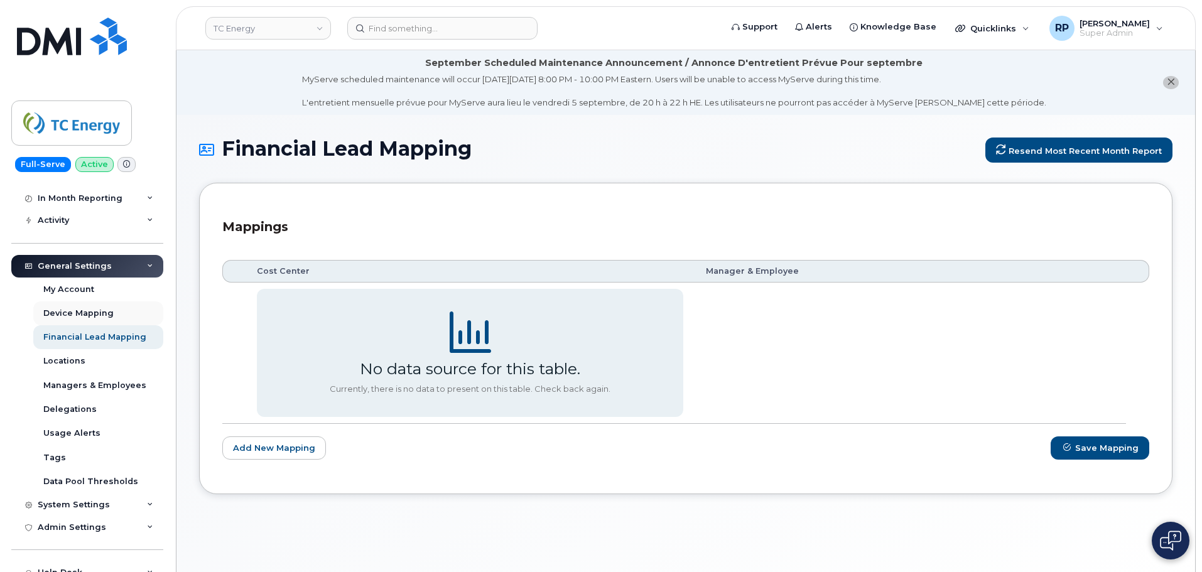
scroll to position [209, 0]
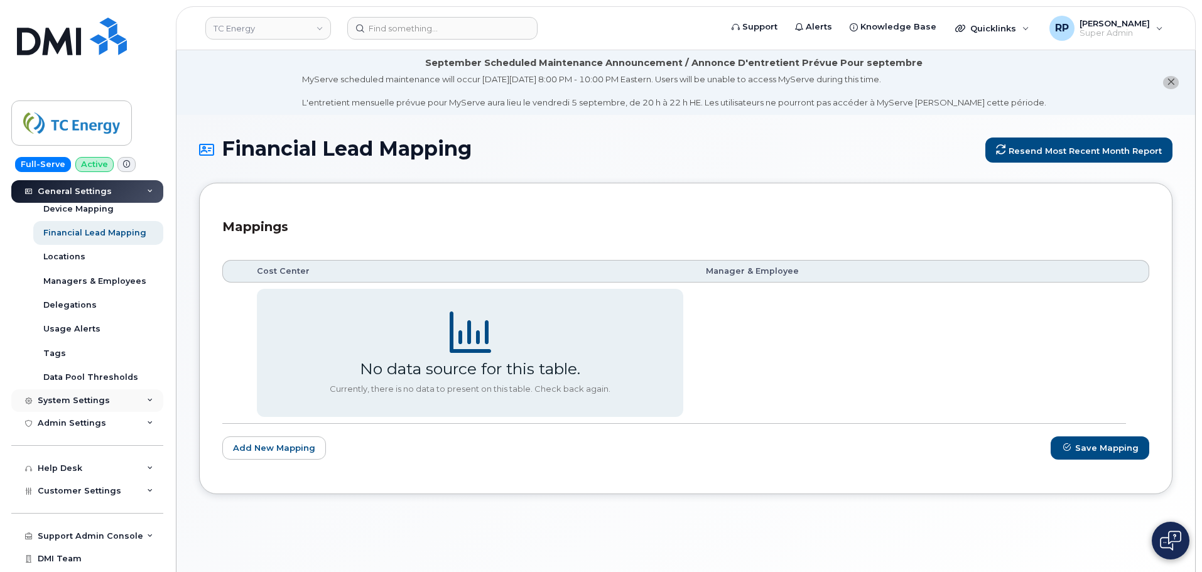
click at [109, 403] on div "System Settings" at bounding box center [87, 400] width 152 height 23
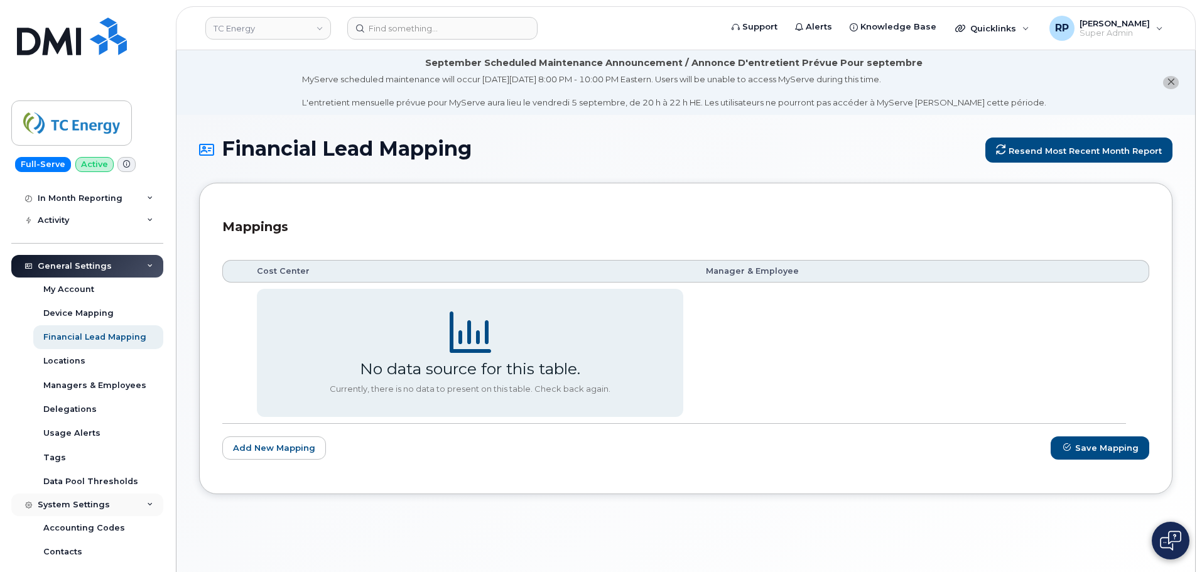
scroll to position [0, 0]
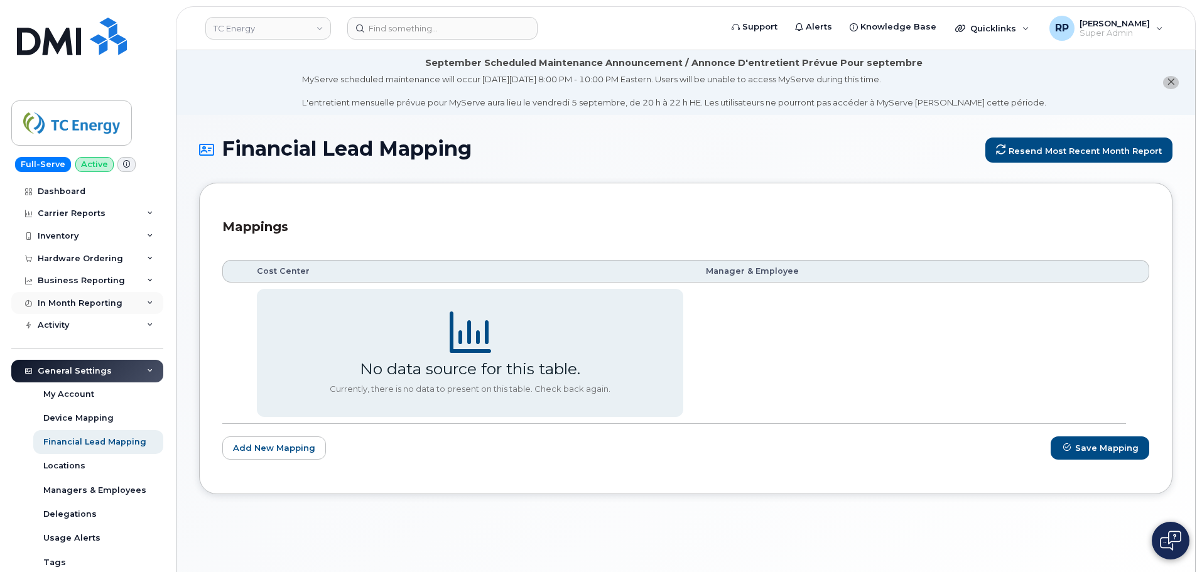
click at [101, 308] on div "In Month Reporting" at bounding box center [87, 303] width 152 height 23
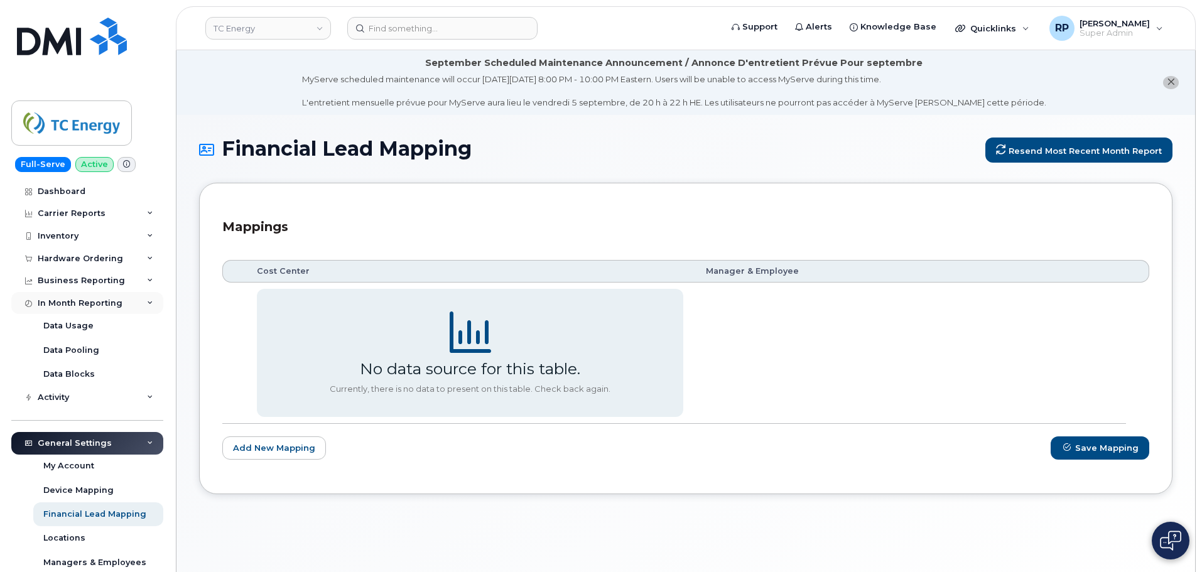
click at [101, 308] on div "In Month Reporting" at bounding box center [87, 303] width 152 height 23
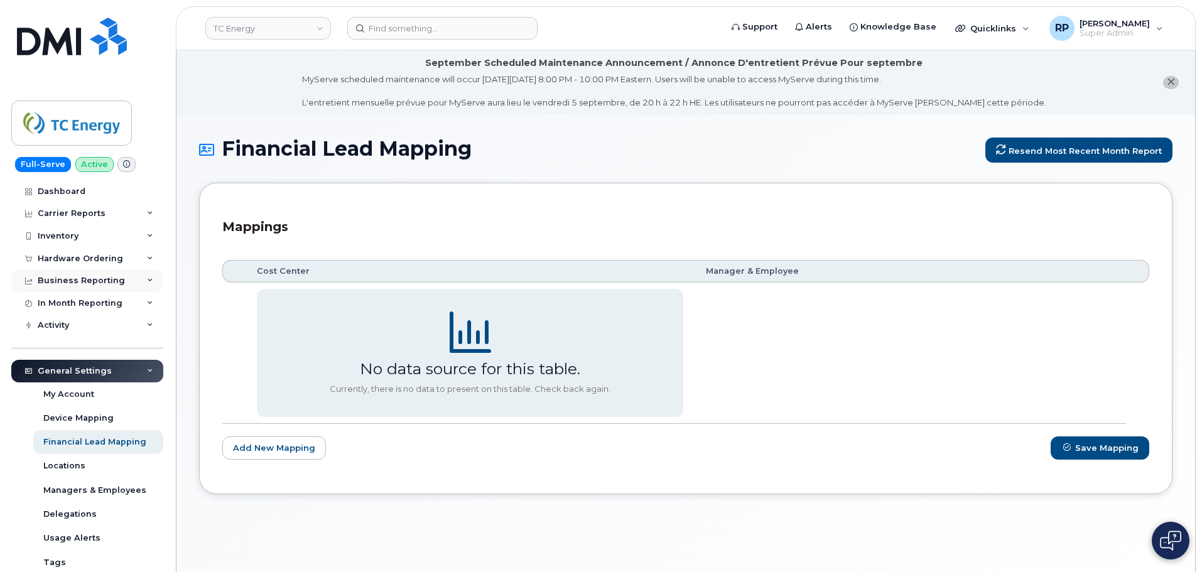
click at [101, 273] on div "Business Reporting" at bounding box center [87, 280] width 152 height 23
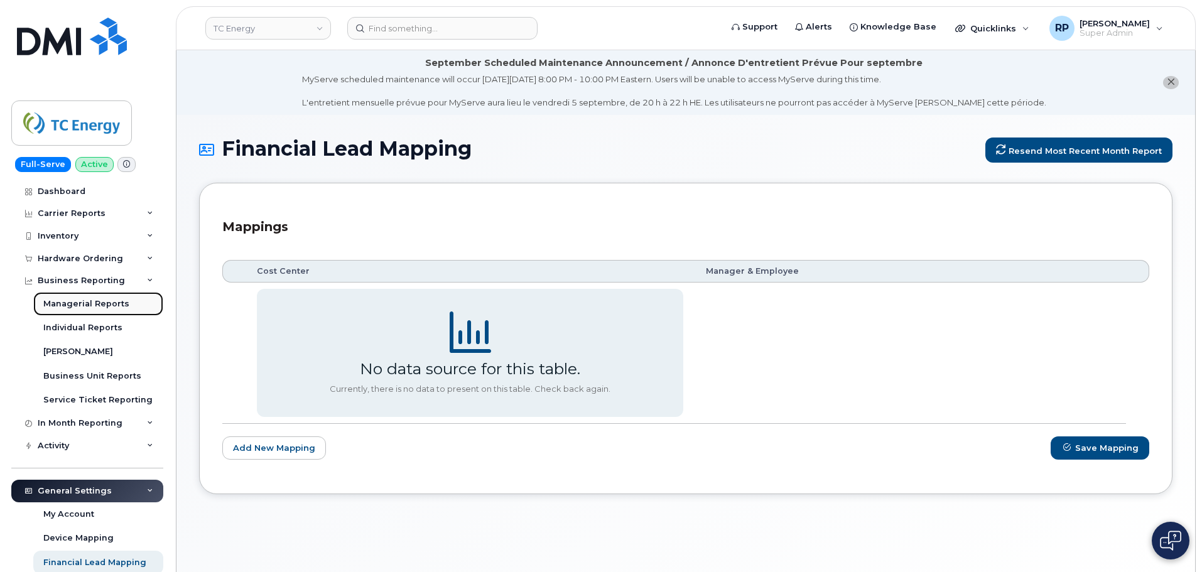
click at [99, 298] on div "Managerial Reports" at bounding box center [86, 303] width 86 height 11
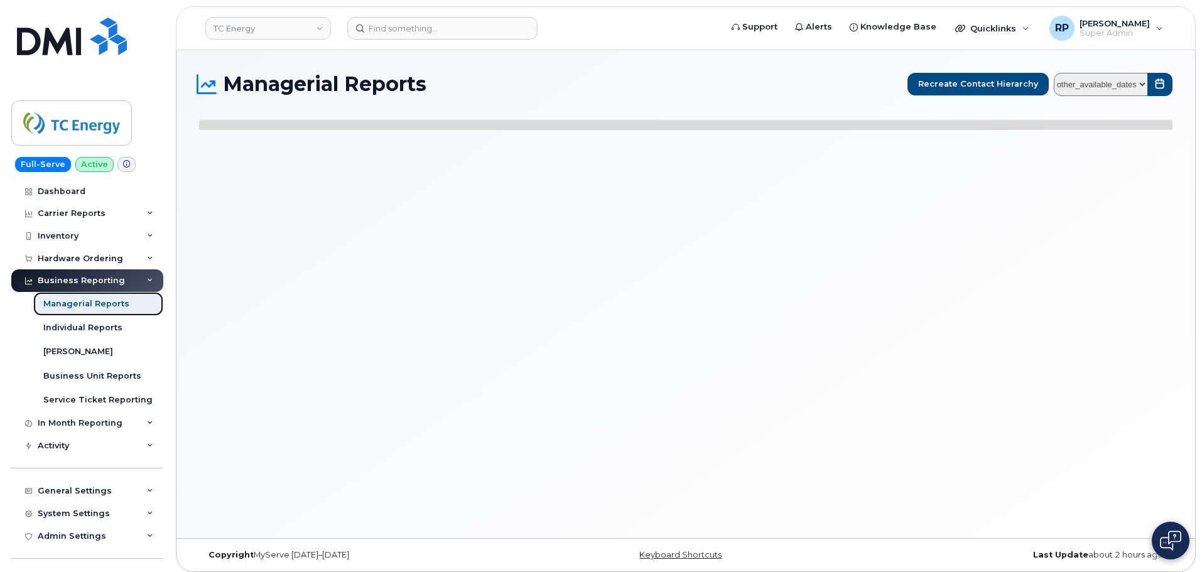
select select
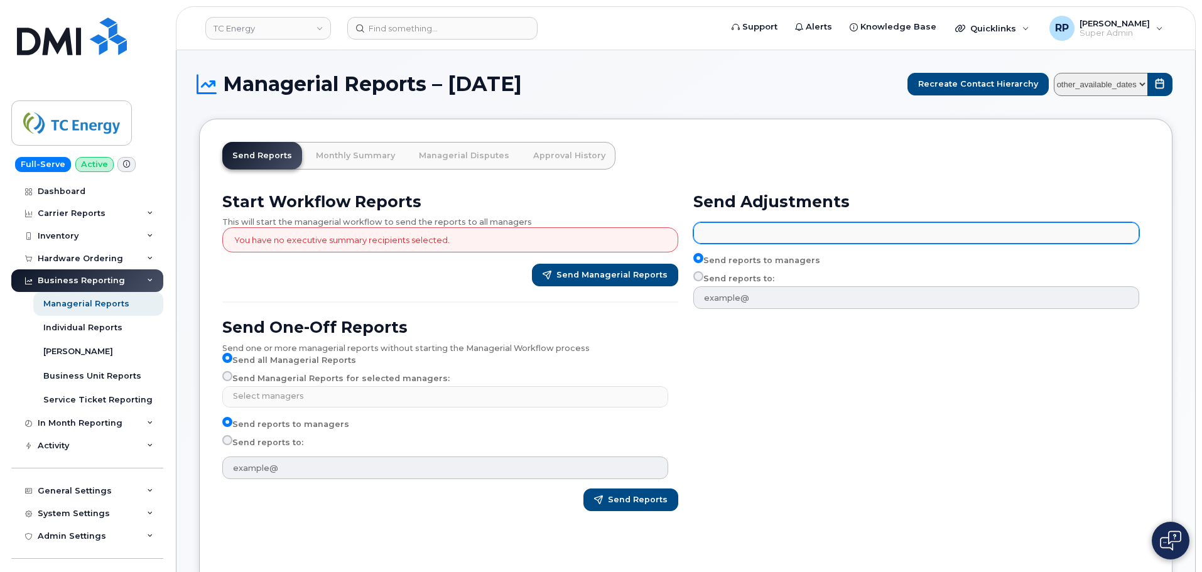
click at [871, 224] on input "text" at bounding box center [918, 233] width 435 height 18
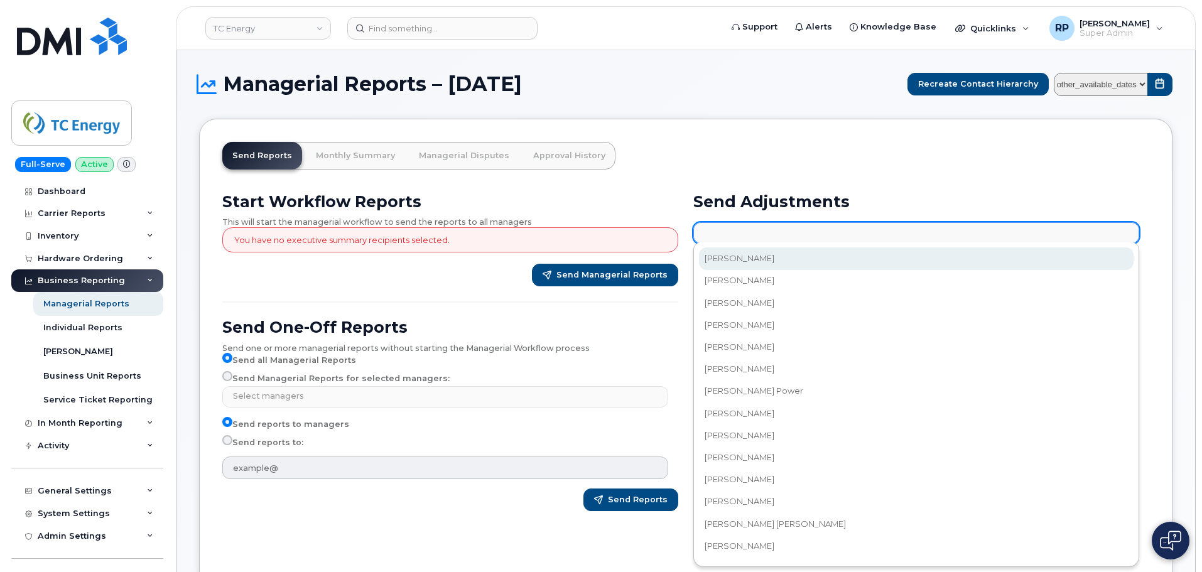
paste input "corri_schmuland@tcenergy.com"
type input "corri_schmuland@tcenergy.com"
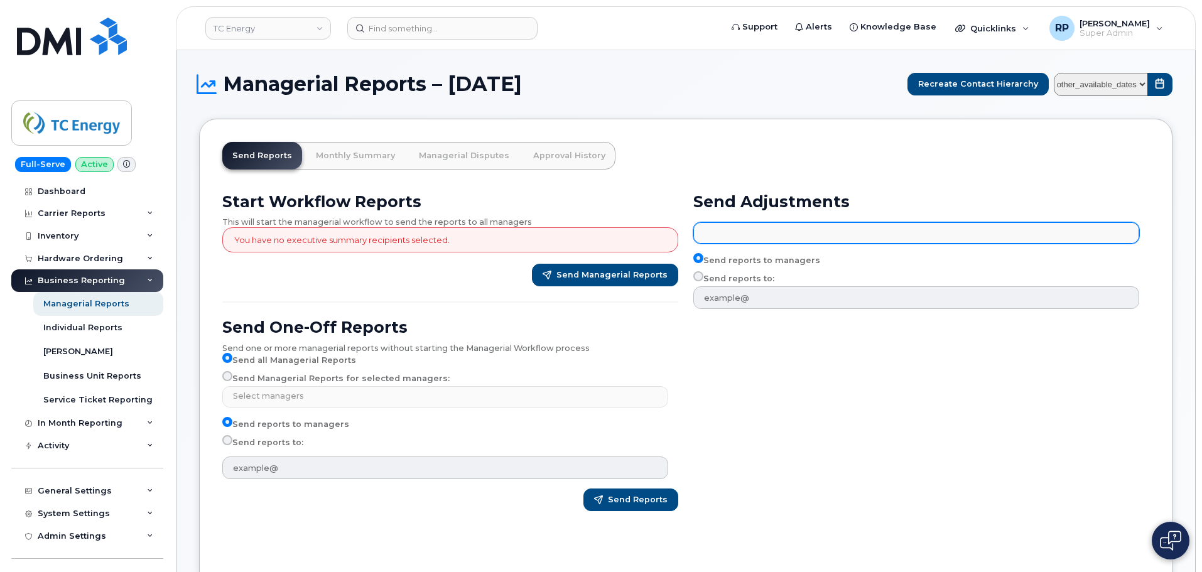
type input "Select managers"
click at [739, 237] on ul "Select managers" at bounding box center [916, 233] width 445 height 20
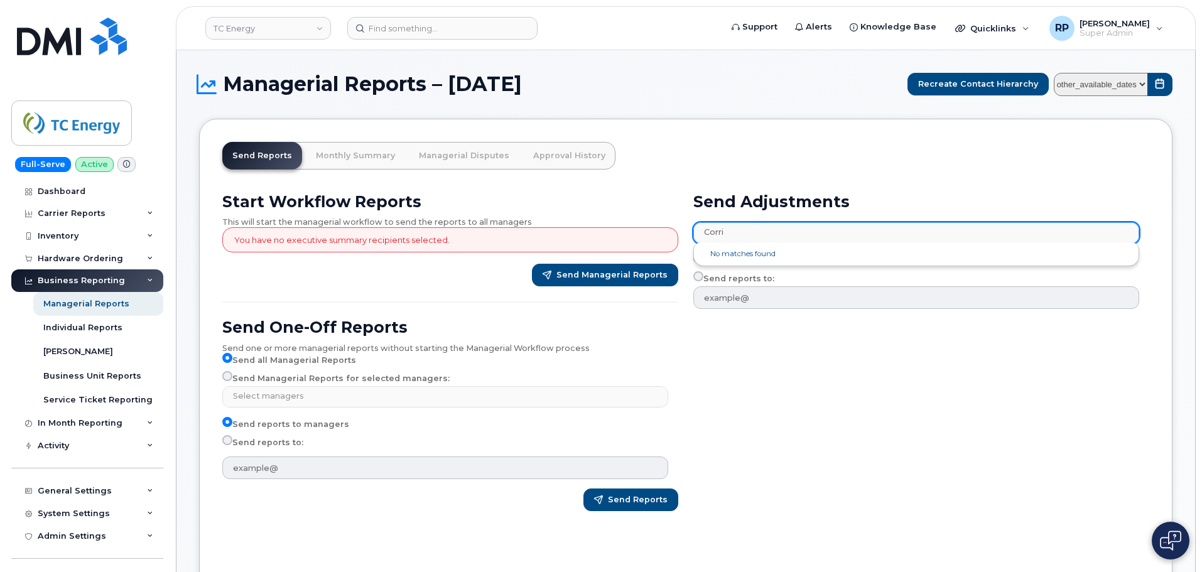
type input "Corri"
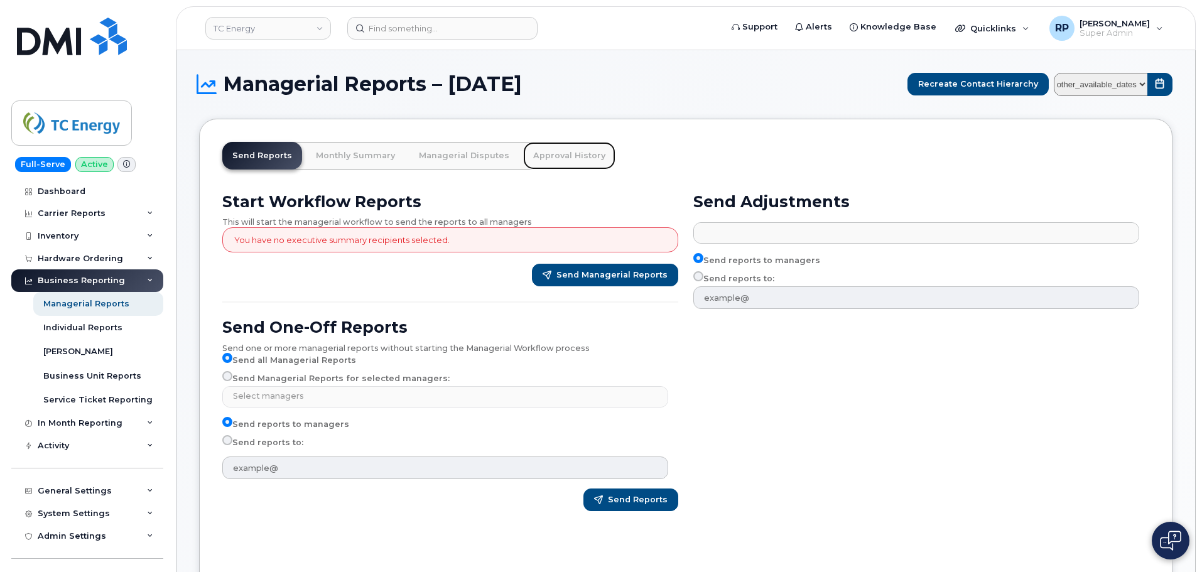
type input "Select managers"
click at [557, 158] on link "Approval History" at bounding box center [569, 156] width 92 height 28
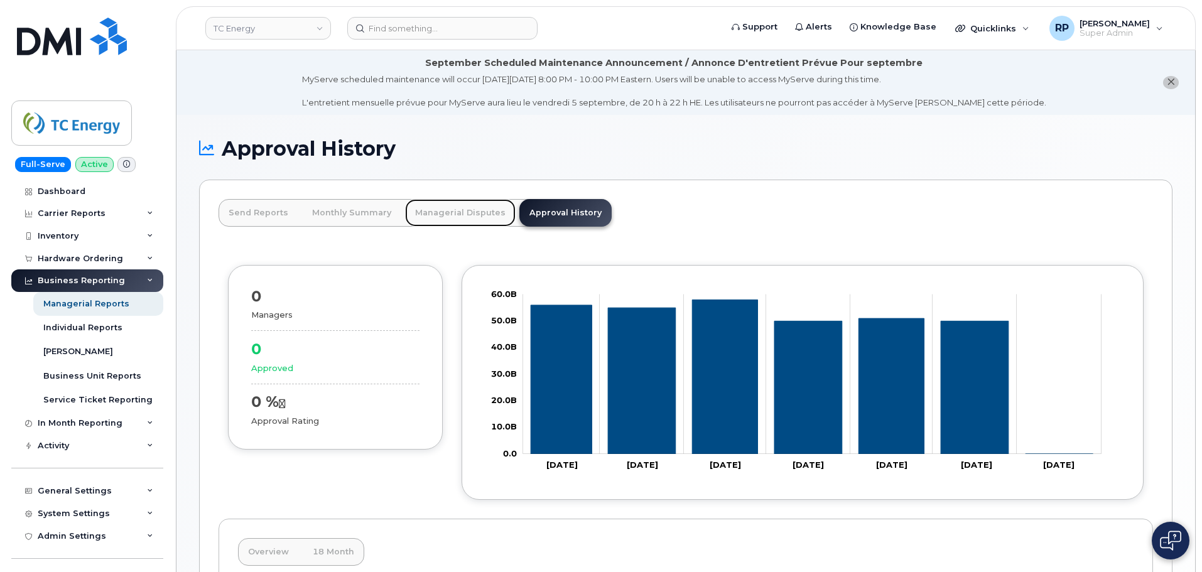
click at [423, 217] on link "Managerial Disputes" at bounding box center [460, 213] width 111 height 28
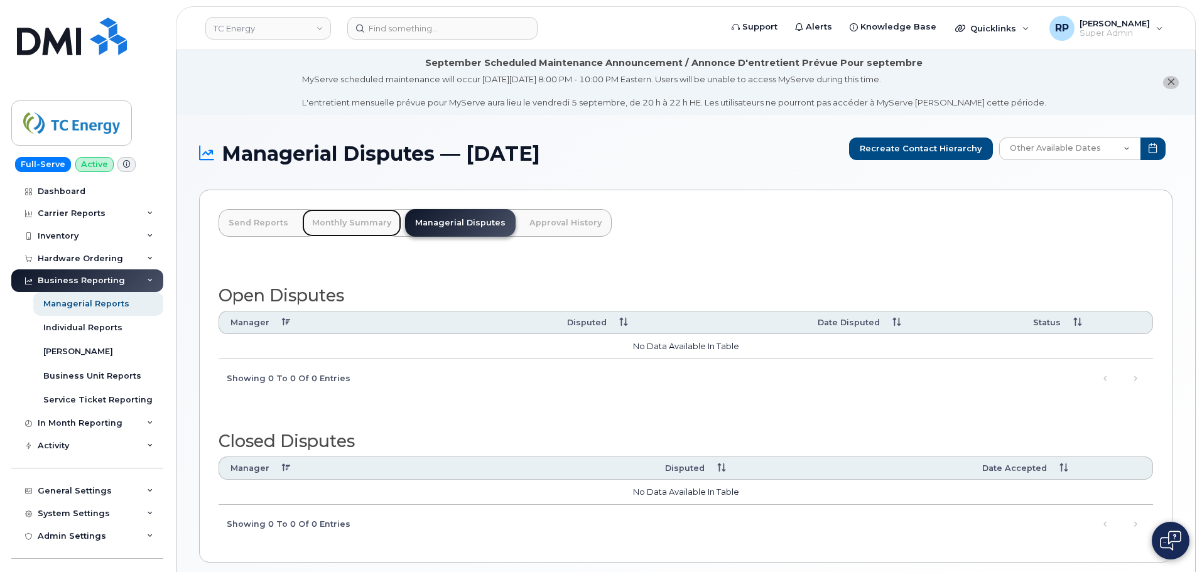
click at [325, 227] on link "Monthly Summary" at bounding box center [351, 223] width 99 height 28
click at [242, 224] on link "Send Reports" at bounding box center [259, 223] width 80 height 28
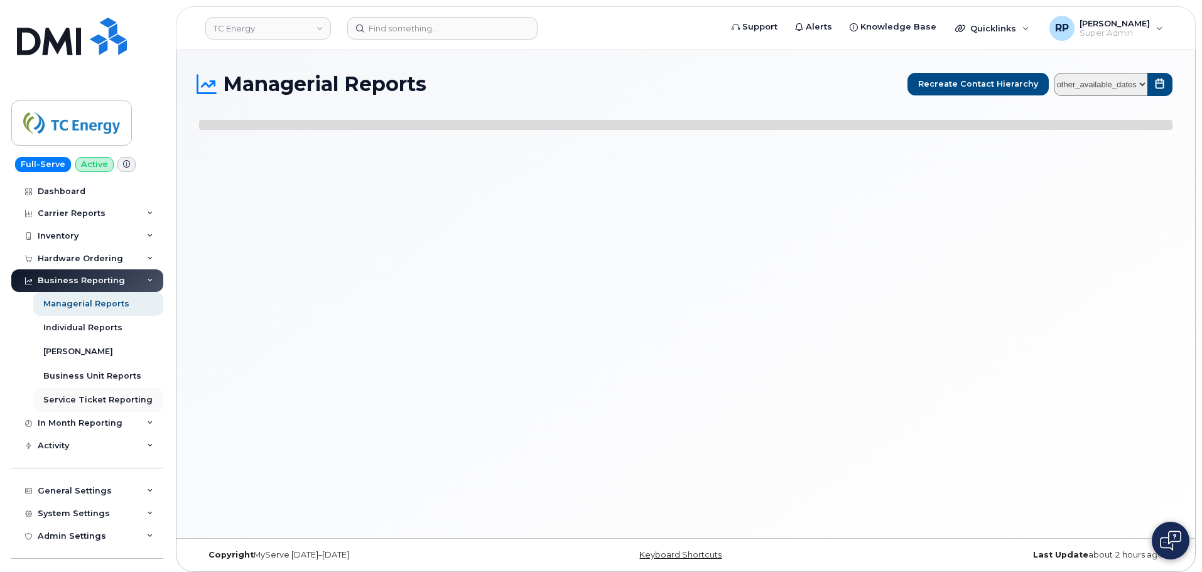
select select
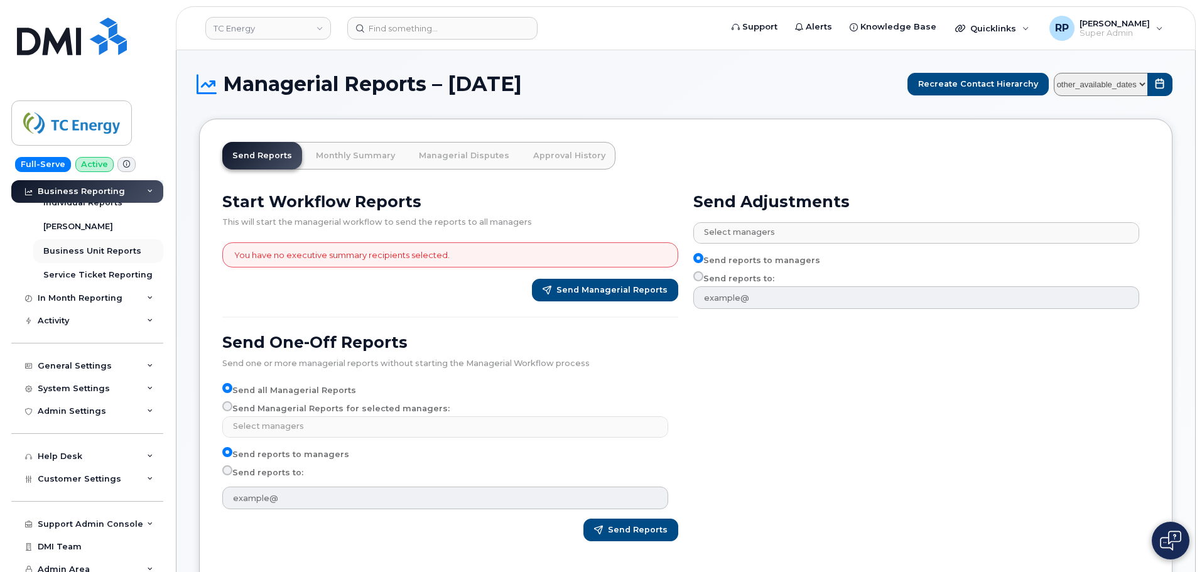
scroll to position [133, 0]
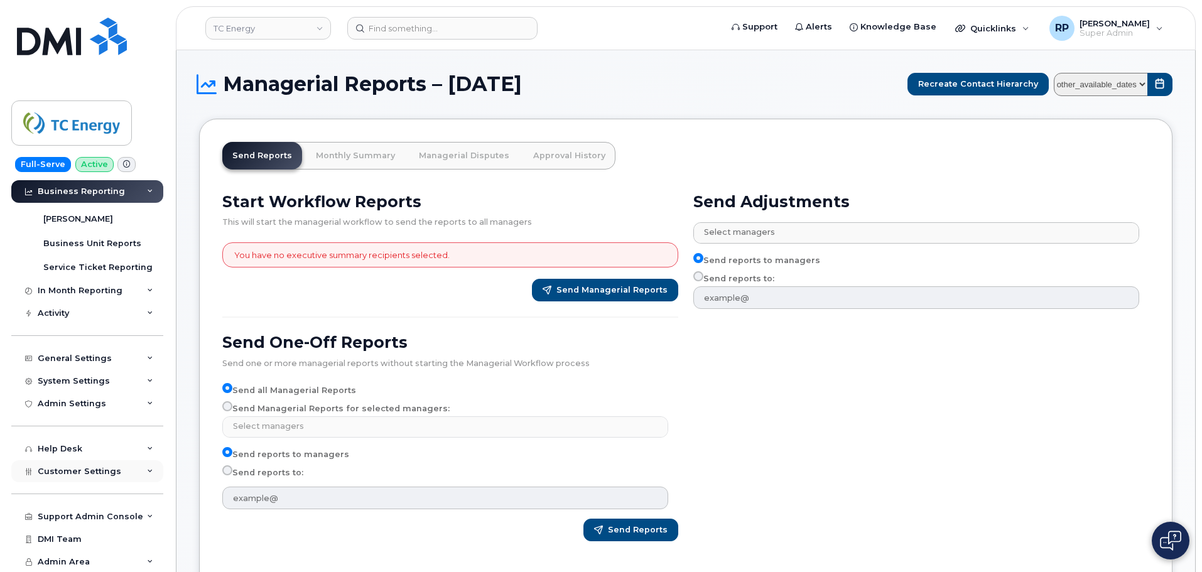
click at [99, 476] on div "Customer Settings" at bounding box center [80, 472] width 84 height 10
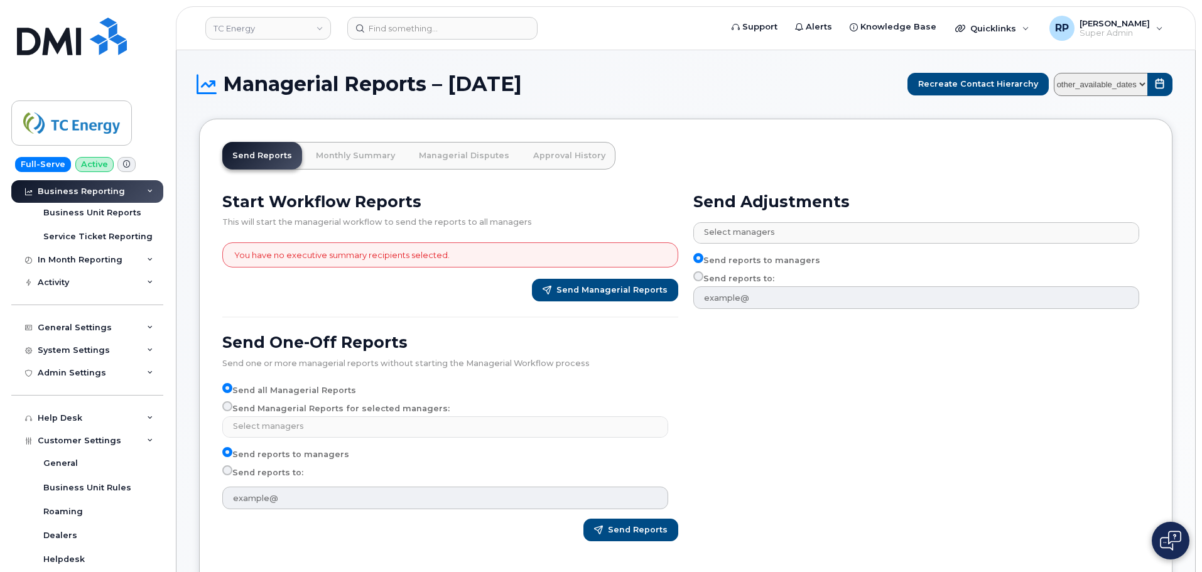
scroll to position [99, 0]
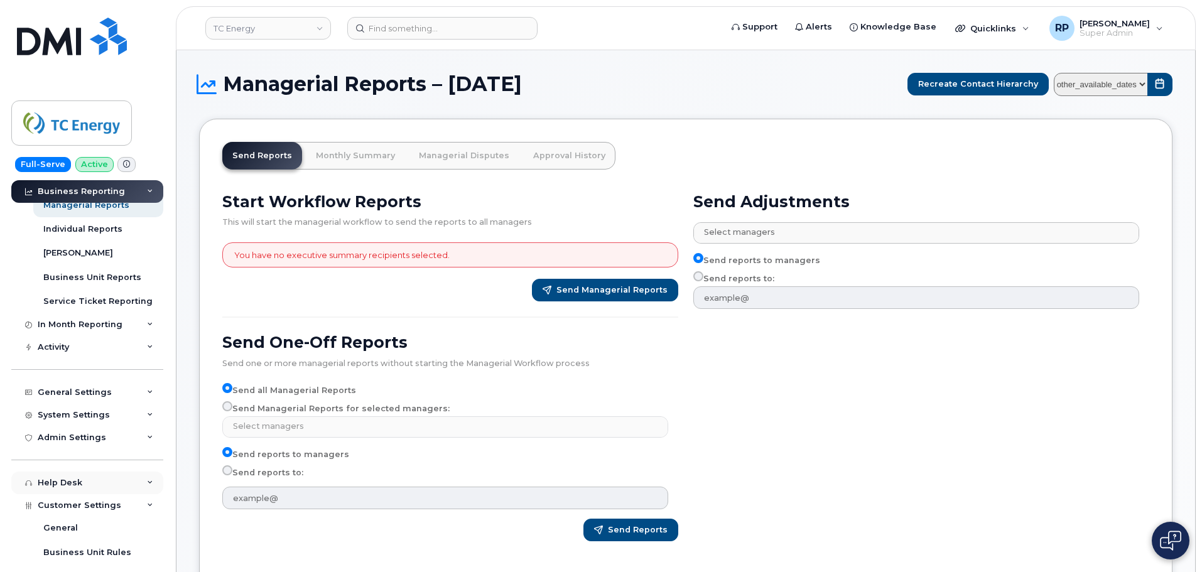
click at [122, 479] on div "Help Desk" at bounding box center [87, 483] width 152 height 23
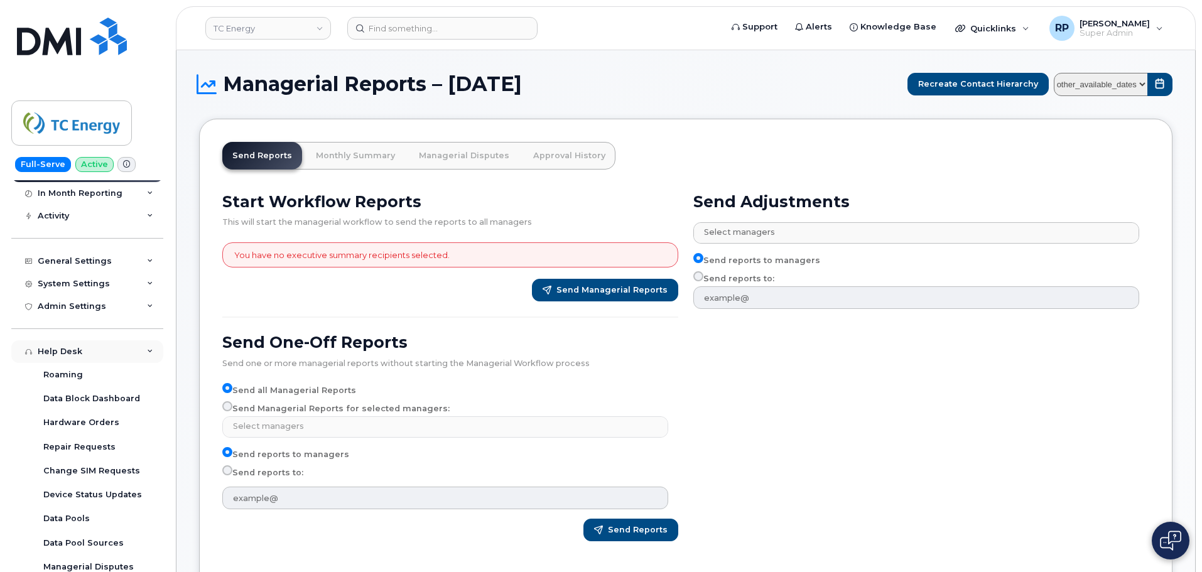
scroll to position [204, 0]
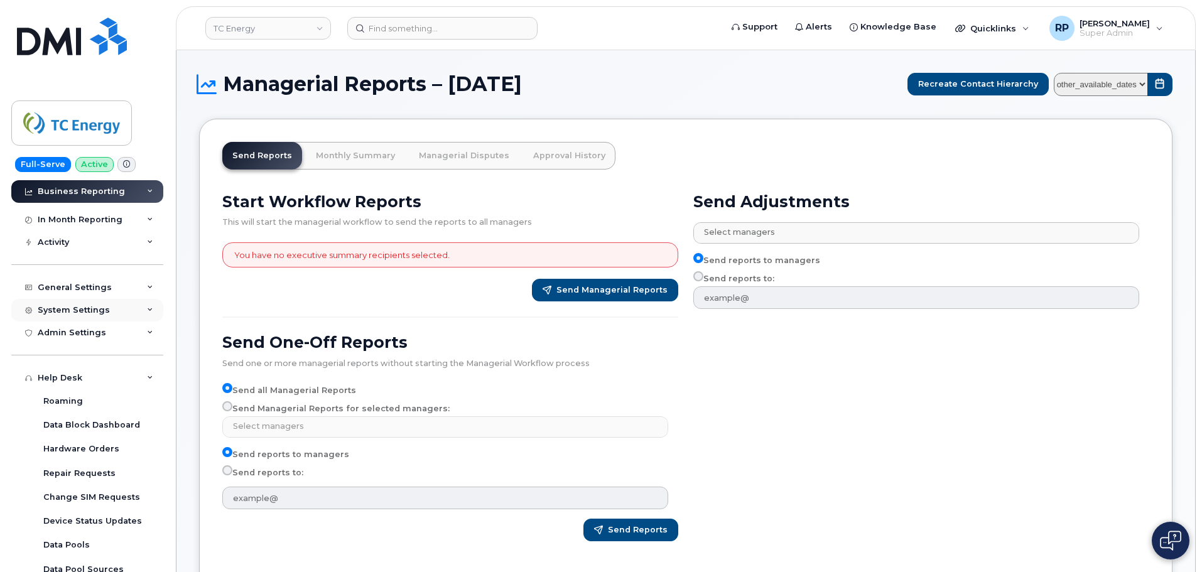
click at [128, 310] on div "System Settings" at bounding box center [87, 310] width 152 height 23
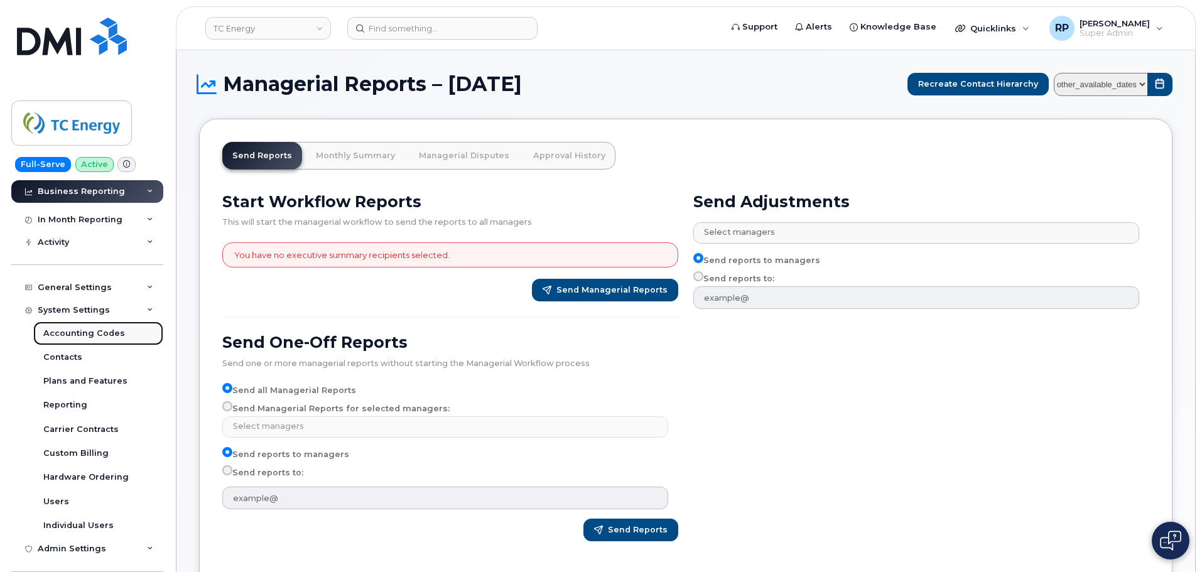
click at [103, 335] on div "Accounting Codes" at bounding box center [84, 333] width 82 height 11
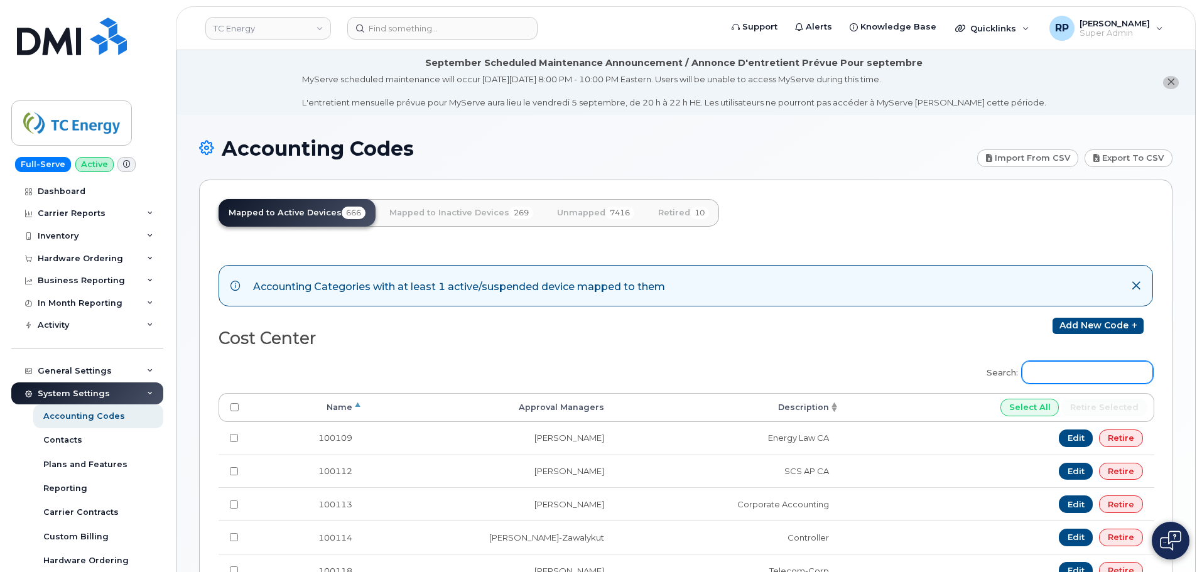
click at [1063, 372] on input "Search:" at bounding box center [1087, 372] width 131 height 23
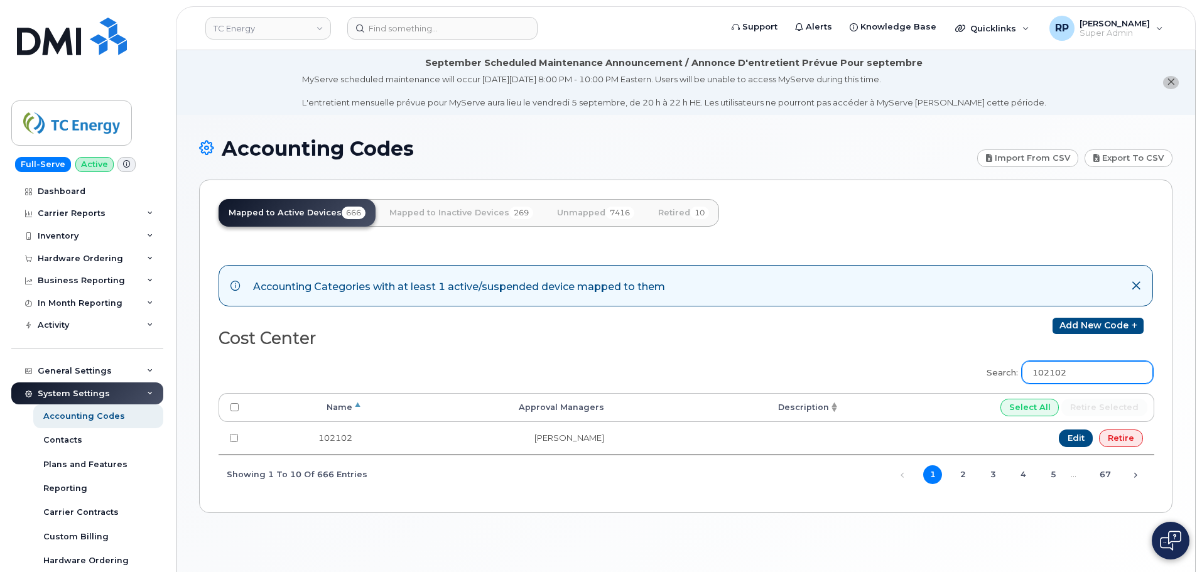
drag, startPoint x: 1092, startPoint y: 377, endPoint x: 1002, endPoint y: 379, distance: 90.5
click at [1002, 379] on label "Search: 102102" at bounding box center [1066, 370] width 175 height 35
type input "101233"
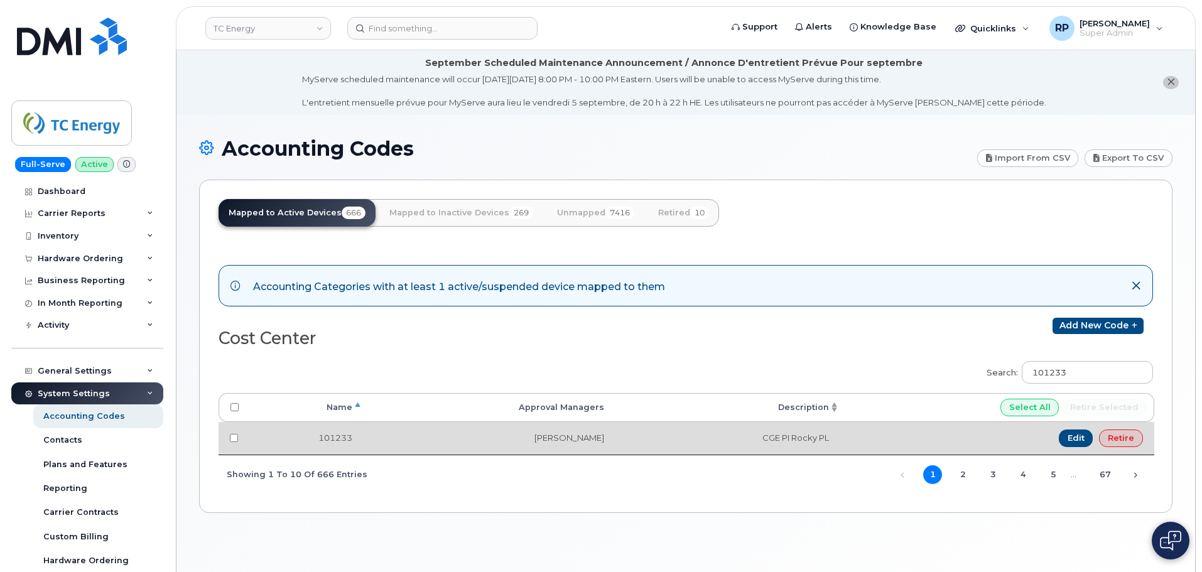
drag, startPoint x: 607, startPoint y: 437, endPoint x: 543, endPoint y: 442, distance: 64.8
click at [543, 442] on td "[PERSON_NAME]" at bounding box center [490, 438] width 252 height 33
copy td "[PERSON_NAME]"
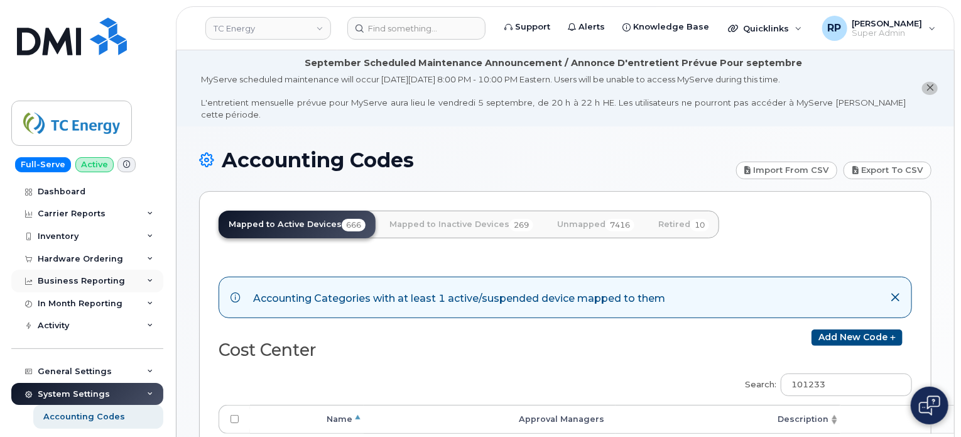
click at [98, 278] on div "Business Reporting" at bounding box center [81, 281] width 87 height 10
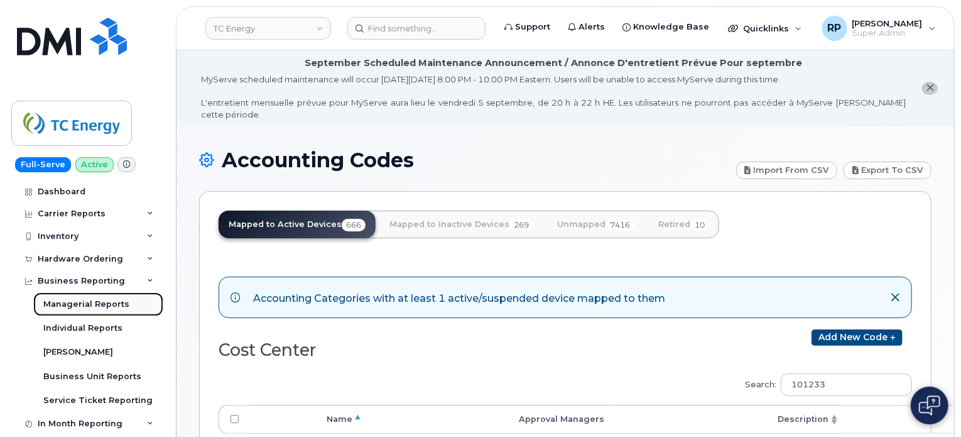
click at [98, 302] on div "Managerial Reports" at bounding box center [86, 303] width 86 height 11
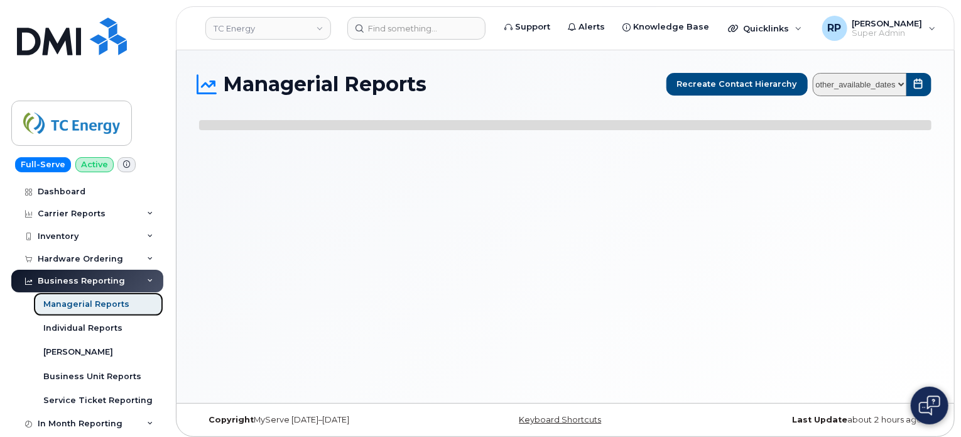
select select
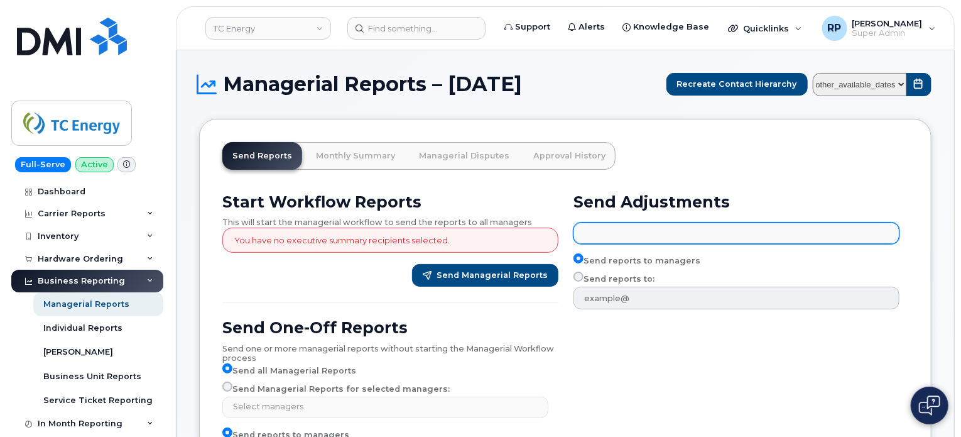
paste input "[PERSON_NAME]"
type input "[PERSON_NAME]"
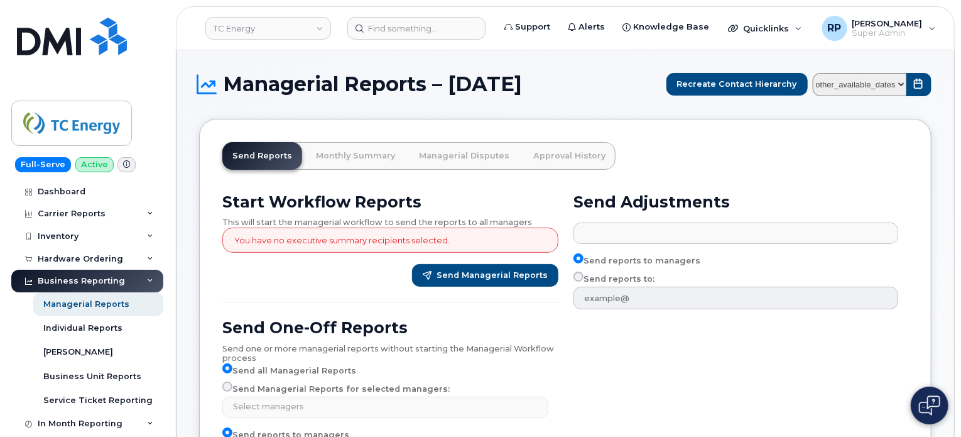
type input "Select managers"
click at [874, 92] on select "other_available_dates January August July June May April March February January…" at bounding box center [860, 84] width 94 height 23
select select "/customer/a96a42c8-a90e-489f-b4a8-8a2d988e56d0/reports/01614974-5b6a-11f0-9a84-…"
click at [816, 73] on select "other_available_dates January August July June May April March February January…" at bounding box center [860, 84] width 94 height 23
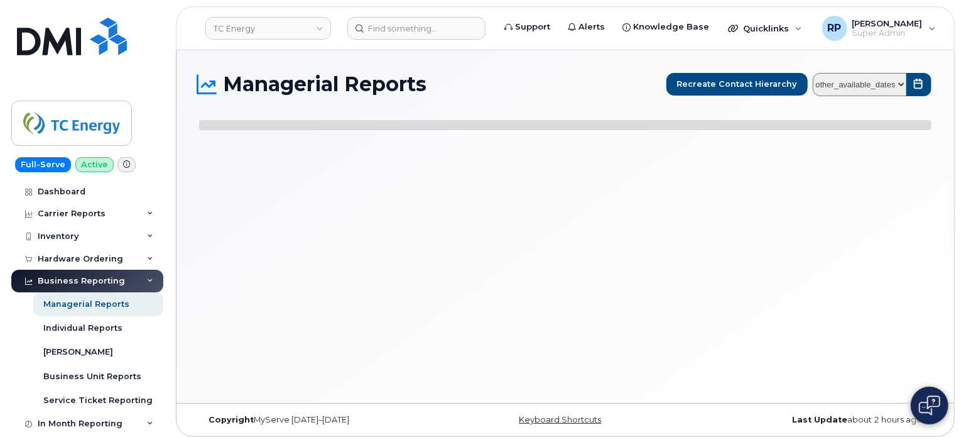
select select
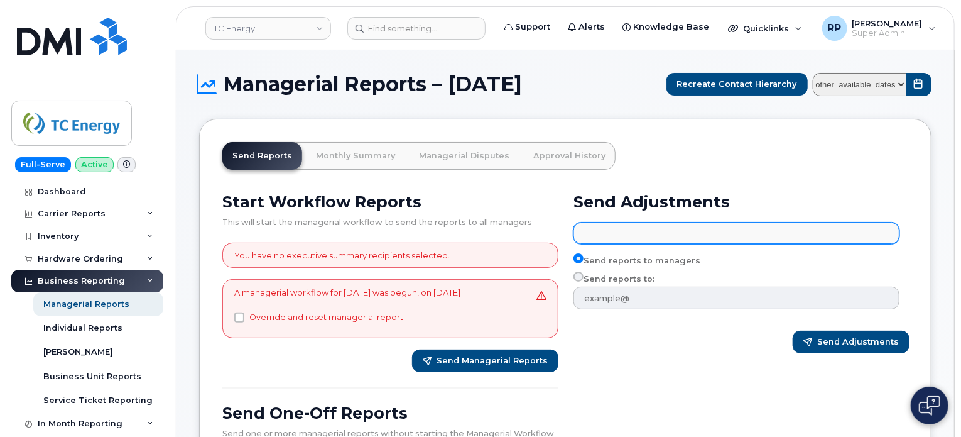
paste input "David Saunders"
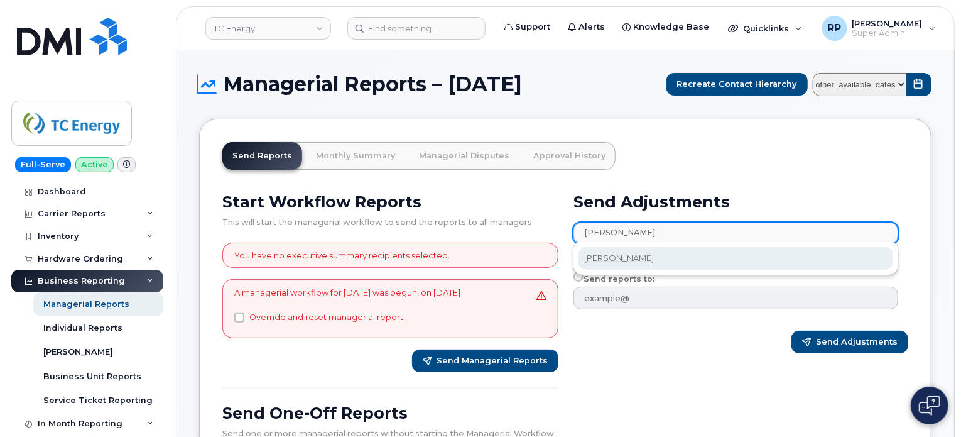
type input "[PERSON_NAME]"
select select "826baaeb-6b31-4e72-a3ff-ee5f2645ebe6"
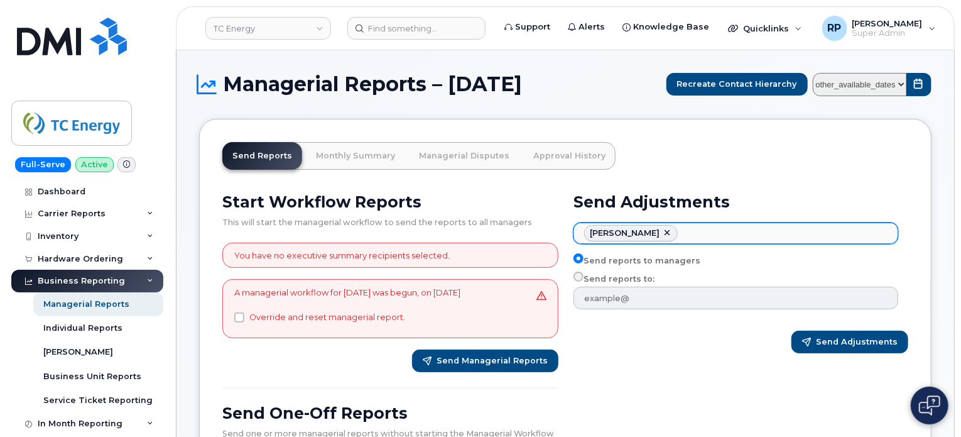
click at [662, 231] on link at bounding box center [667, 233] width 10 height 10
select select
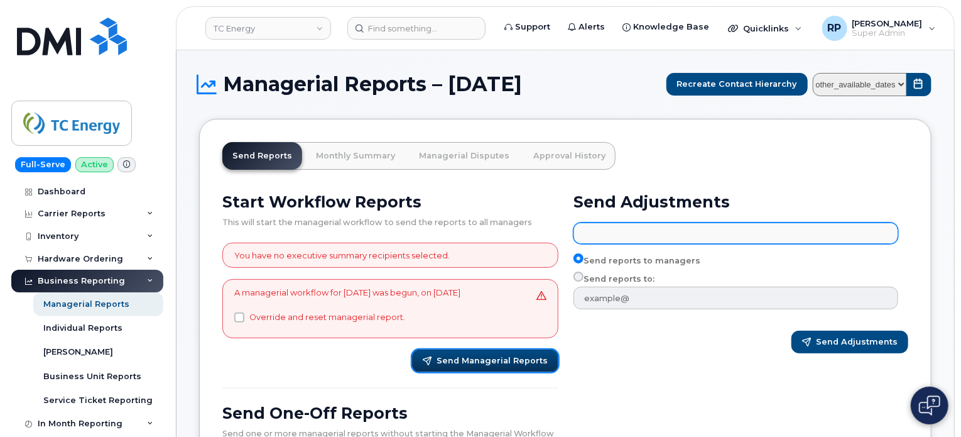
type input "Select managers"
click at [482, 359] on span "Send Managerial Reports" at bounding box center [492, 360] width 111 height 11
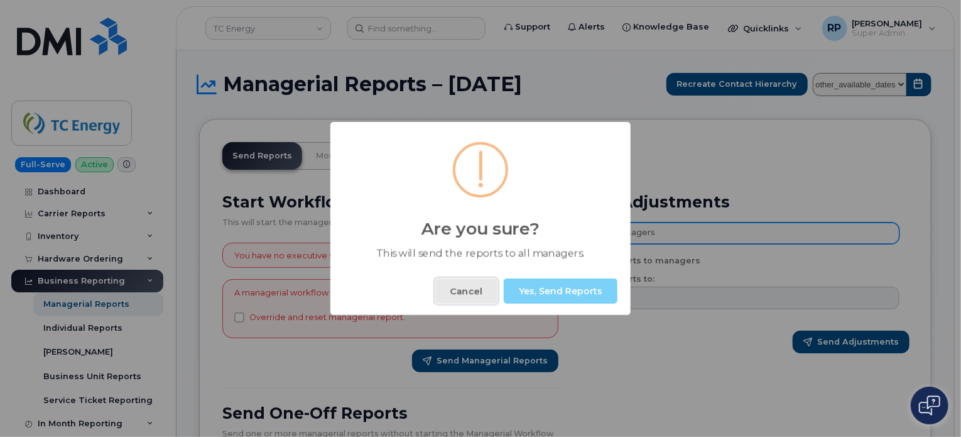
click at [474, 293] on button "Cancel" at bounding box center [466, 290] width 62 height 25
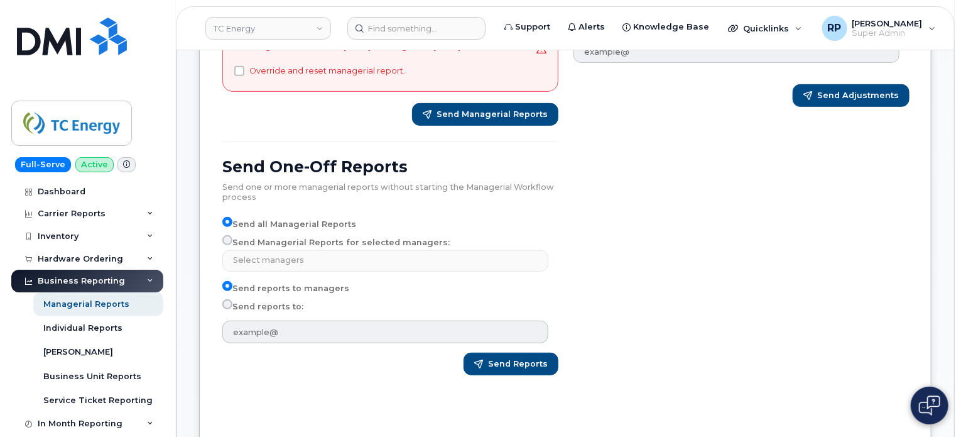
scroll to position [209, 0]
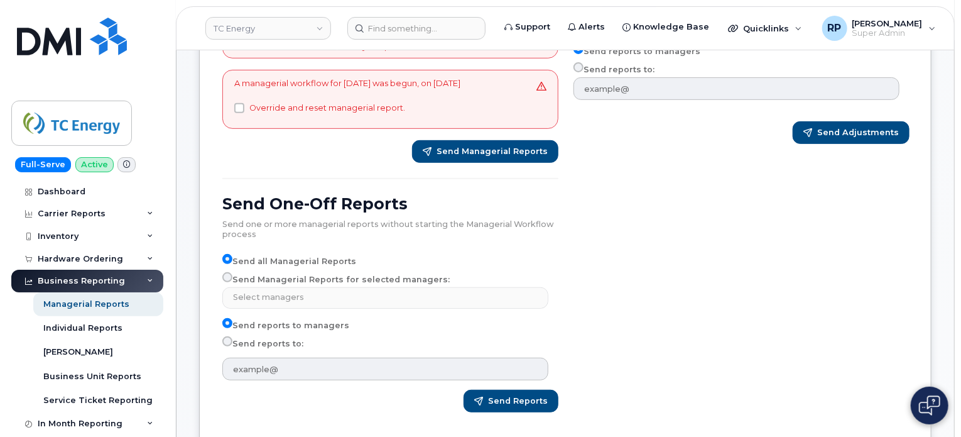
click at [228, 278] on input "Send Managerial Reports for selected managers:" at bounding box center [227, 277] width 10 height 10
radio input "true"
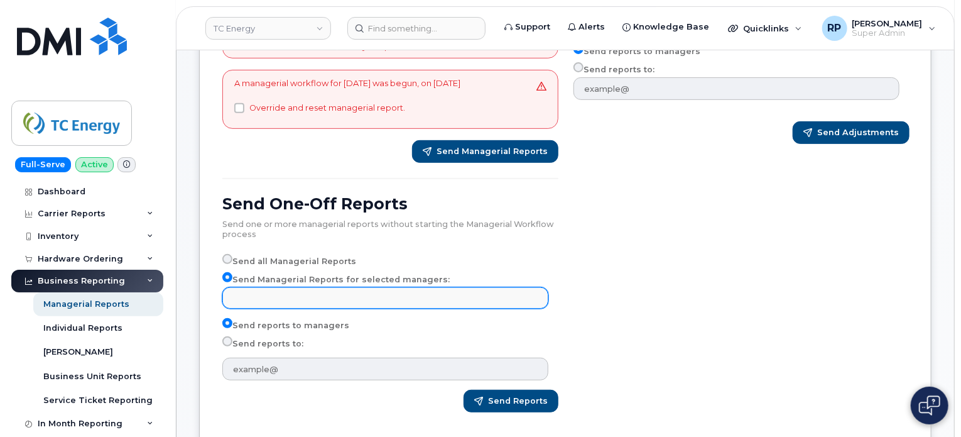
click at [286, 296] on input "text" at bounding box center [387, 297] width 315 height 18
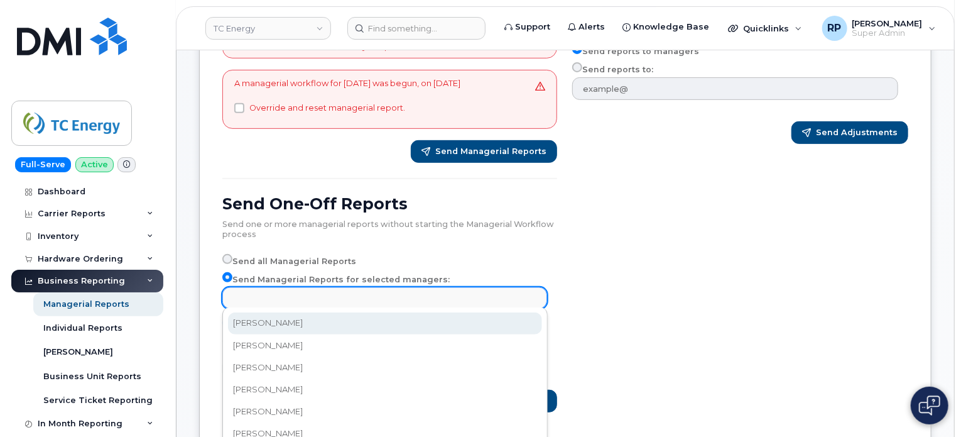
paste input "[PERSON_NAME]"
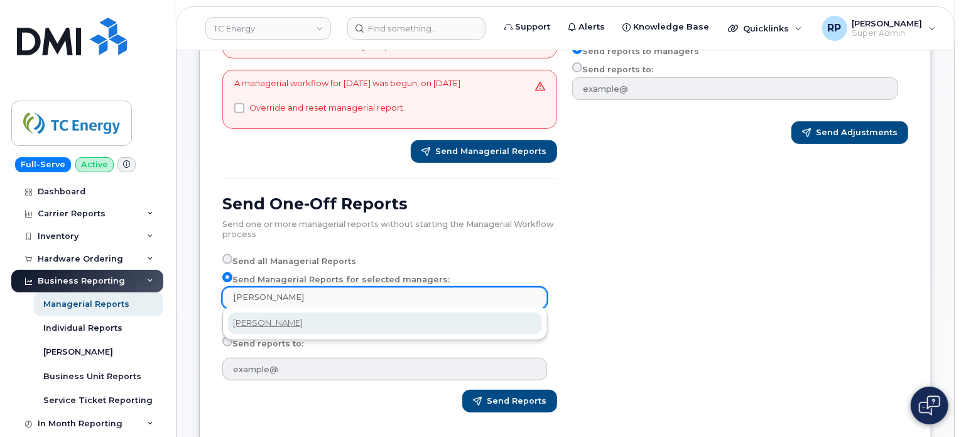
type input "[PERSON_NAME]"
select select "826baaeb-6b31-4e72-a3ff-ee5f2645ebe6"
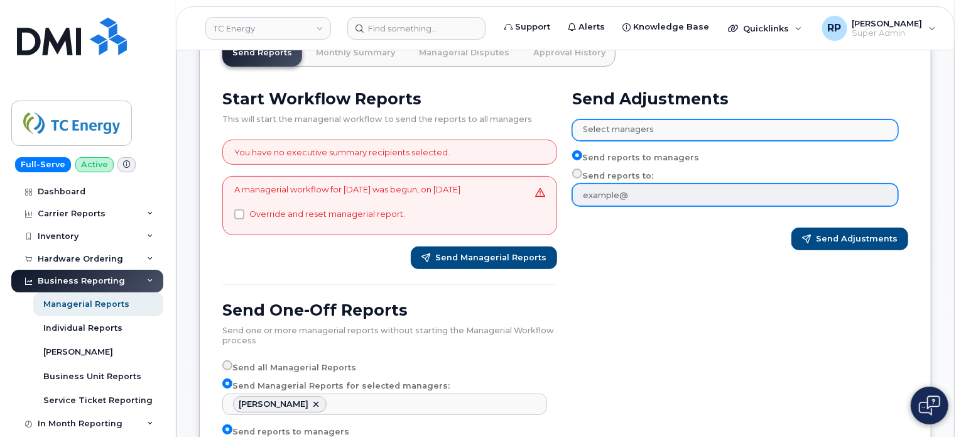
scroll to position [0, 0]
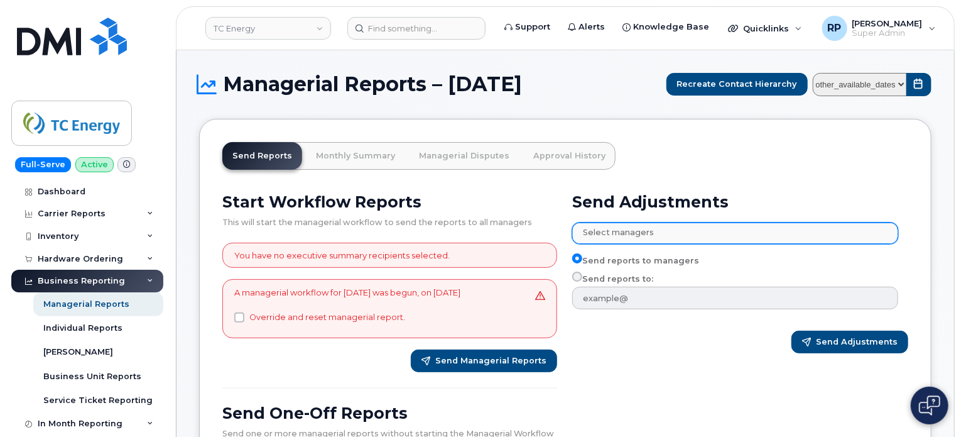
click at [864, 85] on select "other_available_dates January August July June May April March February January…" at bounding box center [860, 84] width 94 height 23
select select "/customer/a96a42c8-a90e-489f-b4a8-8a2d988e56d0/reports/e340653a-4307-11f0-9a75-…"
click at [816, 73] on select "other_available_dates January August July June May April March February January…" at bounding box center [860, 84] width 94 height 23
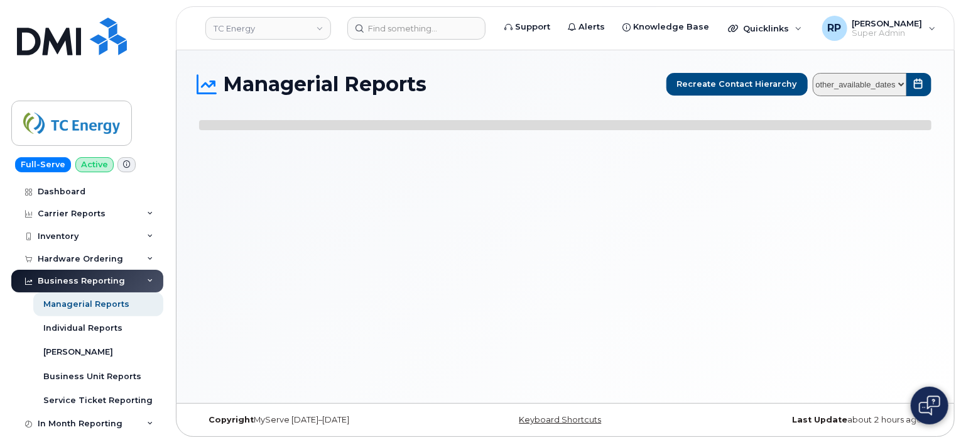
select select
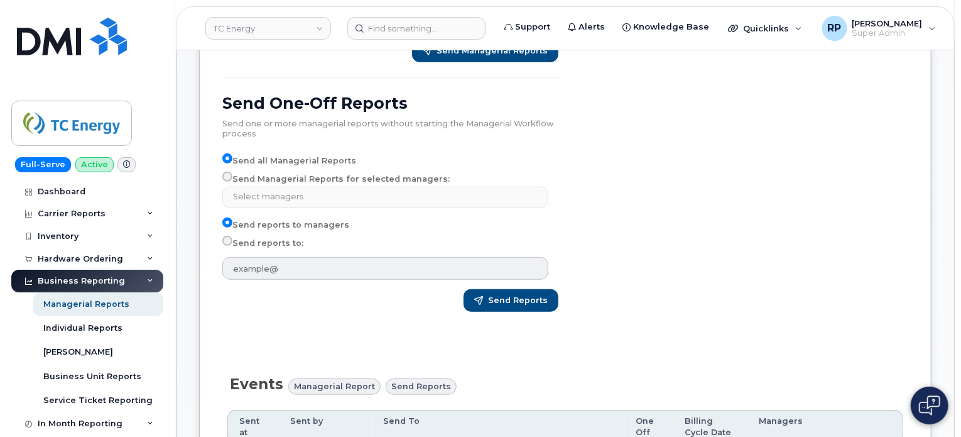
scroll to position [314, 0]
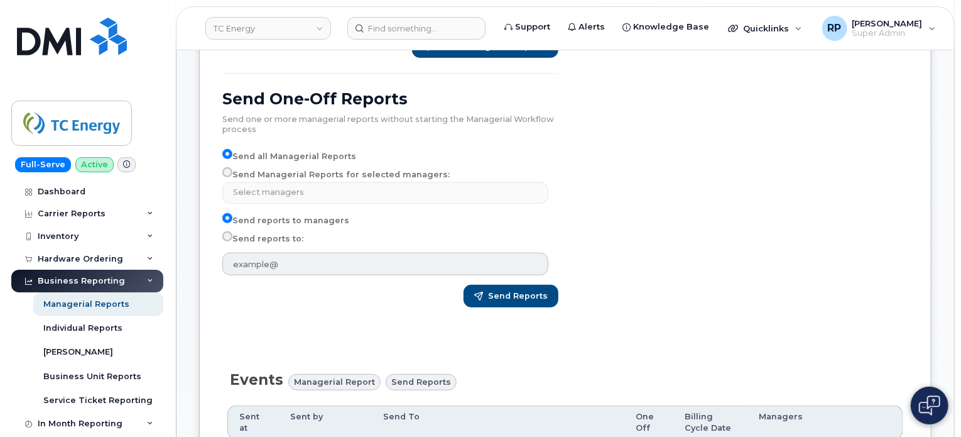
click at [641, 217] on div "Send Adjustments Select managers No matches found Abelardo Eijesser Abelardo Me…" at bounding box center [741, 98] width 351 height 454
click at [229, 173] on input "Send Managerial Reports for selected managers:" at bounding box center [227, 172] width 10 height 10
radio input "true"
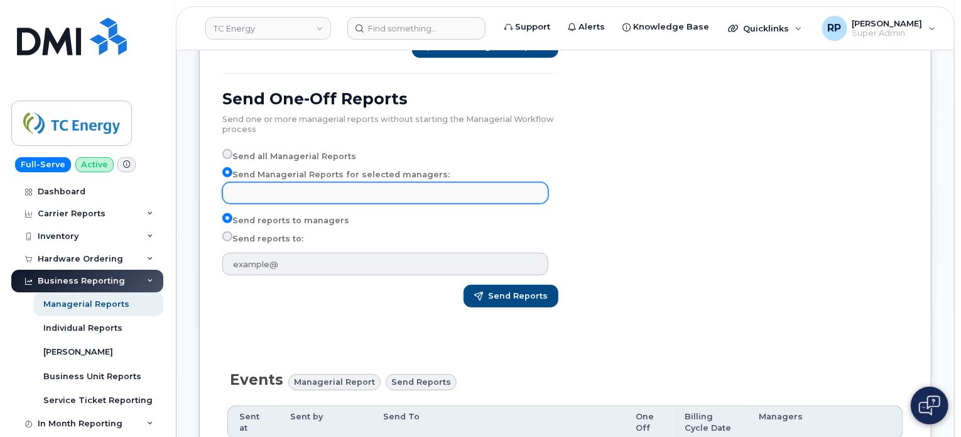
click at [269, 190] on input "text" at bounding box center [387, 192] width 315 height 18
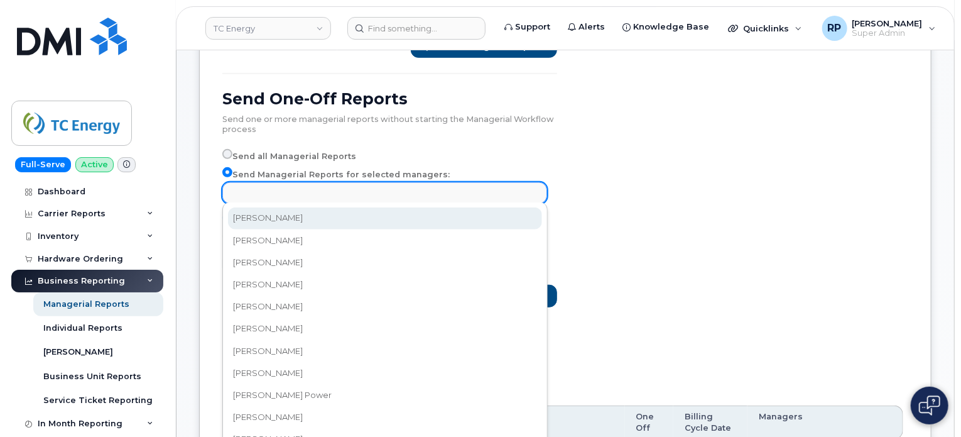
paste input "David Saunders"
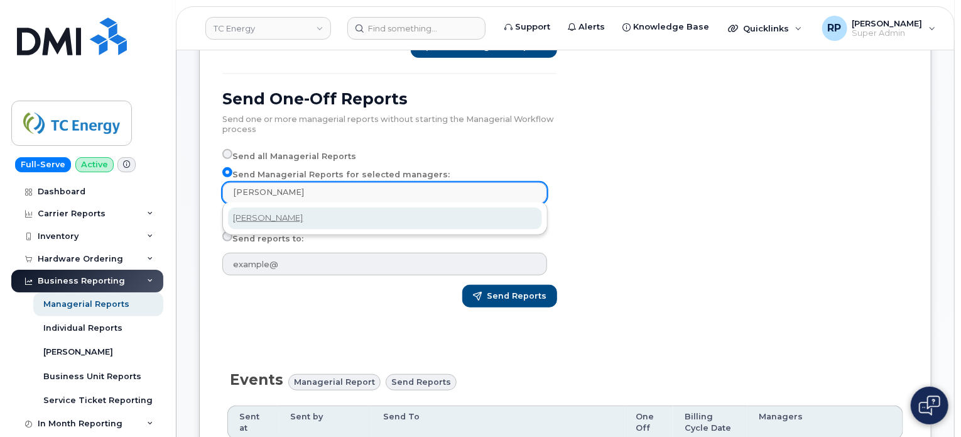
type input "[PERSON_NAME]"
select select "826baaeb-6b31-4e72-a3ff-ee5f2645ebe6"
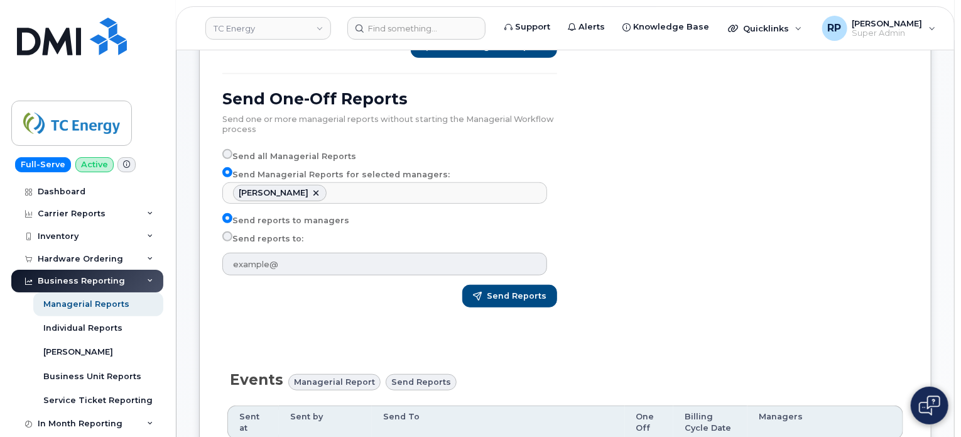
scroll to position [1520, 0]
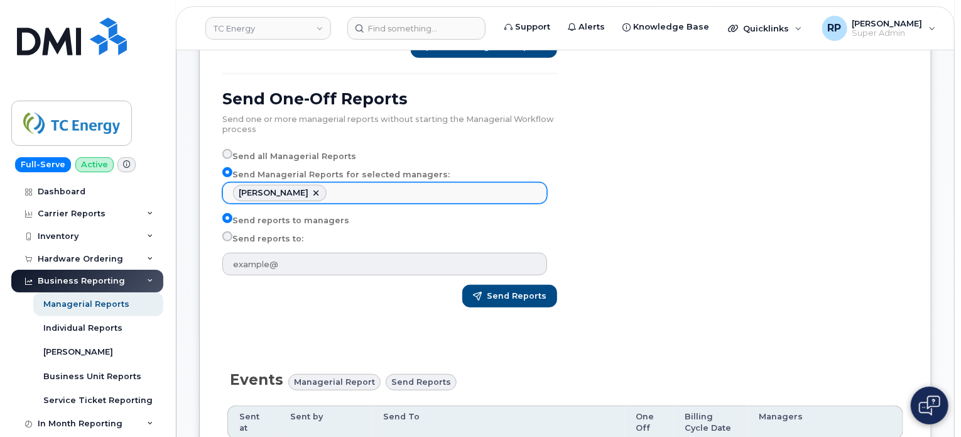
click at [387, 193] on ul "[PERSON_NAME]" at bounding box center [384, 193] width 323 height 20
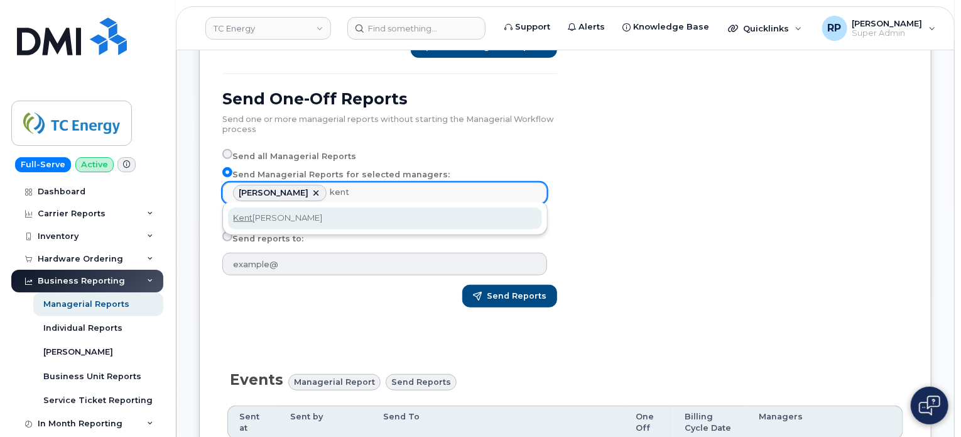
type input "kent"
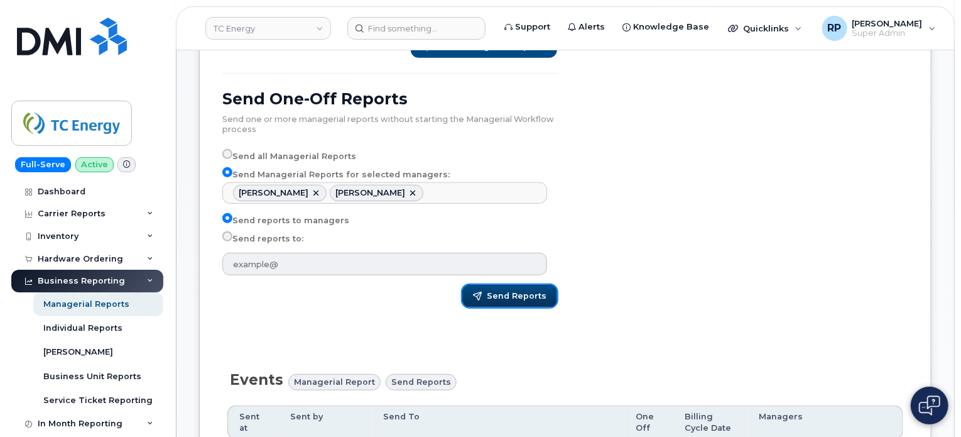
click at [533, 296] on span "Send Reports" at bounding box center [517, 295] width 60 height 11
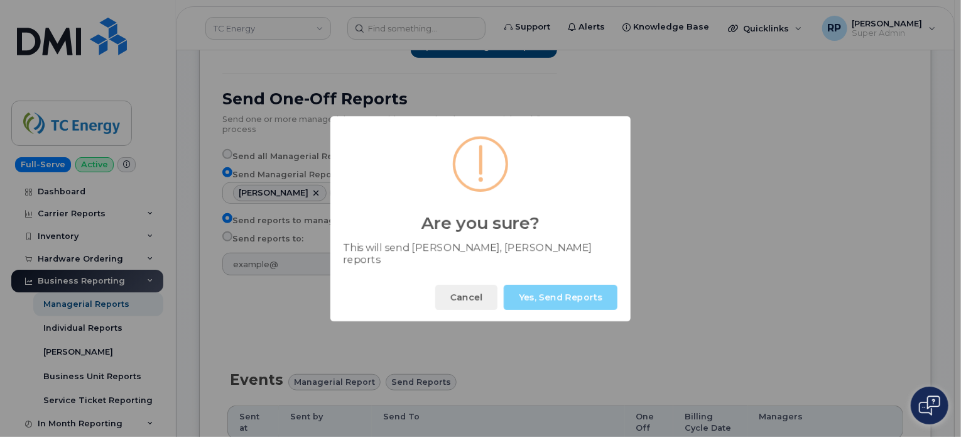
click at [533, 296] on button "Yes, Send Reports" at bounding box center [561, 297] width 114 height 25
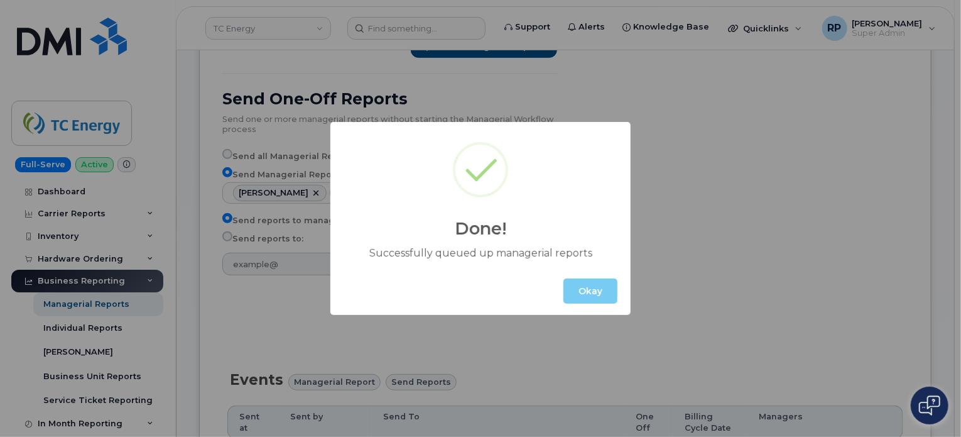
click at [589, 296] on button "Okay" at bounding box center [590, 290] width 54 height 25
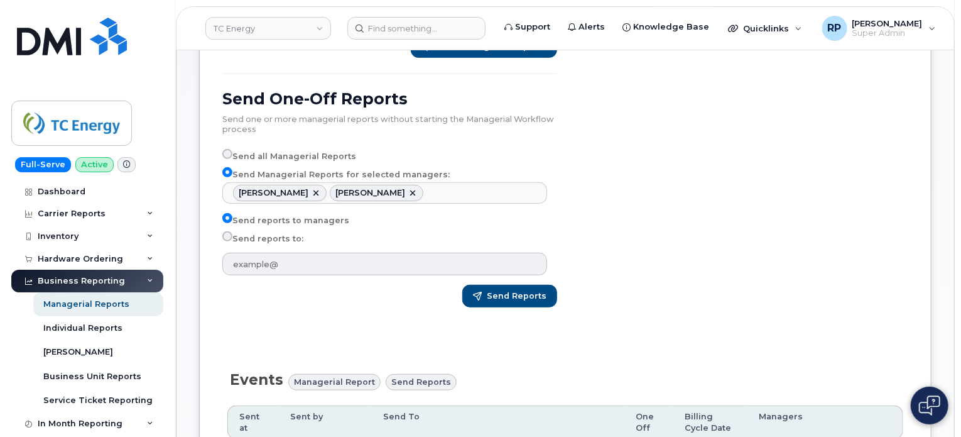
scroll to position [0, 0]
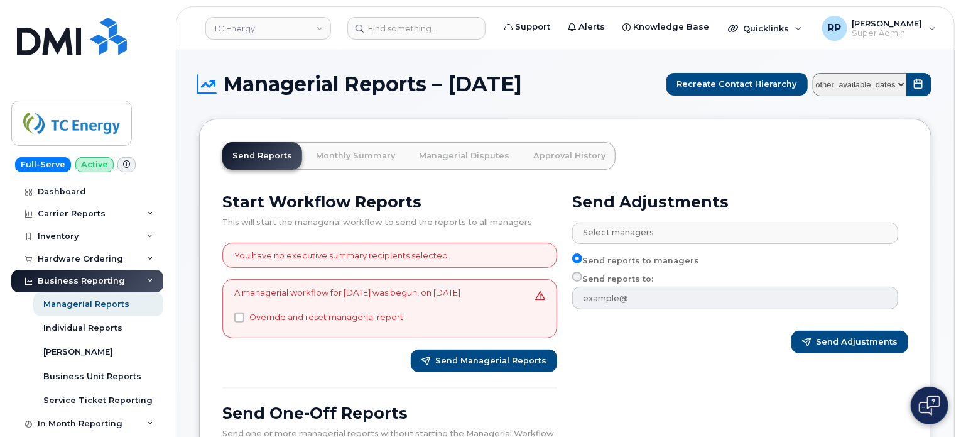
click at [892, 77] on select "other_available_dates January August July June May April March February January…" at bounding box center [860, 84] width 94 height 23
select select "/customer/a96a42c8-a90e-489f-b4a8-8a2d988e56d0/reports/01614974-5b6a-11f0-9a84-…"
click at [816, 73] on select "other_available_dates January August July June May April March February January…" at bounding box center [860, 84] width 94 height 23
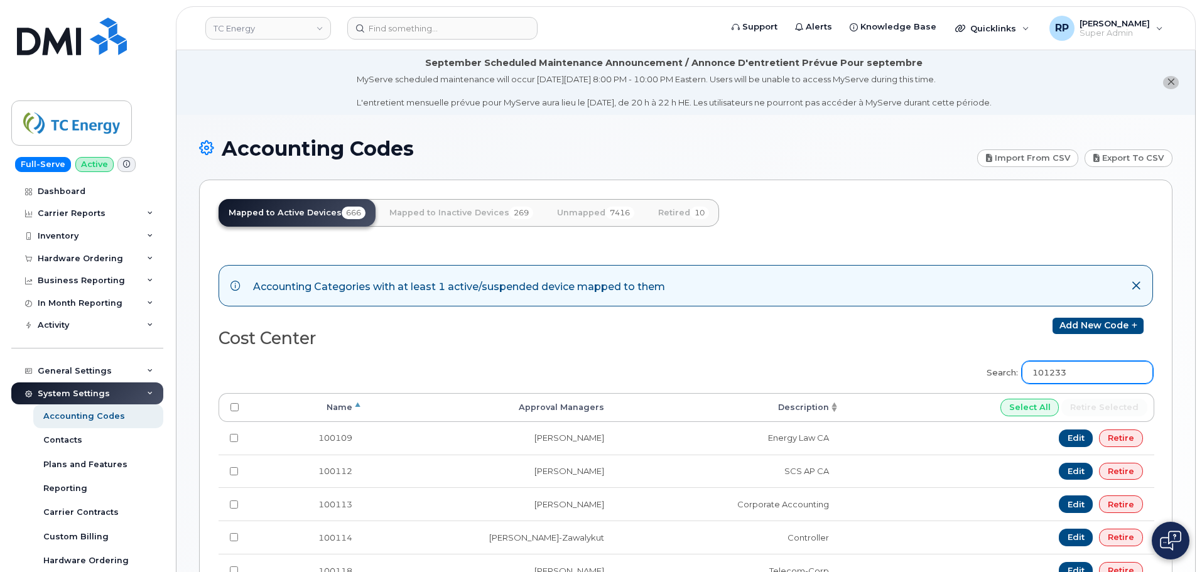
drag, startPoint x: 1087, startPoint y: 377, endPoint x: 976, endPoint y: 377, distance: 111.2
click at [976, 377] on div "Search: 101233 Processing... Name Approval Managers Description Select All Reti…" at bounding box center [686, 573] width 935 height 440
click at [1096, 375] on input "102102" at bounding box center [1087, 372] width 131 height 23
drag, startPoint x: 1096, startPoint y: 375, endPoint x: 931, endPoint y: 367, distance: 165.4
click at [931, 367] on div "Search: 102102 Processing... Name Approval Managers Description Select All Reti…" at bounding box center [686, 573] width 935 height 440
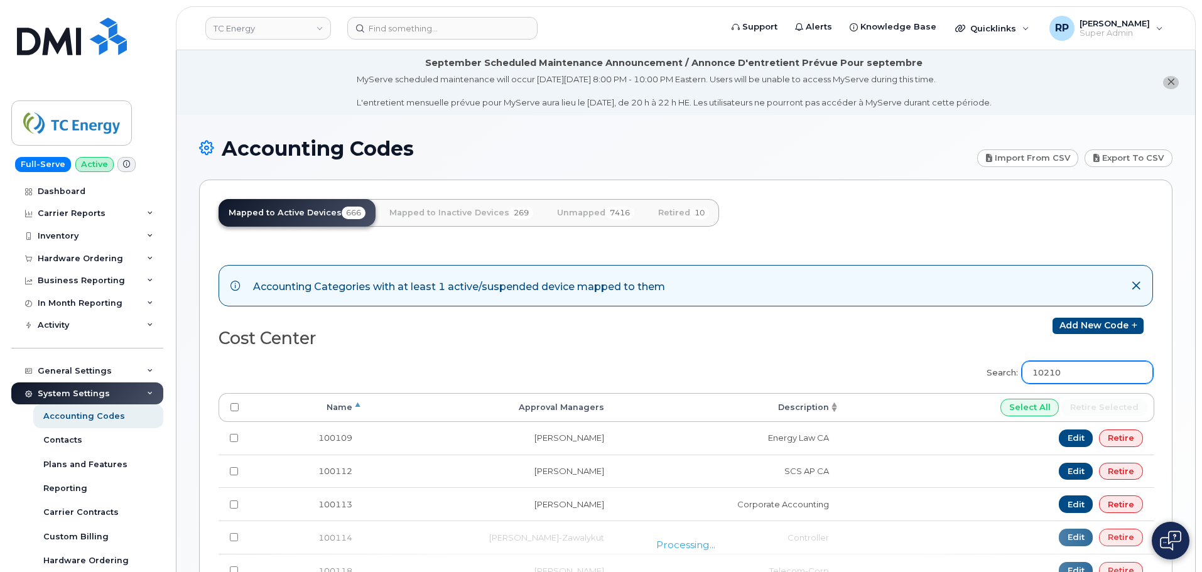
type input "102102"
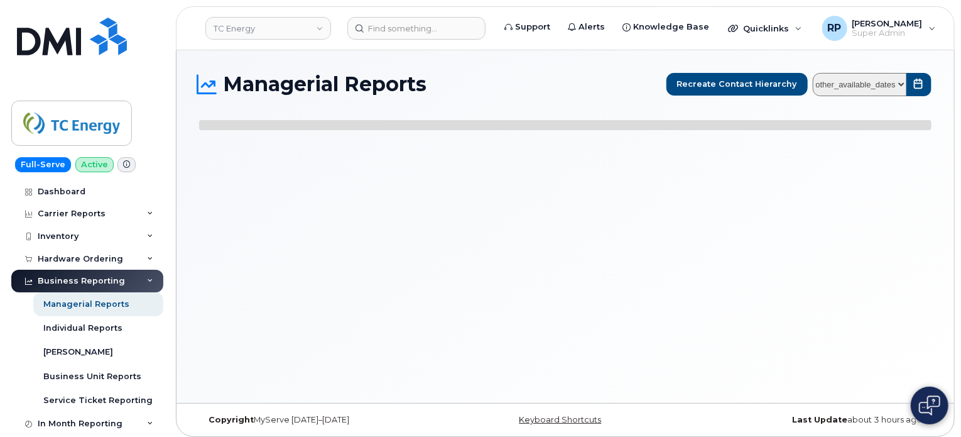
scroll to position [6, 0]
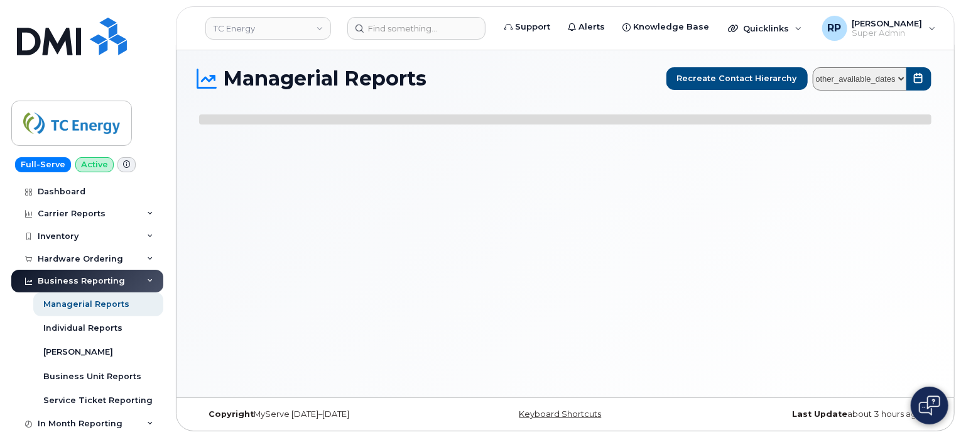
select select
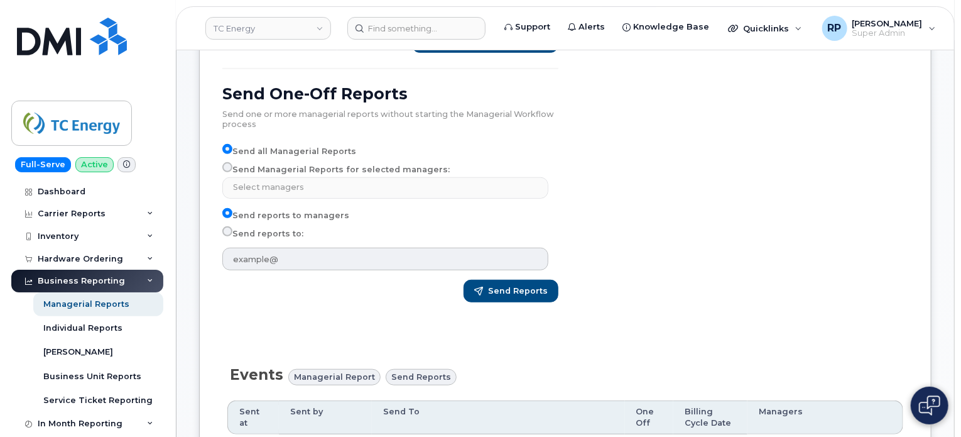
scroll to position [320, 0]
drag, startPoint x: 224, startPoint y: 165, endPoint x: 239, endPoint y: 180, distance: 21.3
click at [224, 165] on input "Send Managerial Reports for selected managers:" at bounding box center [227, 166] width 10 height 10
radio input "true"
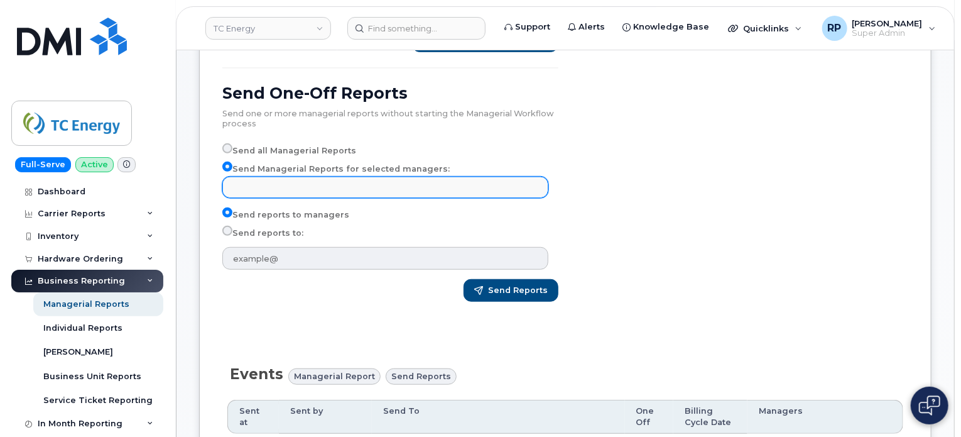
click at [249, 187] on input "text" at bounding box center [387, 187] width 315 height 18
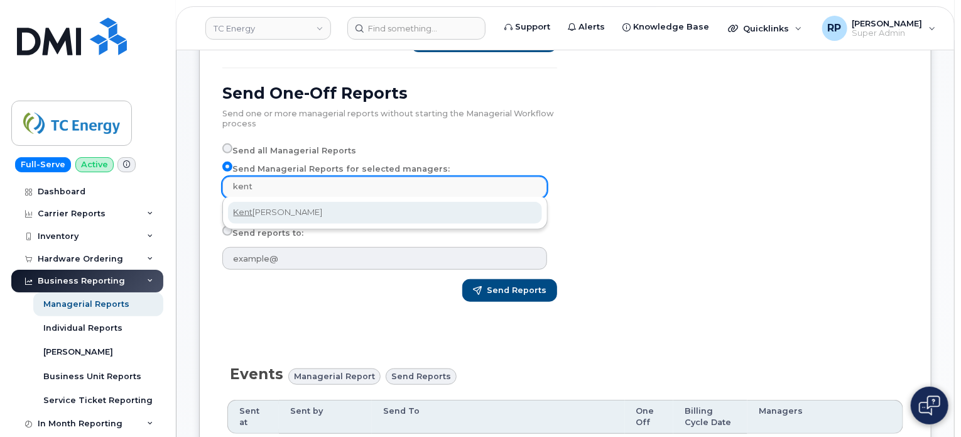
type input "kent"
select select "8fbcaa26-36f1-4690-9cd8-2e76495b0976"
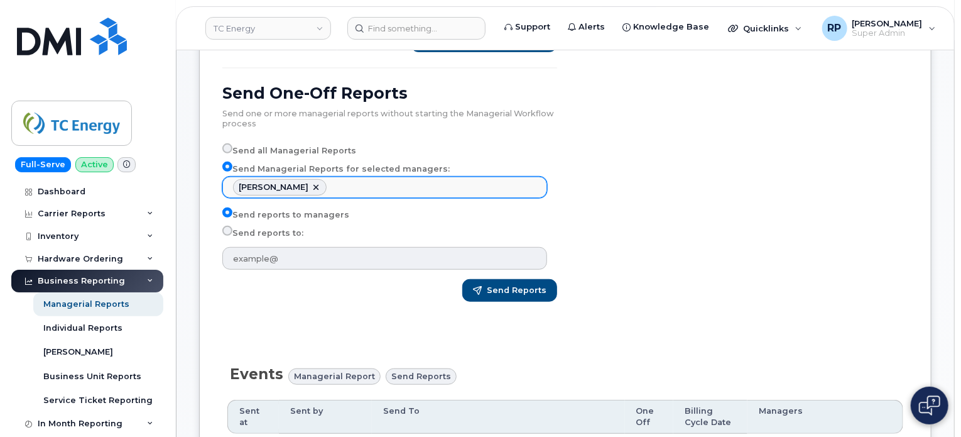
click at [347, 186] on ul "[PERSON_NAME]" at bounding box center [384, 187] width 323 height 20
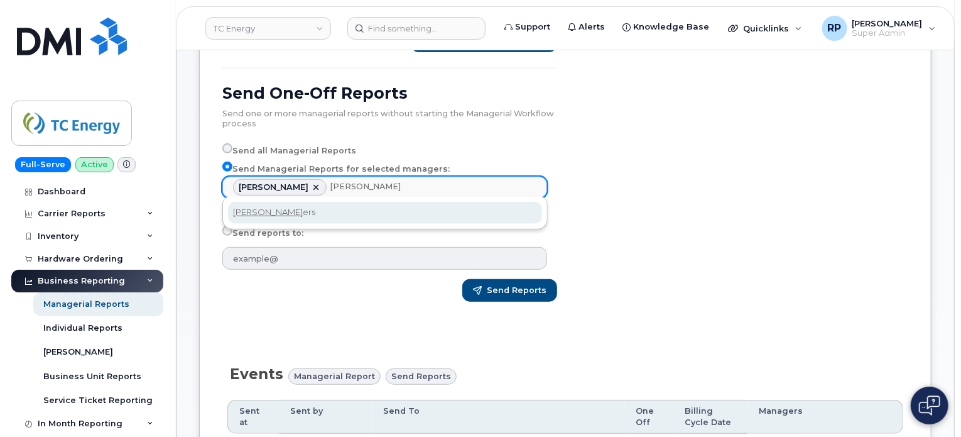
type input "[PERSON_NAME]"
select select "826baaeb-6b31-4e72-a3ff-ee5f2645ebe6"
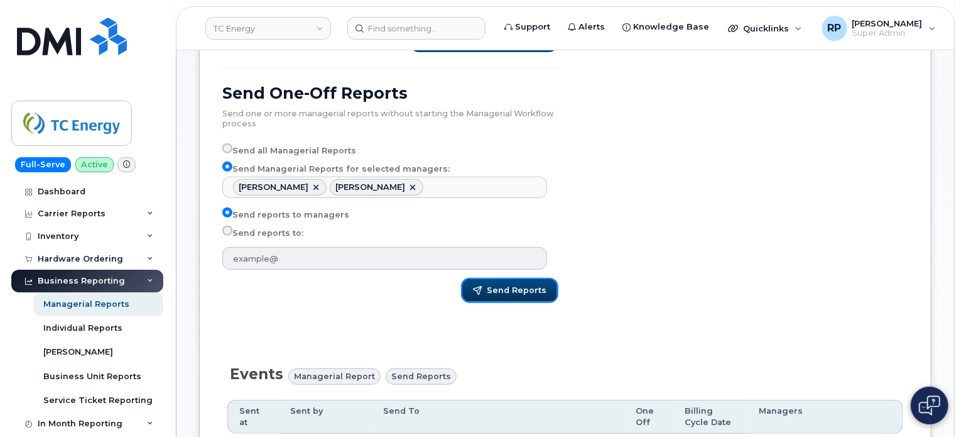
click at [500, 296] on button "Send Reports" at bounding box center [509, 290] width 95 height 23
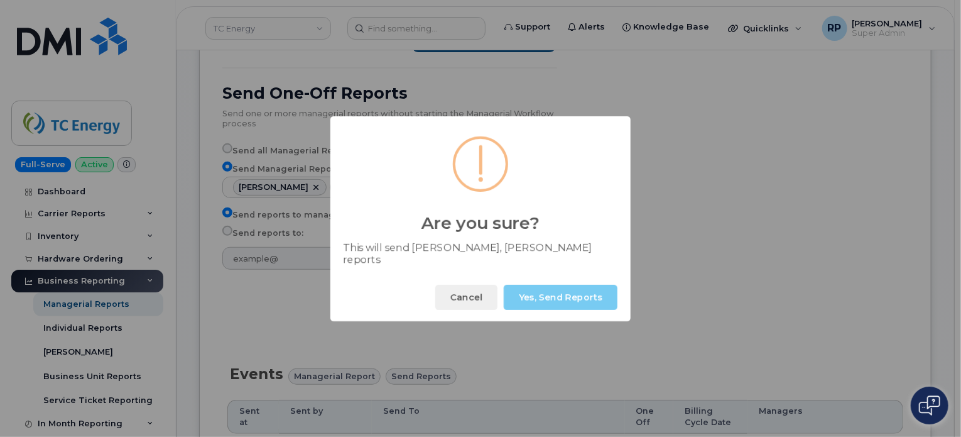
click at [567, 291] on button "Yes, Send Reports" at bounding box center [561, 297] width 114 height 25
